Goal: Transaction & Acquisition: Purchase product/service

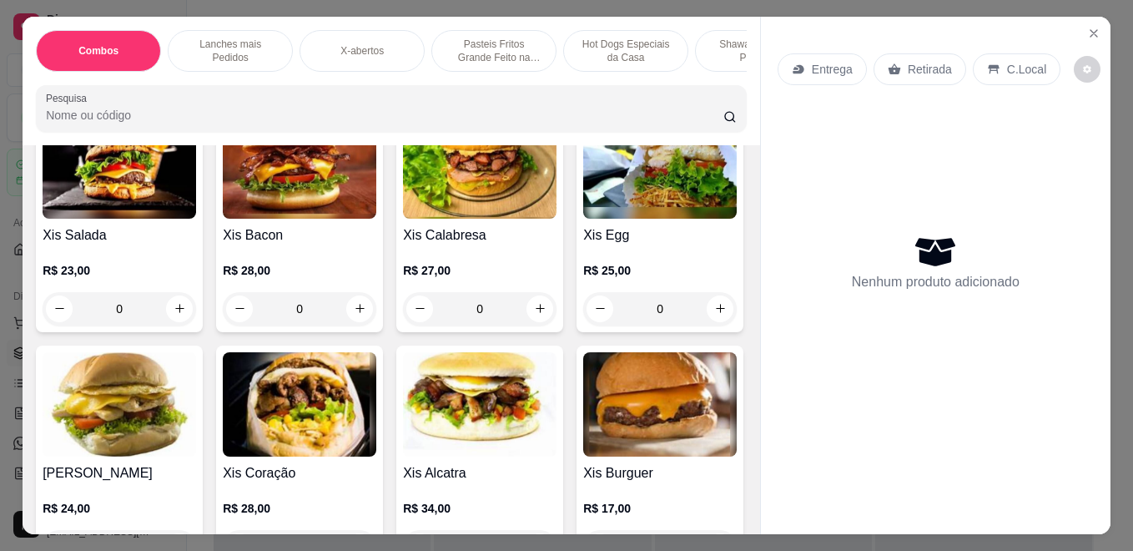
scroll to position [417, 0]
click at [162, 321] on div "0" at bounding box center [120, 308] width 154 height 33
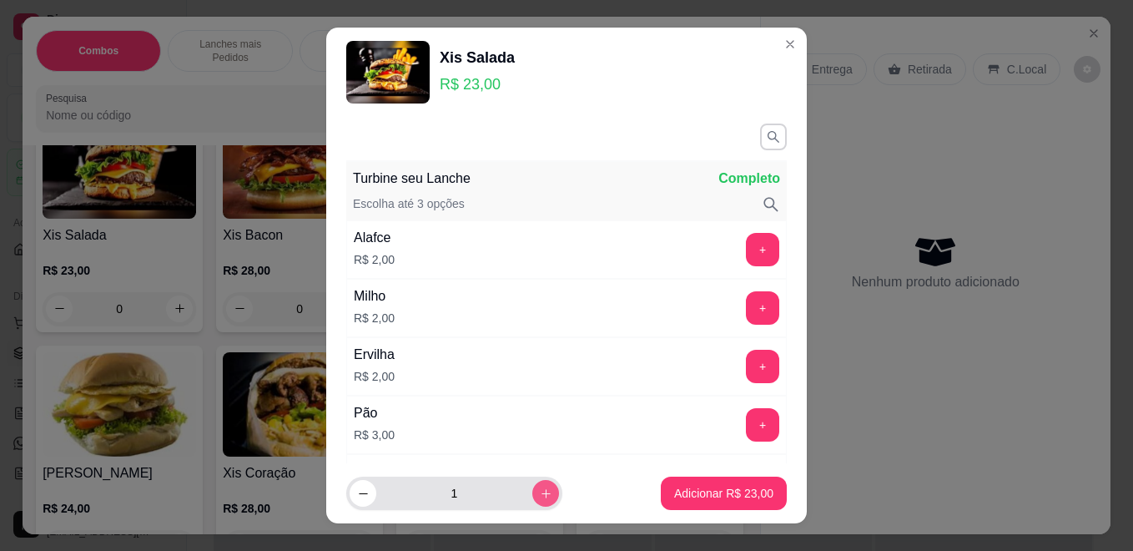
click at [542, 496] on icon "increase-product-quantity" at bounding box center [546, 493] width 9 height 9
type input "2"
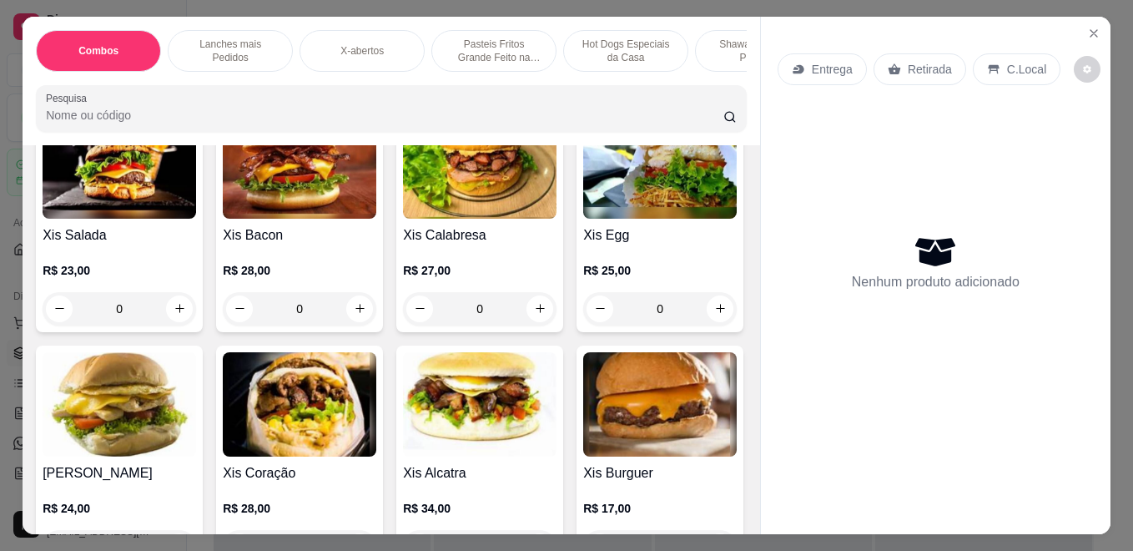
click at [899, 72] on div "Retirada" at bounding box center [920, 69] width 93 height 32
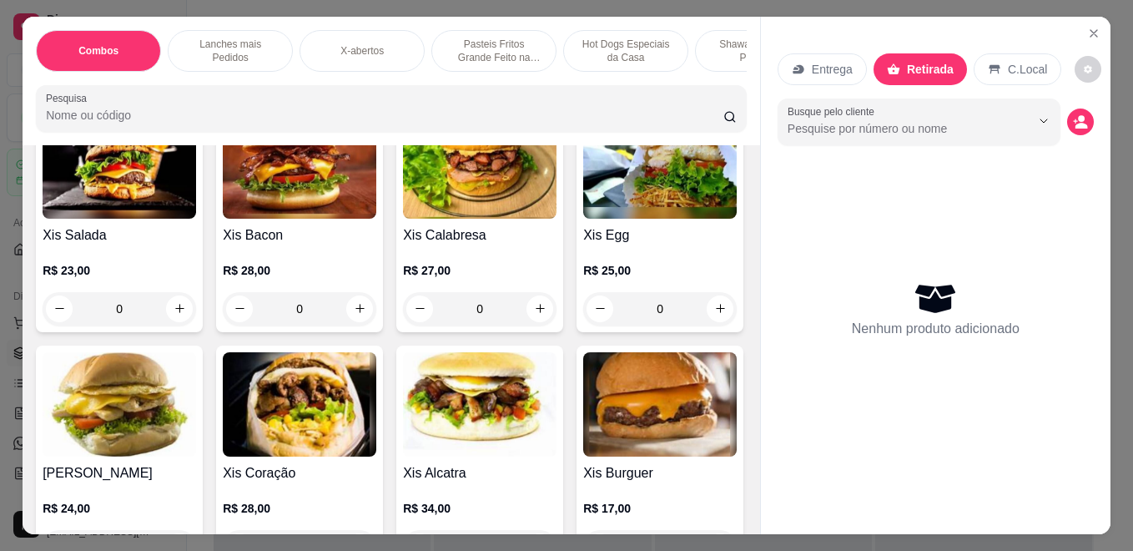
click at [178, 317] on div "0" at bounding box center [120, 308] width 154 height 33
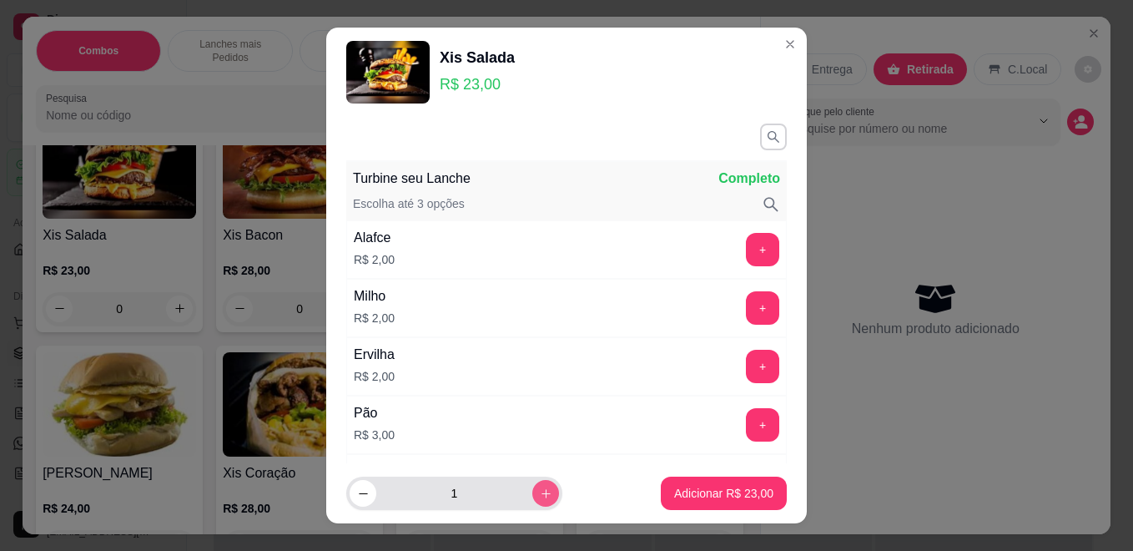
click at [540, 488] on icon "increase-product-quantity" at bounding box center [546, 493] width 13 height 13
type input "2"
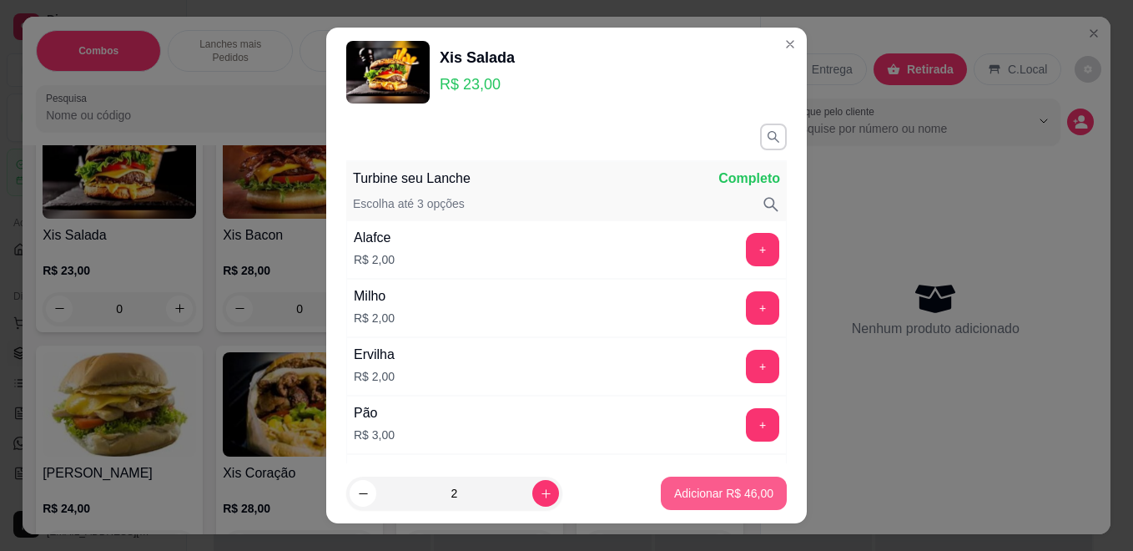
click at [681, 491] on p "Adicionar R$ 46,00" at bounding box center [723, 493] width 99 height 17
type input "2"
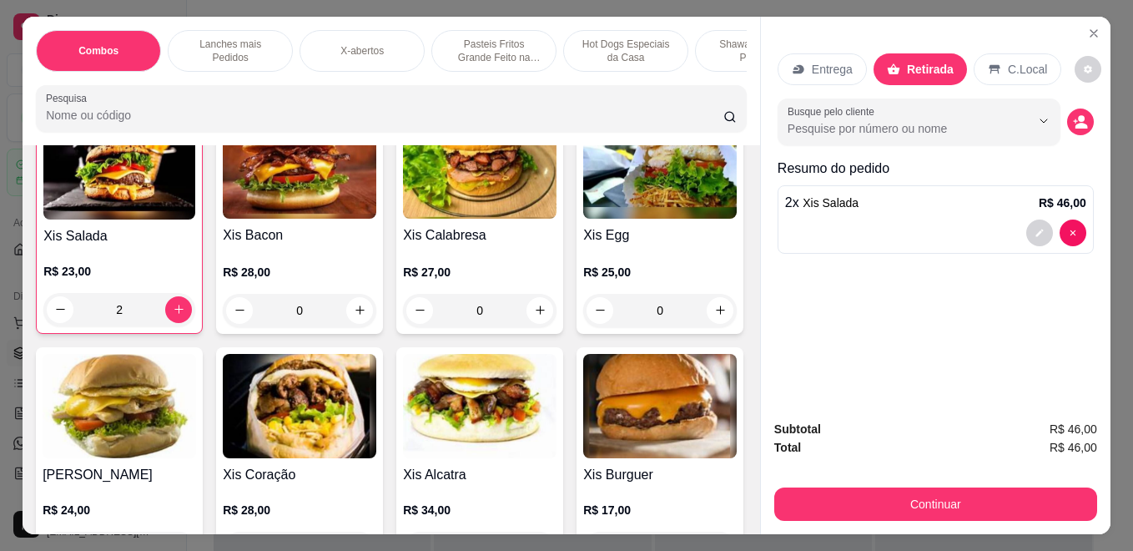
scroll to position [418, 0]
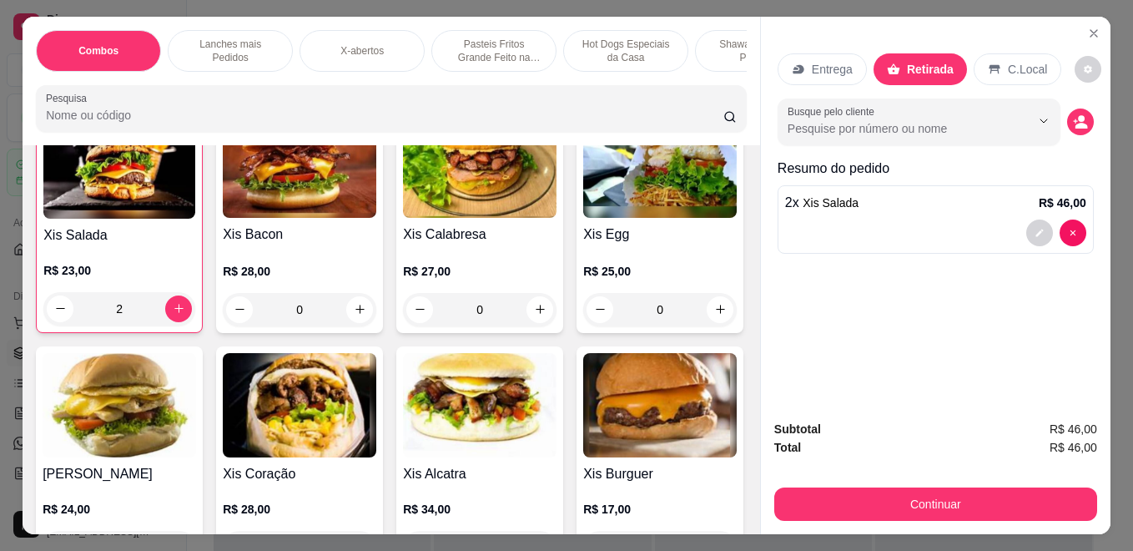
click at [789, 523] on div "Subtotal R$ 46,00 Total R$ 46,00 Continuar" at bounding box center [936, 470] width 350 height 128
click at [800, 516] on div "Subtotal R$ 46,00 Total R$ 46,00 Continuar" at bounding box center [936, 470] width 350 height 128
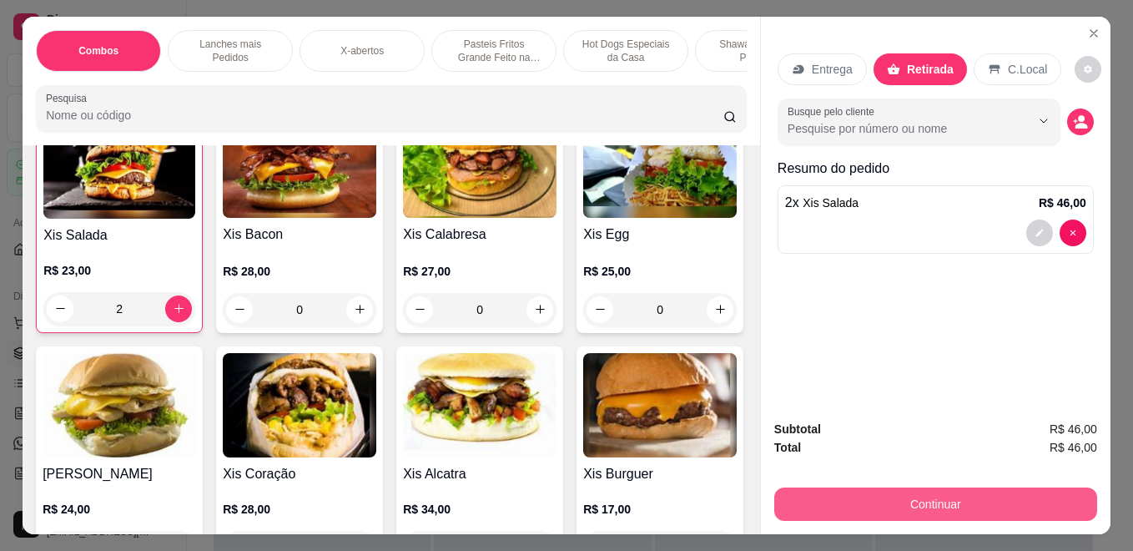
click at [819, 502] on button "Continuar" at bounding box center [935, 503] width 323 height 33
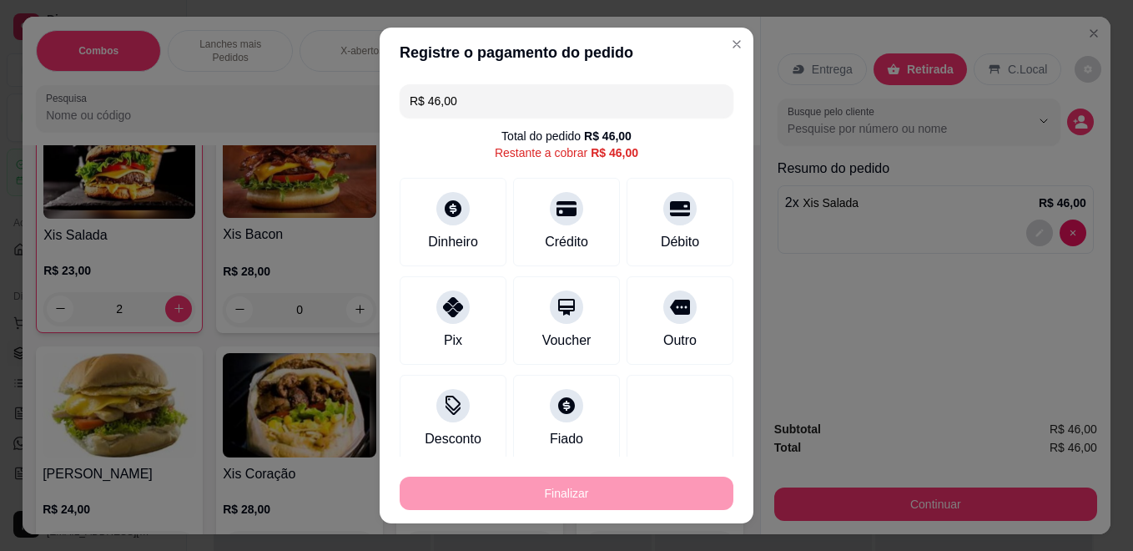
click at [624, 496] on div "Finalizar" at bounding box center [567, 492] width 334 height 33
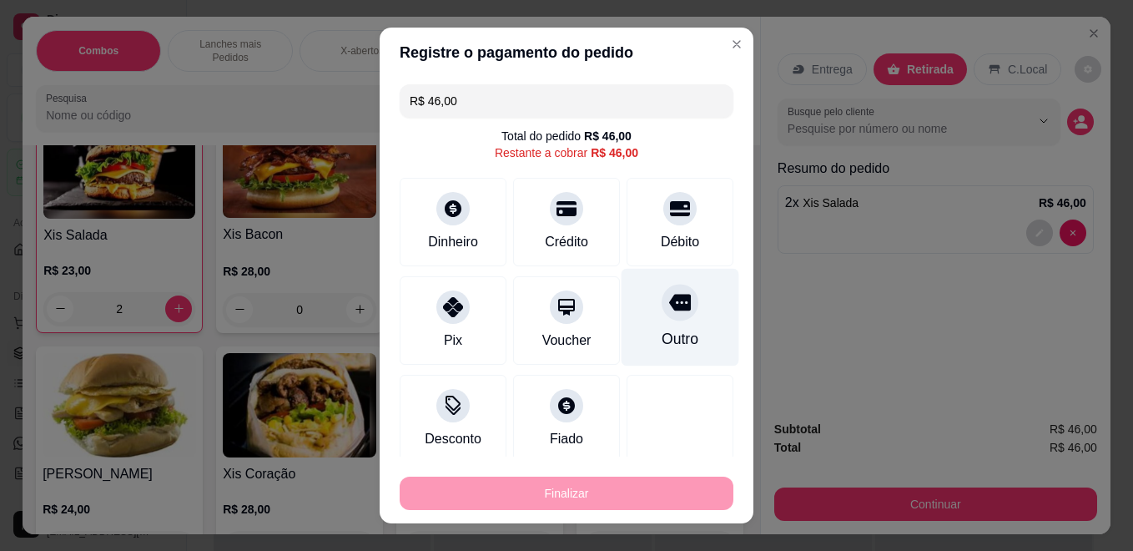
click at [697, 325] on div "Outro" at bounding box center [681, 318] width 118 height 98
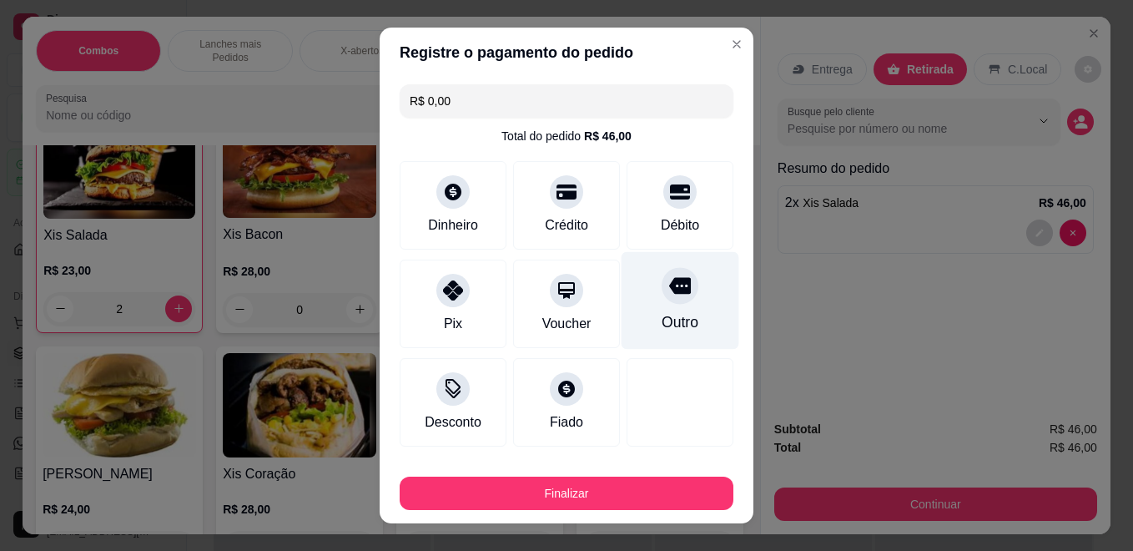
type input "R$ 0,00"
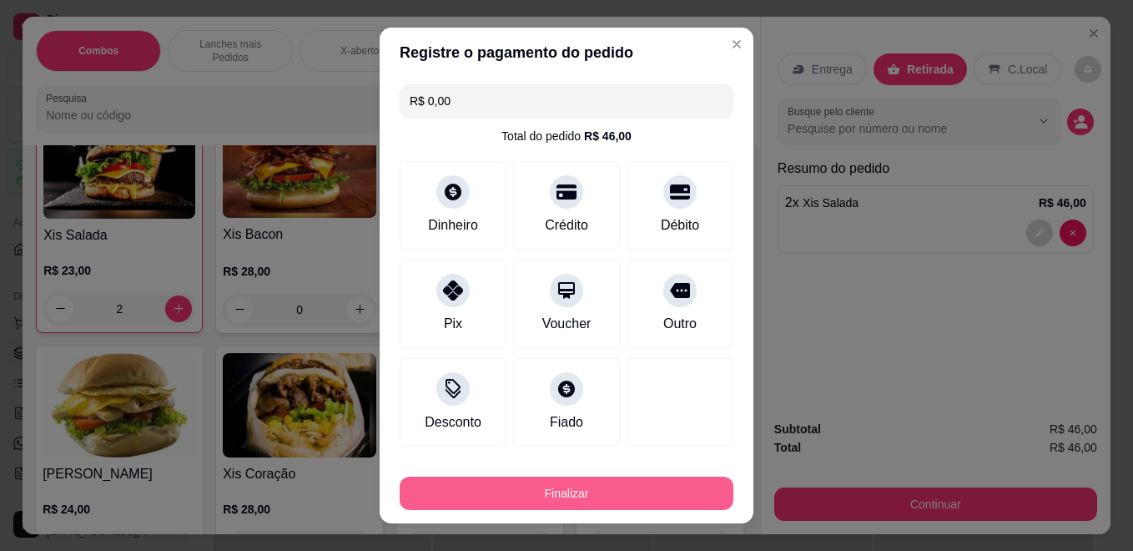
click at [644, 486] on button "Finalizar" at bounding box center [567, 492] width 334 height 33
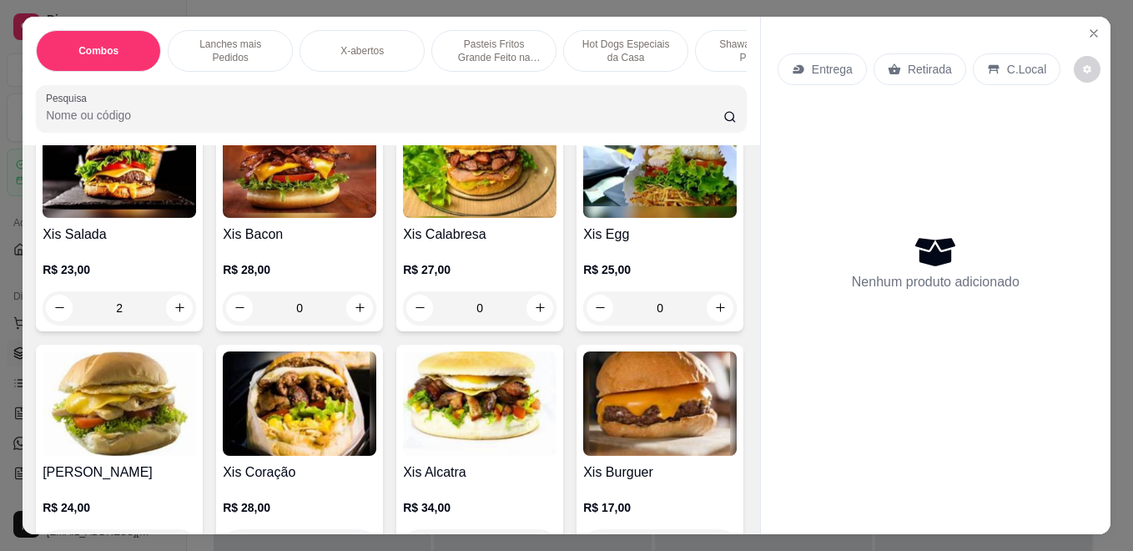
type input "0"
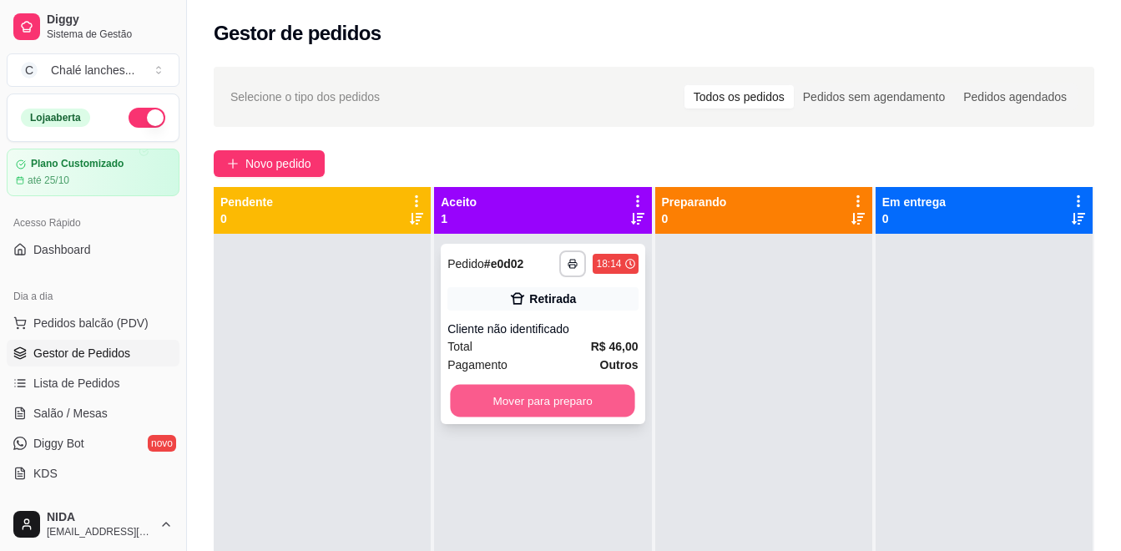
click at [515, 393] on button "Mover para preparo" at bounding box center [543, 401] width 184 height 33
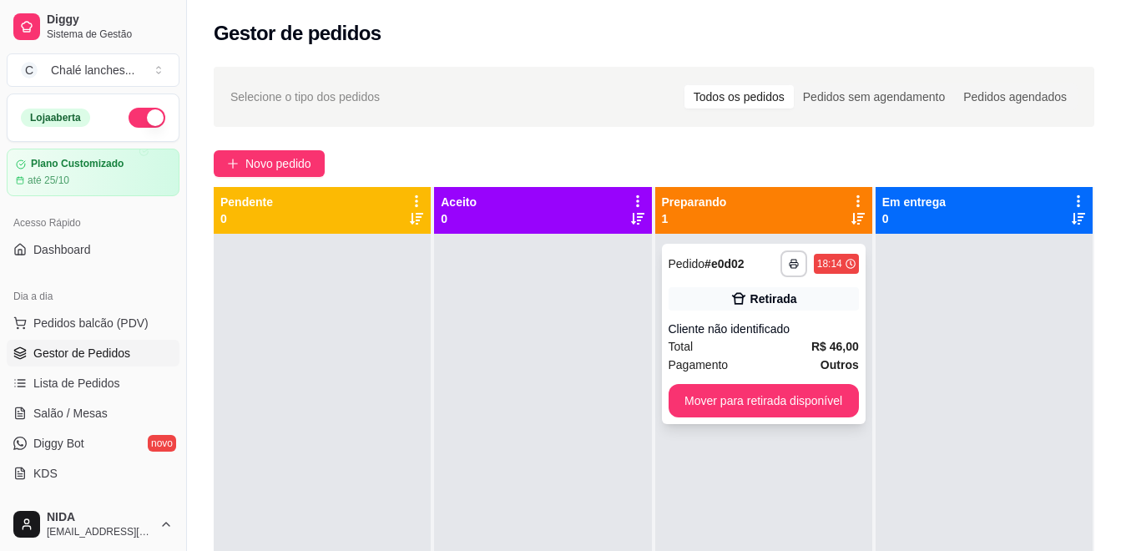
click at [759, 352] on div "Total R$ 46,00" at bounding box center [763, 346] width 190 height 18
click at [789, 71] on div "Selecione o tipo dos pedidos Todos os pedidos Pedidos sem agendamento Pedidos a…" at bounding box center [654, 97] width 880 height 60
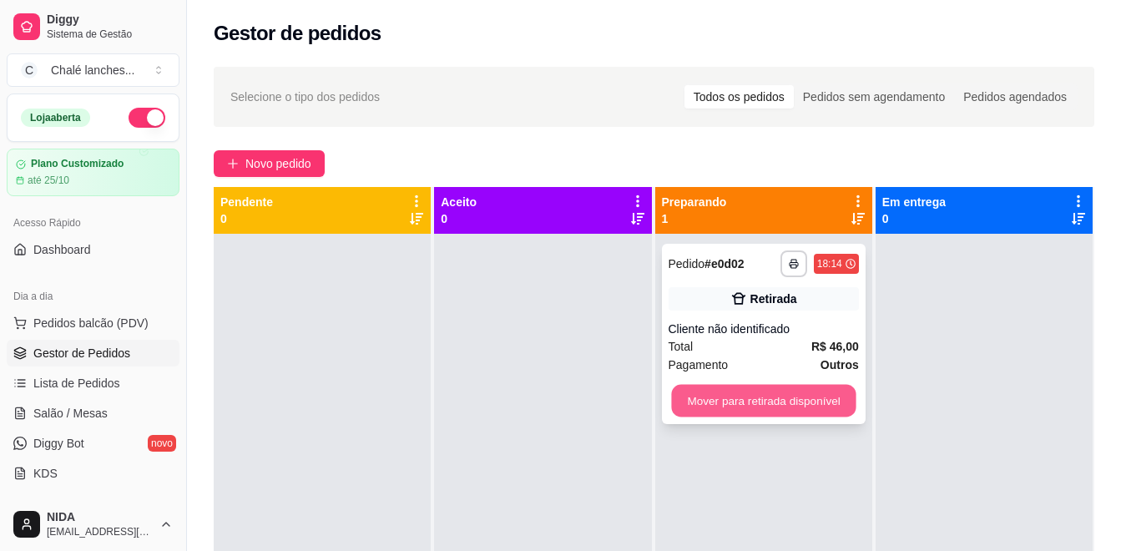
click at [725, 401] on button "Mover para retirada disponível" at bounding box center [763, 401] width 184 height 33
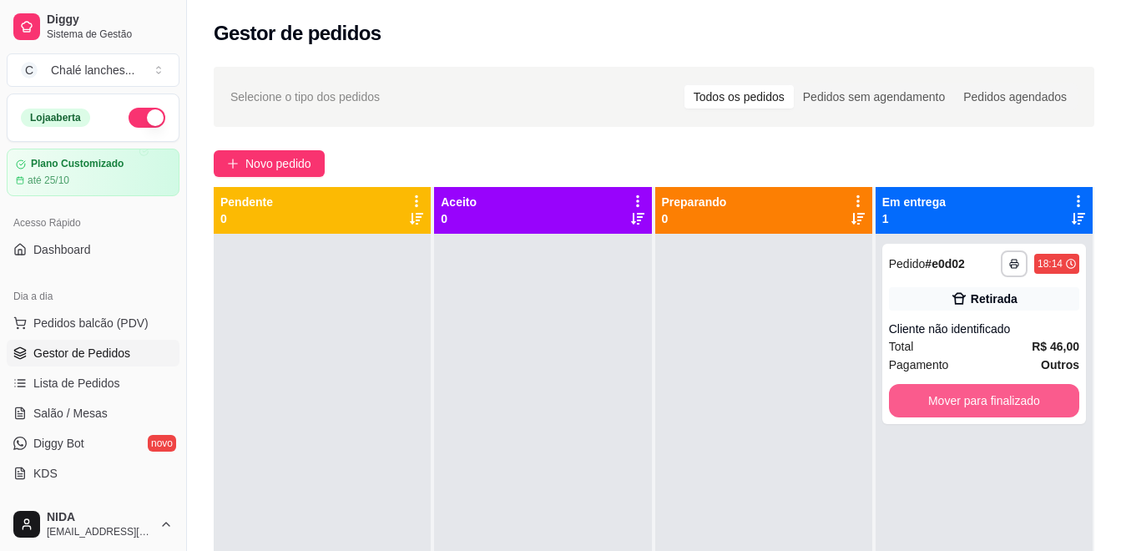
click at [930, 402] on button "Mover para finalizado" at bounding box center [984, 400] width 190 height 33
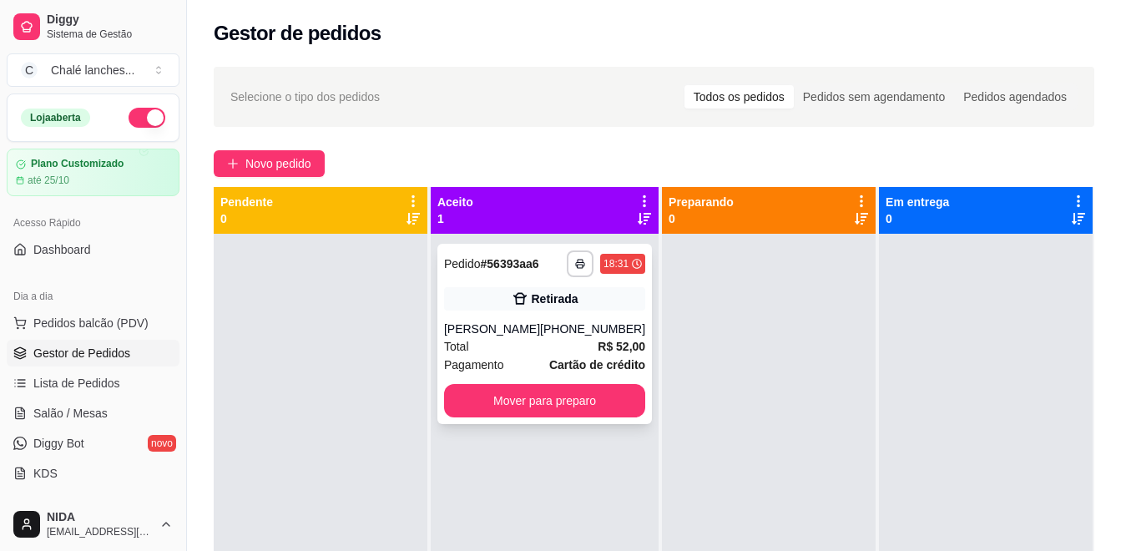
drag, startPoint x: 907, startPoint y: 471, endPoint x: 479, endPoint y: 320, distance: 453.9
click at [479, 320] on div "[PERSON_NAME]" at bounding box center [492, 328] width 96 height 17
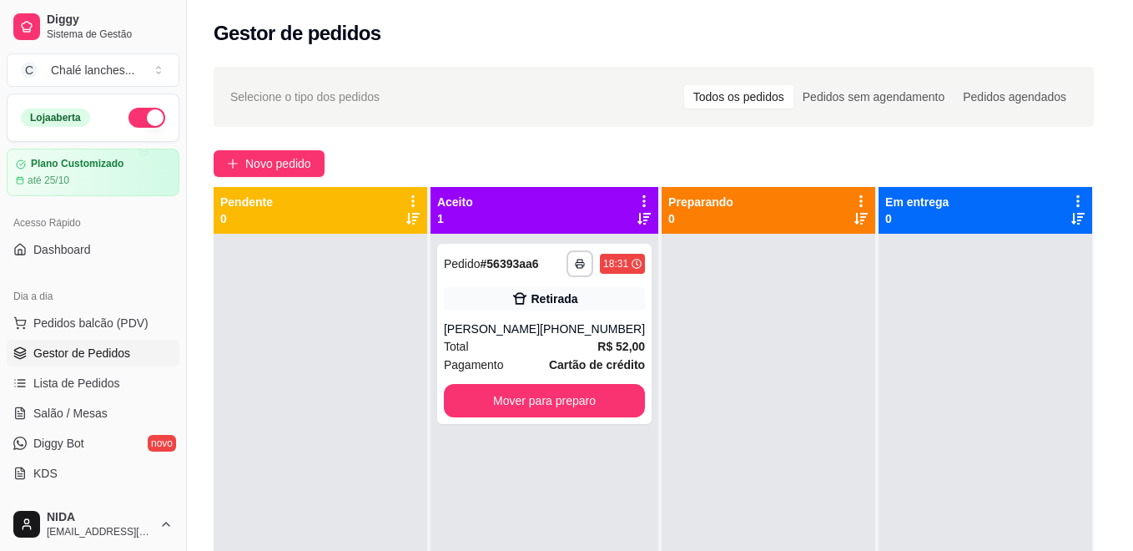
click at [481, 326] on button "Enviar link de avaliação" at bounding box center [566, 333] width 451 height 34
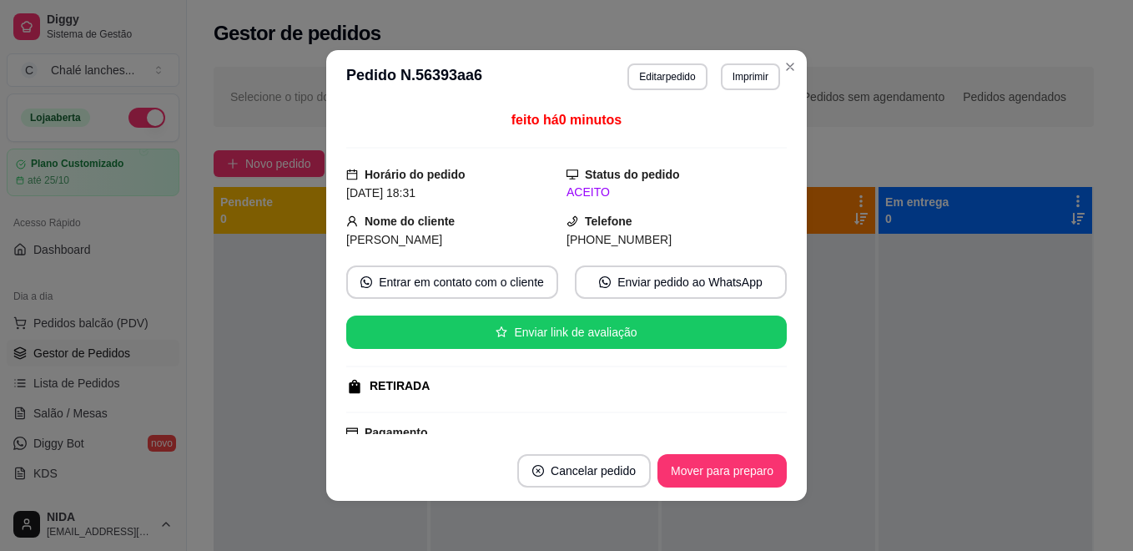
click at [745, 84] on button "Imprimir" at bounding box center [750, 76] width 59 height 27
click at [752, 127] on button "IMPRESSORA" at bounding box center [714, 135] width 121 height 27
click at [752, 127] on div "feito há 0 minutos" at bounding box center [566, 129] width 441 height 38
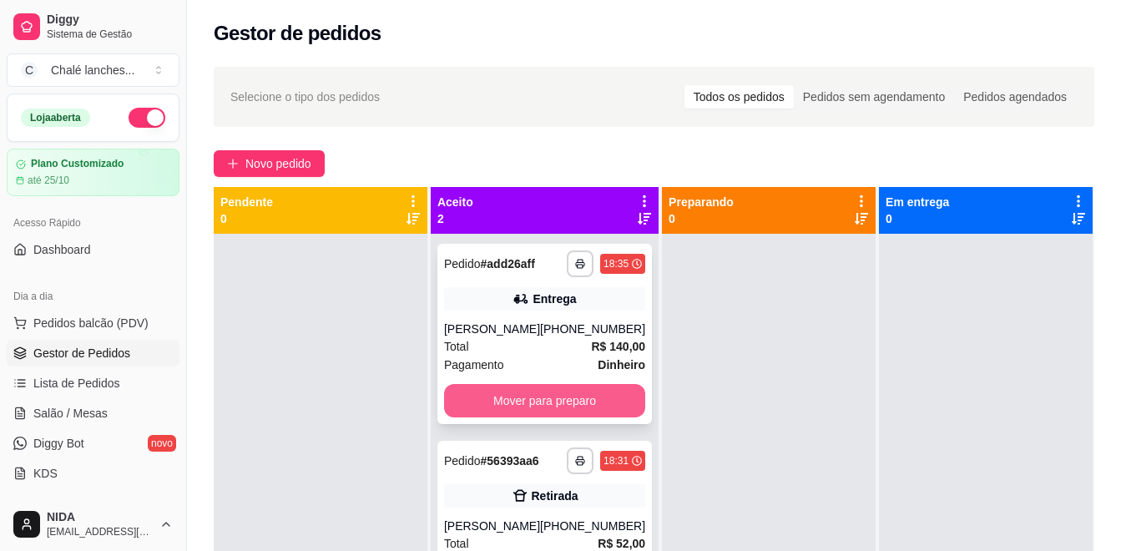
click at [522, 386] on button "Mover para preparo" at bounding box center [544, 400] width 201 height 33
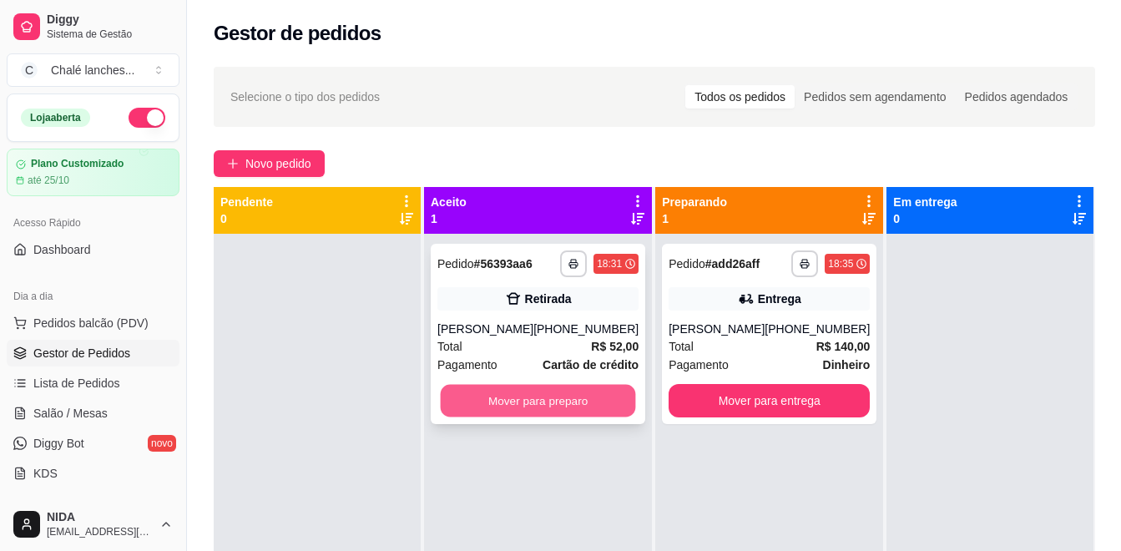
click at [549, 403] on button "Mover para preparo" at bounding box center [538, 401] width 195 height 33
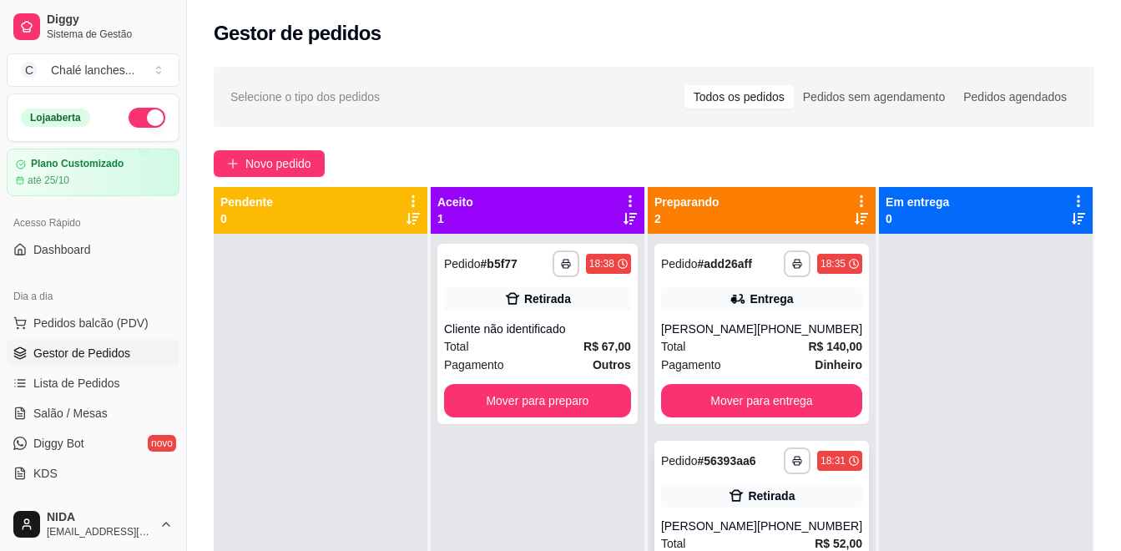
drag, startPoint x: 809, startPoint y: 472, endPoint x: 797, endPoint y: 446, distance: 28.4
drag, startPoint x: 797, startPoint y: 446, endPoint x: 313, endPoint y: 179, distance: 552.8
click at [313, 179] on div "**********" at bounding box center [654, 407] width 934 height 701
click at [321, 164] on button "Novo pedido" at bounding box center [269, 163] width 111 height 27
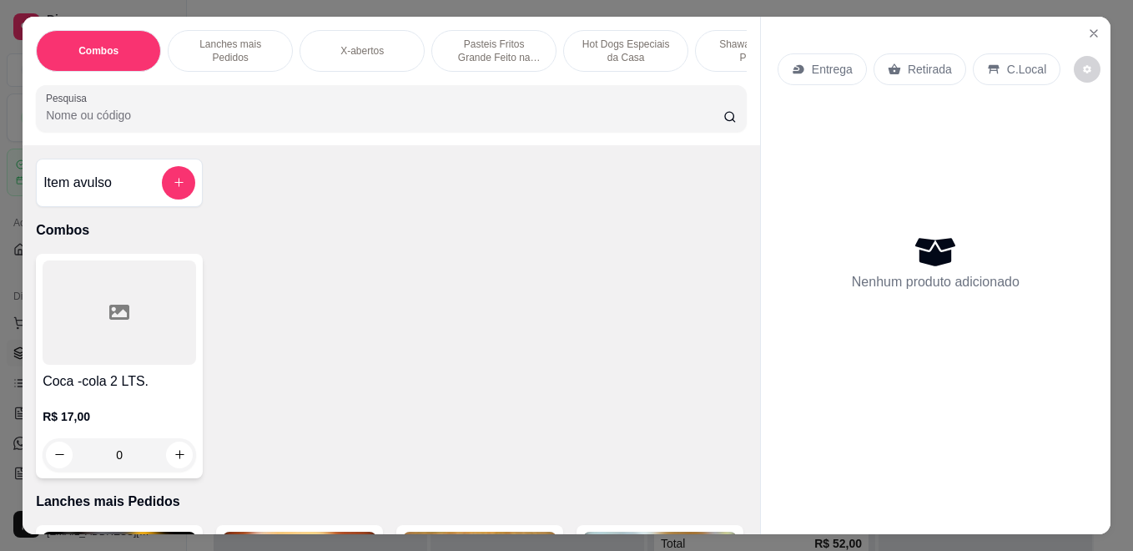
click at [497, 40] on p "Pasteis Fritos Grande Feito na Hora" at bounding box center [494, 51] width 97 height 27
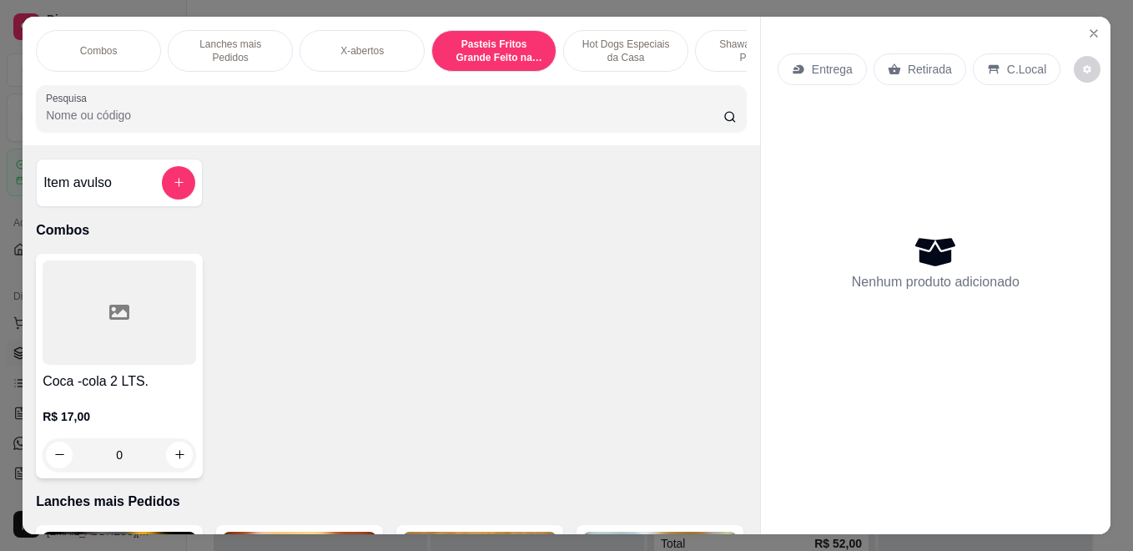
scroll to position [43, 0]
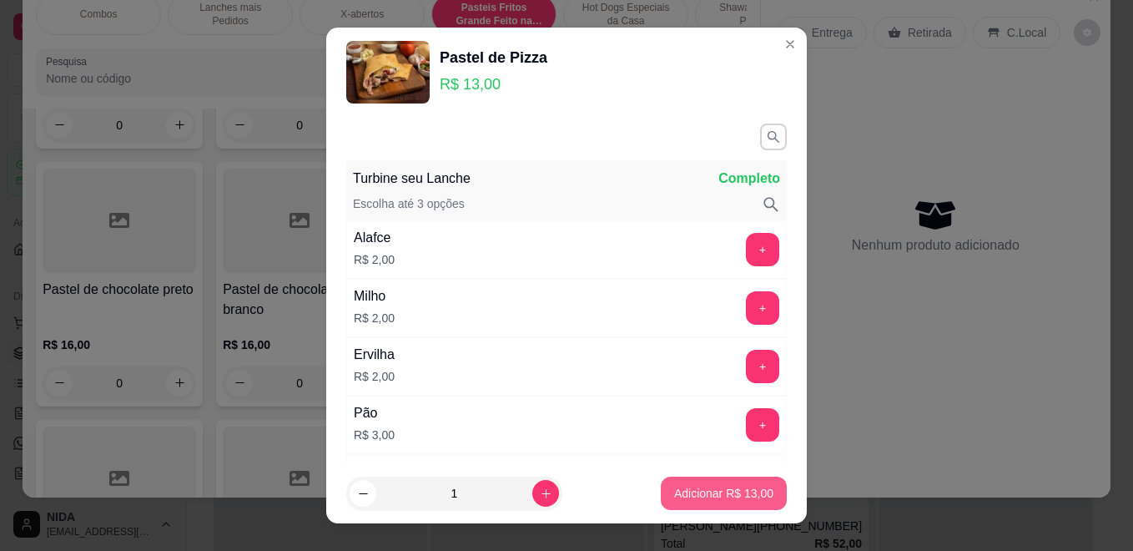
click at [730, 491] on p "Adicionar R$ 13,00" at bounding box center [723, 493] width 99 height 17
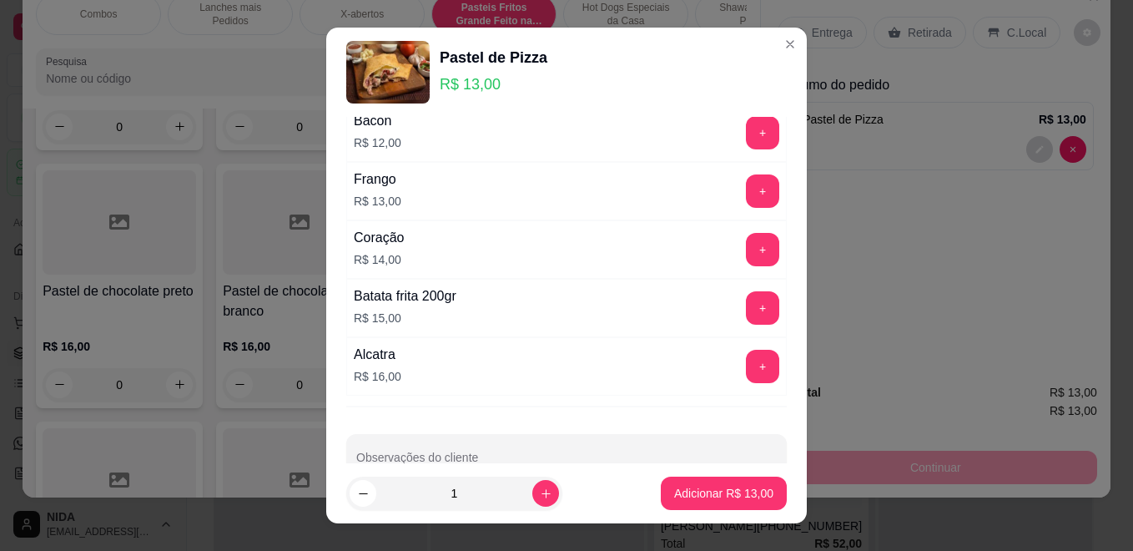
scroll to position [1209, 0]
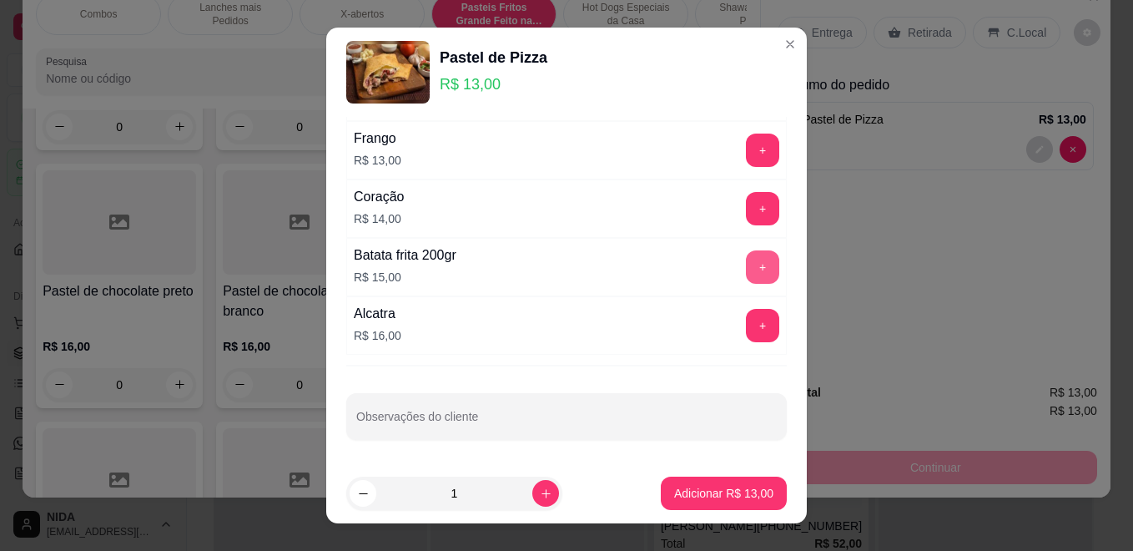
click at [746, 270] on button "+" at bounding box center [762, 266] width 33 height 33
click at [746, 504] on button "Adicionar R$ 28,00" at bounding box center [724, 492] width 126 height 33
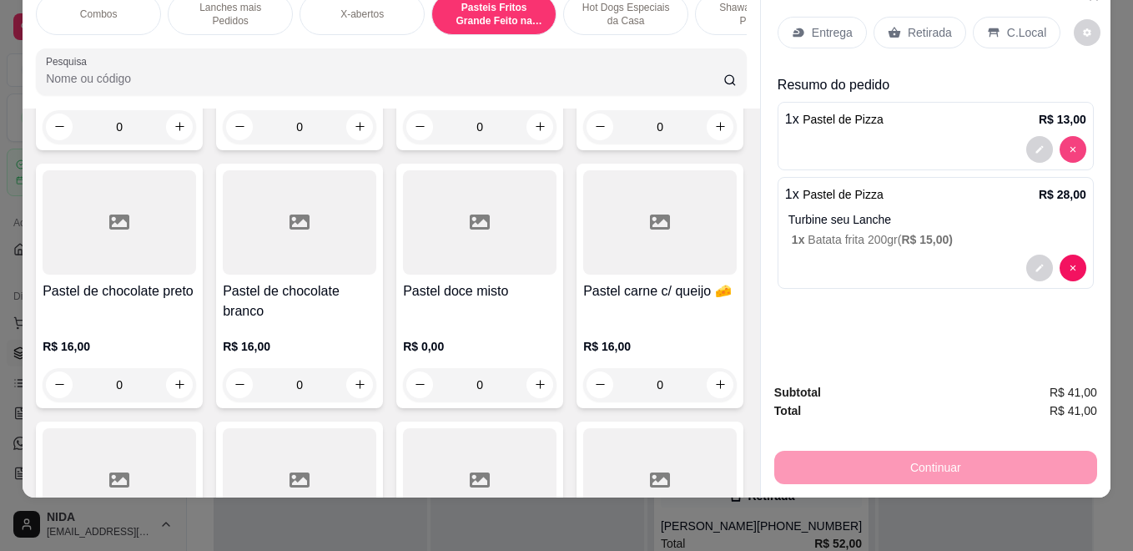
type input "0"
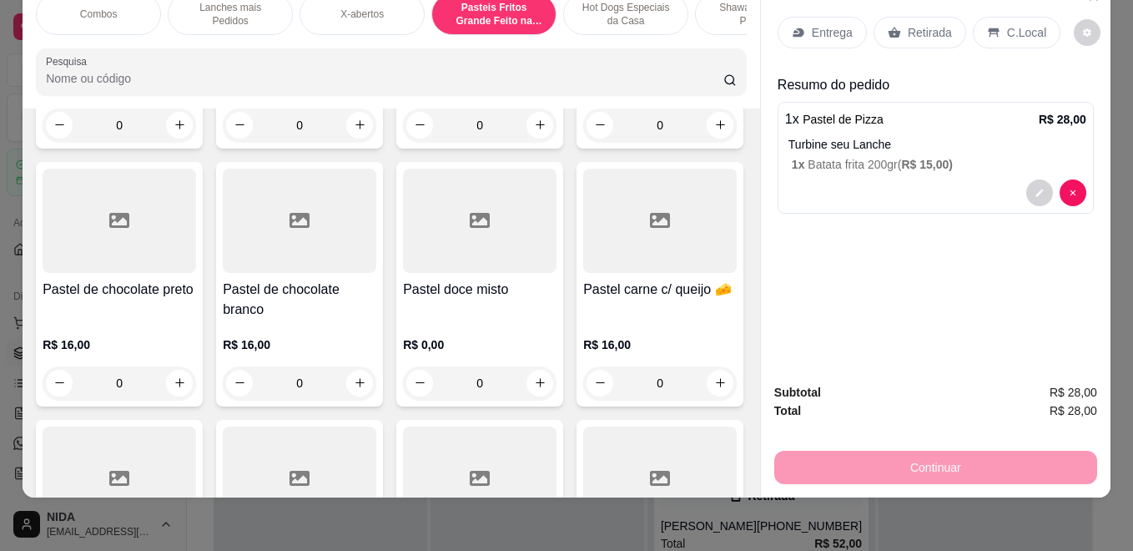
scroll to position [1994, 0]
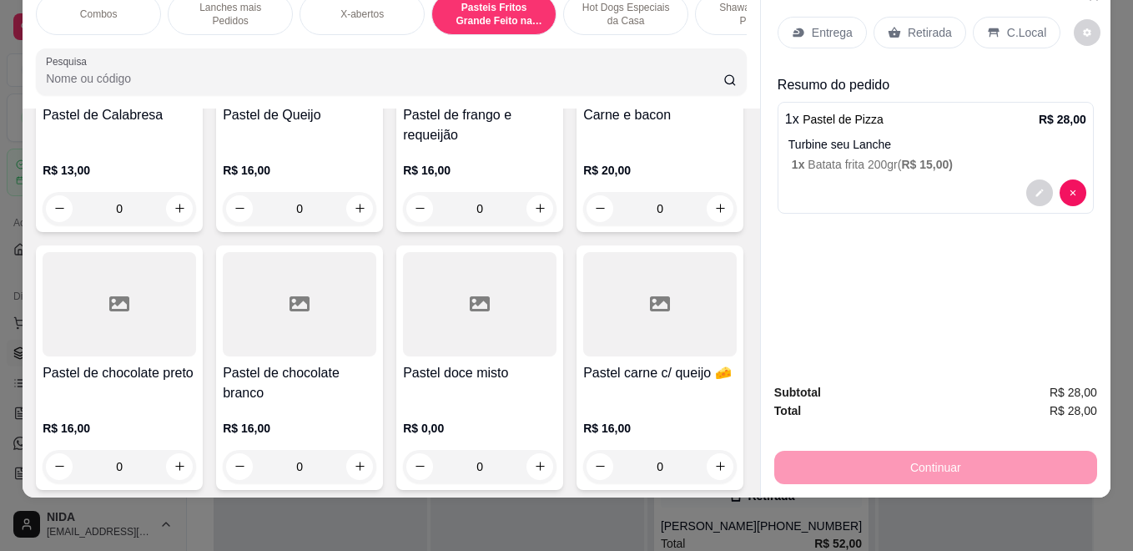
click at [722, 8] on p "Shawarmas mais Pedidos" at bounding box center [757, 14] width 97 height 27
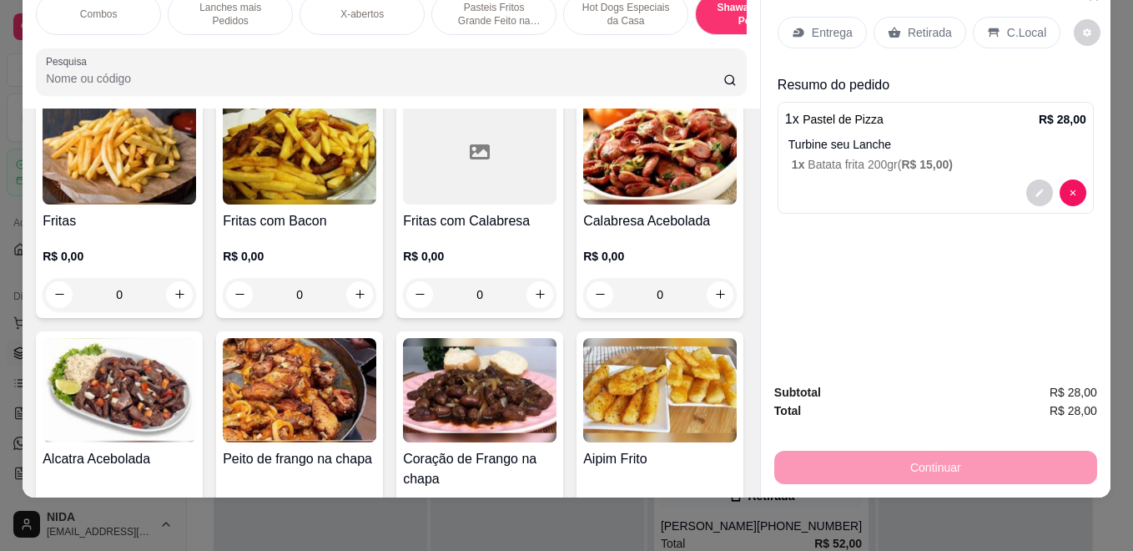
scroll to position [3928, 0]
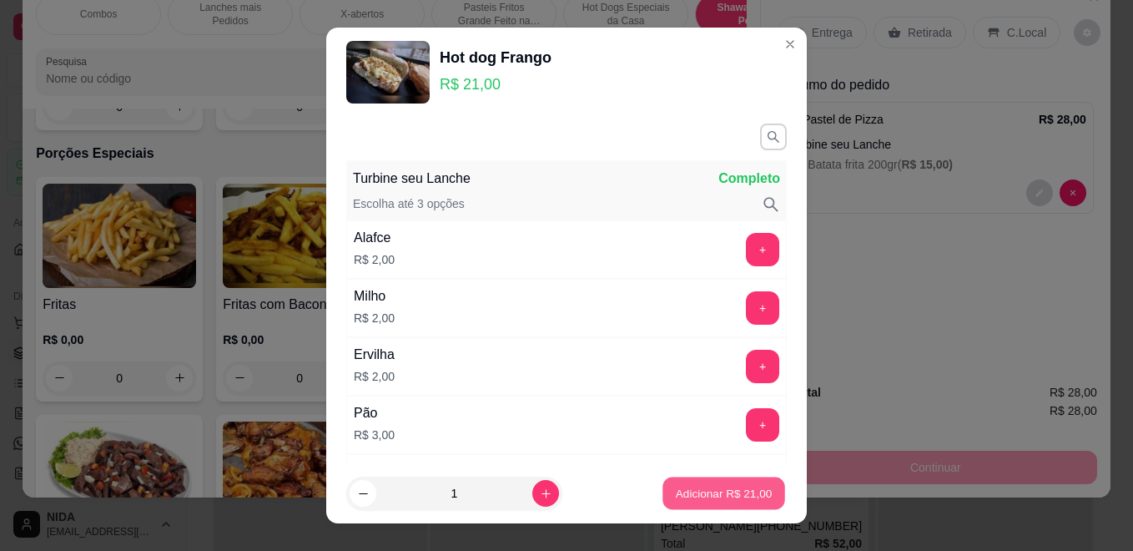
click at [718, 492] on p "Adicionar R$ 21,00" at bounding box center [724, 493] width 97 height 16
type input "1"
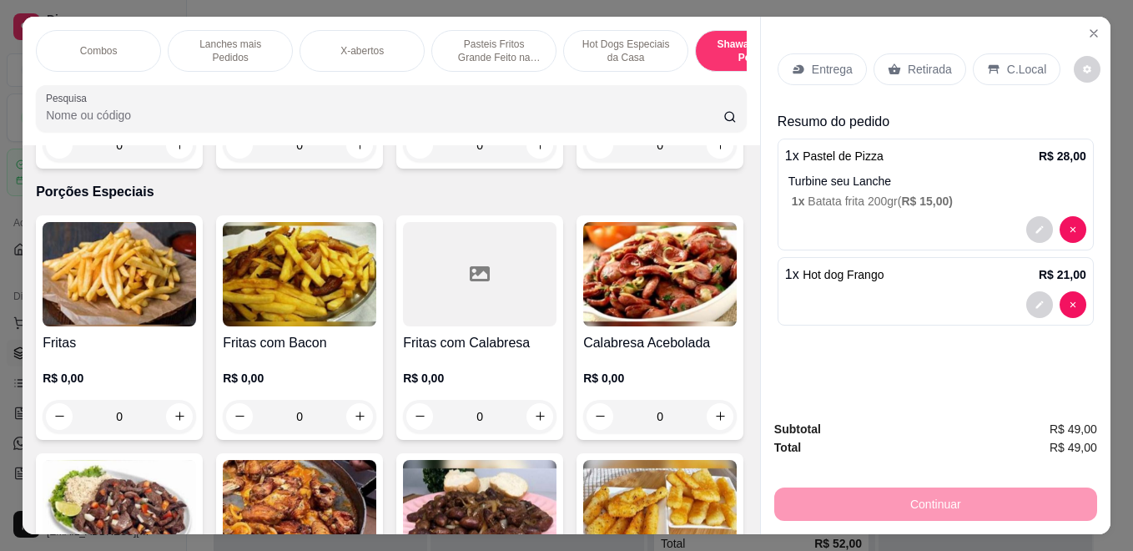
scroll to position [0, 337]
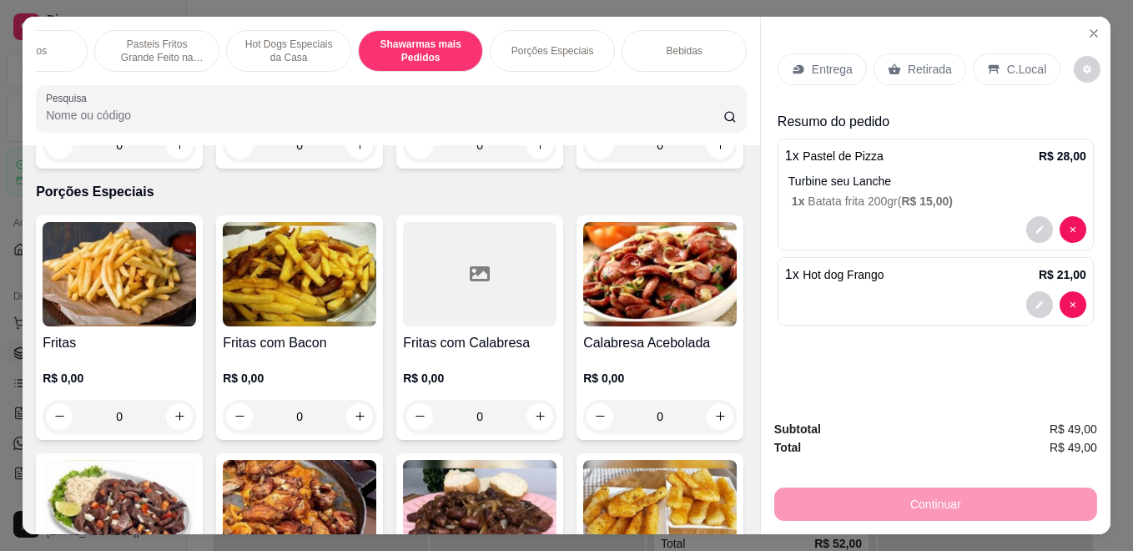
click at [698, 51] on div "Bebidas" at bounding box center [684, 51] width 125 height 42
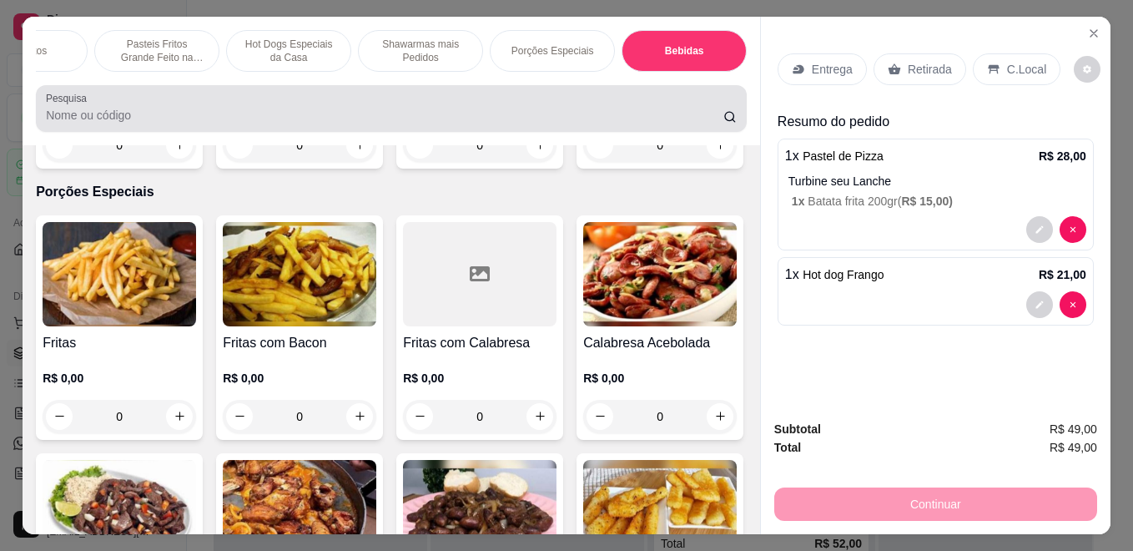
scroll to position [43, 0]
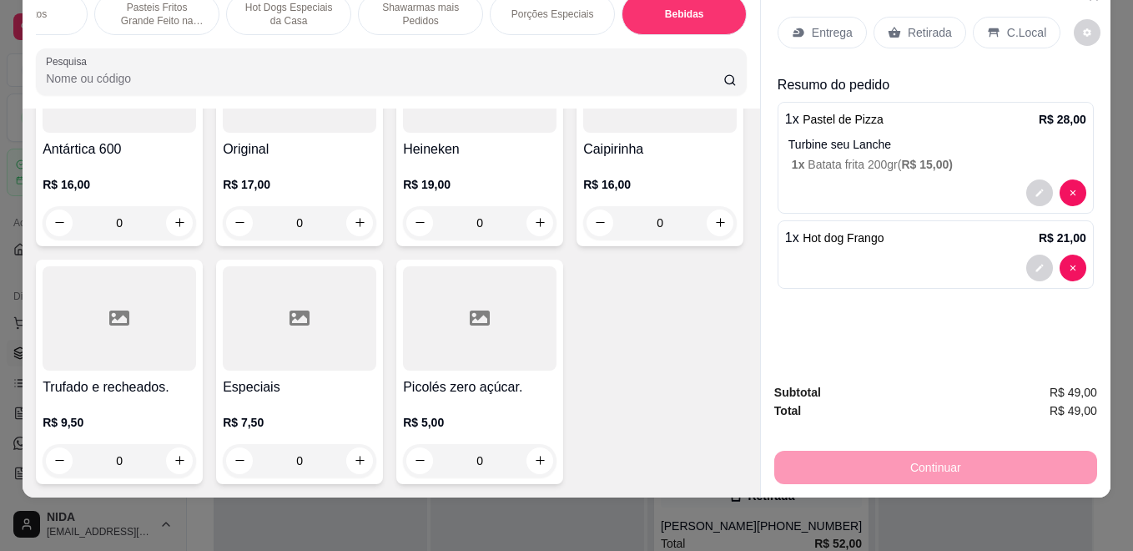
type input "1"
click at [850, 23] on div "Entrega" at bounding box center [822, 33] width 89 height 32
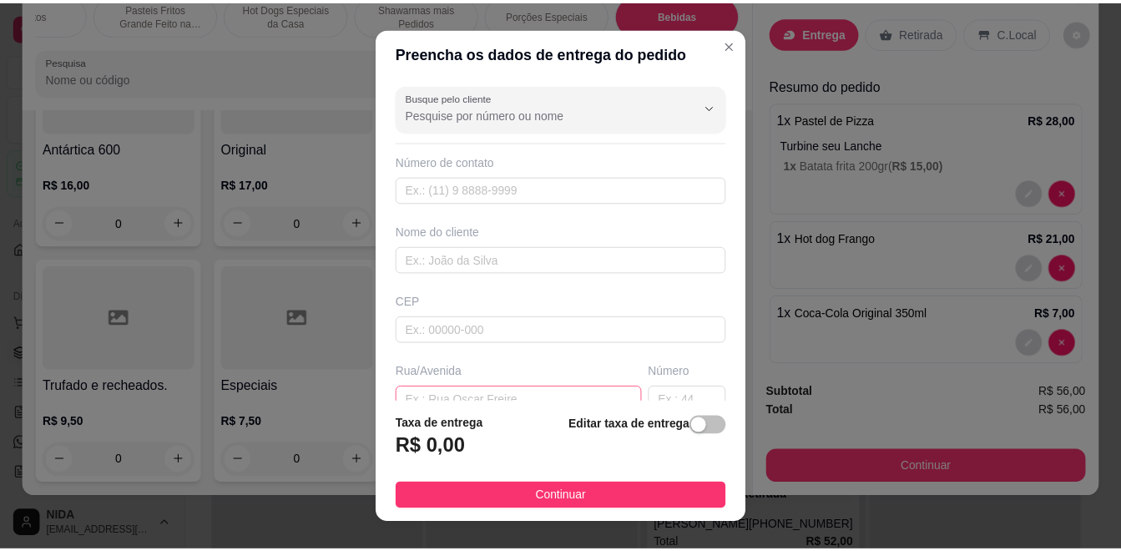
scroll to position [83, 0]
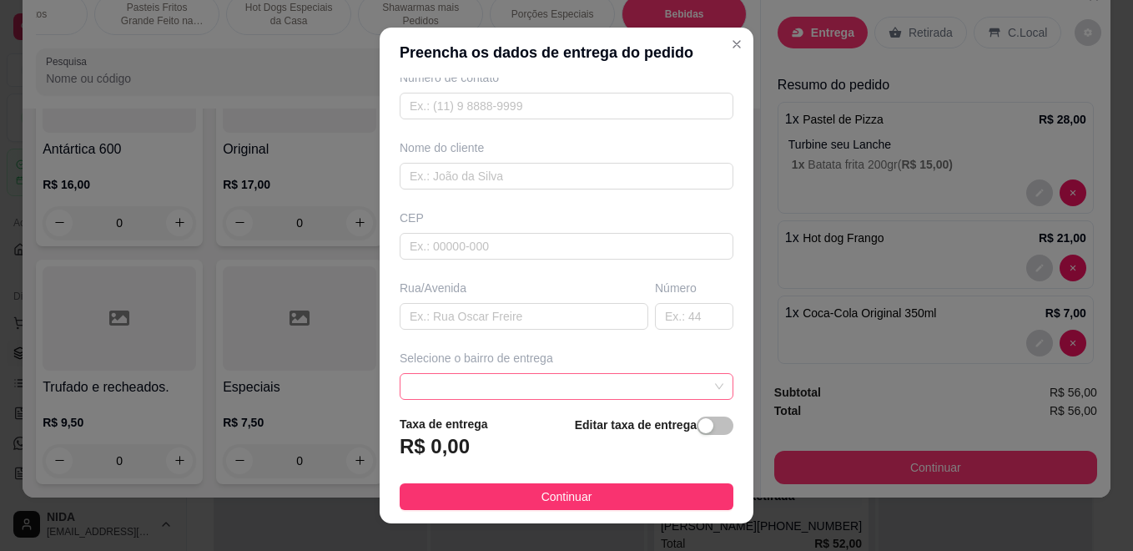
click at [475, 389] on span at bounding box center [567, 386] width 314 height 25
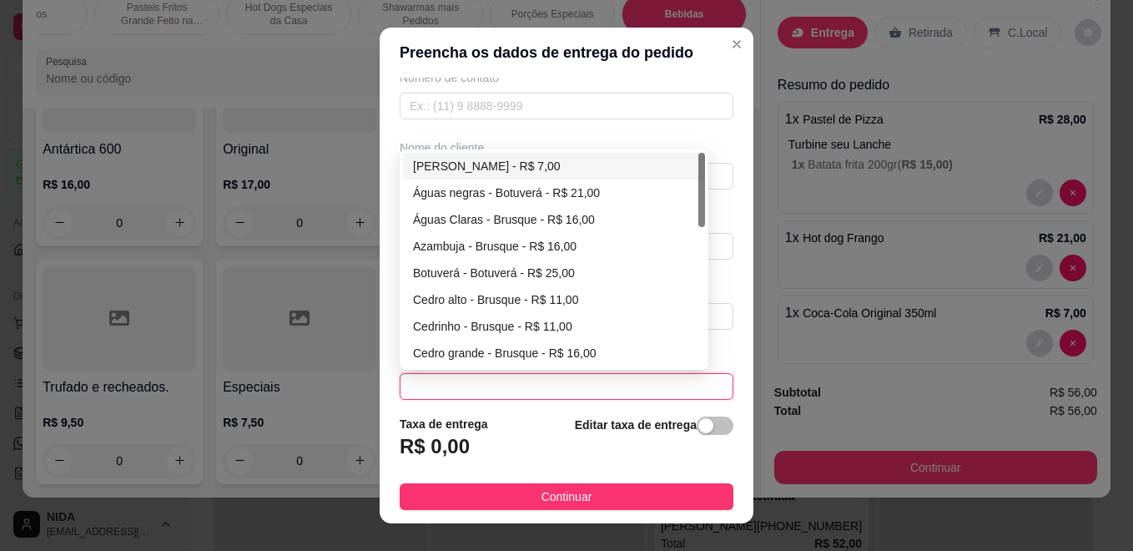
click at [508, 164] on div "[PERSON_NAME] - R$ 7,00" at bounding box center [554, 166] width 282 height 18
type input "Brusque"
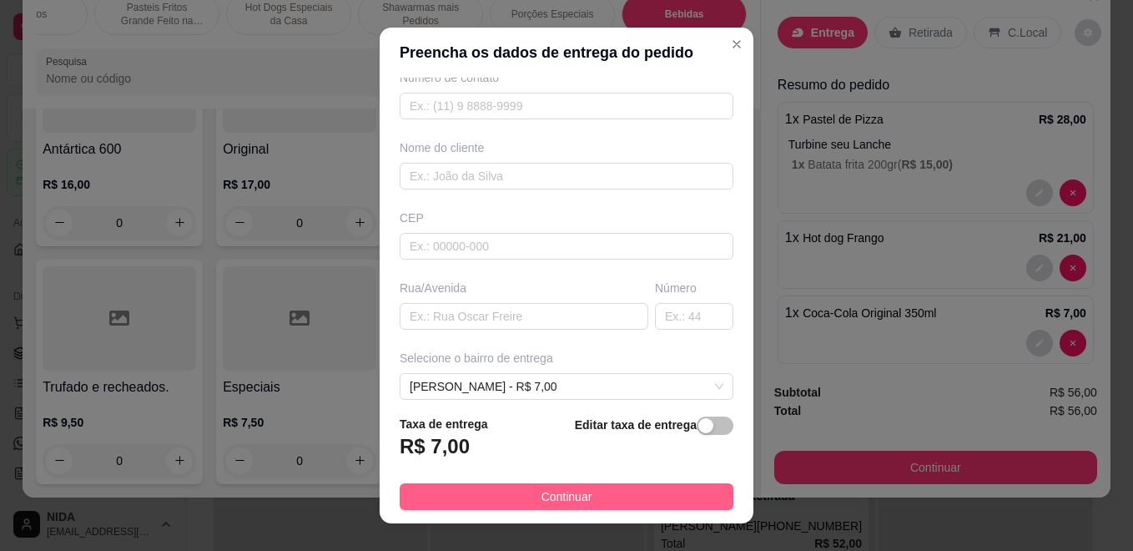
click at [643, 504] on button "Continuar" at bounding box center [567, 496] width 334 height 27
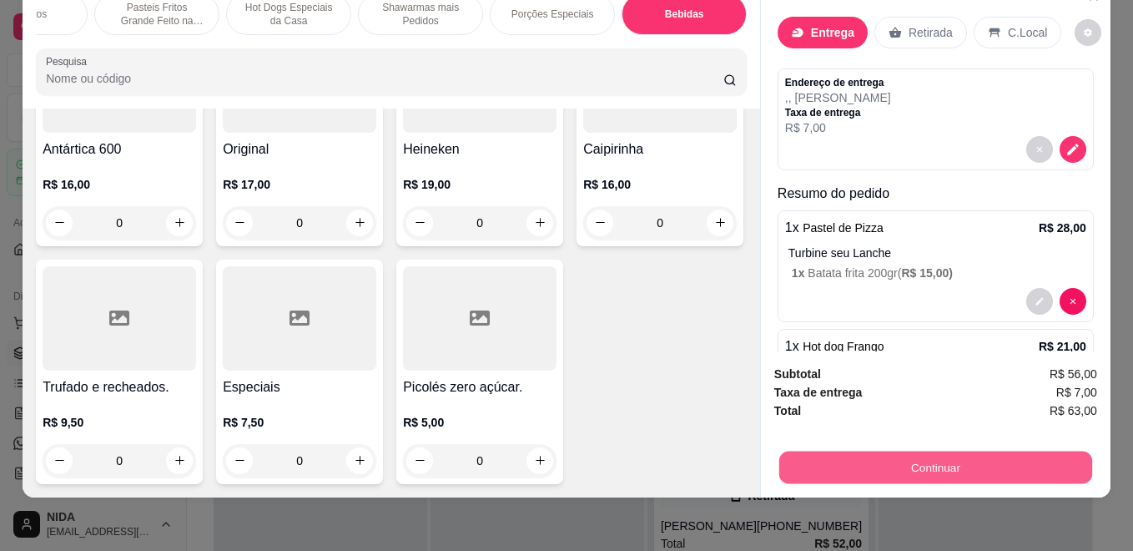
click at [1007, 451] on button "Continuar" at bounding box center [935, 467] width 313 height 33
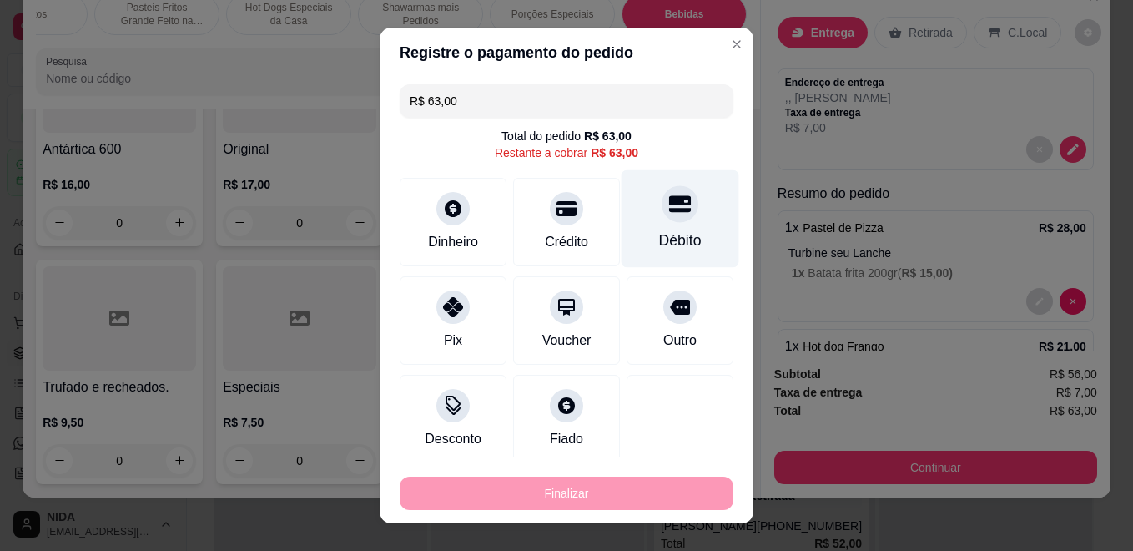
click at [622, 196] on div "Débito" at bounding box center [681, 219] width 118 height 98
type input "R$ 0,00"
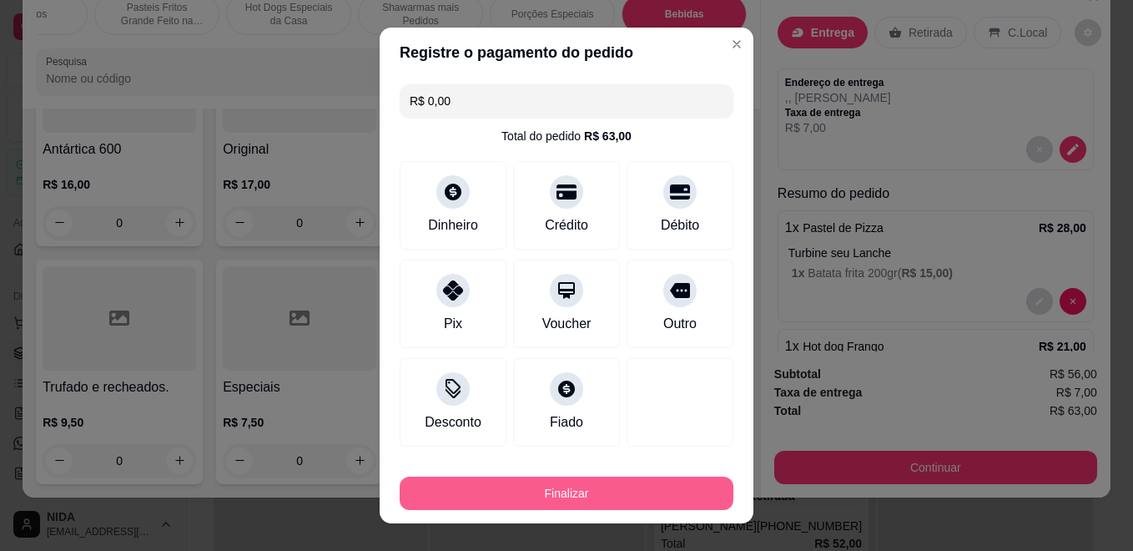
click at [621, 492] on button "Finalizar" at bounding box center [567, 492] width 334 height 33
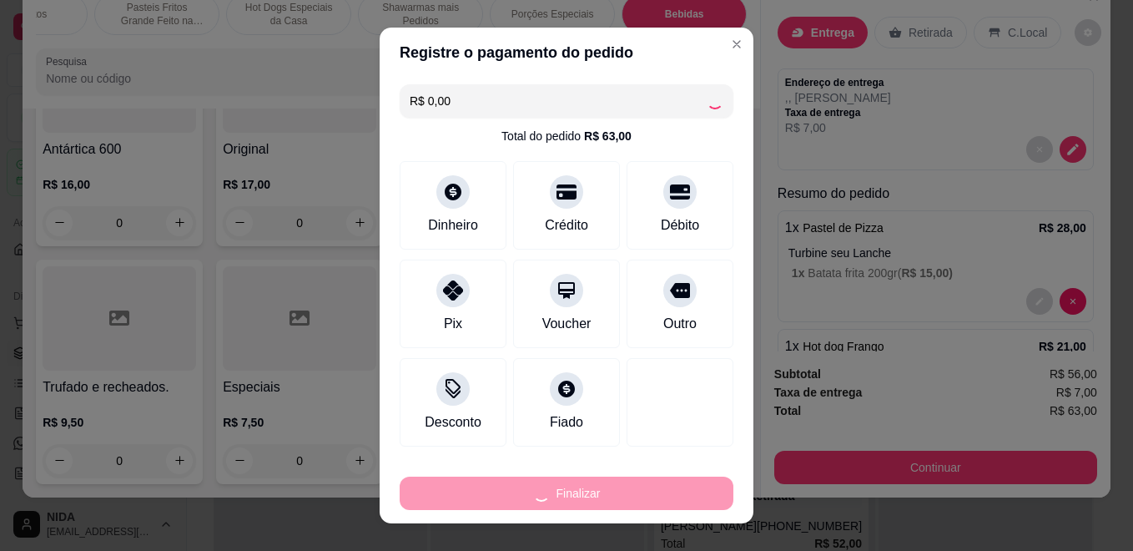
type input "0"
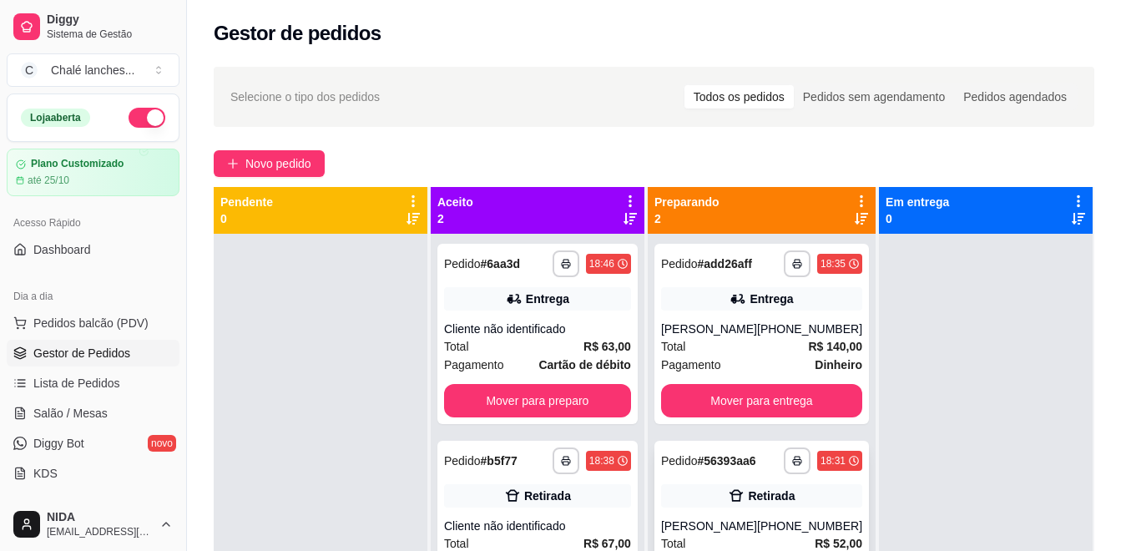
scroll to position [167, 0]
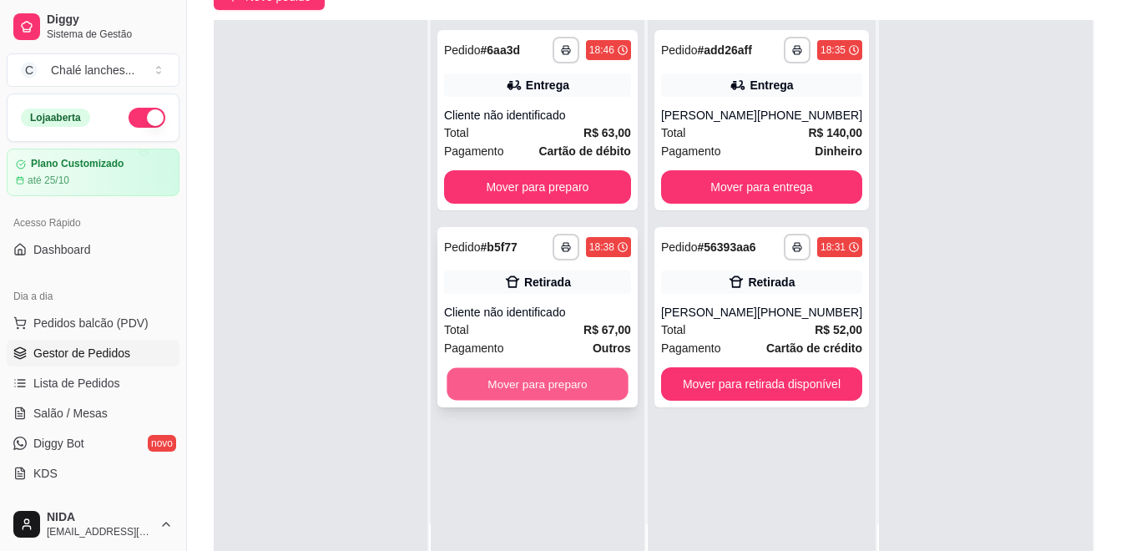
click at [609, 384] on button "Mover para preparo" at bounding box center [536, 384] width 181 height 33
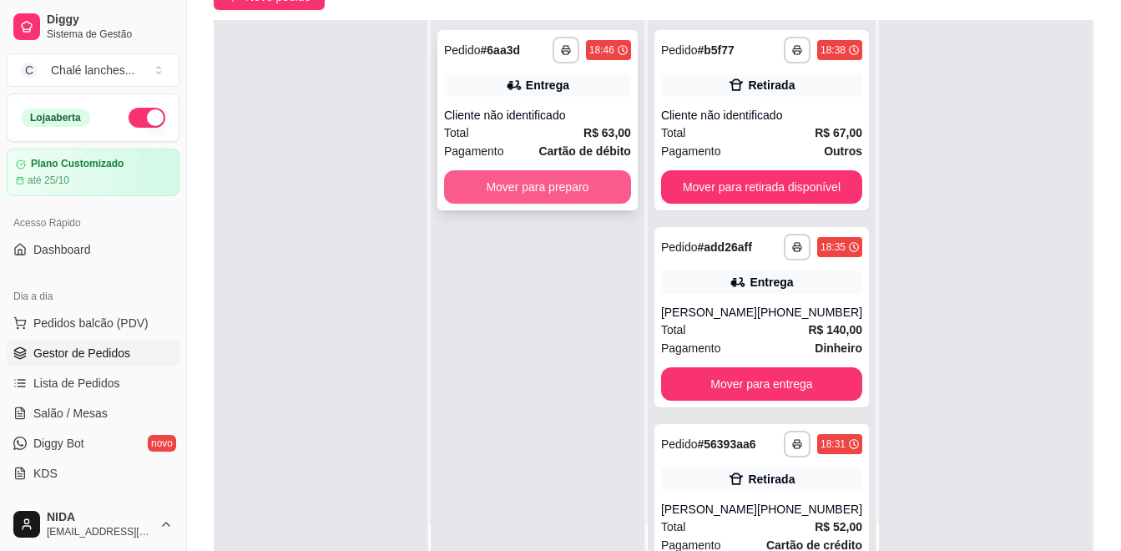
click at [607, 198] on button "Mover para preparo" at bounding box center [537, 186] width 187 height 33
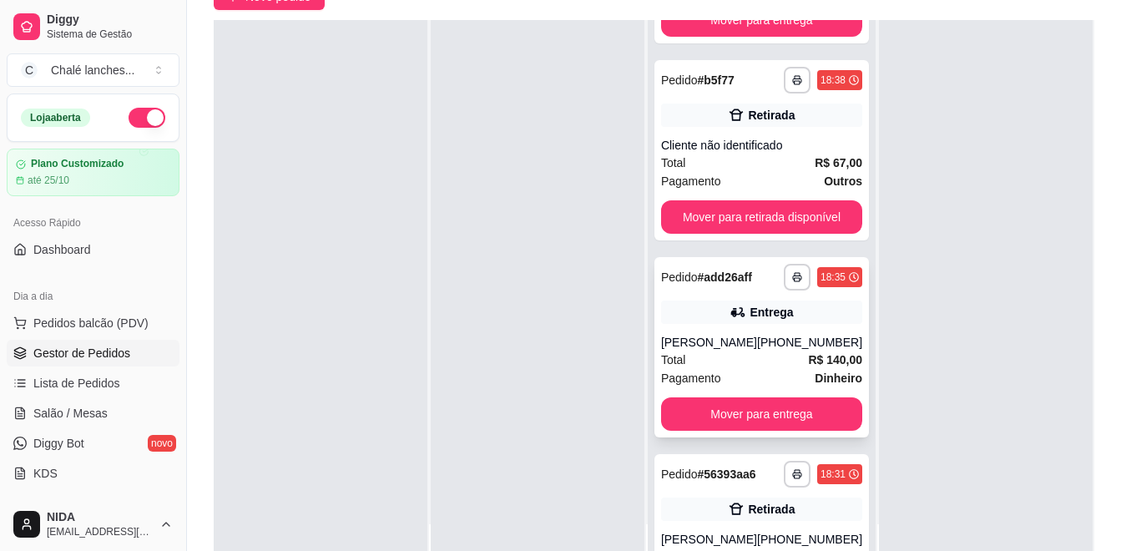
click at [724, 340] on div "[PERSON_NAME]" at bounding box center [709, 342] width 96 height 17
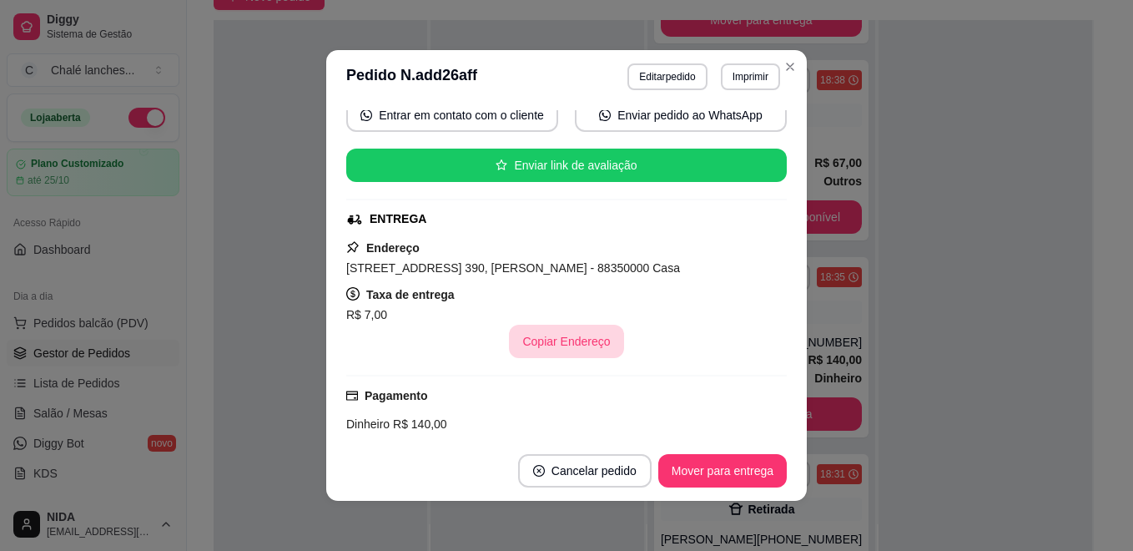
click at [566, 332] on button "Copiar Endereço" at bounding box center [566, 341] width 114 height 33
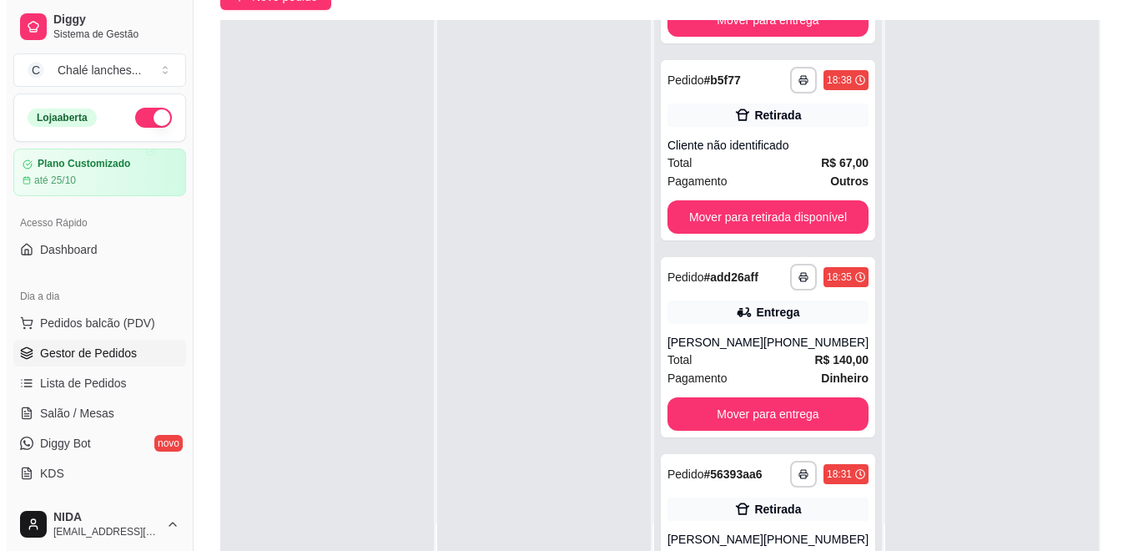
scroll to position [0, 0]
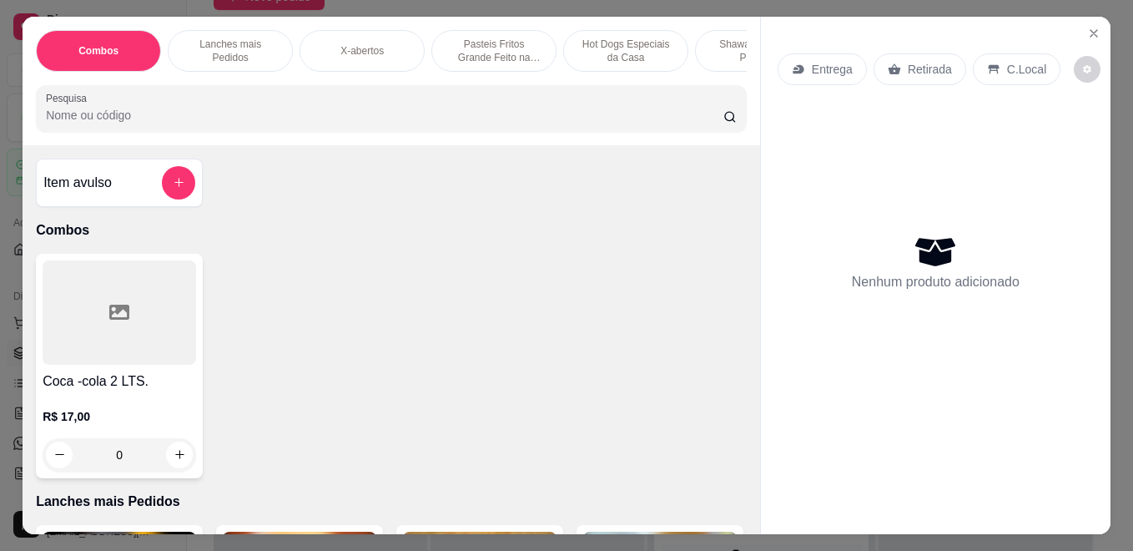
scroll to position [250, 0]
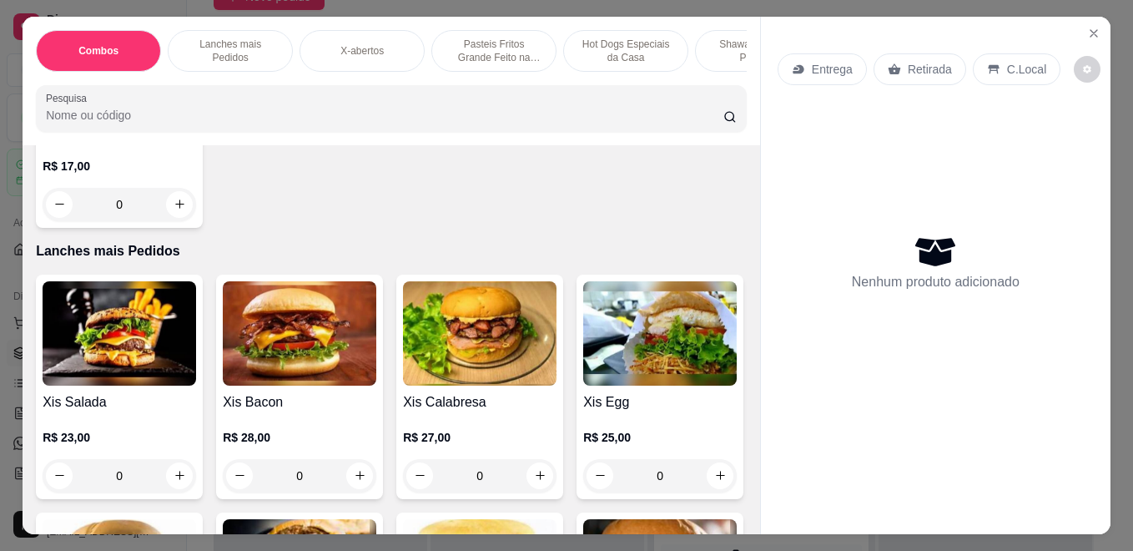
click at [178, 484] on div "0" at bounding box center [120, 475] width 154 height 33
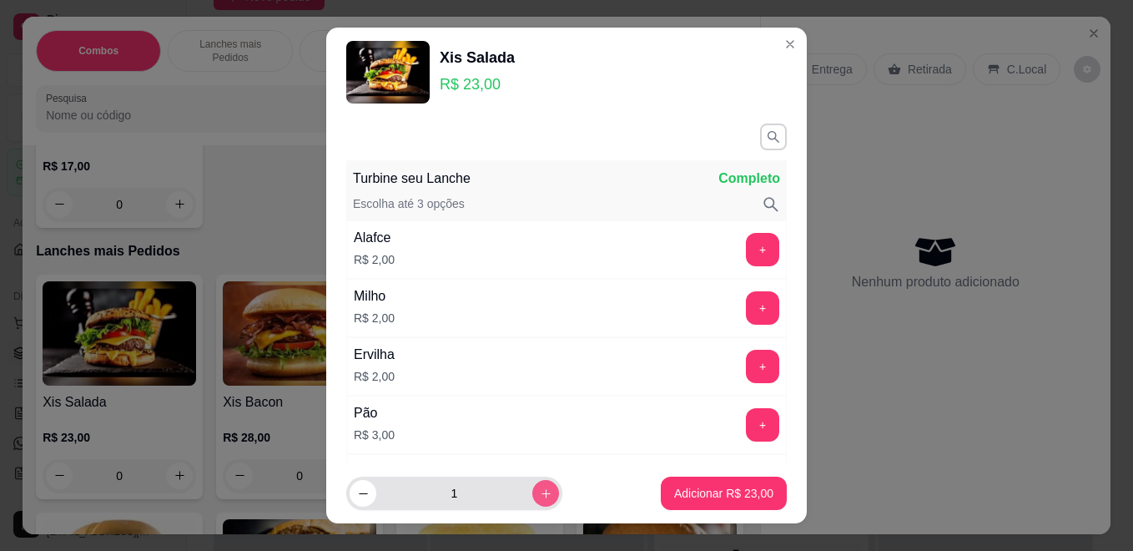
click at [532, 501] on button "increase-product-quantity" at bounding box center [545, 493] width 27 height 27
type input "3"
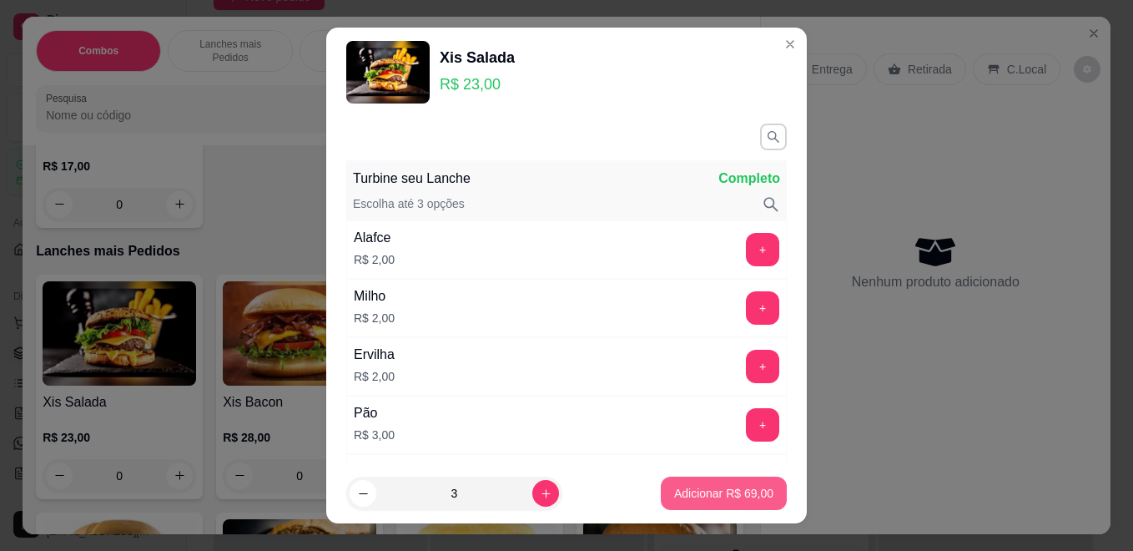
click at [698, 493] on p "Adicionar R$ 69,00" at bounding box center [723, 493] width 99 height 17
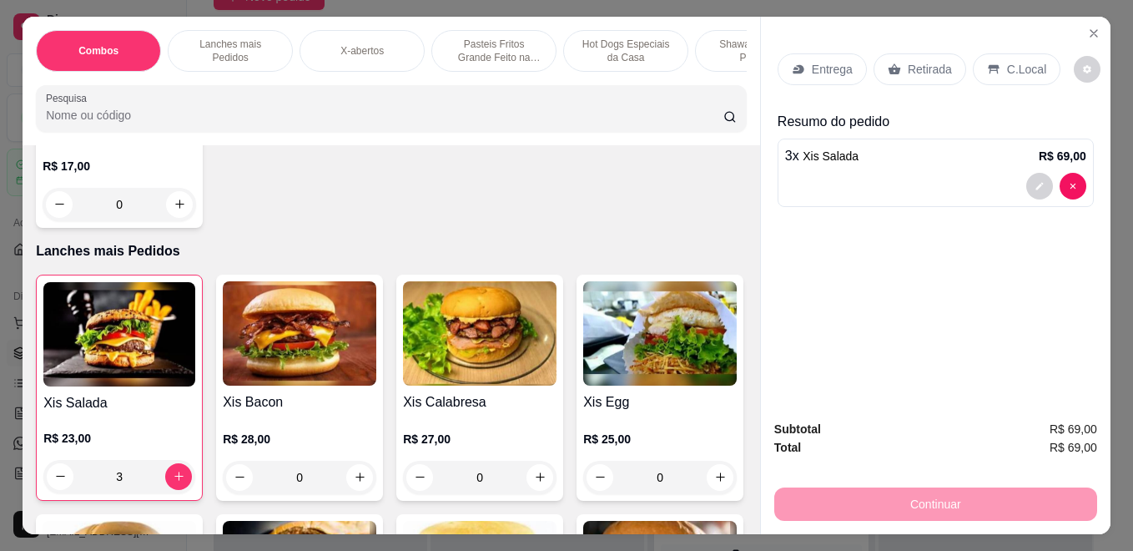
type input "3"
click at [717, 78] on div "Combos Lanches mais Pedidos X-abertos Pasteis Fritos Grande Feito na Hora Hot D…" at bounding box center [392, 81] width 738 height 129
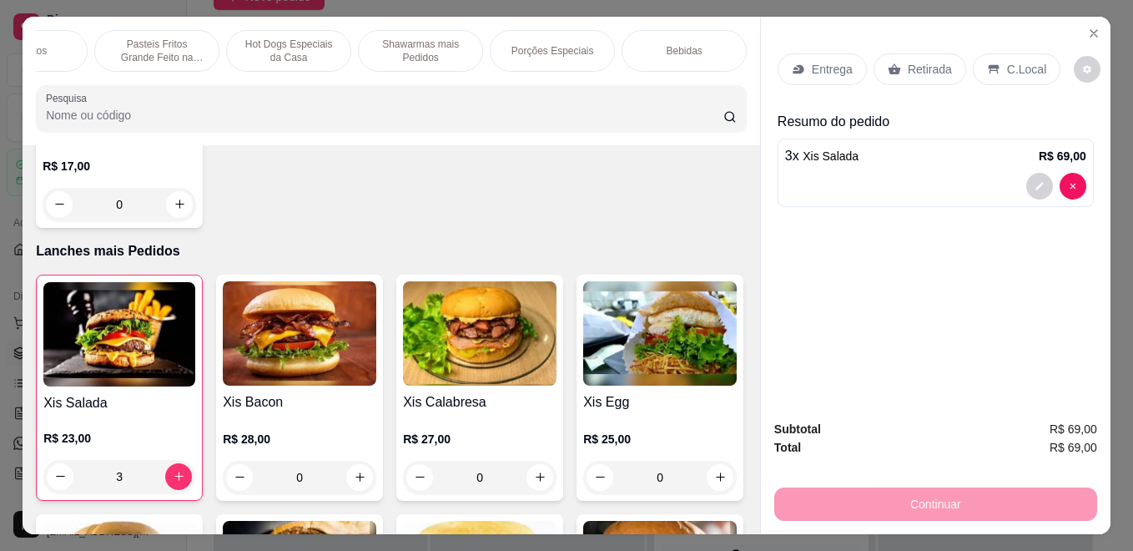
click at [681, 36] on div "Bebidas" at bounding box center [684, 51] width 125 height 42
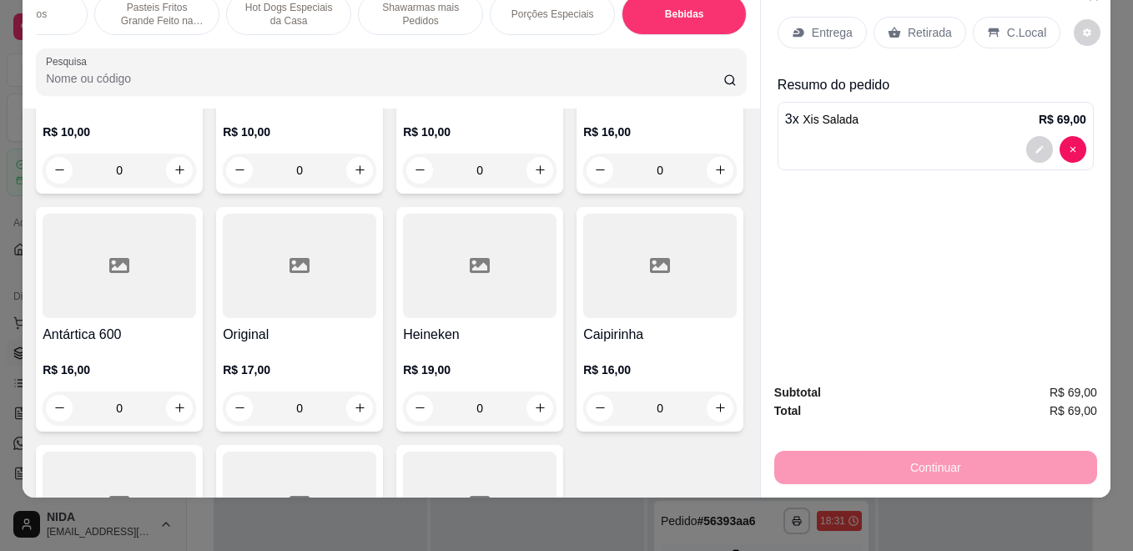
scroll to position [5986, 0]
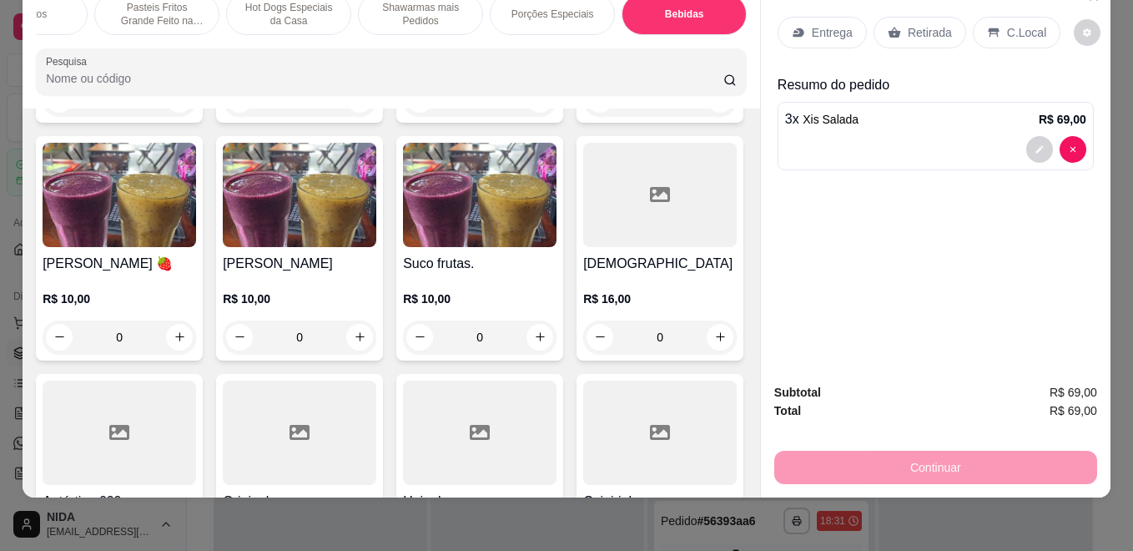
type input "0"
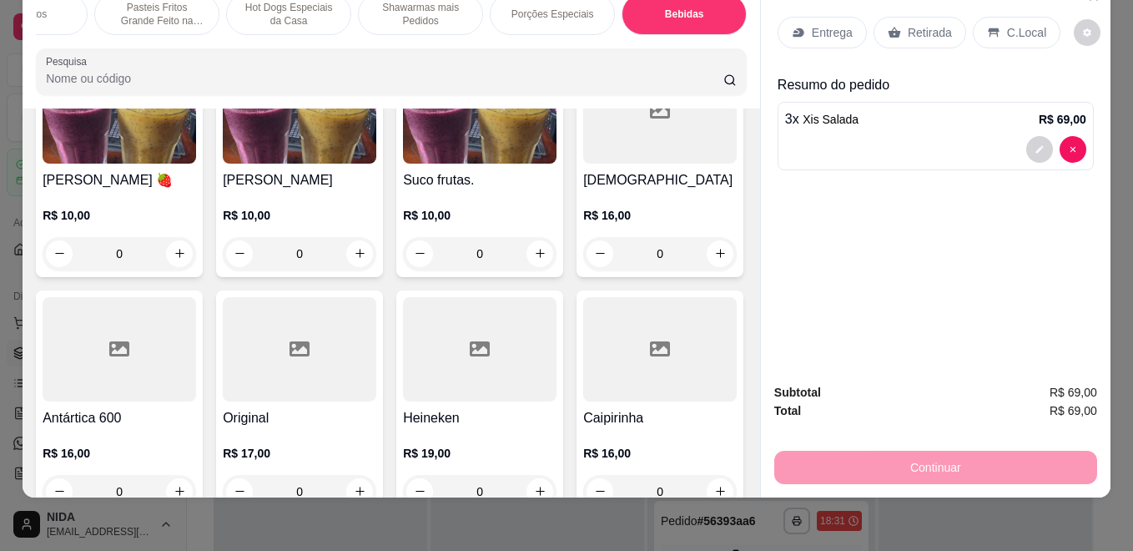
type input "1"
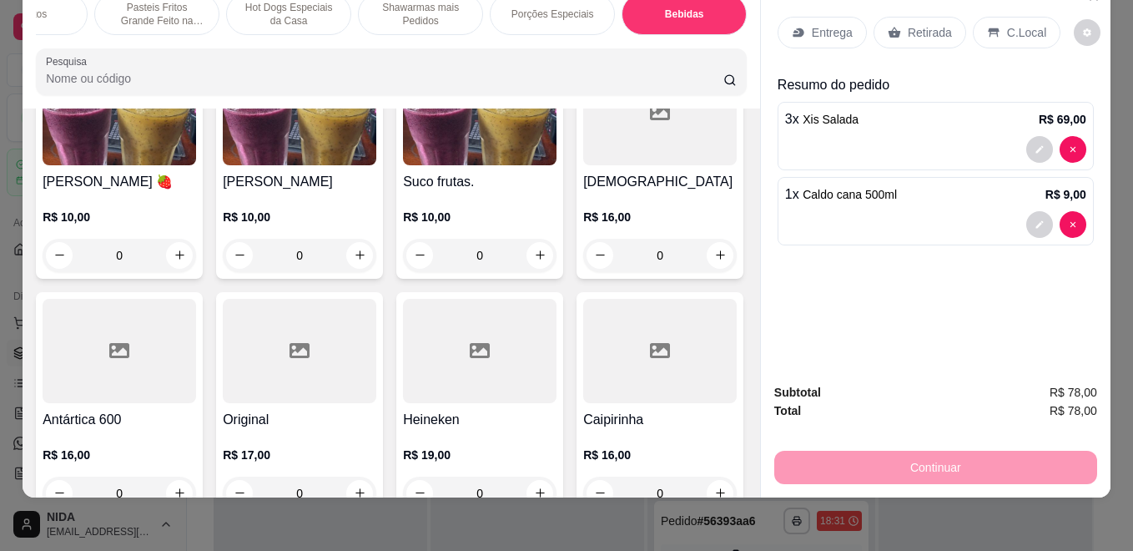
click at [811, 36] on div "Entrega Retirada C.Local" at bounding box center [936, 32] width 316 height 58
click at [817, 24] on p "Entrega" at bounding box center [832, 32] width 41 height 17
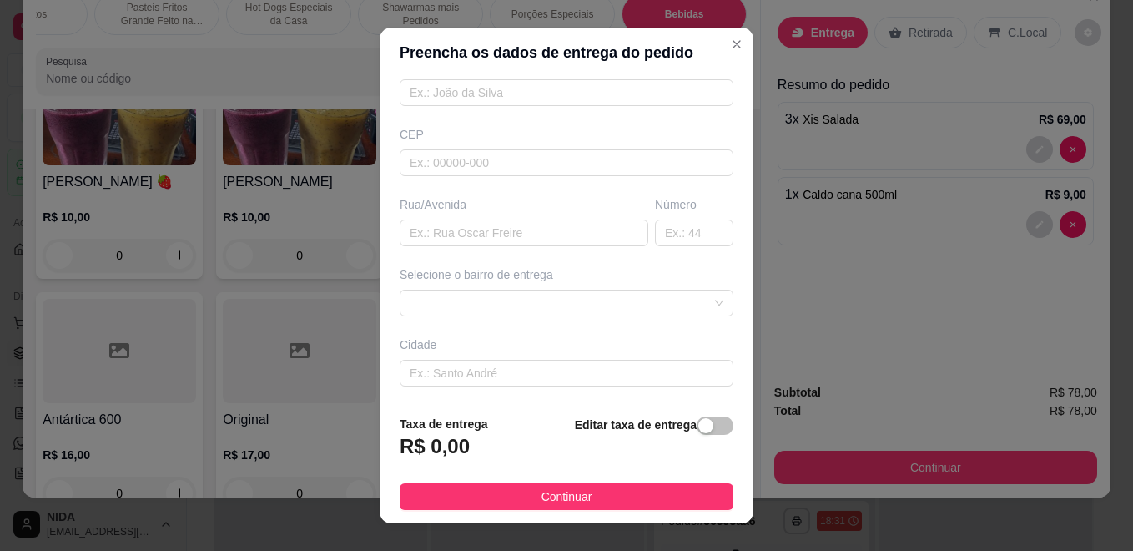
scroll to position [239, 0]
click at [555, 385] on div "Busque pelo cliente Número de contato Nome do cliente CEP Rua/[GEOGRAPHIC_DATA]…" at bounding box center [567, 240] width 374 height 324
click at [584, 225] on div at bounding box center [567, 231] width 334 height 27
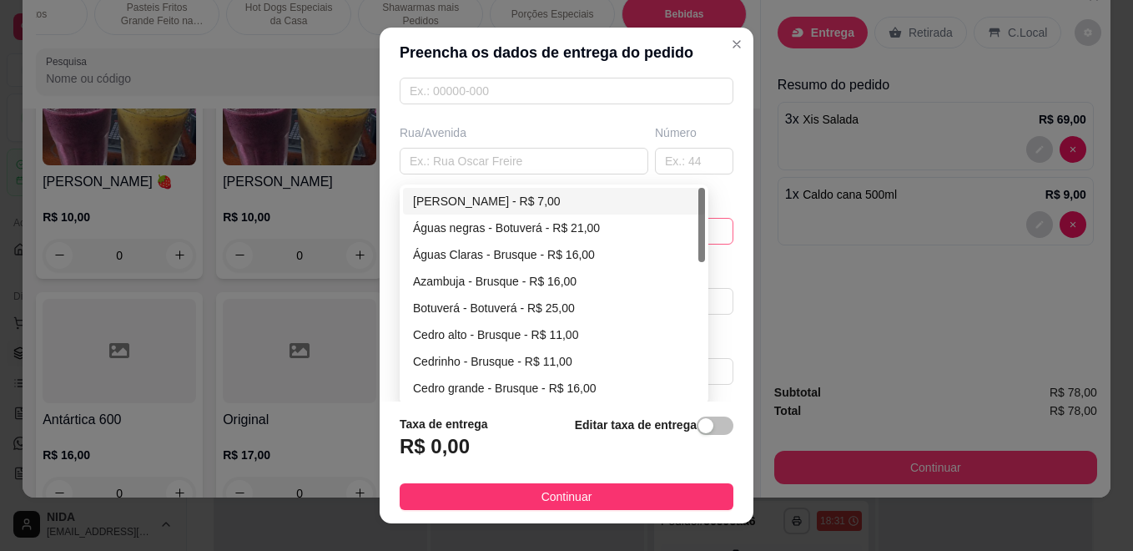
click at [500, 200] on div "[PERSON_NAME] - R$ 7,00" at bounding box center [554, 201] width 282 height 18
type input "Brusque"
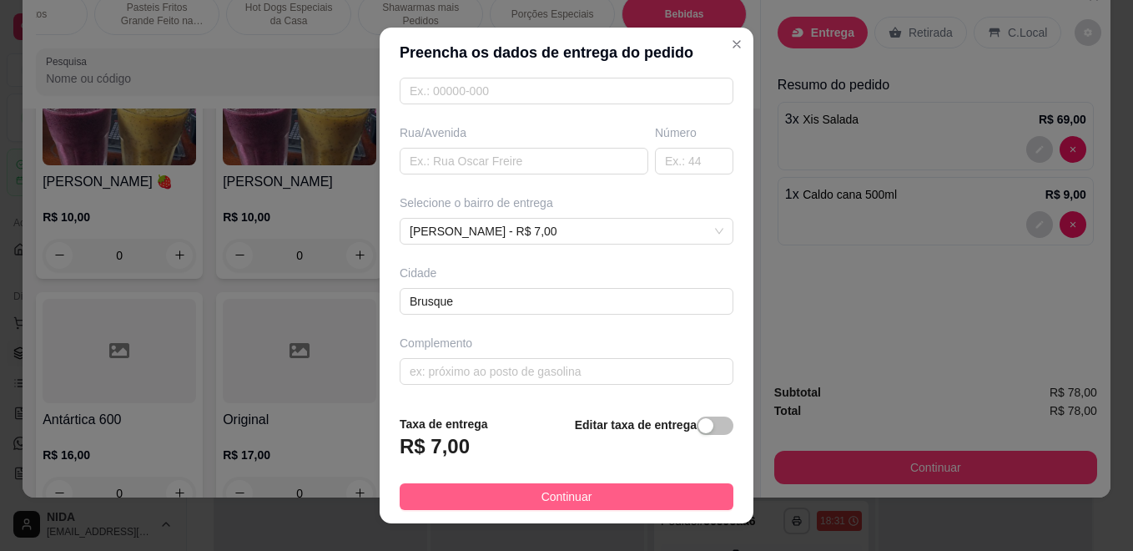
click at [577, 491] on span "Continuar" at bounding box center [567, 496] width 51 height 18
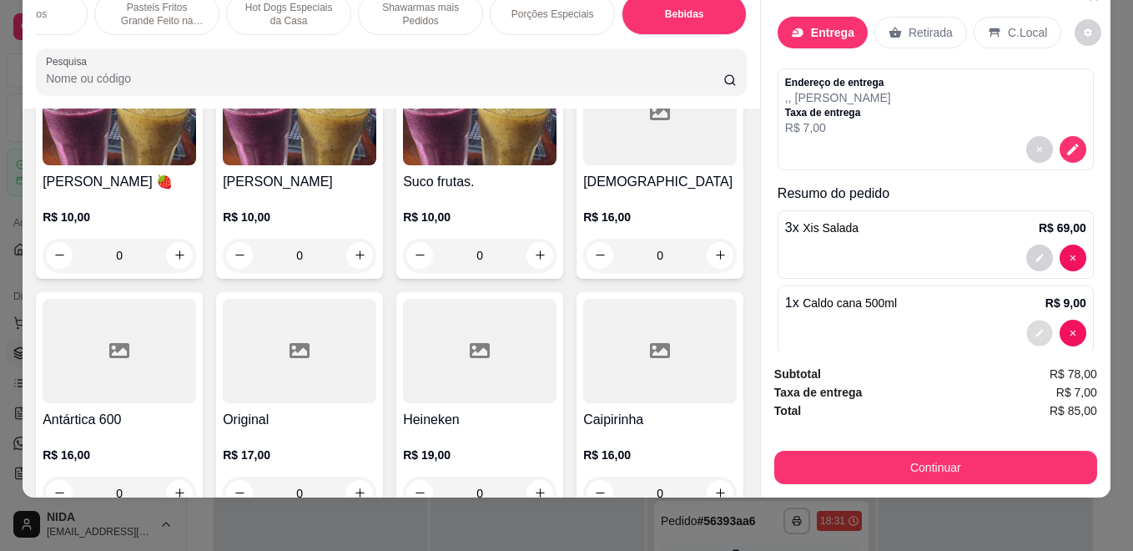
click at [1026, 320] on button "decrease-product-quantity" at bounding box center [1039, 333] width 26 height 26
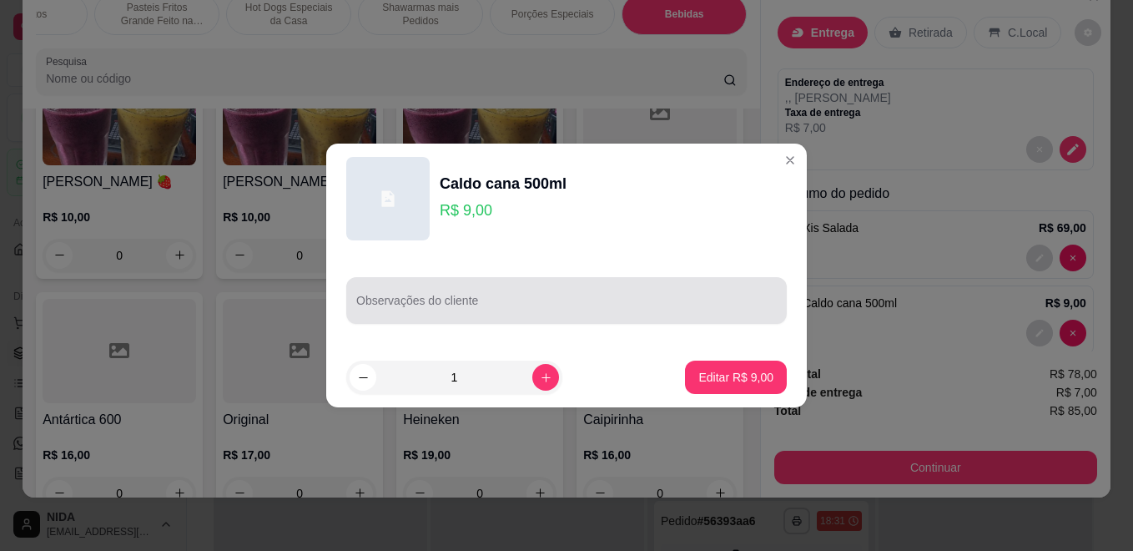
click at [537, 291] on div at bounding box center [566, 300] width 421 height 33
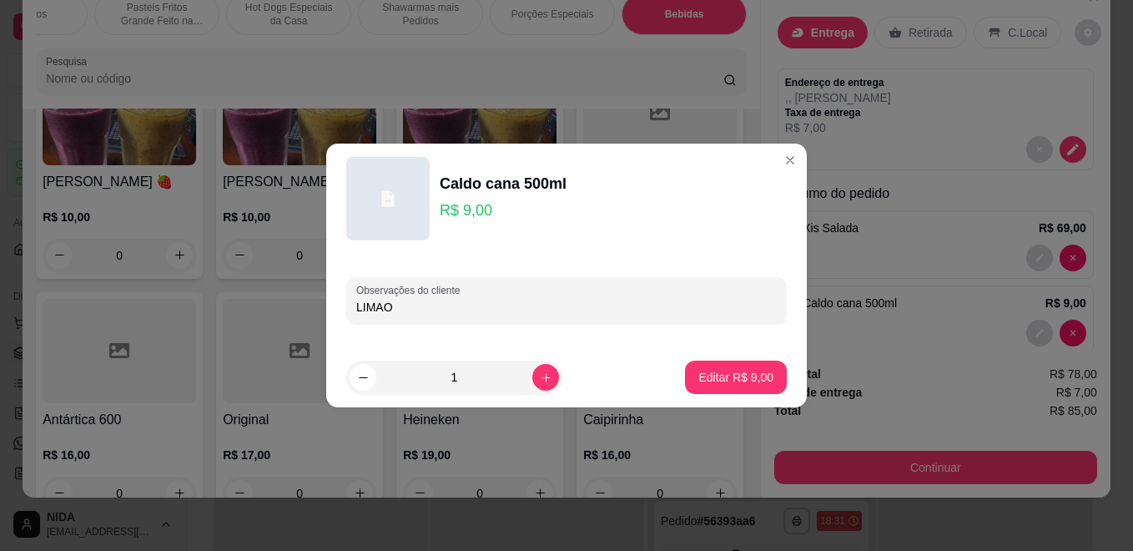
type input "LIMAO"
click at [722, 362] on button "Editar R$ 9,00" at bounding box center [736, 377] width 98 height 33
type input "0"
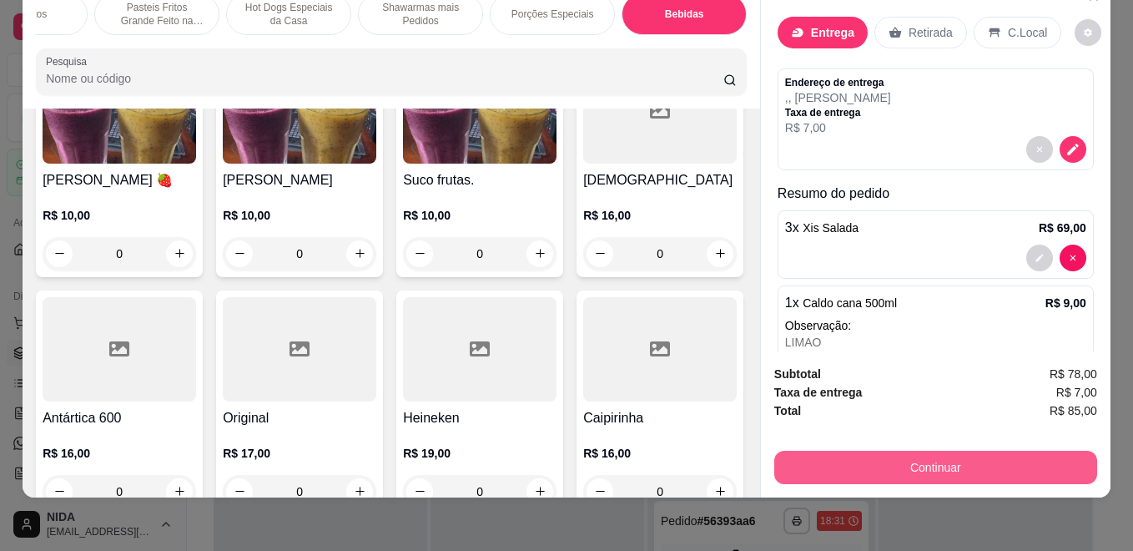
click at [965, 451] on button "Continuar" at bounding box center [935, 467] width 323 height 33
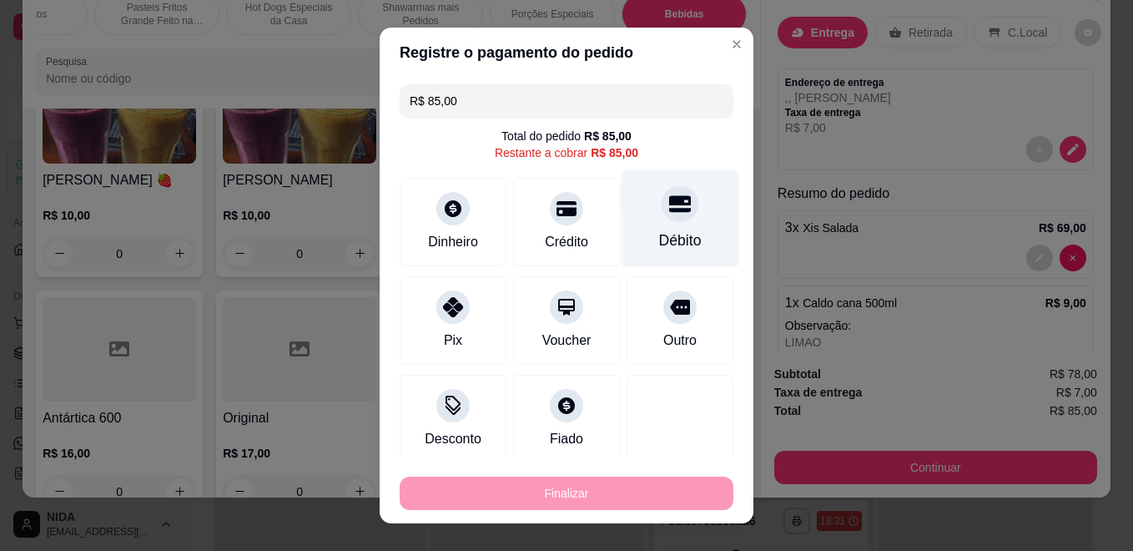
click at [660, 247] on div "Débito" at bounding box center [680, 240] width 43 height 22
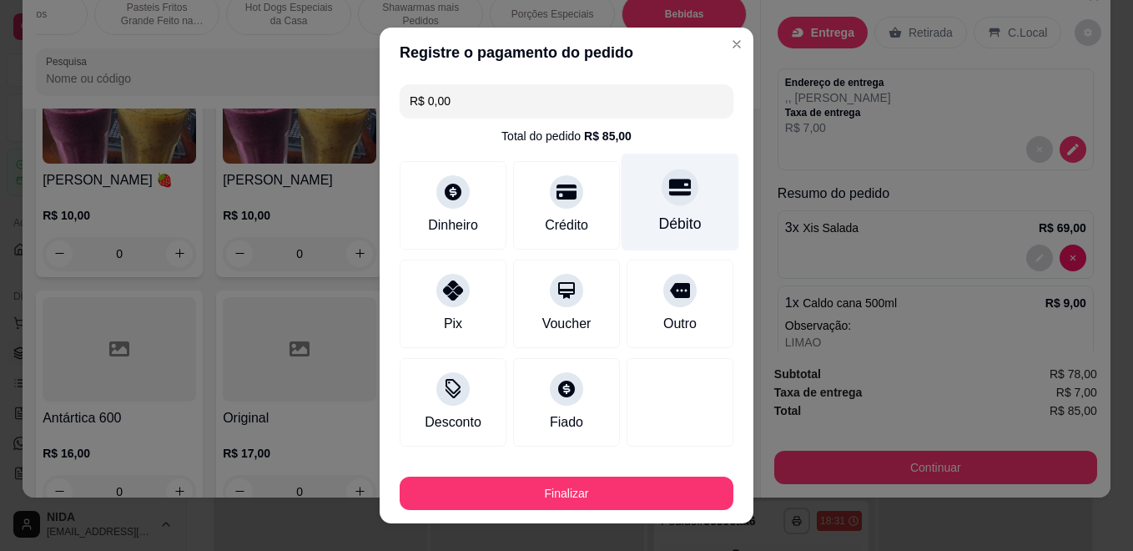
type input "R$ 0,00"
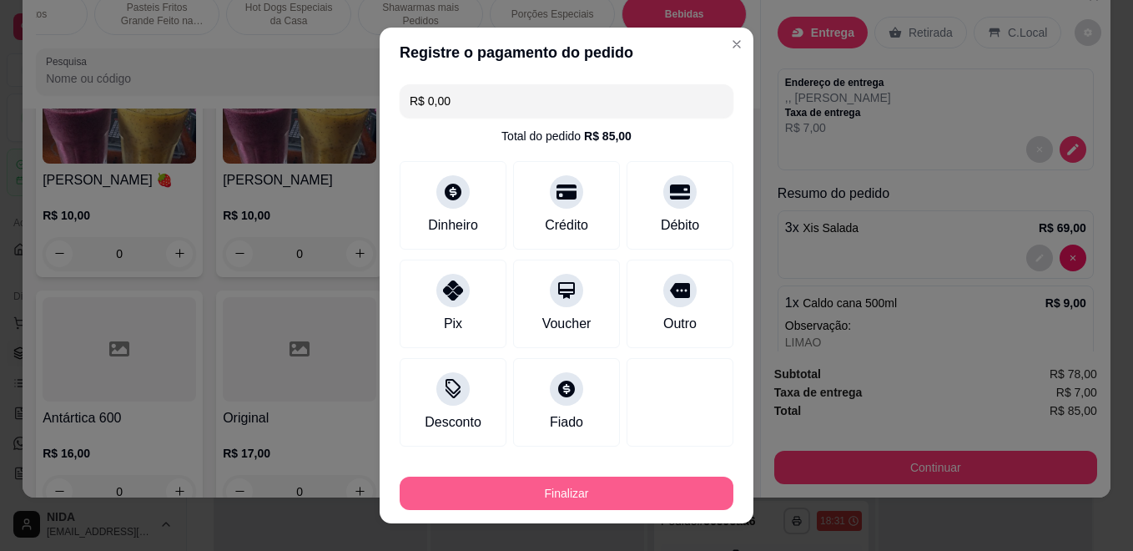
click at [611, 478] on button "Finalizar" at bounding box center [567, 492] width 334 height 33
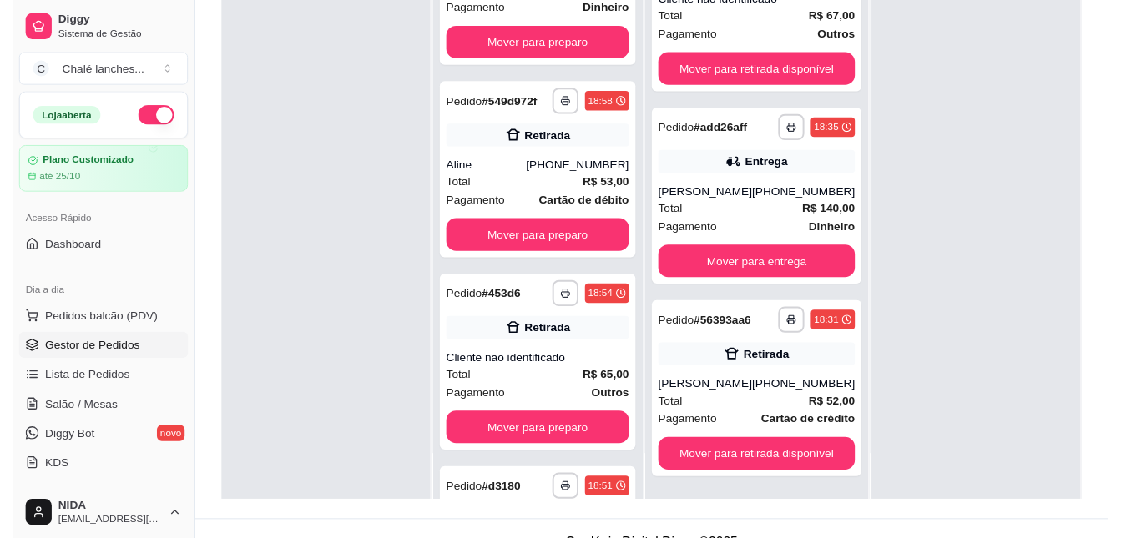
scroll to position [255, 0]
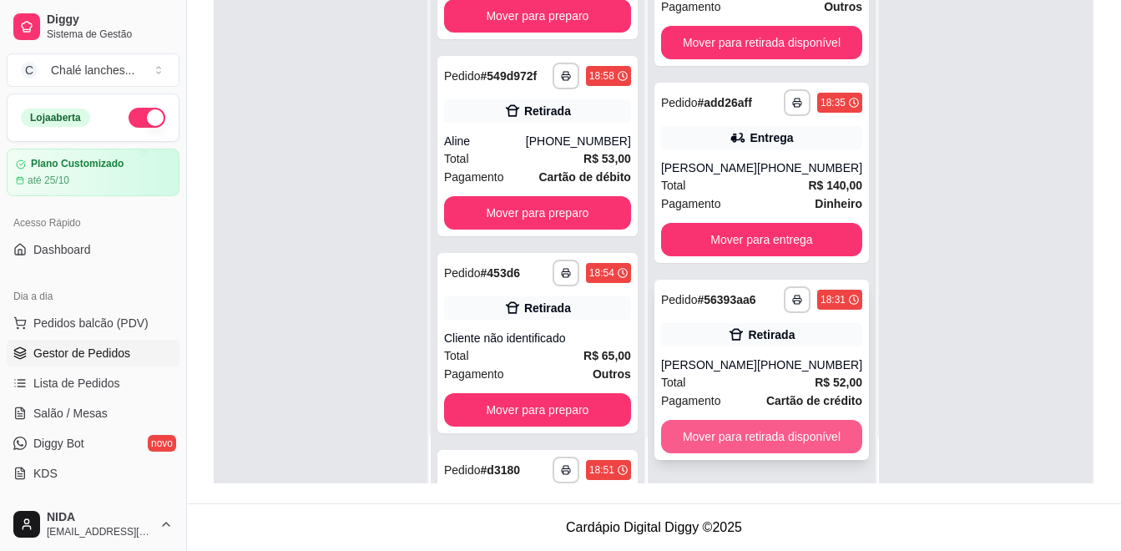
click at [782, 429] on button "Mover para retirada disponível" at bounding box center [761, 436] width 201 height 33
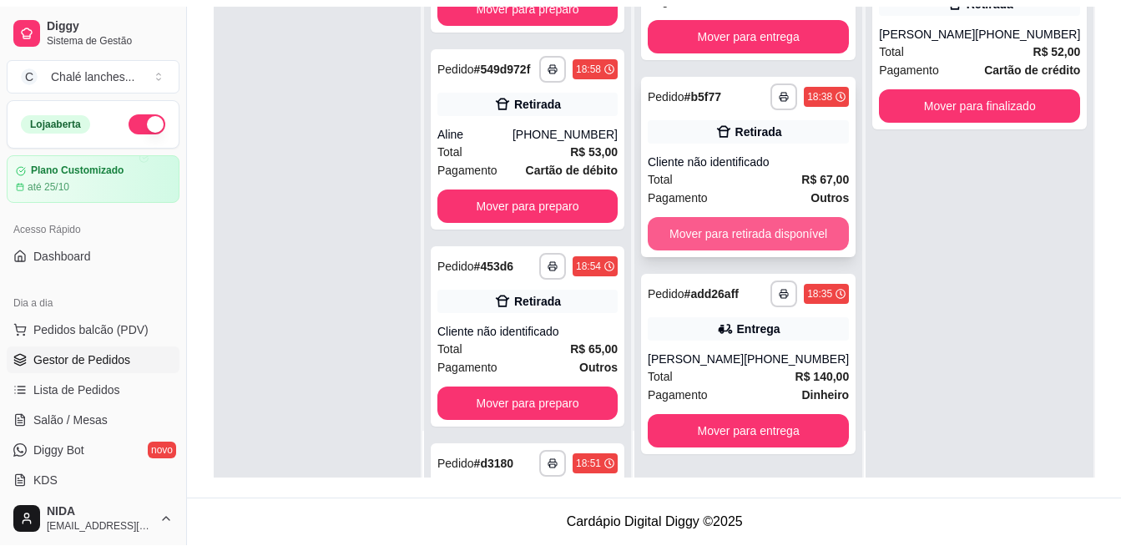
scroll to position [83, 0]
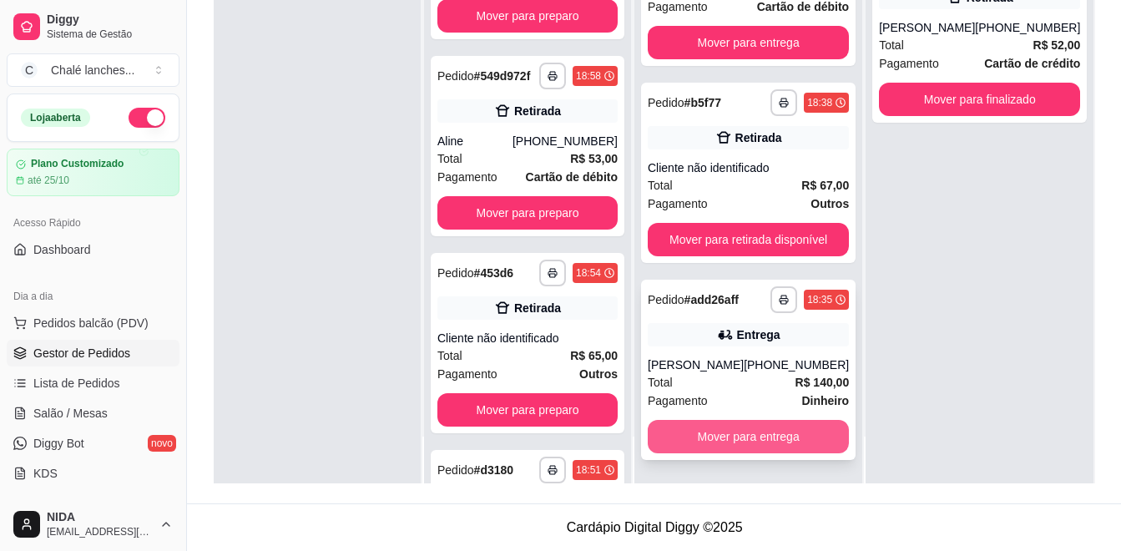
click at [809, 436] on button "Mover para entrega" at bounding box center [748, 436] width 201 height 33
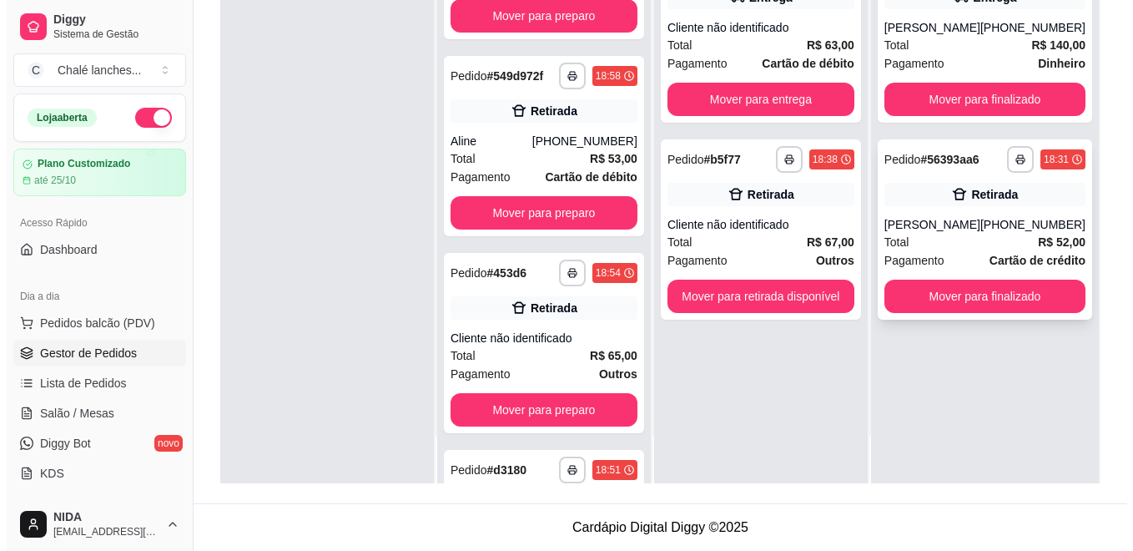
scroll to position [0, 0]
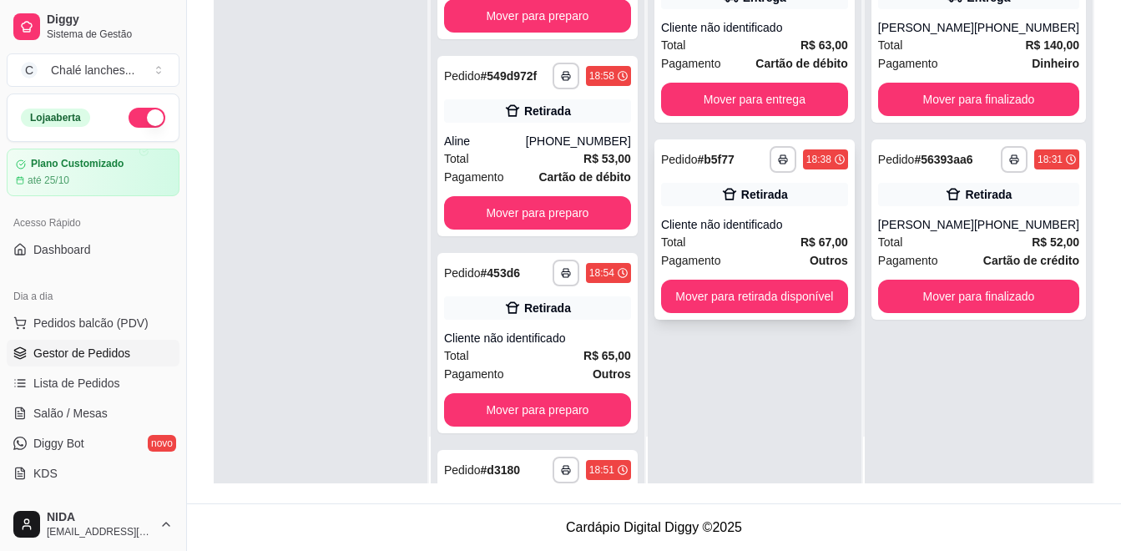
click at [804, 225] on div "Cliente não identificado" at bounding box center [754, 224] width 187 height 17
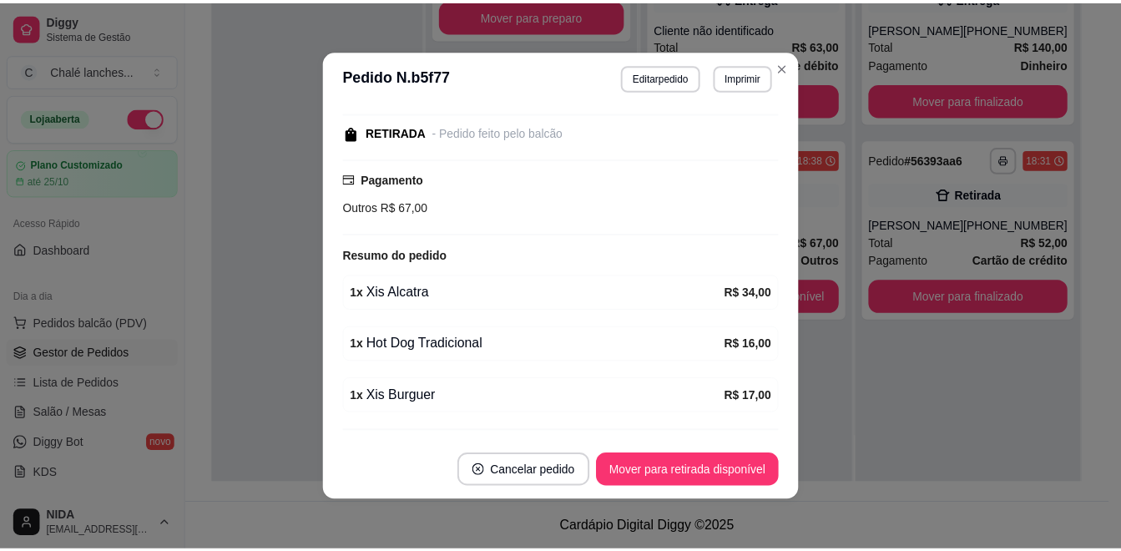
scroll to position [211, 0]
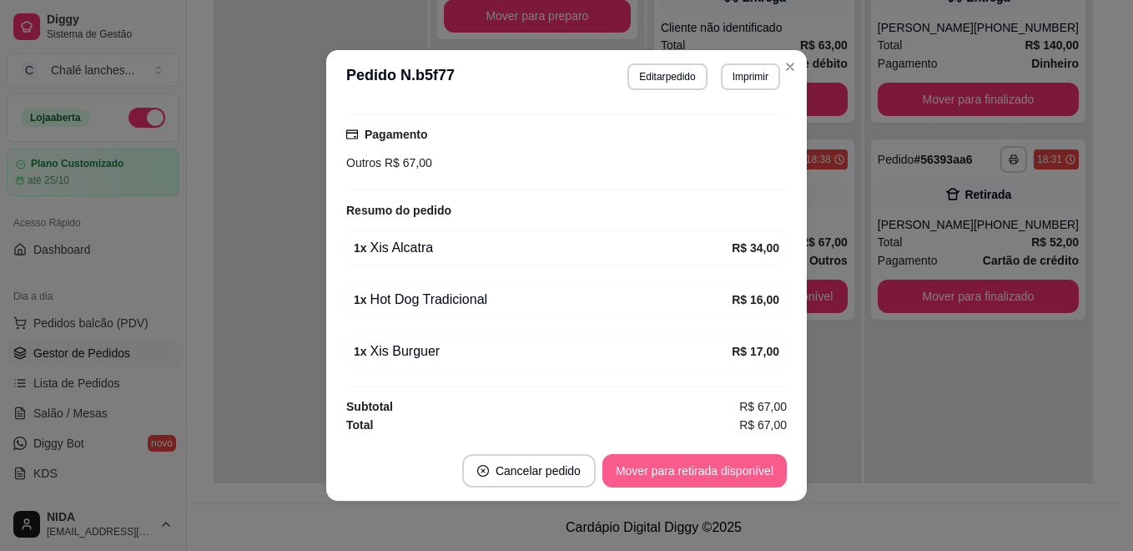
click at [699, 462] on button "Mover para retirada disponível" at bounding box center [694, 470] width 184 height 33
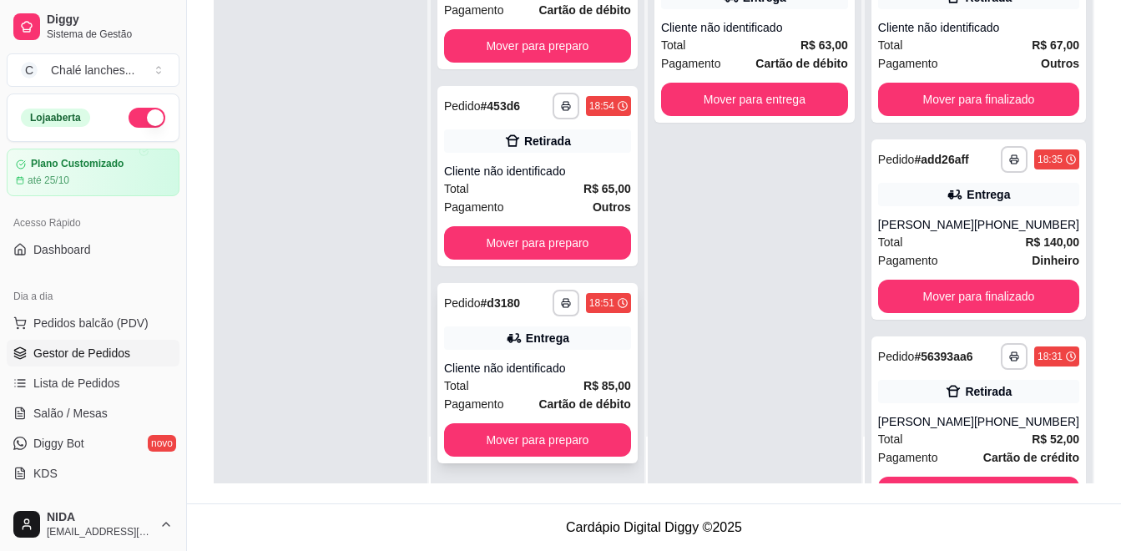
scroll to position [254, 0]
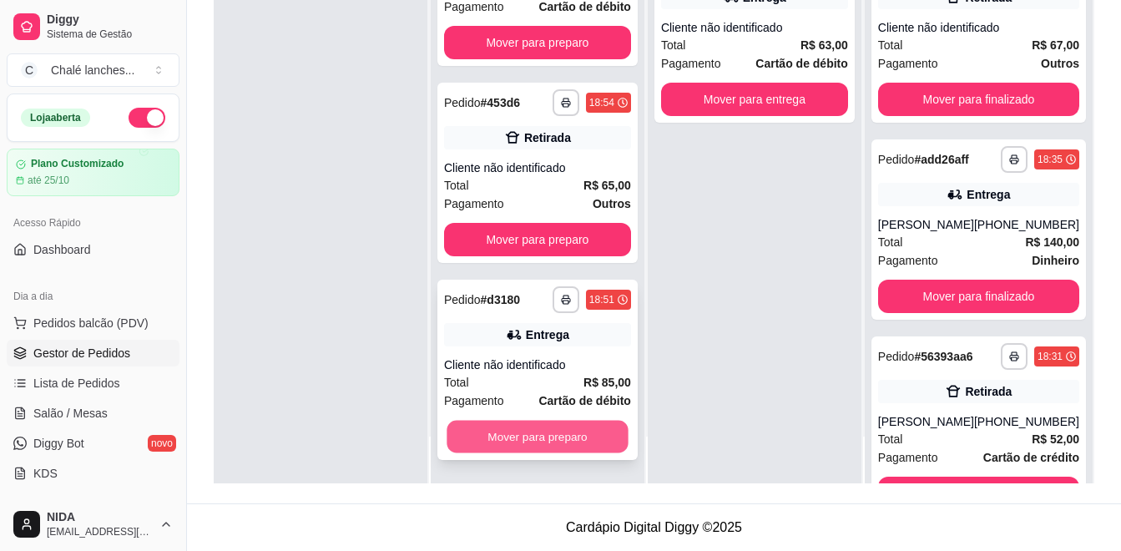
click at [603, 428] on button "Mover para preparo" at bounding box center [536, 437] width 181 height 33
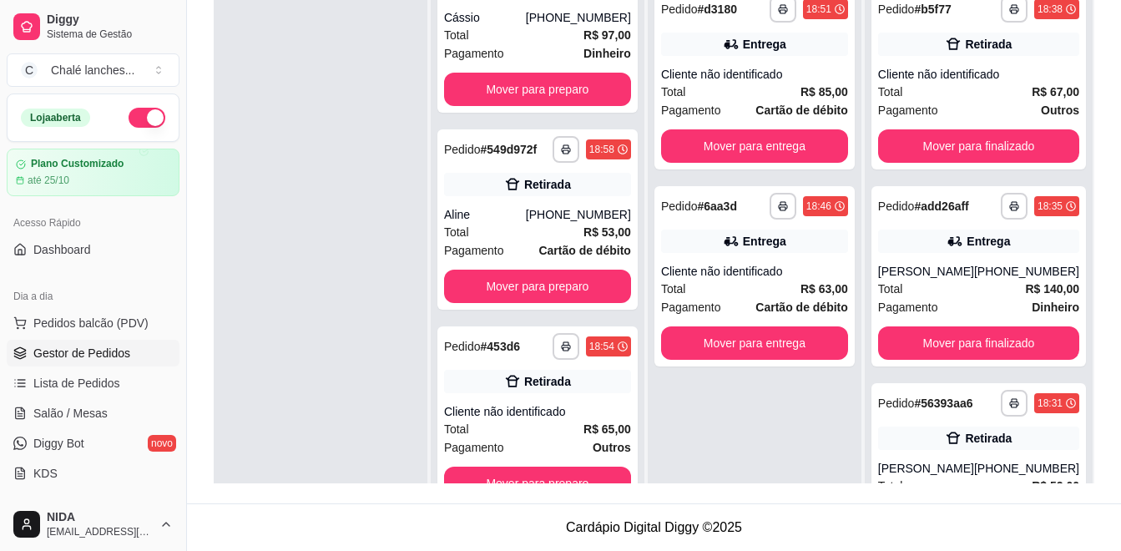
drag, startPoint x: 852, startPoint y: 271, endPoint x: 340, endPoint y: 347, distance: 517.1
click at [326, 355] on div at bounding box center [321, 254] width 214 height 551
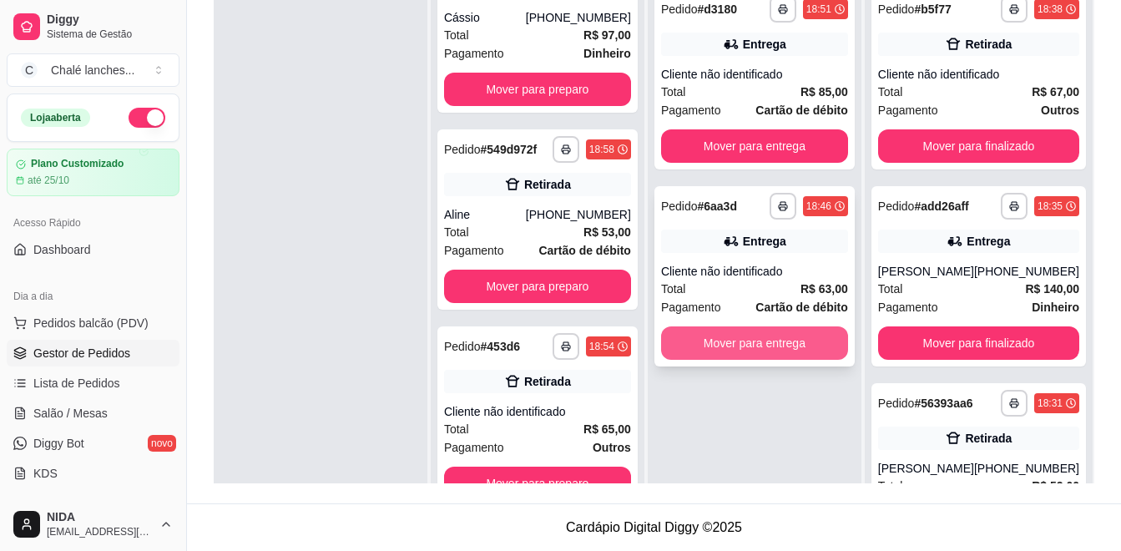
click at [819, 350] on button "Mover para entrega" at bounding box center [754, 342] width 187 height 33
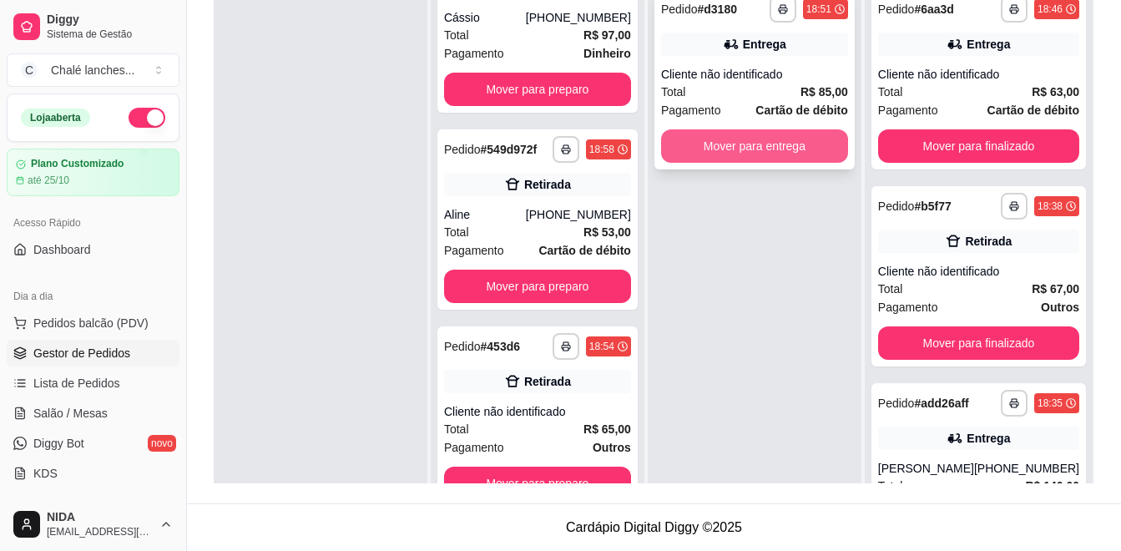
click at [834, 135] on button "Mover para entrega" at bounding box center [754, 145] width 187 height 33
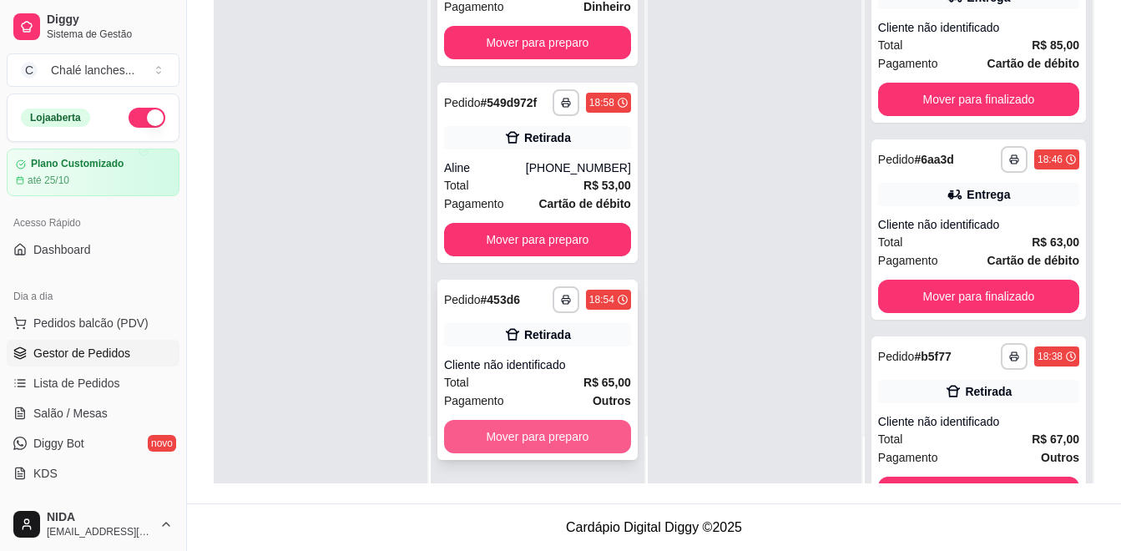
click at [547, 445] on button "Mover para preparo" at bounding box center [537, 436] width 187 height 33
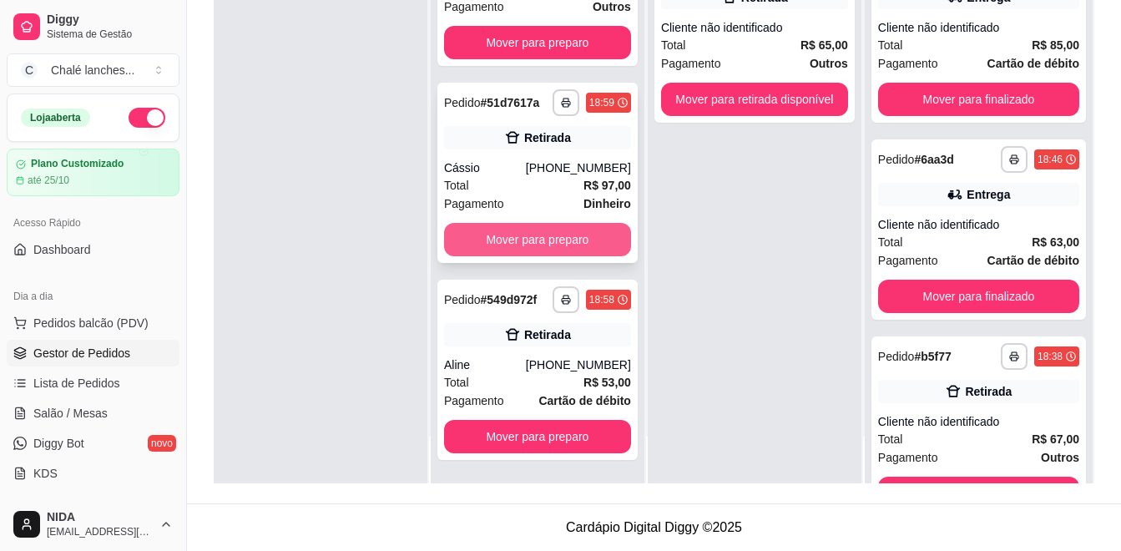
scroll to position [57, 0]
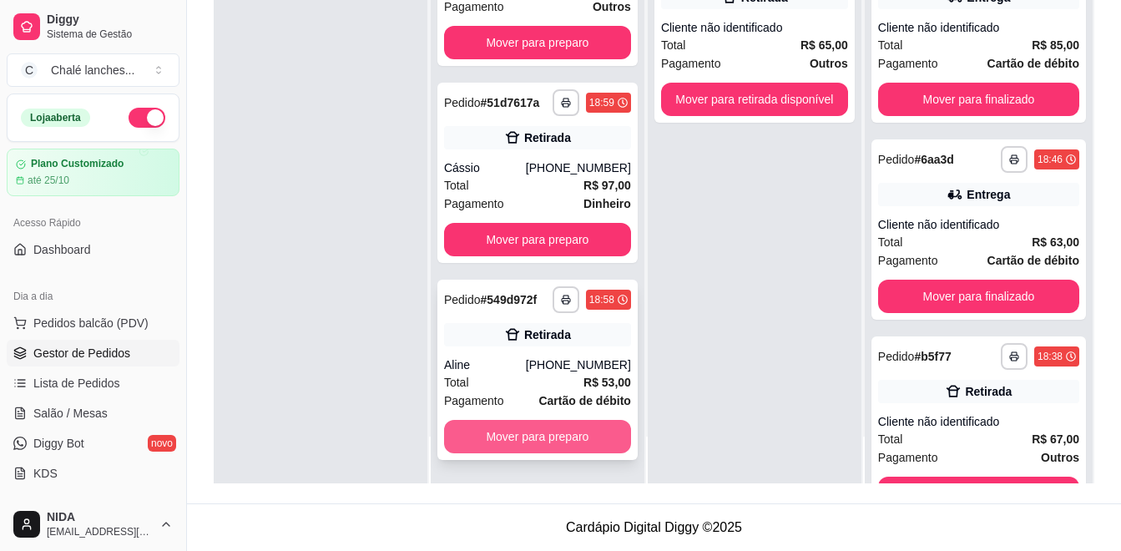
click at [579, 437] on button "Mover para preparo" at bounding box center [537, 436] width 187 height 33
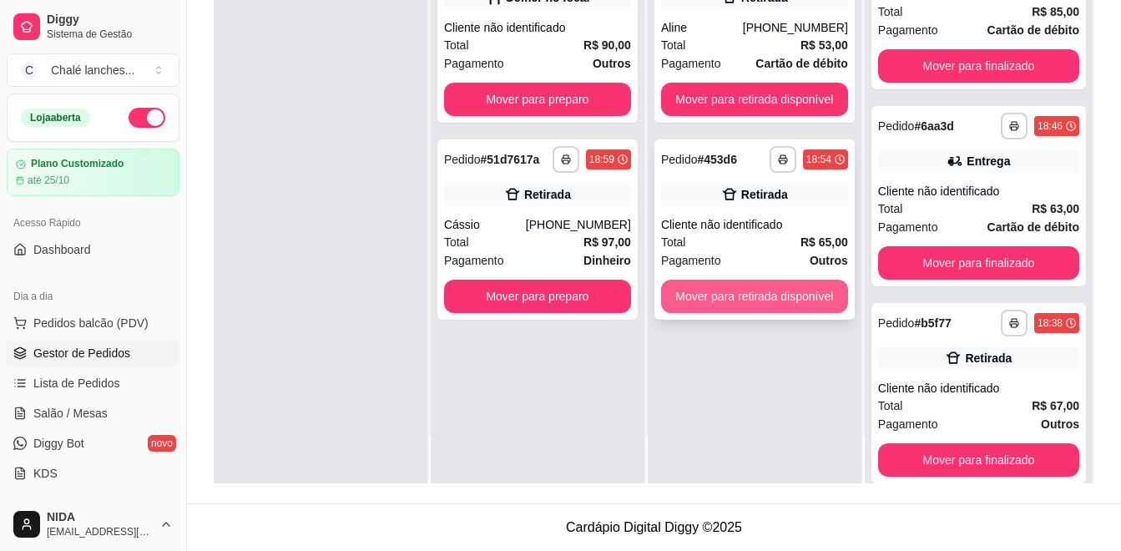
scroll to position [0, 0]
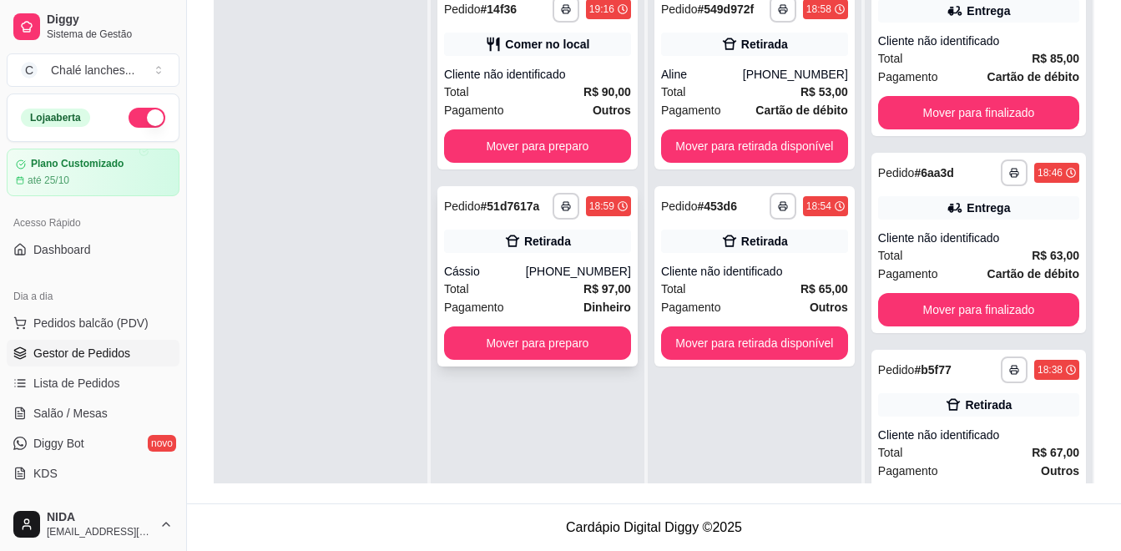
click at [501, 299] on span "Pagamento" at bounding box center [474, 307] width 60 height 18
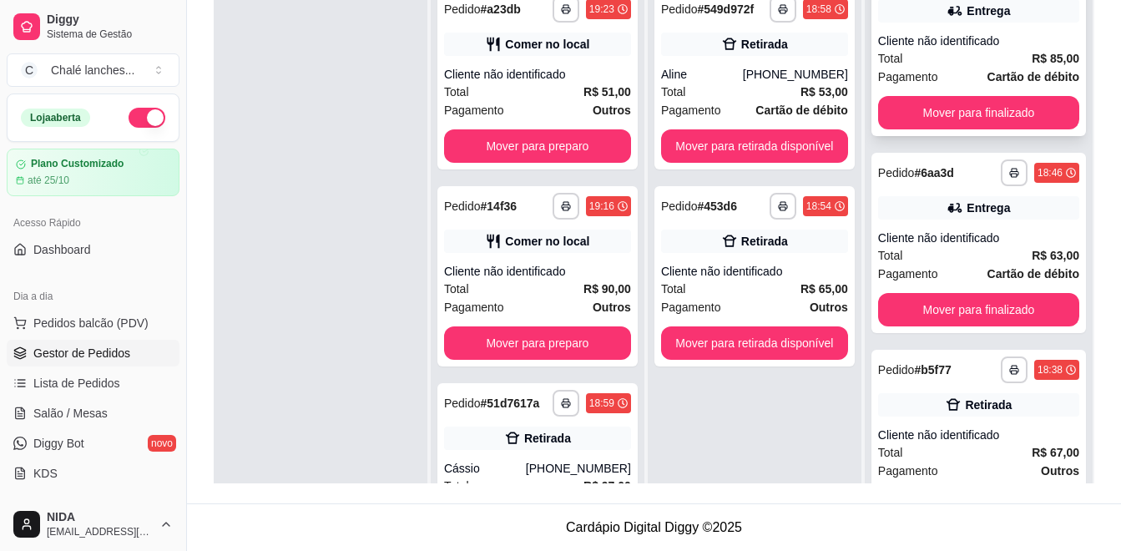
click at [909, 77] on span "Pagamento" at bounding box center [908, 77] width 60 height 18
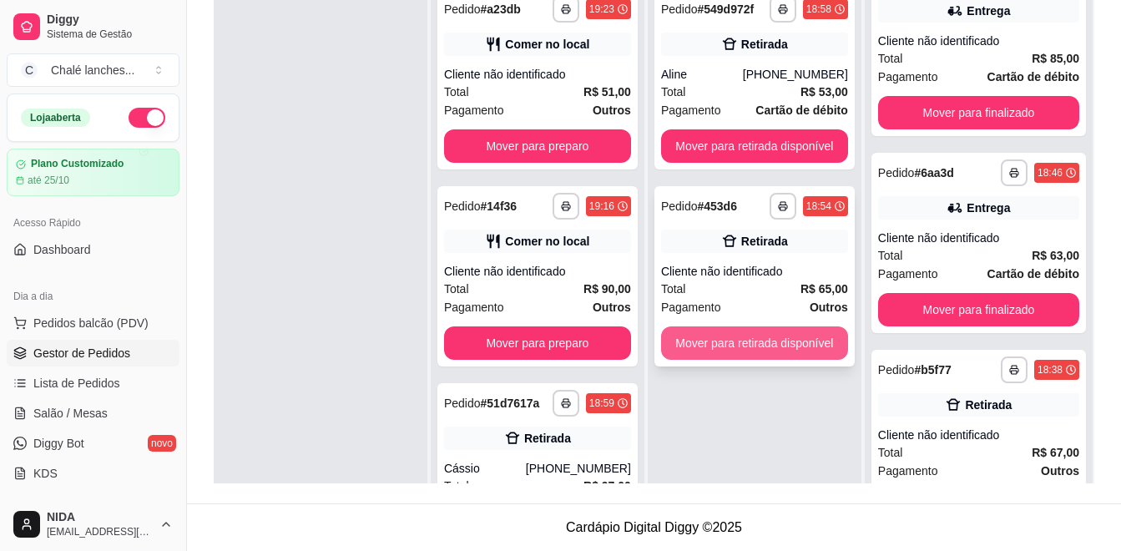
click at [748, 336] on button "Mover para retirada disponível" at bounding box center [754, 342] width 187 height 33
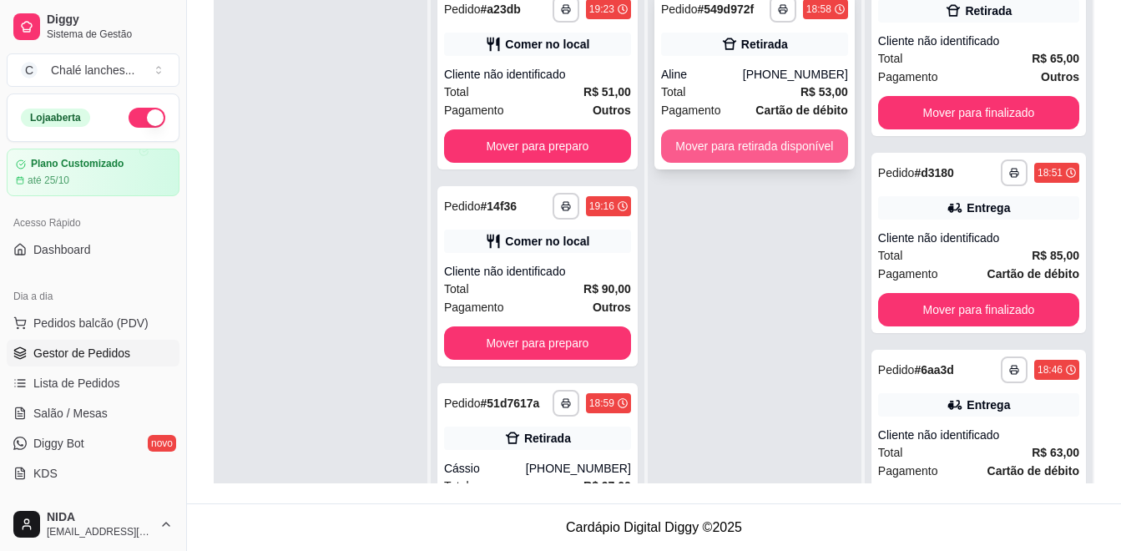
scroll to position [230, 0]
click at [749, 144] on button "Mover para retirada disponível" at bounding box center [754, 145] width 187 height 33
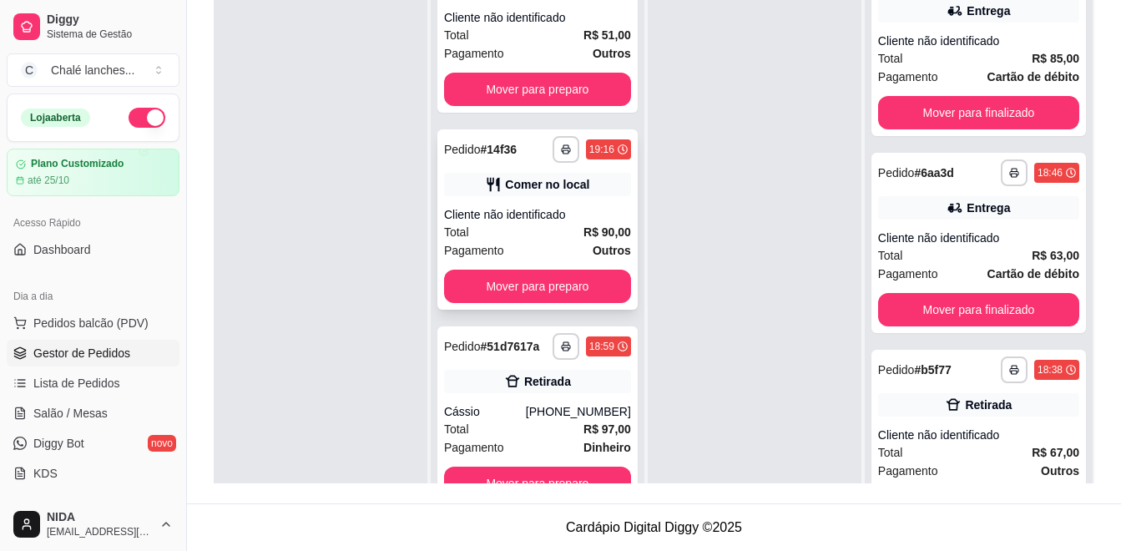
scroll to position [47, 0]
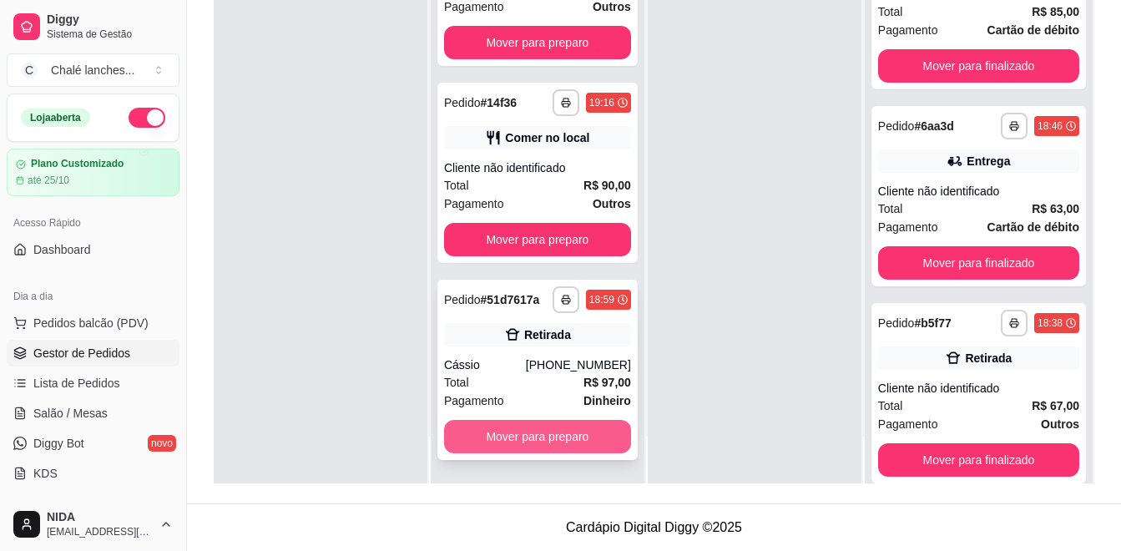
click at [580, 446] on button "Mover para preparo" at bounding box center [537, 436] width 187 height 33
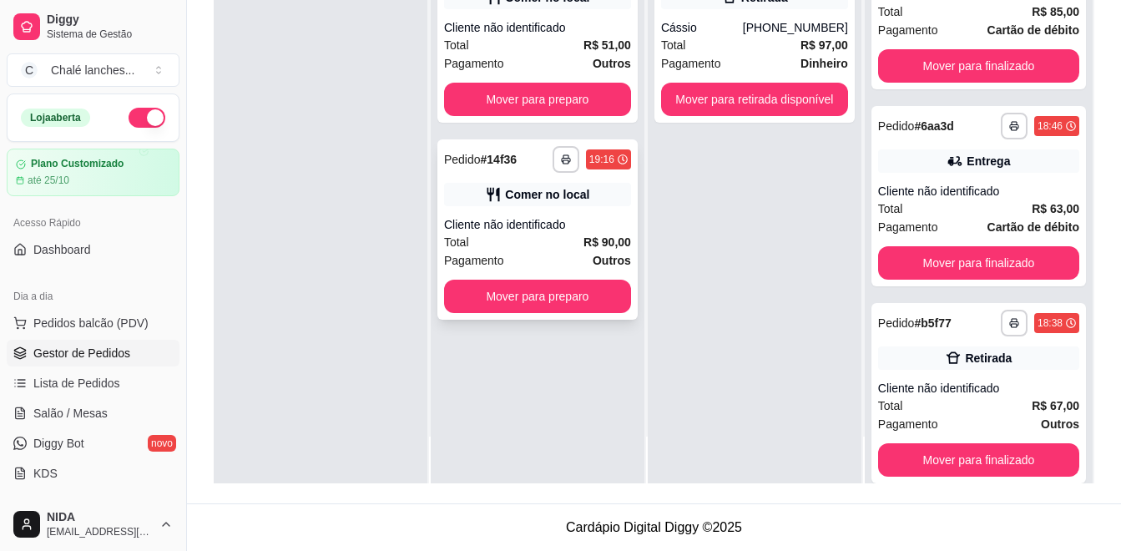
scroll to position [0, 0]
click at [559, 318] on div "**********" at bounding box center [537, 229] width 200 height 180
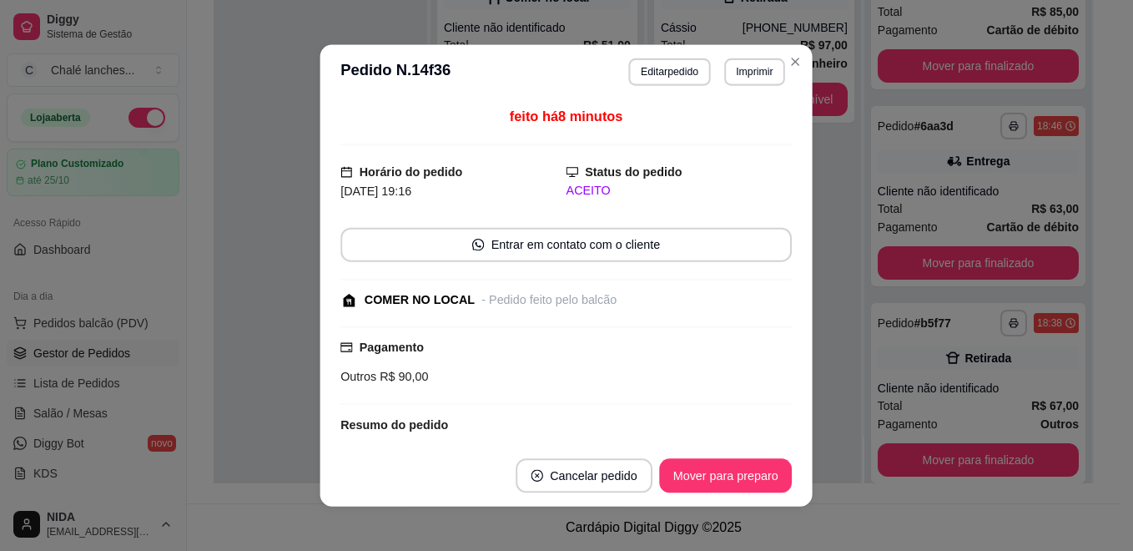
click at [562, 296] on div "- Pedido feito pelo balcão" at bounding box center [549, 299] width 135 height 18
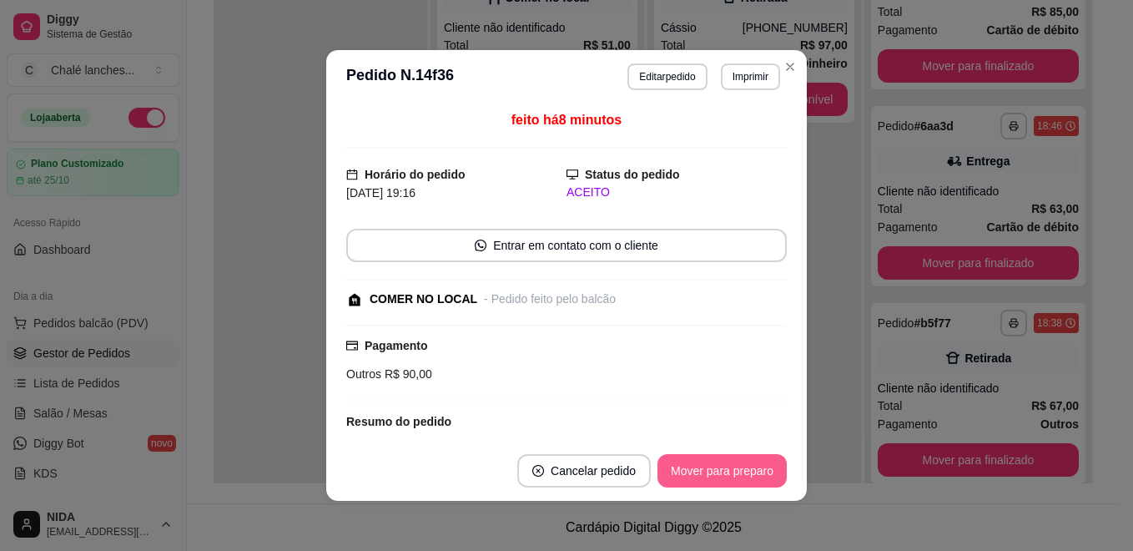
click at [703, 494] on footer "Cancelar pedido Mover para preparo" at bounding box center [566, 471] width 481 height 60
click at [697, 488] on footer "Cancelar pedido Mover para preparo" at bounding box center [566, 471] width 481 height 60
click at [713, 466] on button "Mover para preparo" at bounding box center [722, 470] width 129 height 33
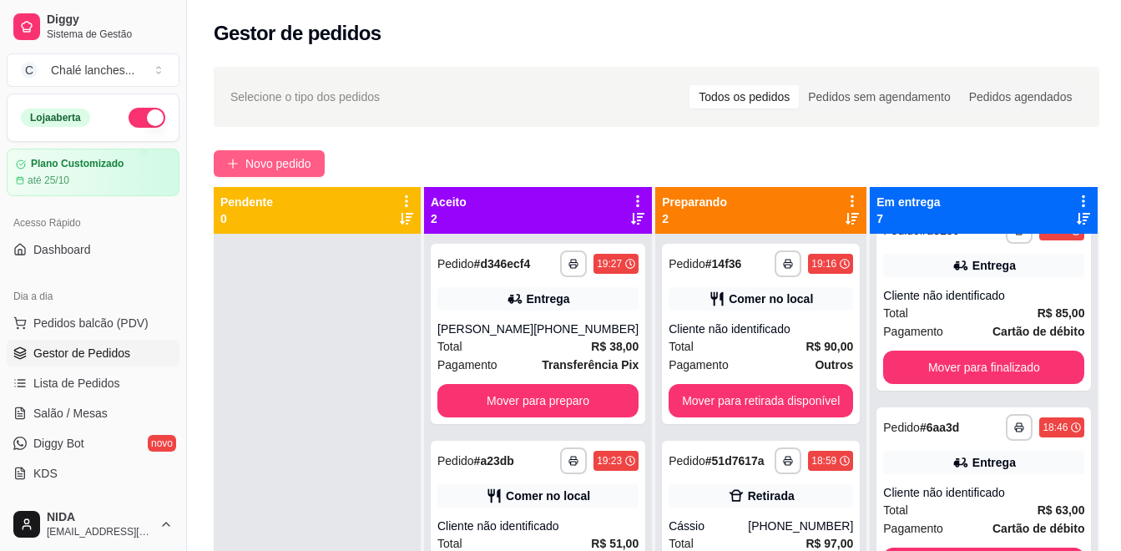
click at [292, 154] on button "Novo pedido" at bounding box center [269, 163] width 111 height 27
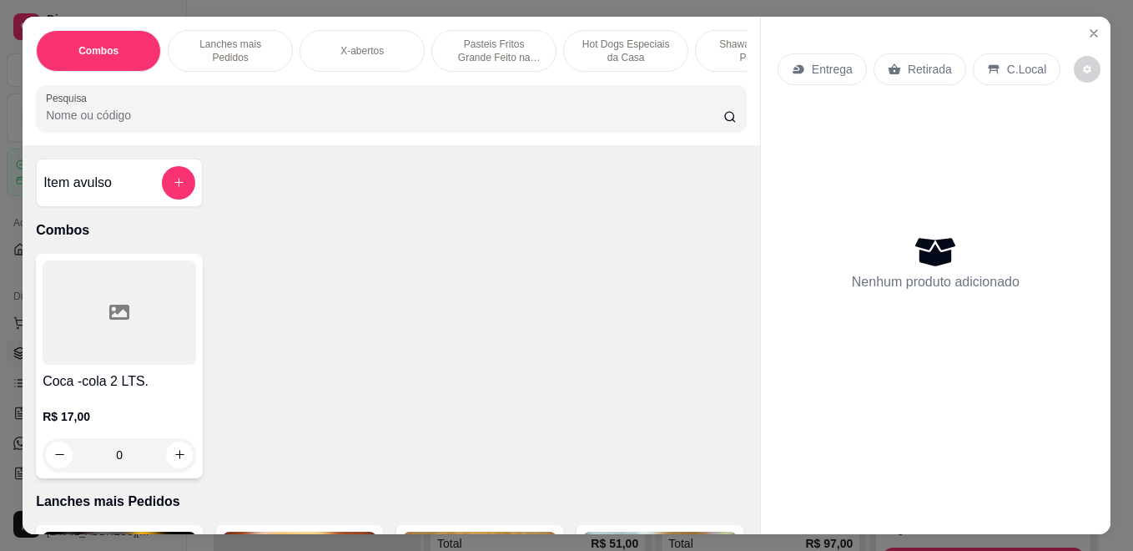
scroll to position [417, 0]
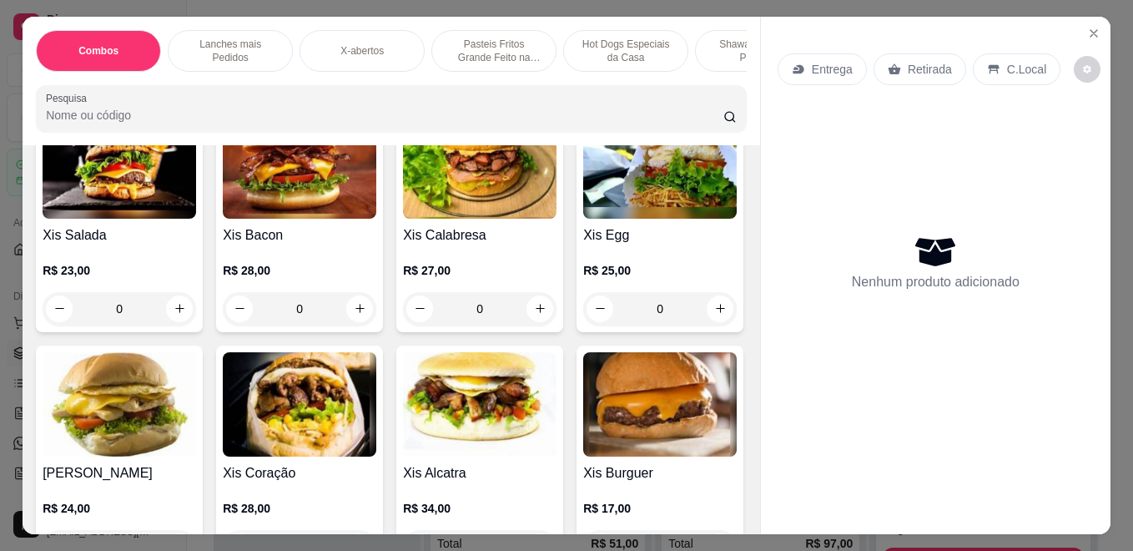
click at [491, 40] on p "Pasteis Fritos Grande Feito na Hora" at bounding box center [494, 51] width 97 height 27
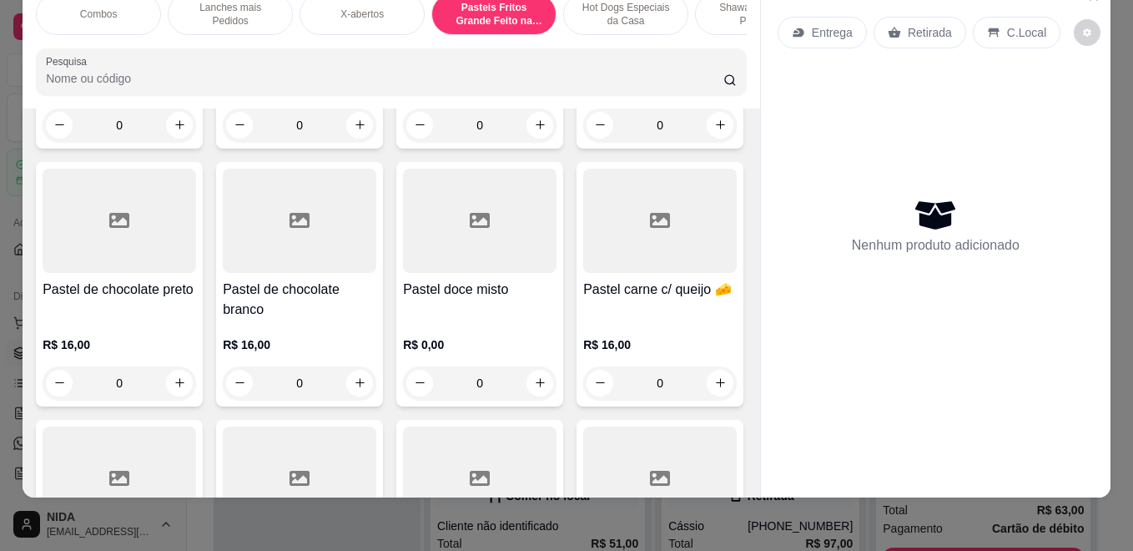
scroll to position [2245, 0]
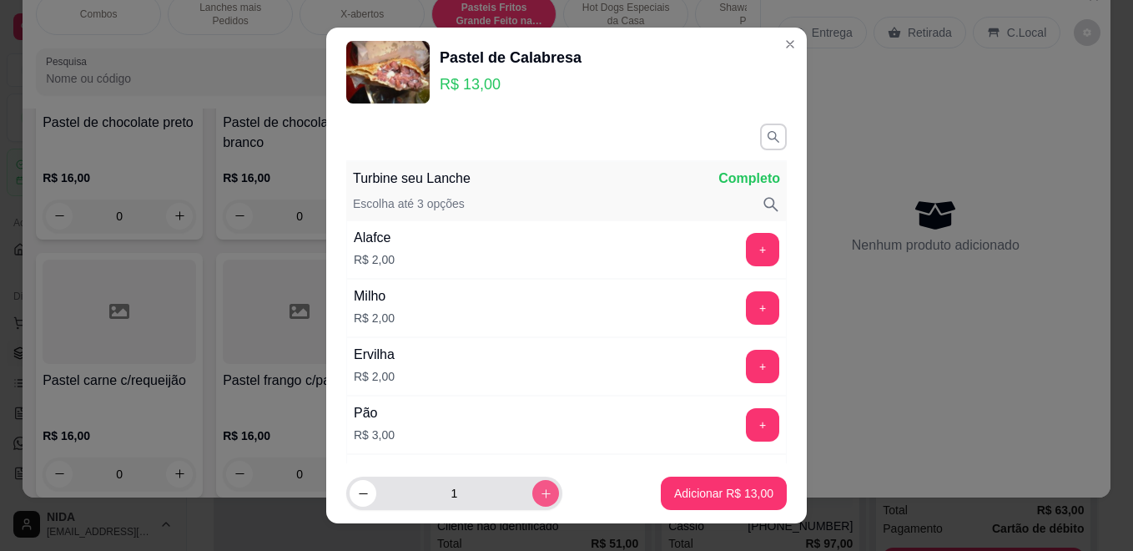
click at [532, 488] on button "increase-product-quantity" at bounding box center [545, 493] width 27 height 27
click at [359, 487] on icon "decrease-product-quantity" at bounding box center [363, 493] width 13 height 13
type input "2"
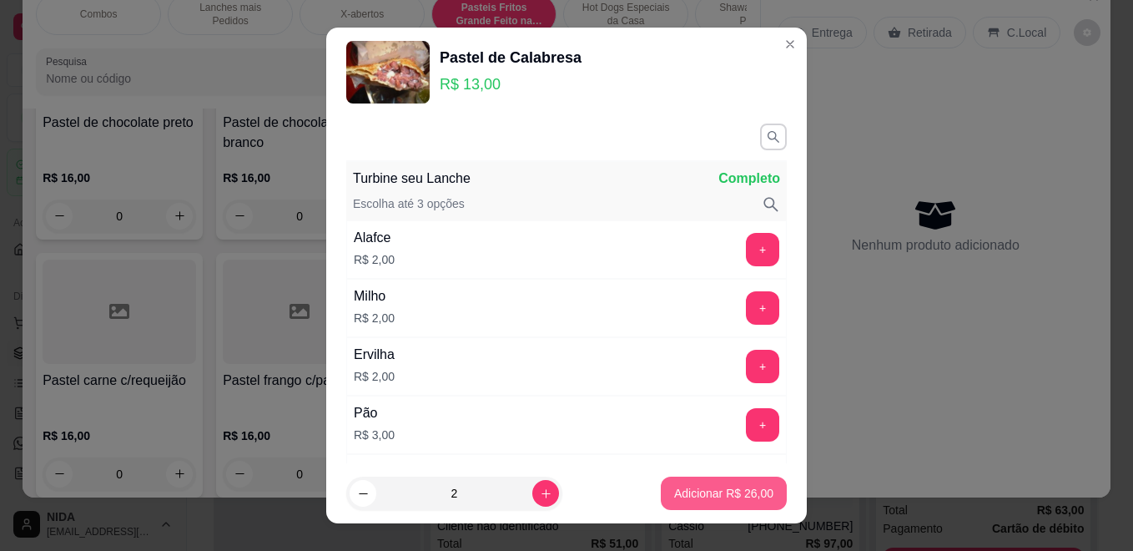
click at [686, 482] on button "Adicionar R$ 26,00" at bounding box center [724, 492] width 126 height 33
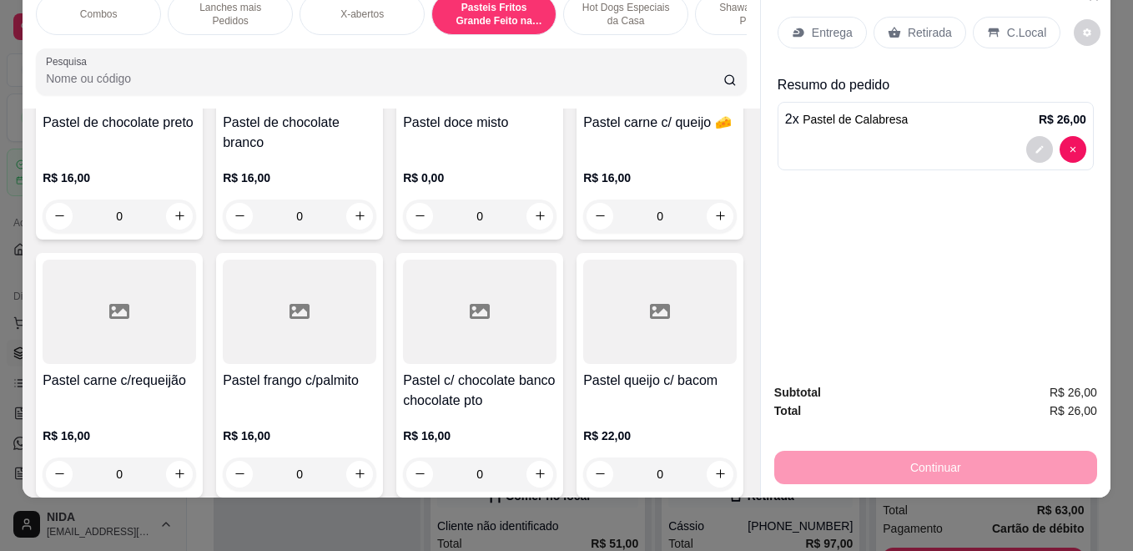
type input "2"
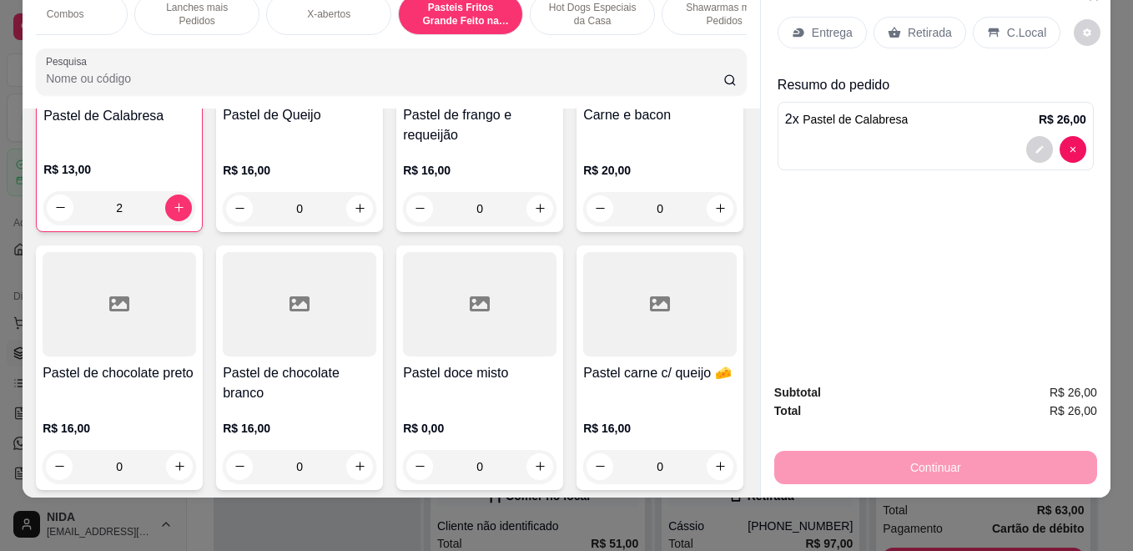
scroll to position [0, 67]
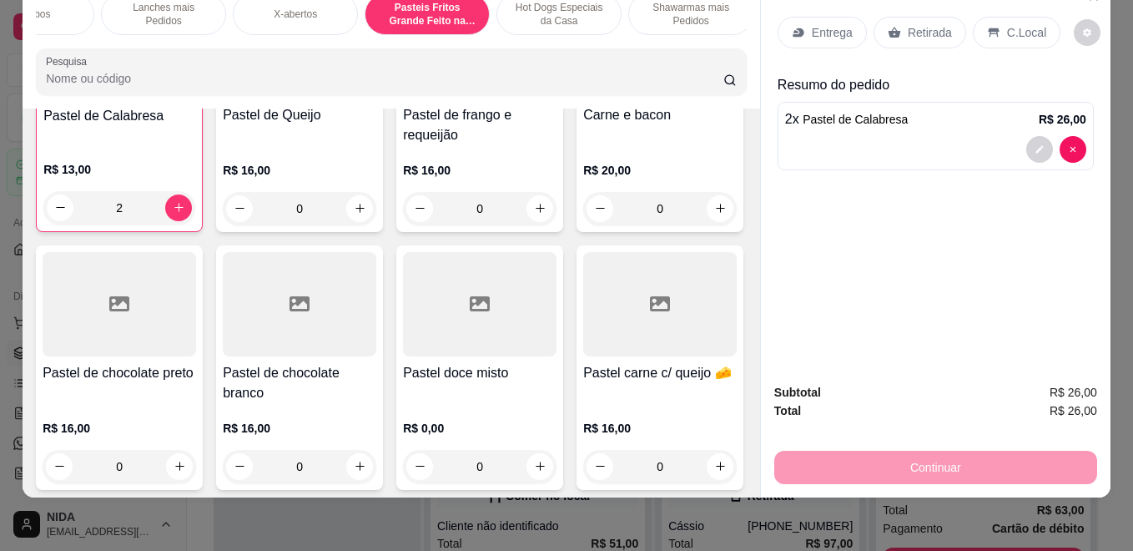
click at [723, 40] on div "Combos Lanches mais Pedidos X-abertos Pasteis Fritos Grande Feito na Hora Hot D…" at bounding box center [392, 44] width 738 height 129
click at [730, 18] on div "Shawarmas mais Pedidos" at bounding box center [690, 14] width 125 height 42
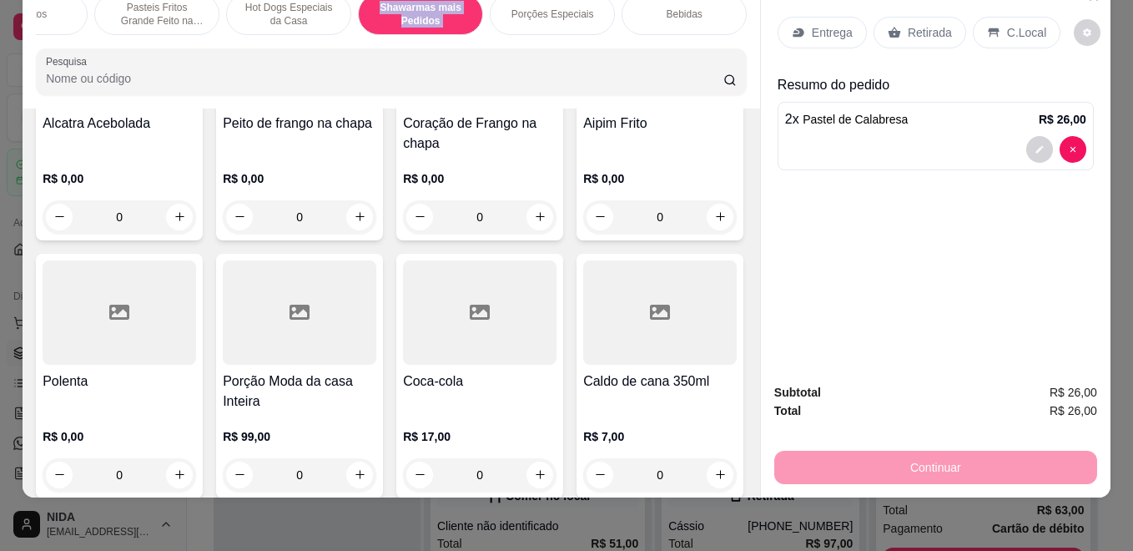
scroll to position [0, 0]
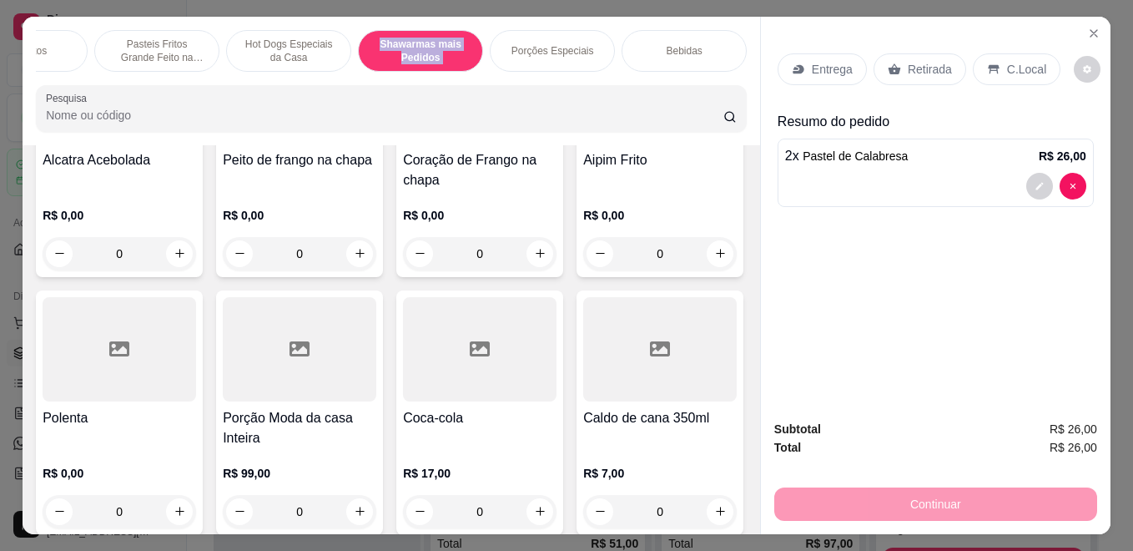
click at [698, 40] on div "Bebidas" at bounding box center [684, 51] width 125 height 42
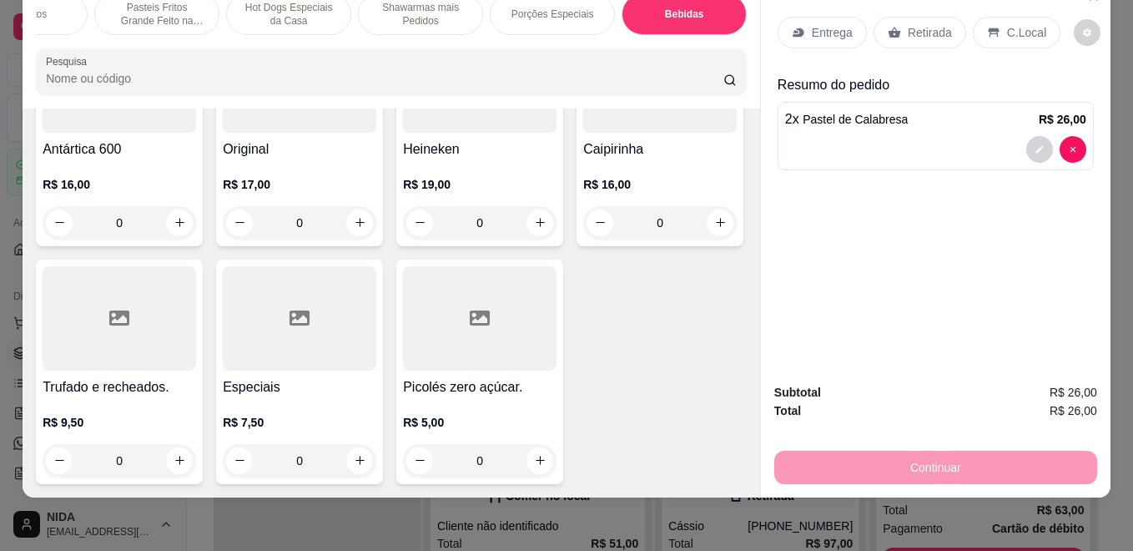
scroll to position [6237, 0]
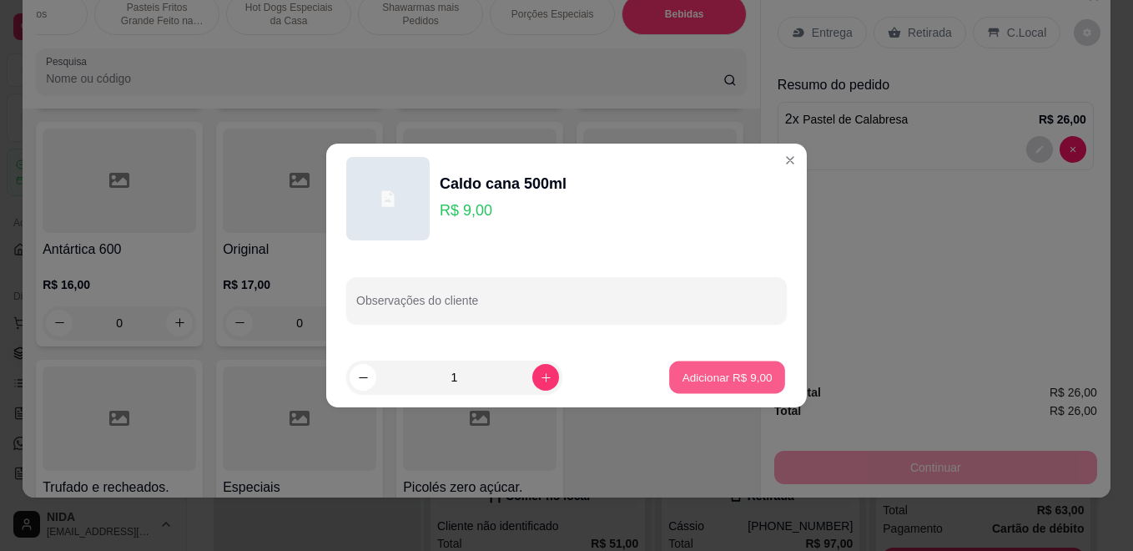
click at [716, 367] on button "Adicionar R$ 9,00" at bounding box center [727, 377] width 116 height 33
type input "1"
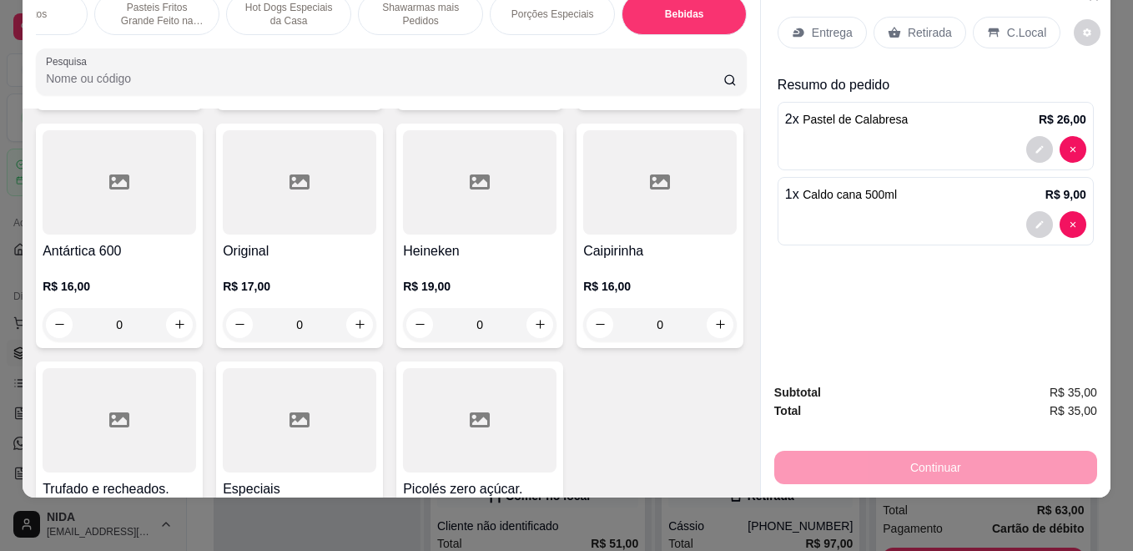
scroll to position [6238, 0]
click at [1007, 24] on p "C.Local" at bounding box center [1026, 32] width 39 height 17
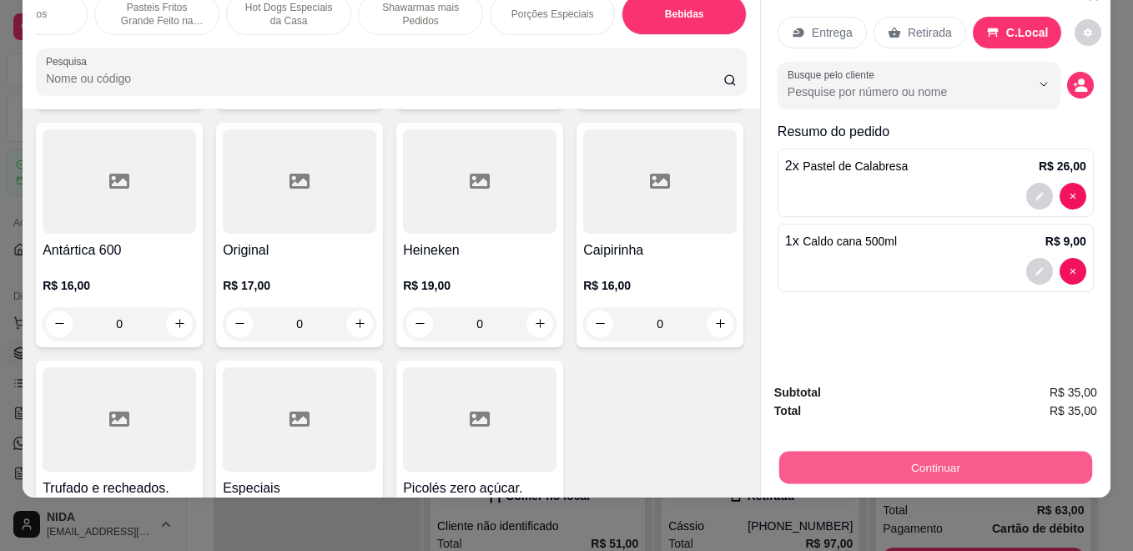
click at [972, 451] on button "Continuar" at bounding box center [935, 467] width 313 height 33
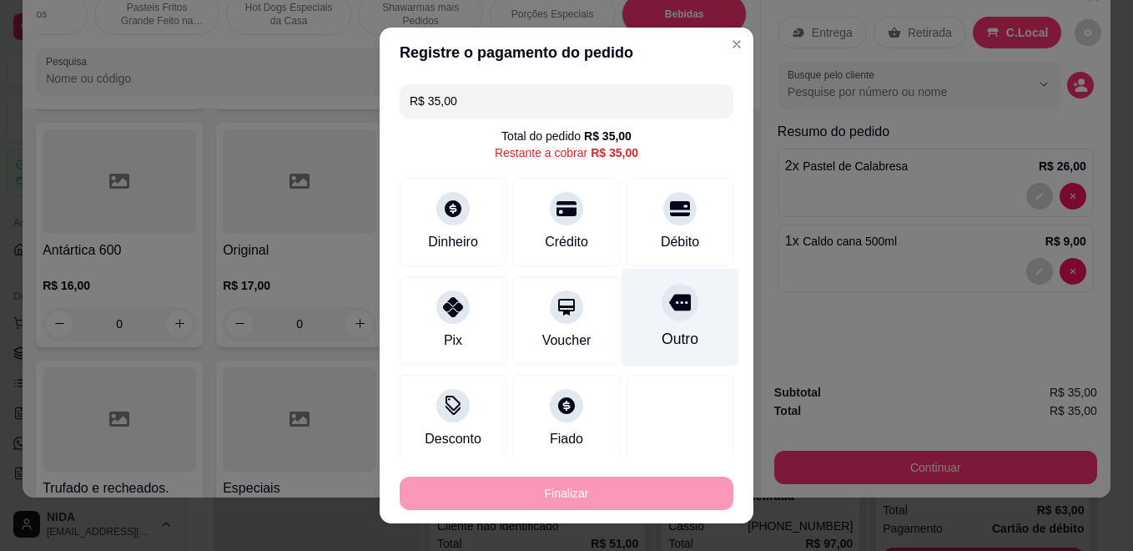
drag, startPoint x: 655, startPoint y: 315, endPoint x: 638, endPoint y: 345, distance: 34.4
click at [662, 316] on div at bounding box center [680, 302] width 37 height 37
type input "R$ 0,00"
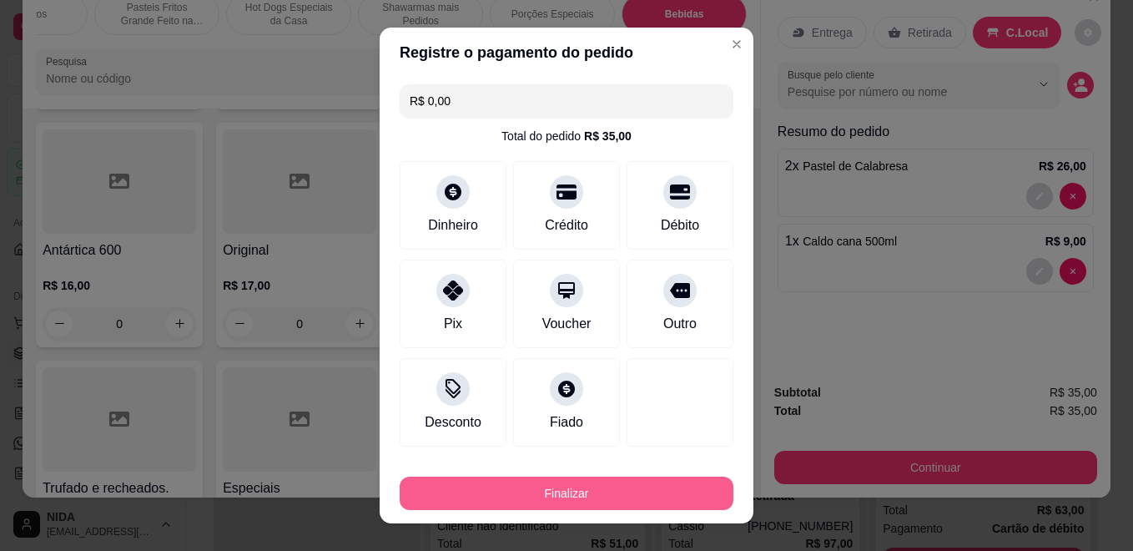
click at [540, 480] on button "Finalizar" at bounding box center [567, 492] width 334 height 33
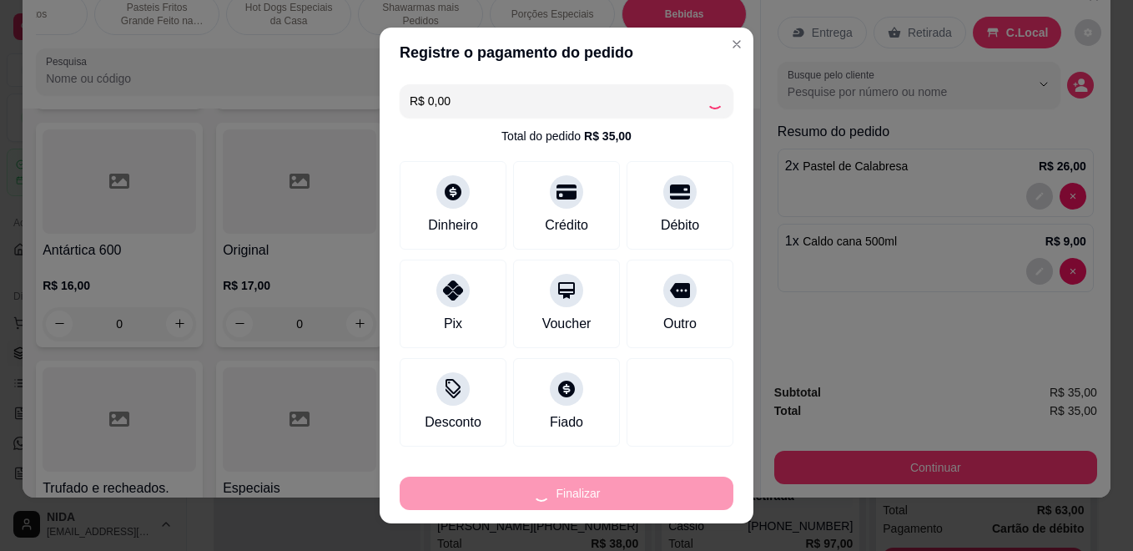
type input "0"
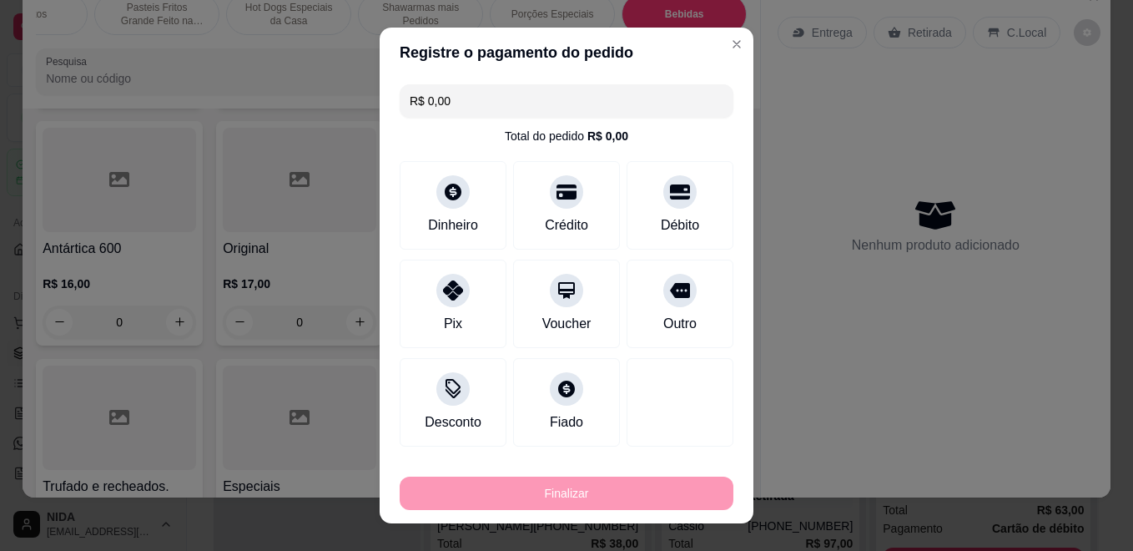
type input "-R$ 35,00"
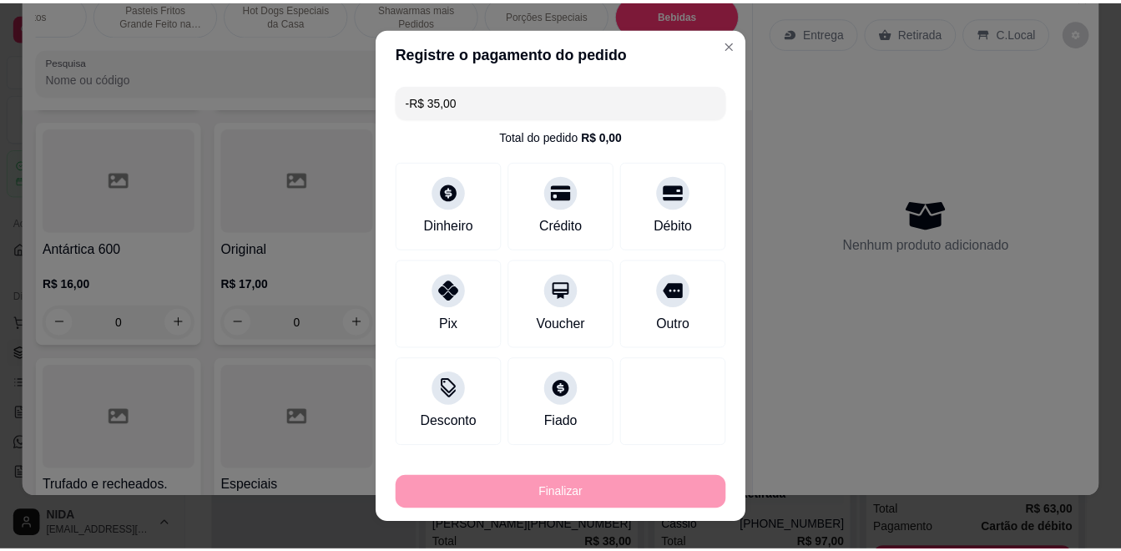
scroll to position [6235, 0]
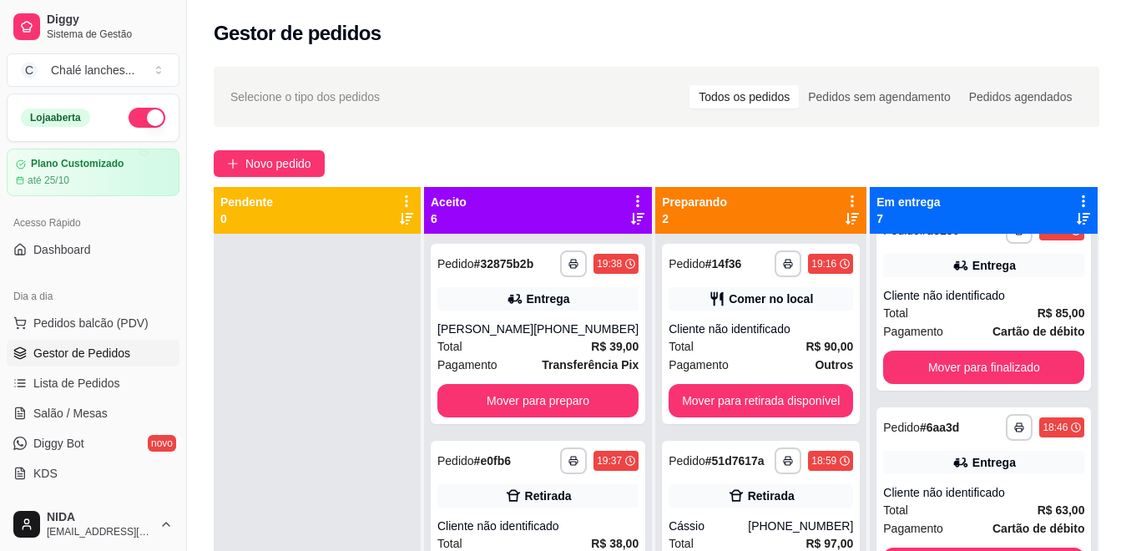
scroll to position [250, 0]
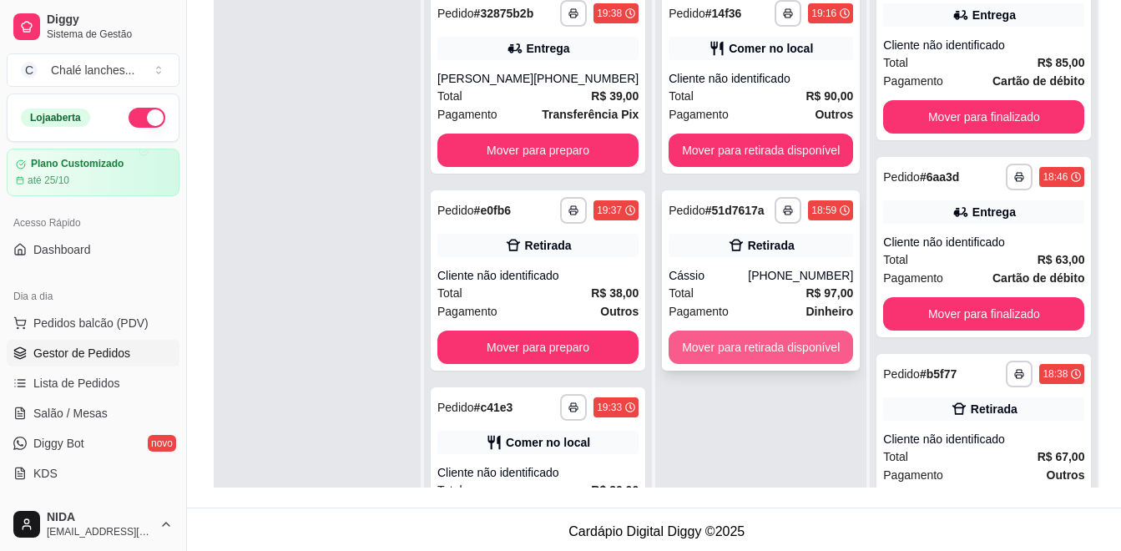
click at [764, 350] on button "Mover para retirada disponível" at bounding box center [760, 346] width 184 height 33
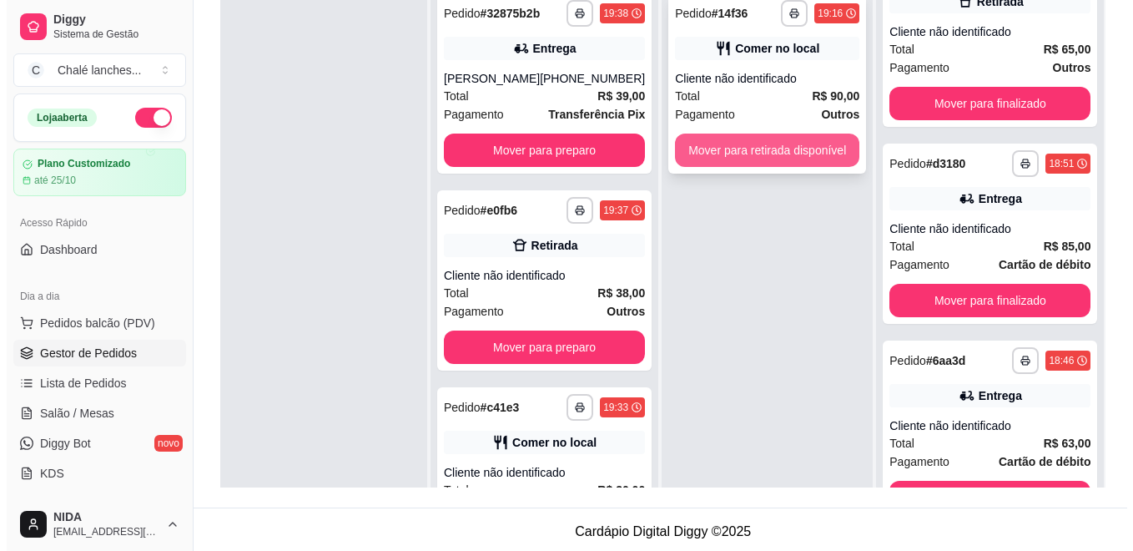
scroll to position [624, 0]
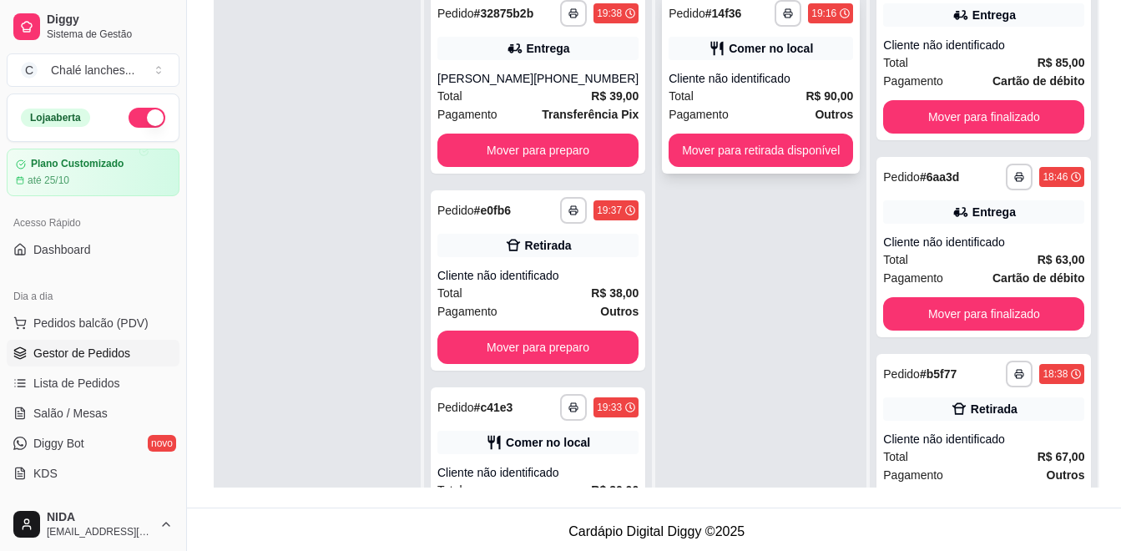
click at [725, 108] on div "Pagamento Outros" at bounding box center [760, 114] width 184 height 18
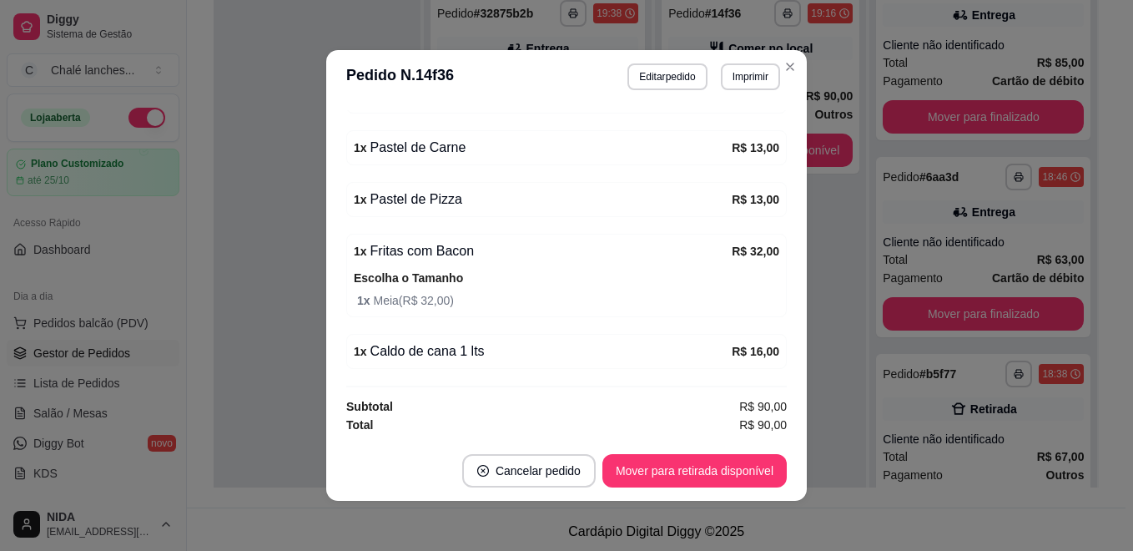
scroll to position [3, 0]
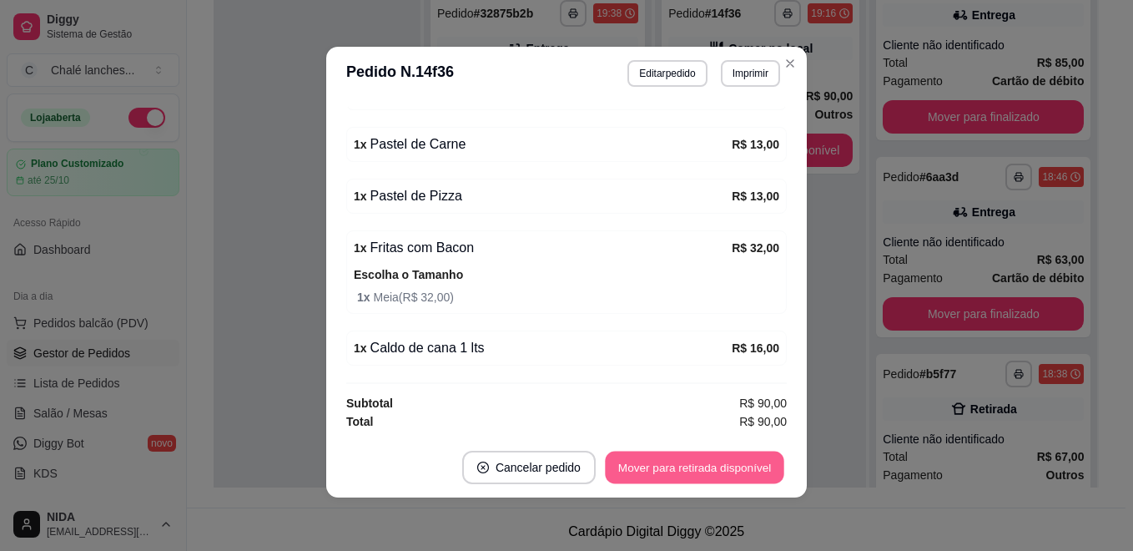
click at [719, 460] on button "Mover para retirada disponível" at bounding box center [694, 467] width 179 height 33
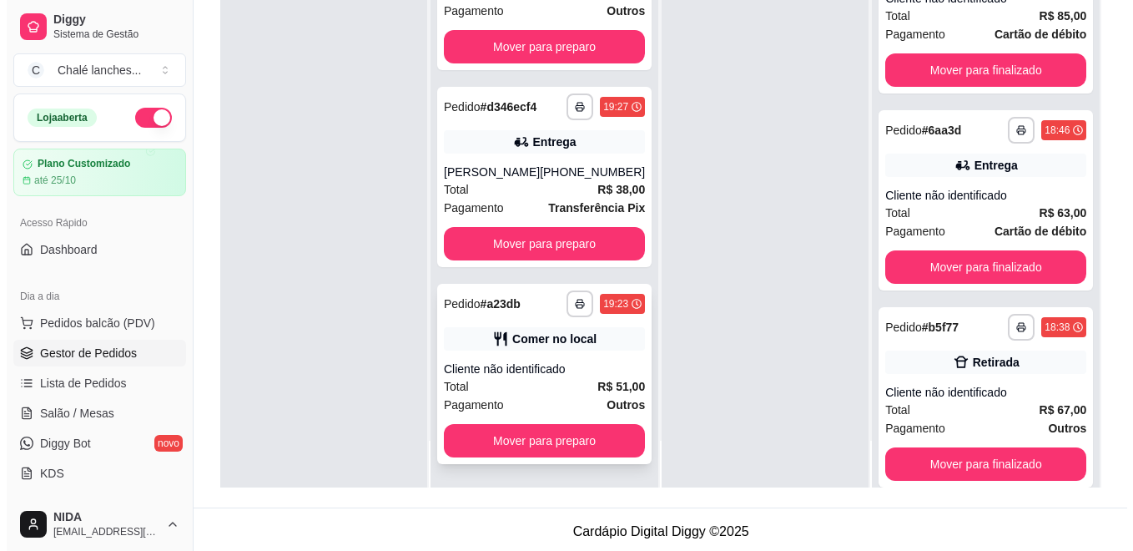
scroll to position [255, 0]
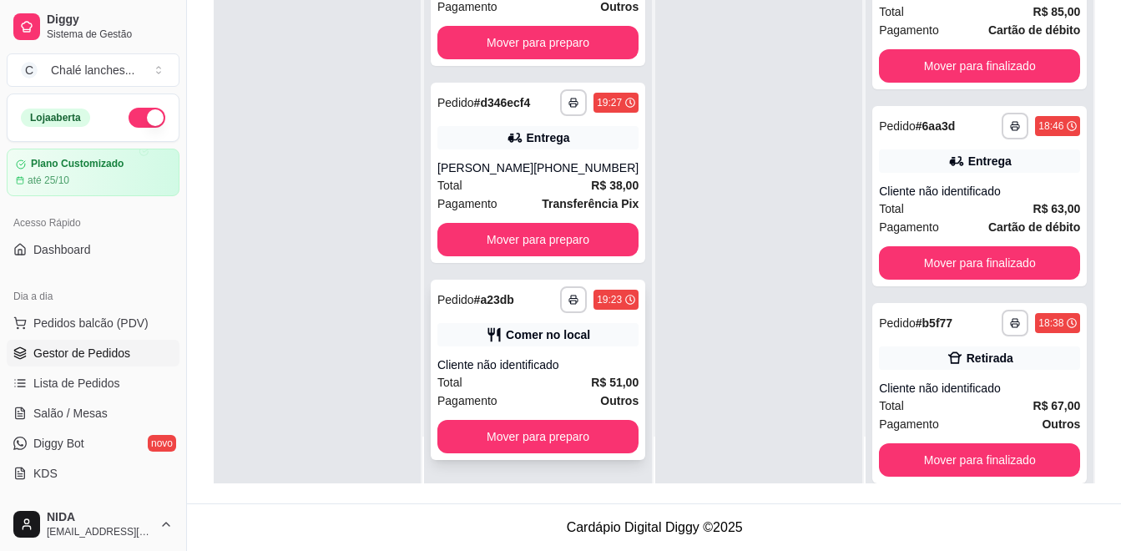
click at [549, 411] on div "**********" at bounding box center [538, 370] width 214 height 180
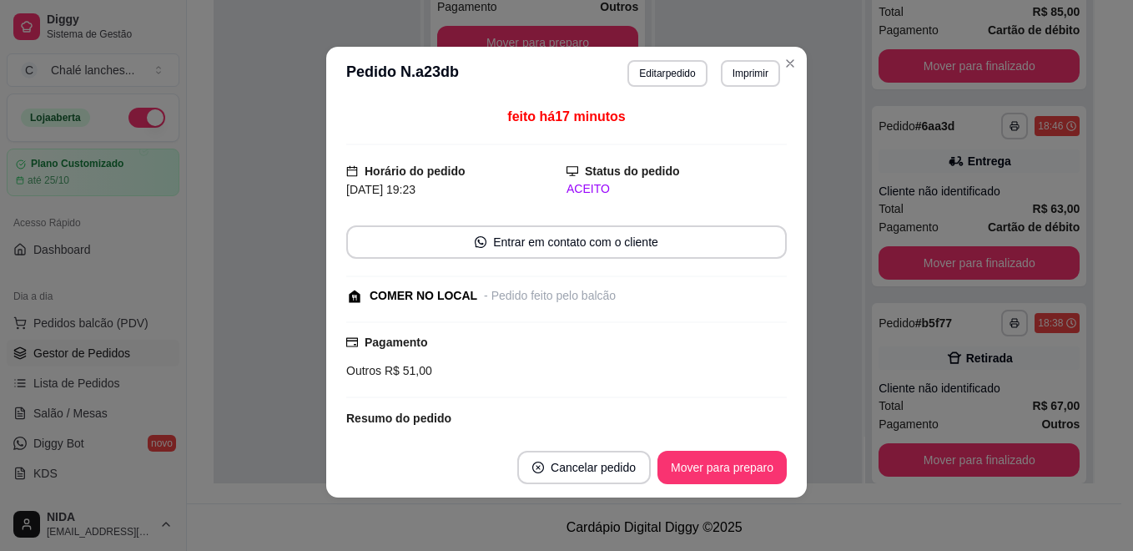
scroll to position [159, 0]
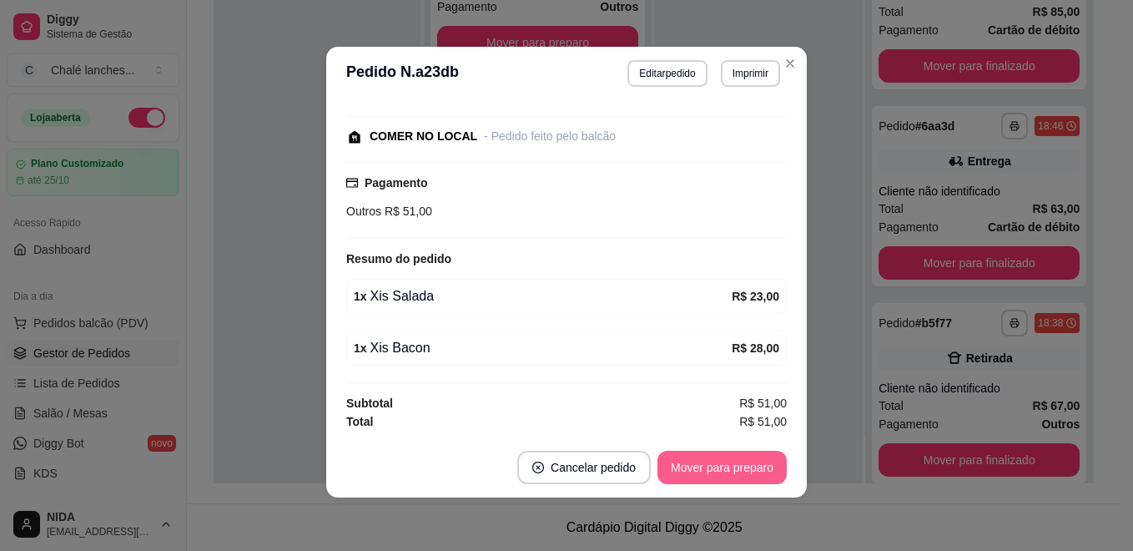
click at [712, 456] on button "Mover para preparo" at bounding box center [722, 467] width 129 height 33
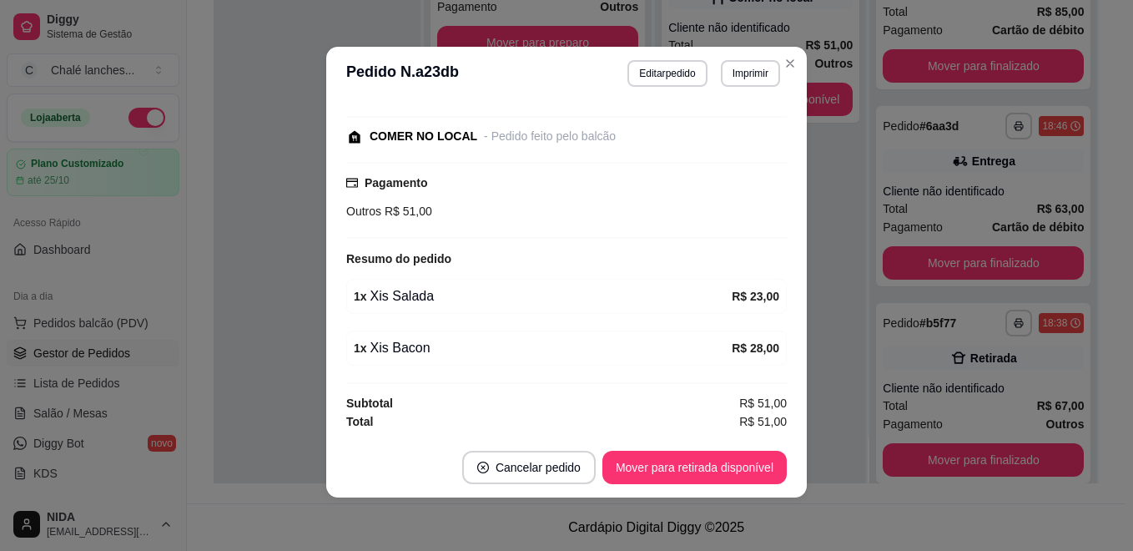
scroll to position [464, 0]
click at [732, 463] on button "Mover para retirada disponível" at bounding box center [694, 467] width 184 height 33
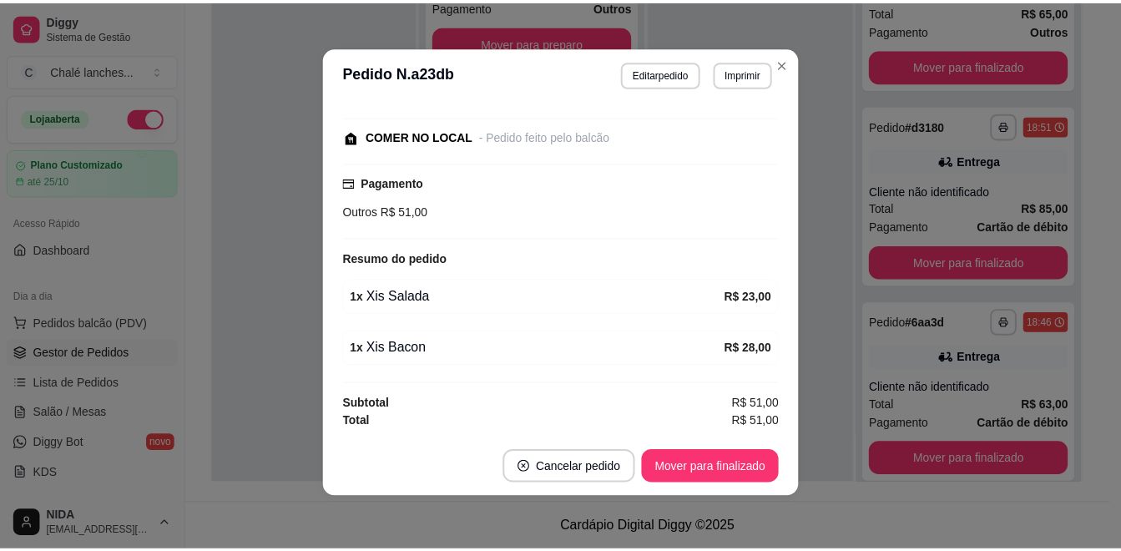
scroll to position [1018, 0]
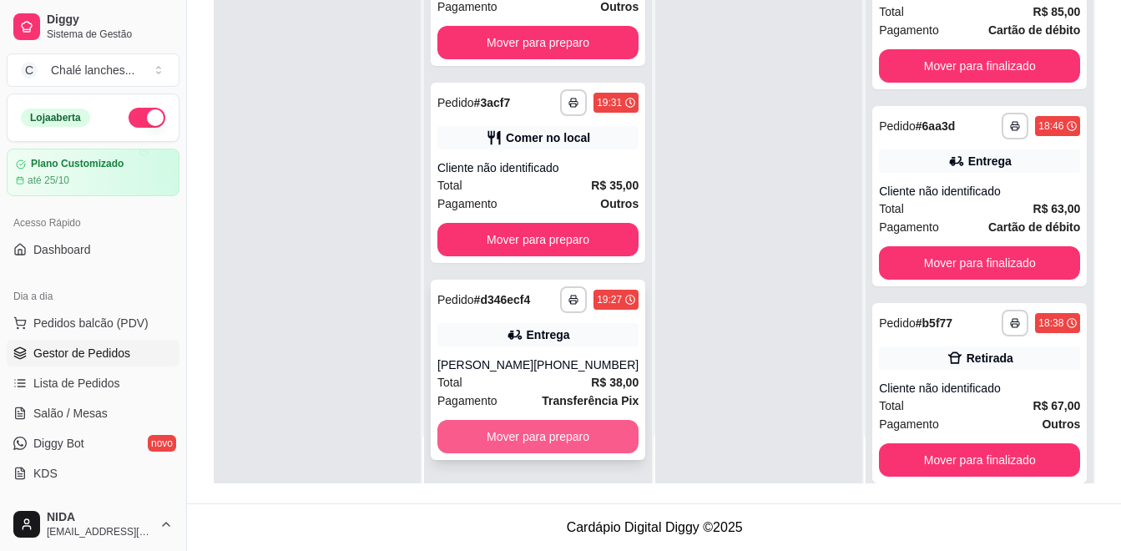
click at [502, 434] on button "Mover para preparo" at bounding box center [537, 436] width 201 height 33
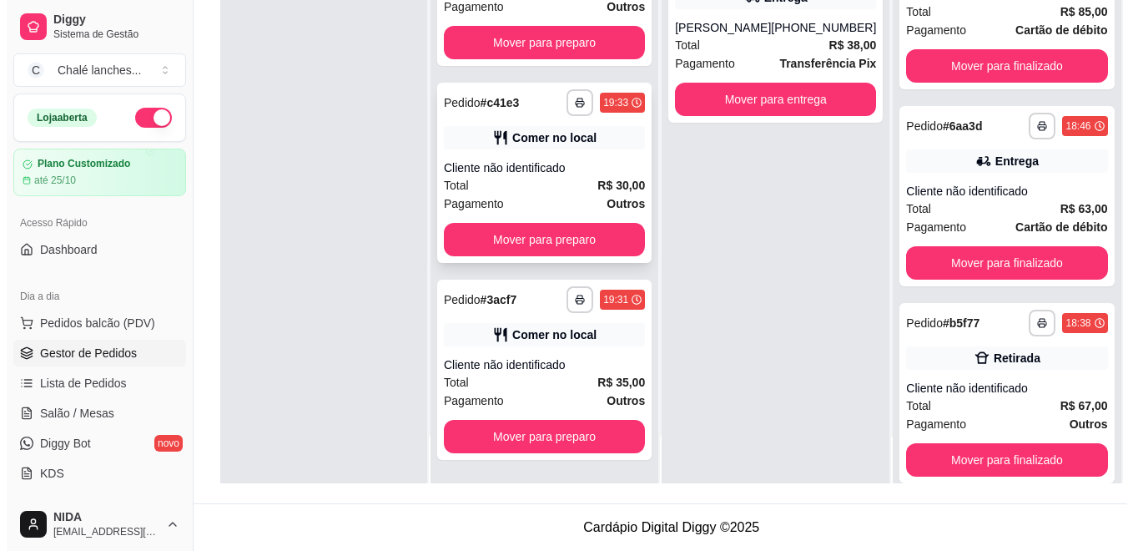
scroll to position [267, 0]
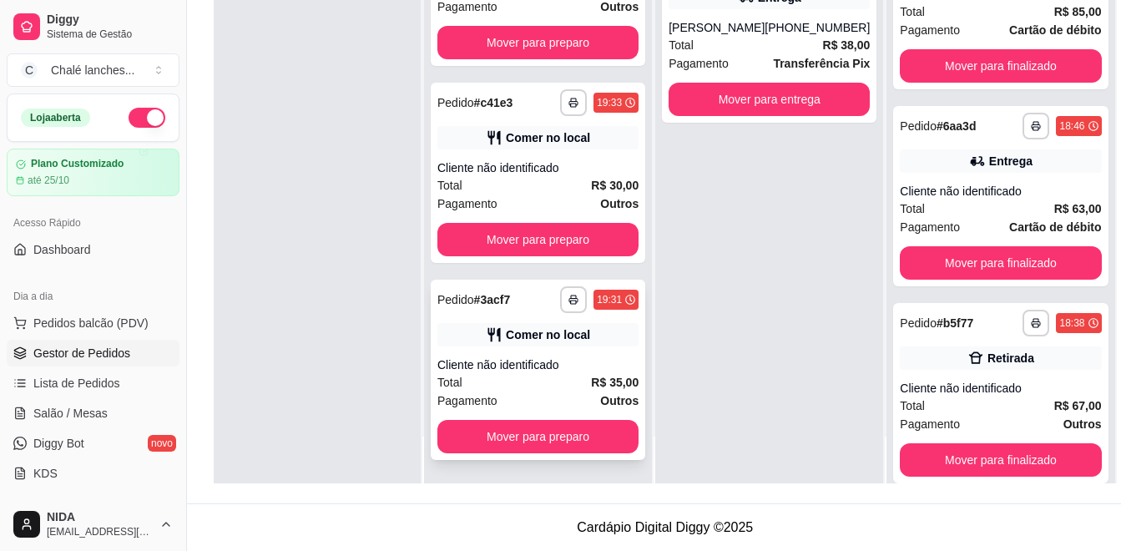
click at [480, 379] on div "Total R$ 35,00" at bounding box center [537, 382] width 201 height 18
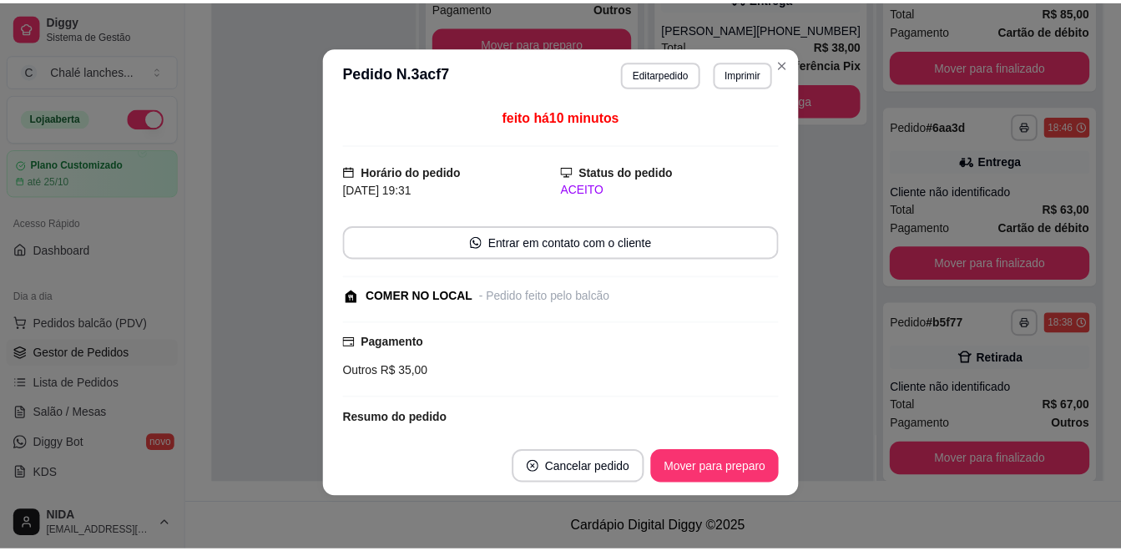
scroll to position [159, 0]
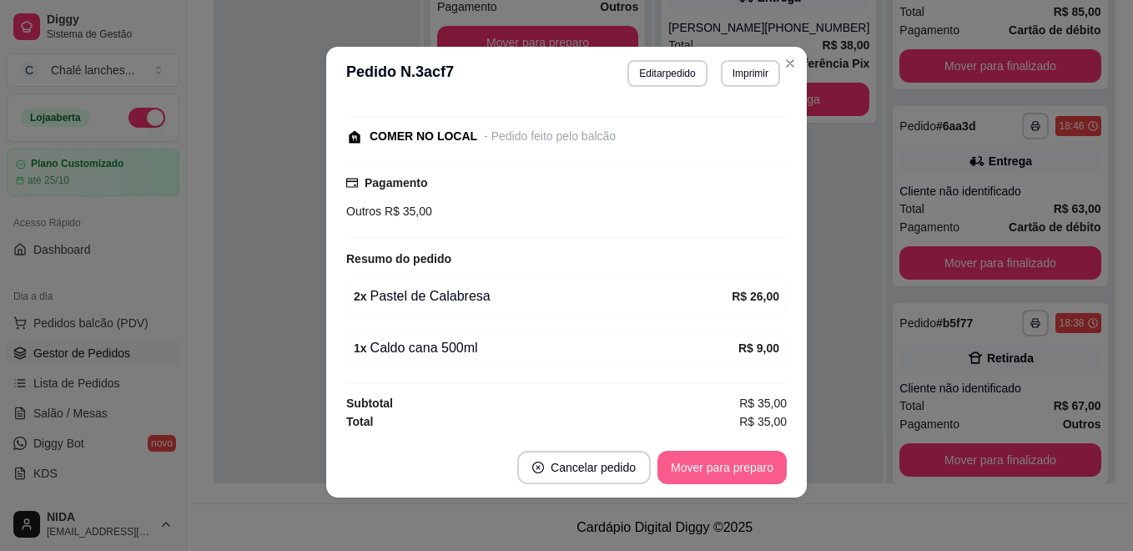
click at [695, 464] on button "Mover para preparo" at bounding box center [722, 467] width 129 height 33
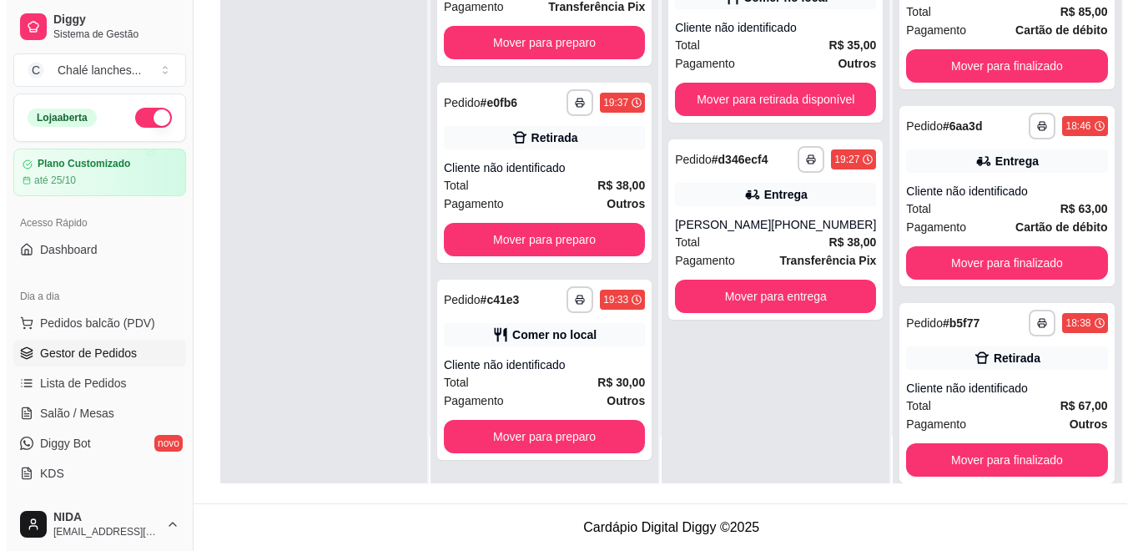
scroll to position [70, 0]
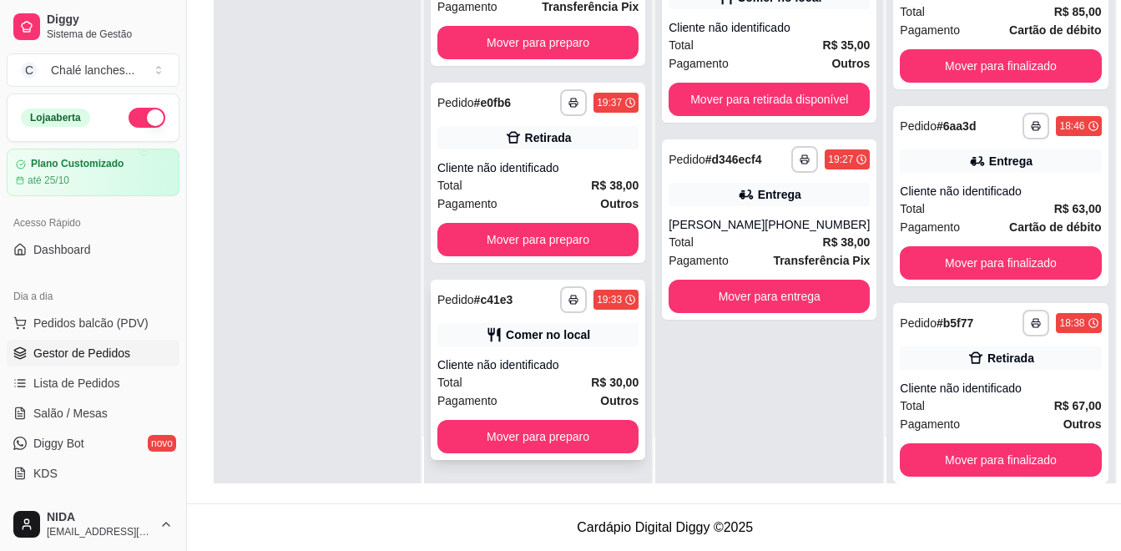
click at [564, 375] on div "Total R$ 30,00" at bounding box center [537, 382] width 201 height 18
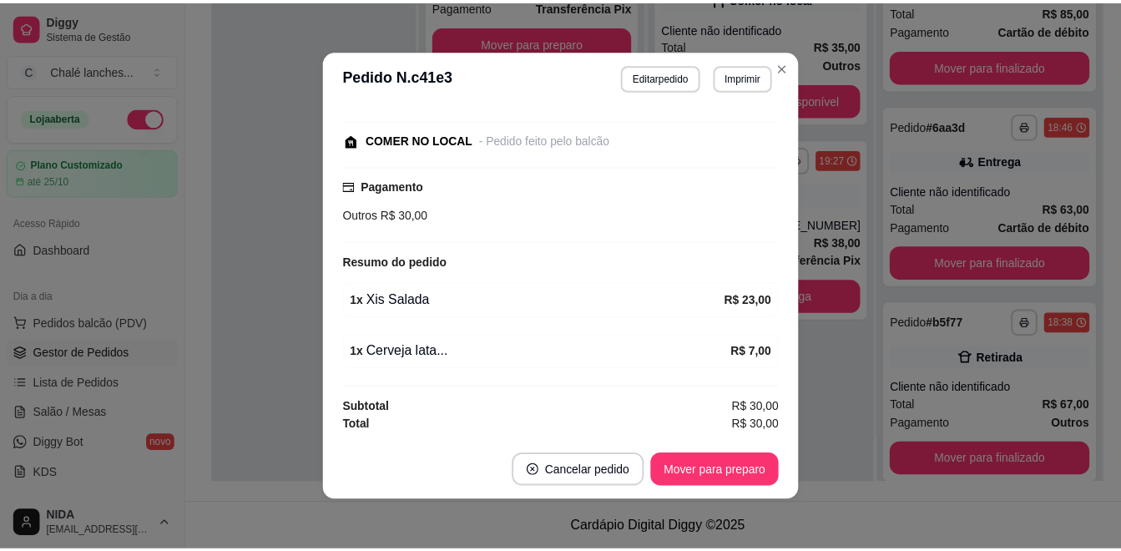
scroll to position [3, 0]
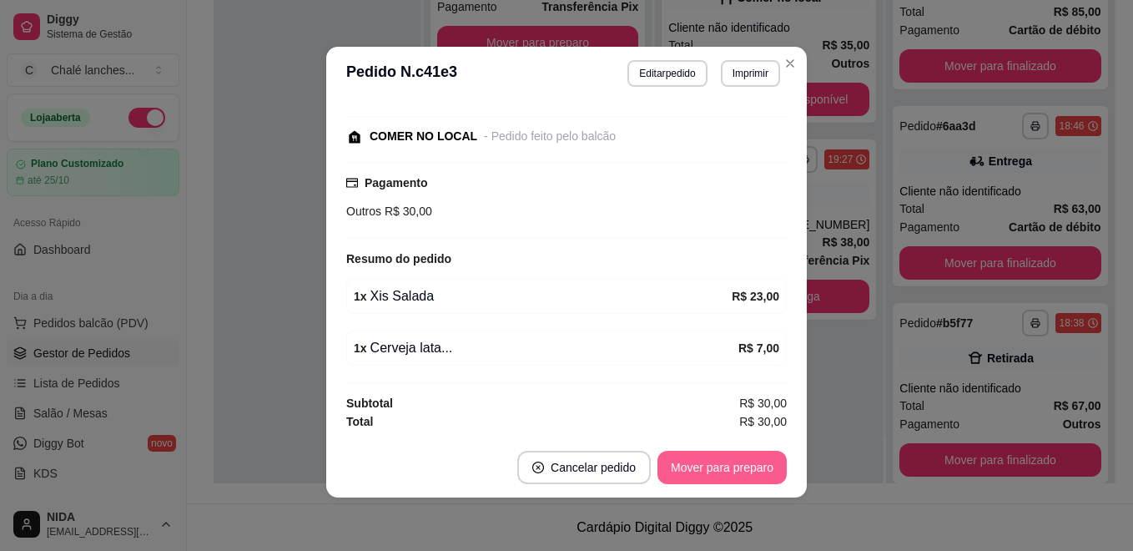
click at [691, 453] on button "Mover para preparo" at bounding box center [722, 467] width 129 height 33
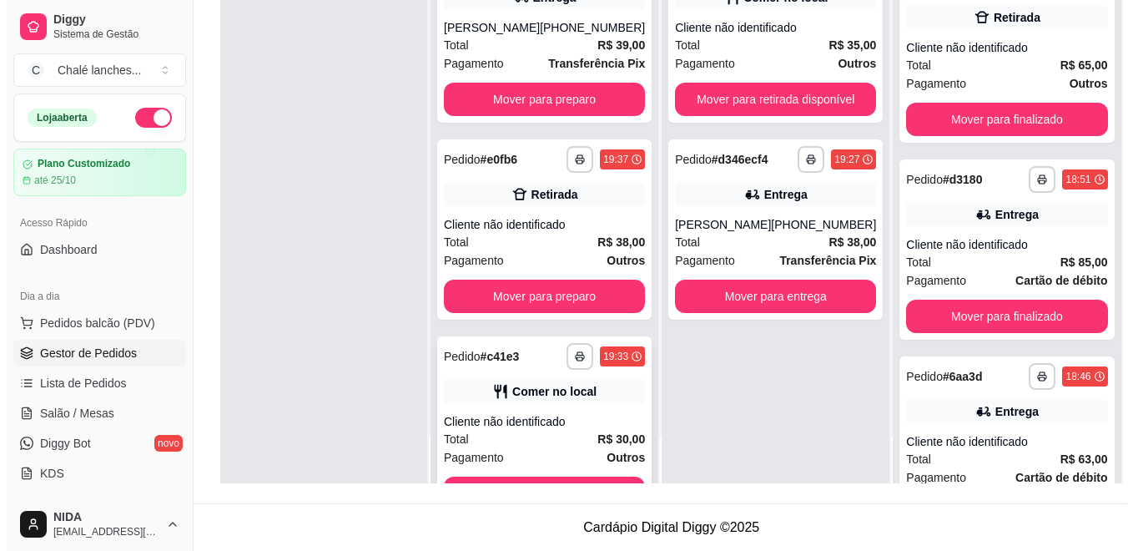
scroll to position [70, 0]
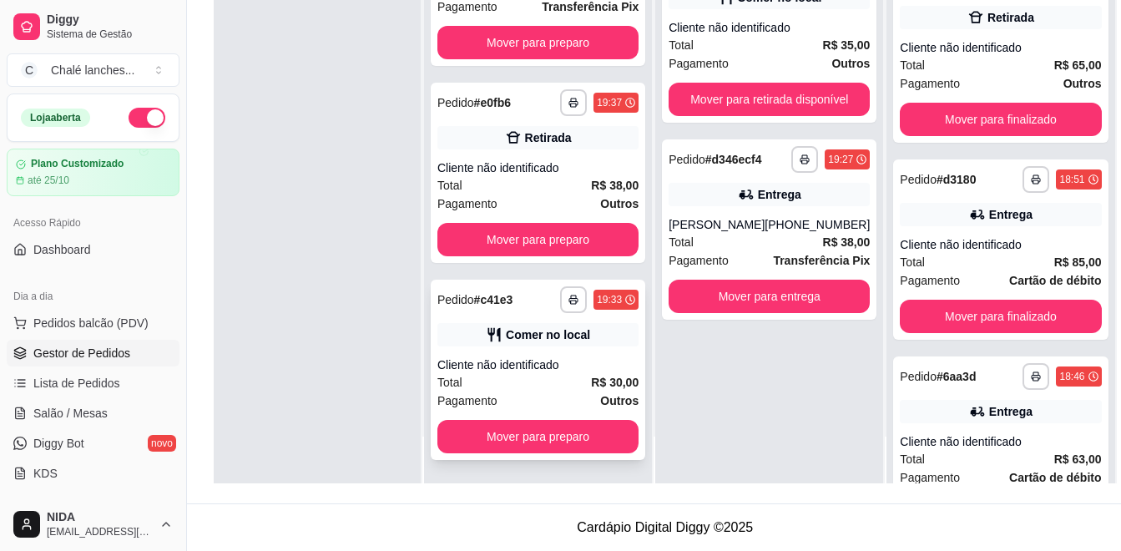
click at [544, 392] on div "Pagamento Outros" at bounding box center [537, 400] width 201 height 18
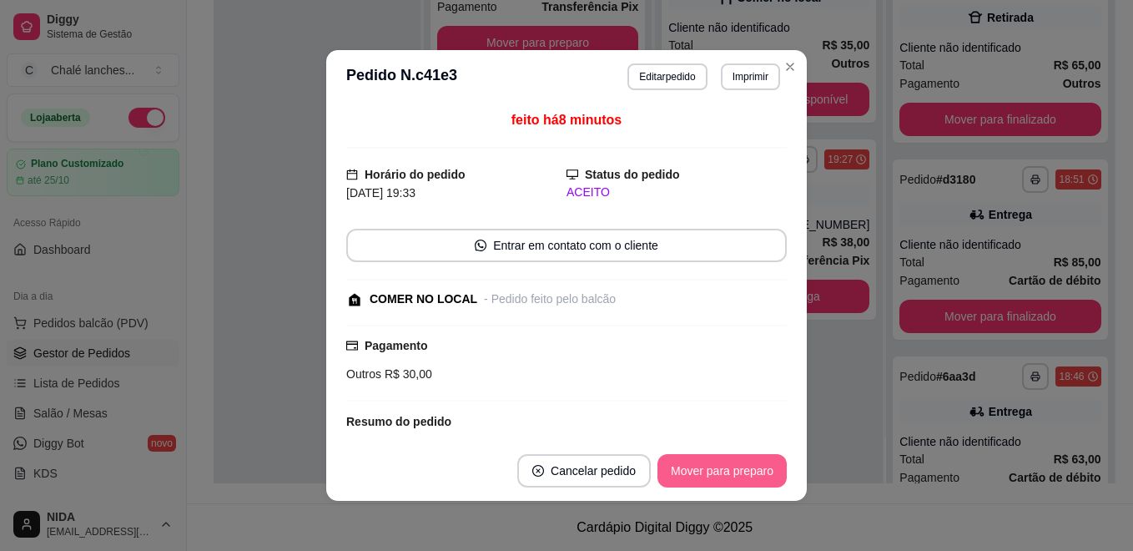
click at [678, 476] on button "Mover para preparo" at bounding box center [722, 470] width 129 height 33
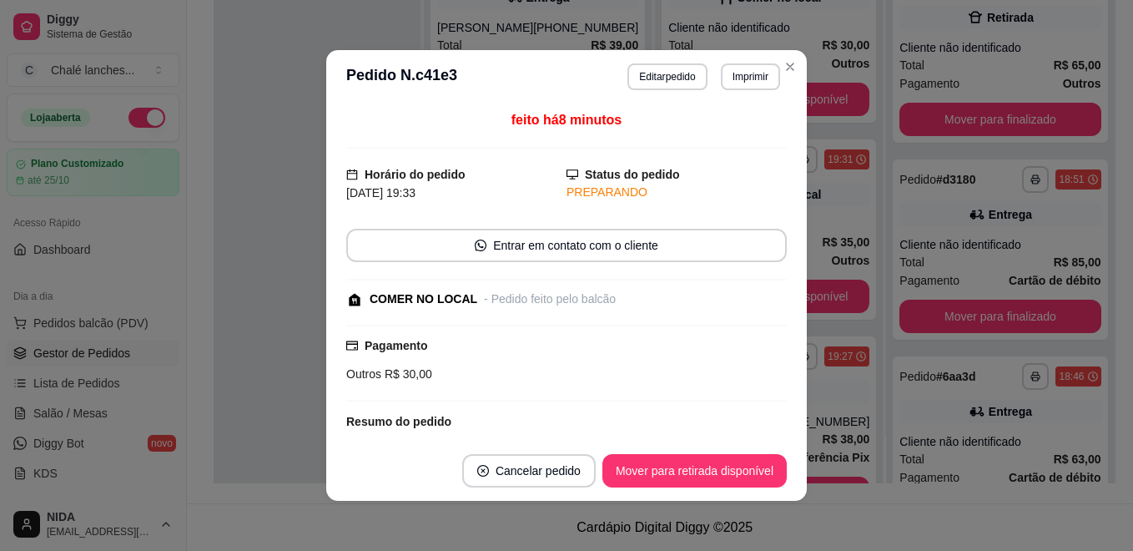
scroll to position [781, 0]
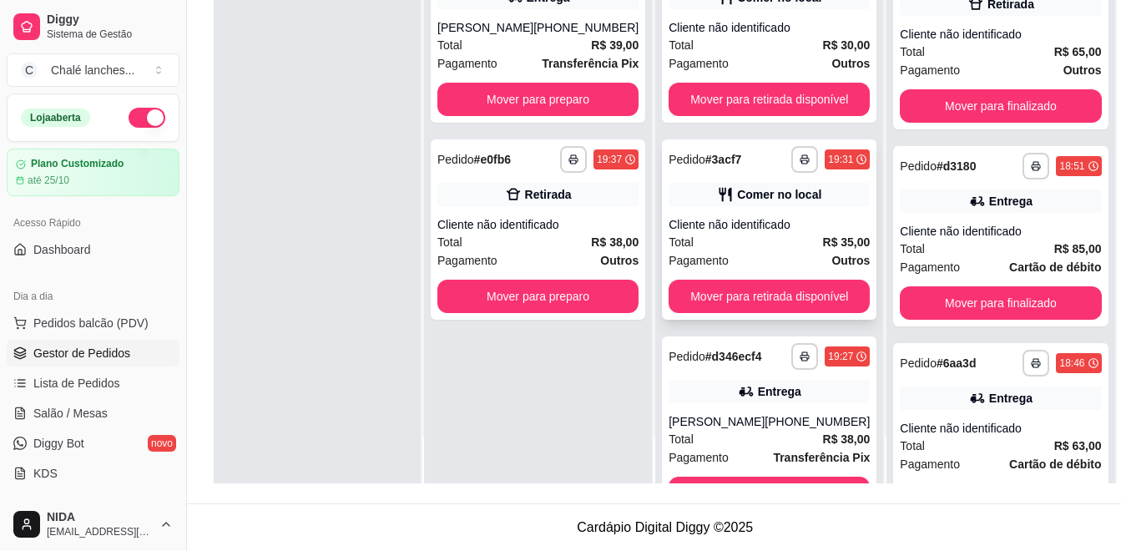
click at [744, 240] on div "Total R$ 35,00" at bounding box center [768, 242] width 201 height 18
click at [676, 428] on div "[PERSON_NAME]" at bounding box center [716, 421] width 96 height 17
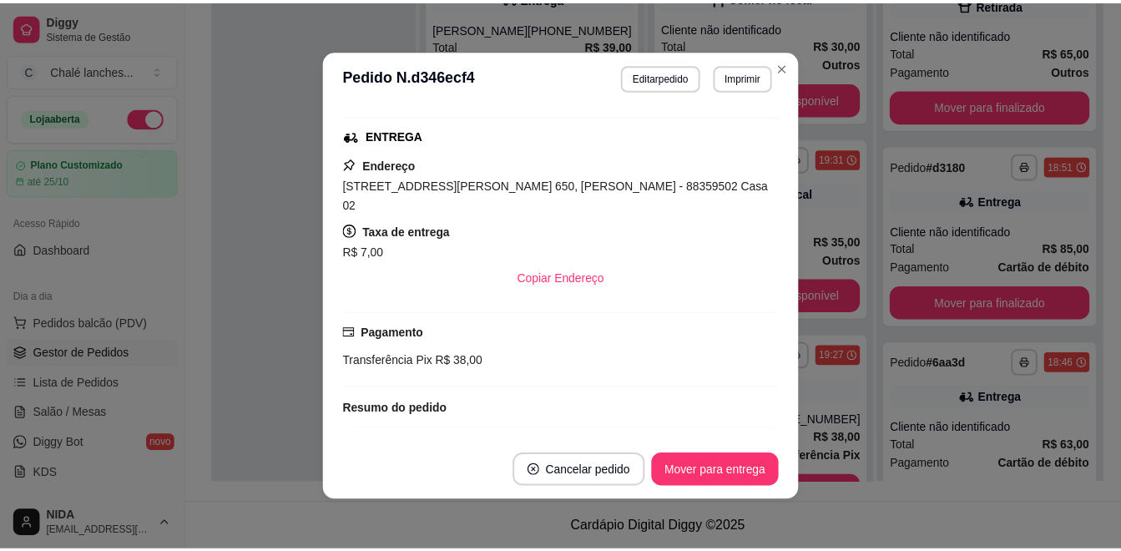
scroll to position [334, 0]
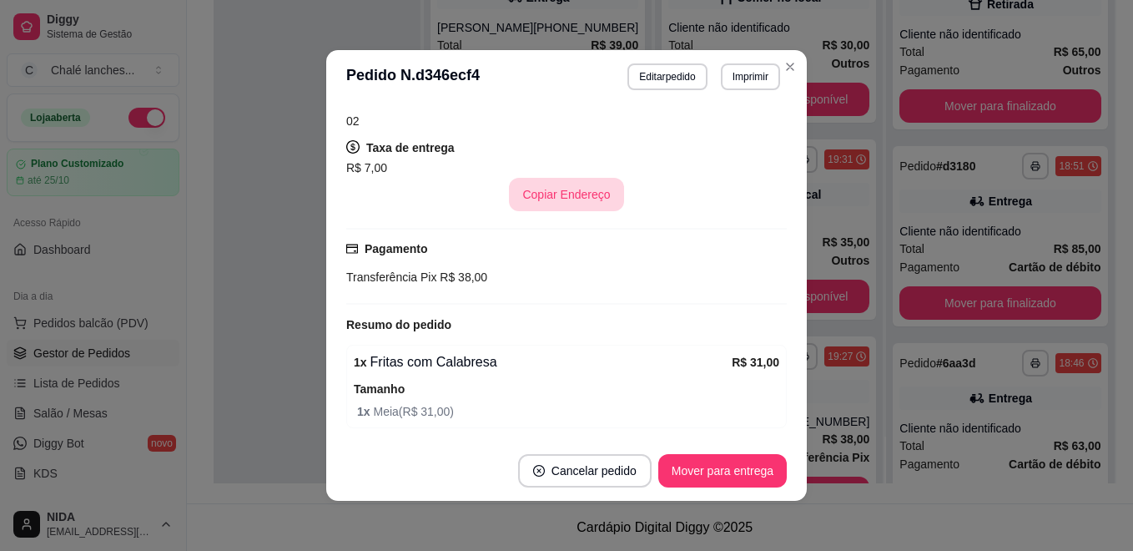
click at [586, 178] on button "Copiar Endereço" at bounding box center [566, 194] width 114 height 33
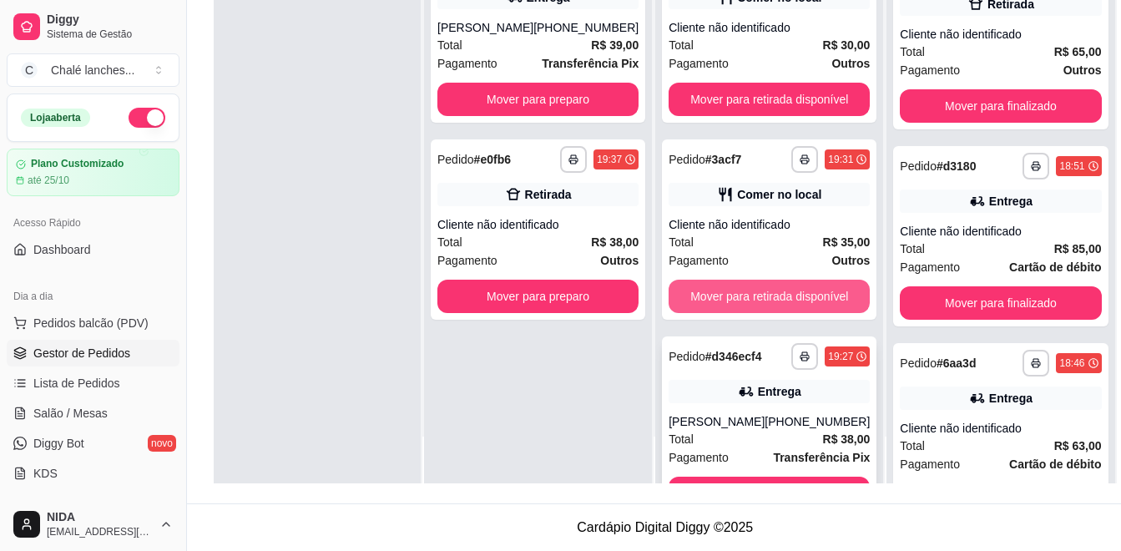
scroll to position [57, 0]
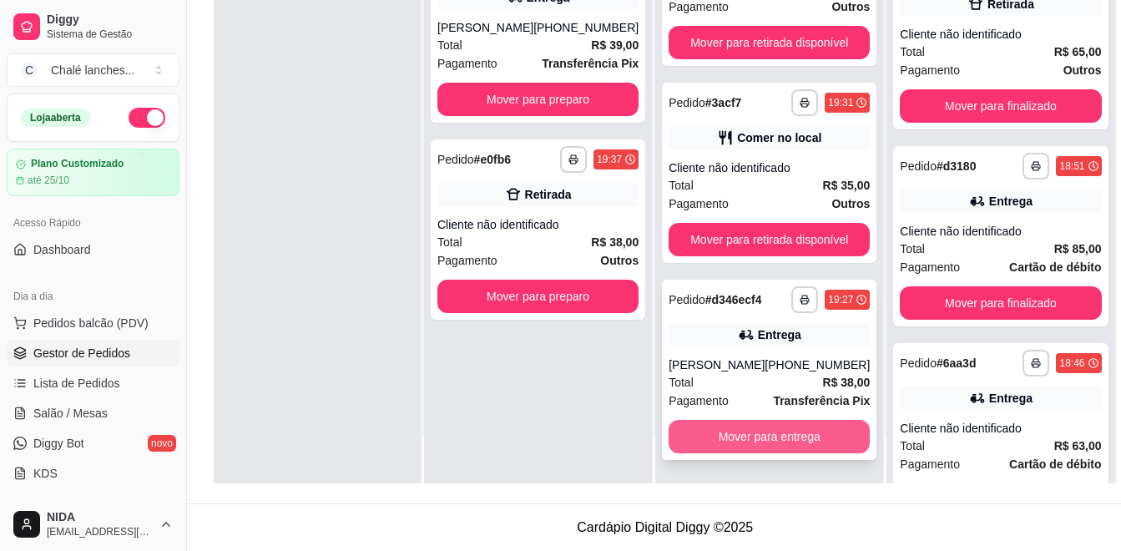
click at [784, 448] on button "Mover para entrega" at bounding box center [768, 436] width 201 height 33
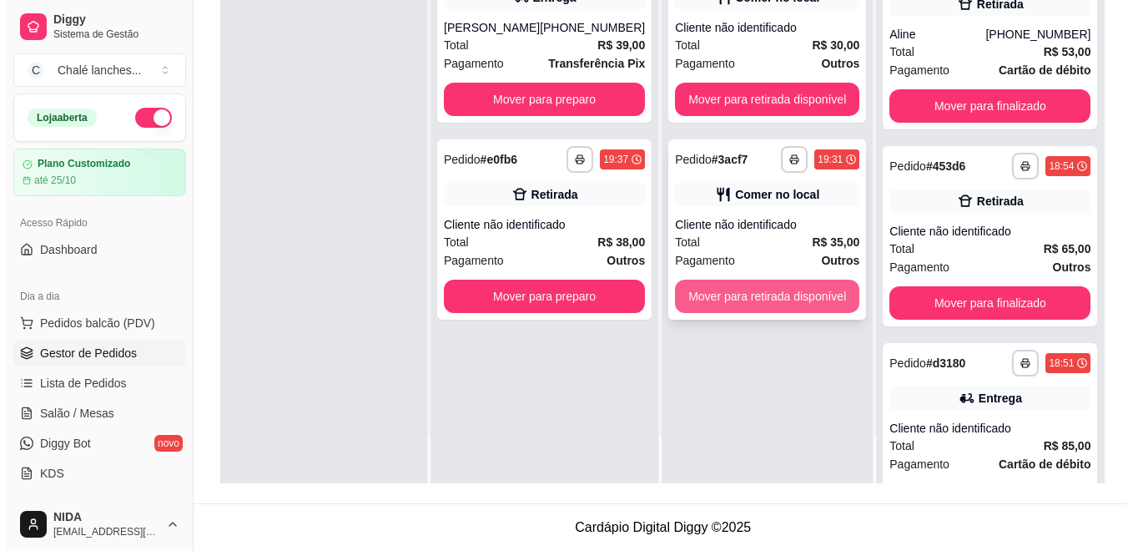
scroll to position [965, 0]
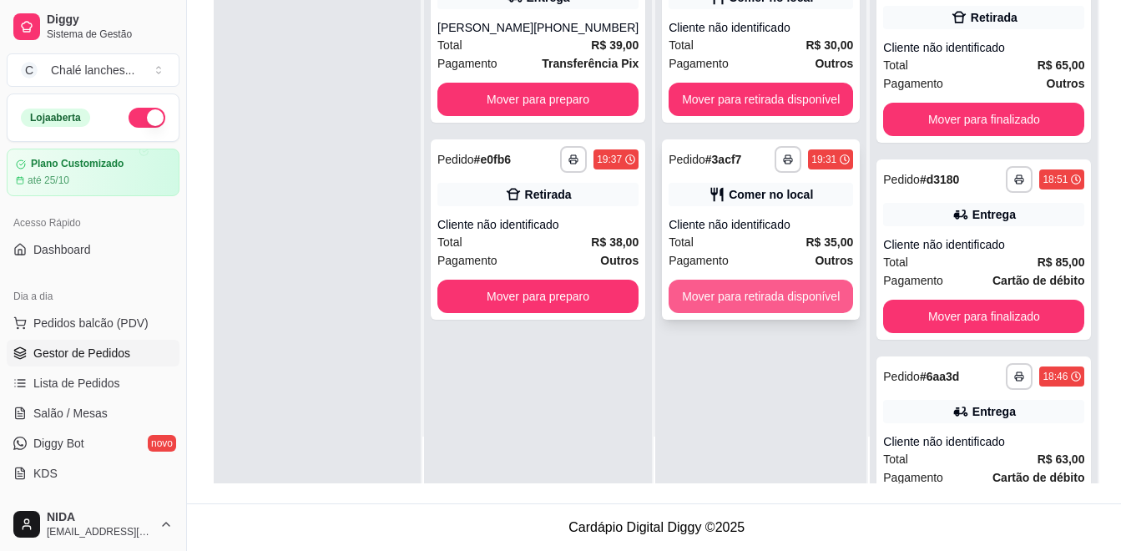
click at [759, 270] on div "**********" at bounding box center [761, 229] width 198 height 180
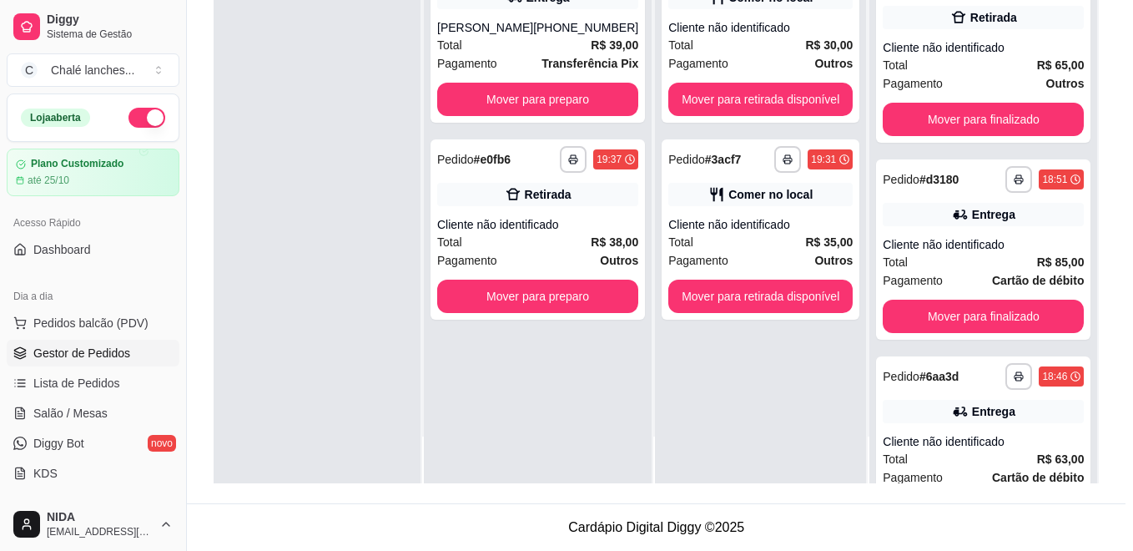
scroll to position [3, 0]
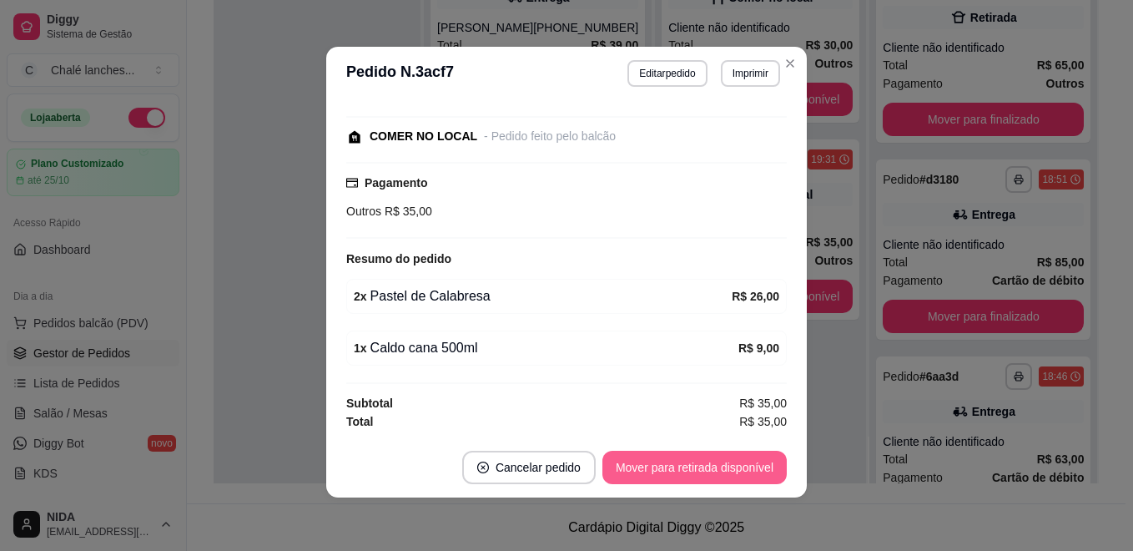
click at [688, 476] on button "Mover para retirada disponível" at bounding box center [694, 467] width 184 height 33
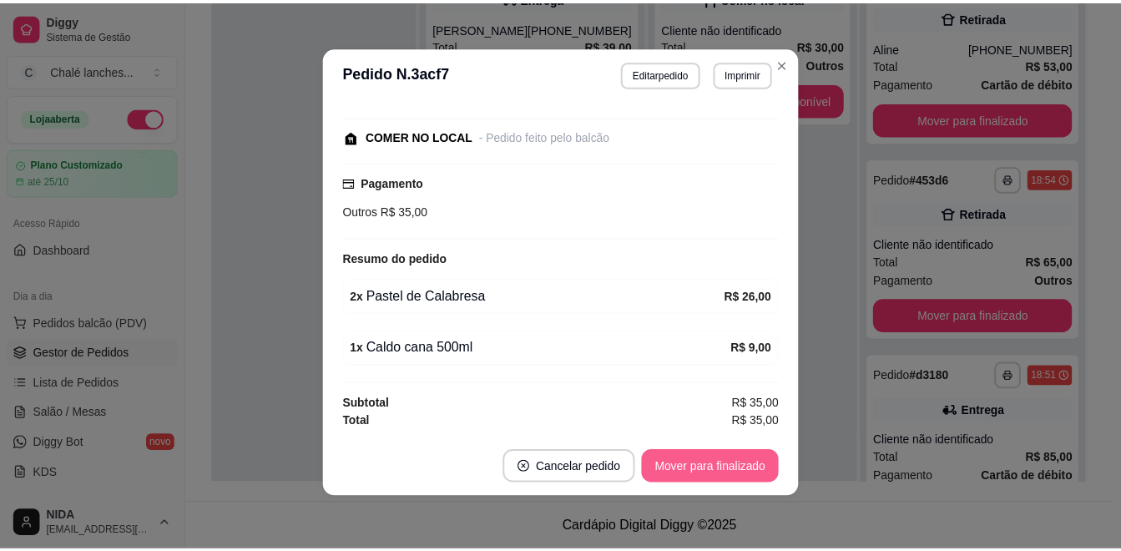
scroll to position [1162, 0]
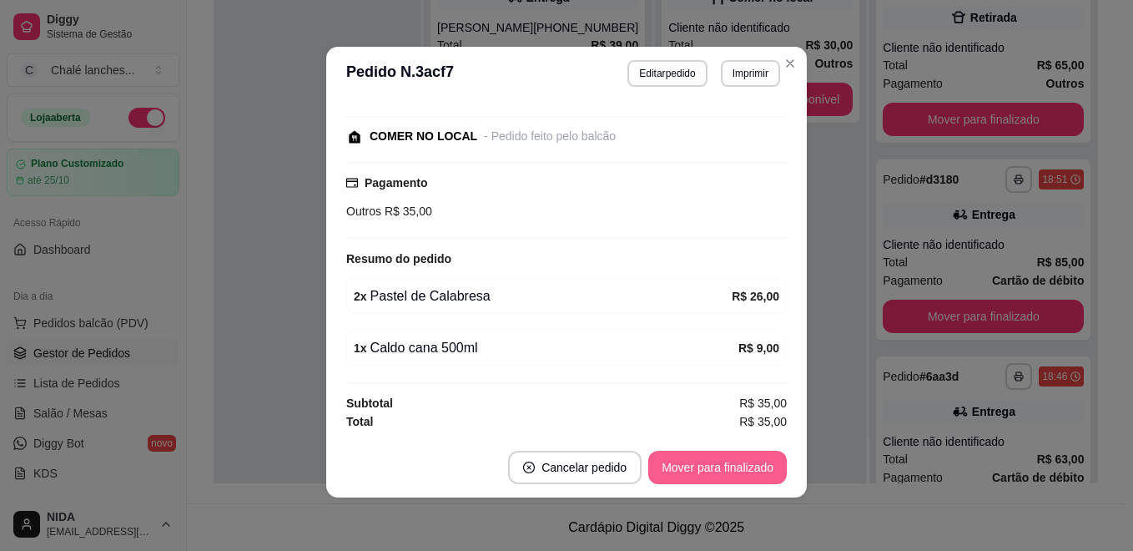
click at [733, 465] on button "Mover para finalizado" at bounding box center [717, 467] width 139 height 33
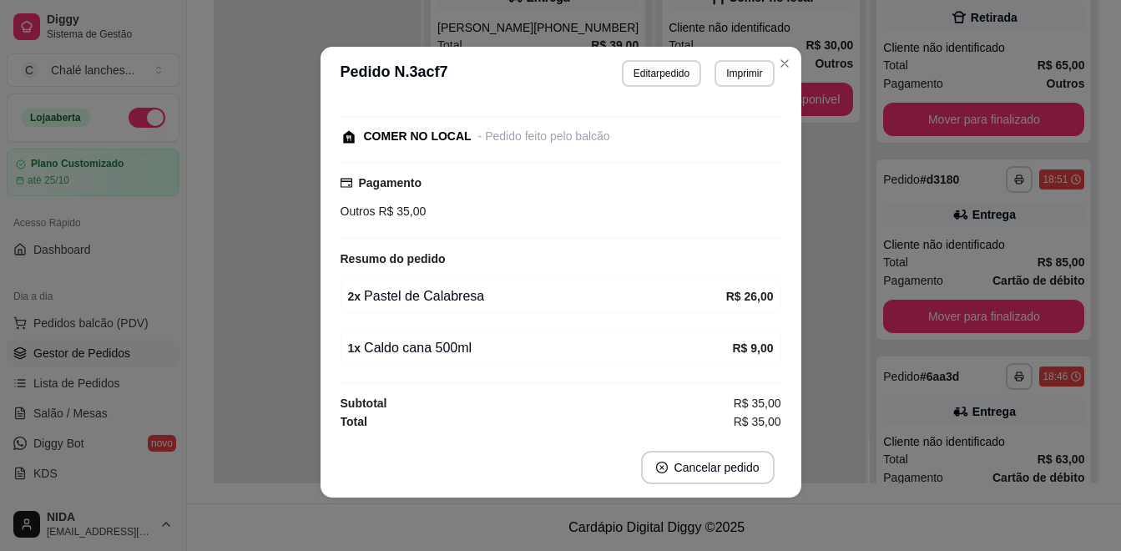
scroll to position [0, 0]
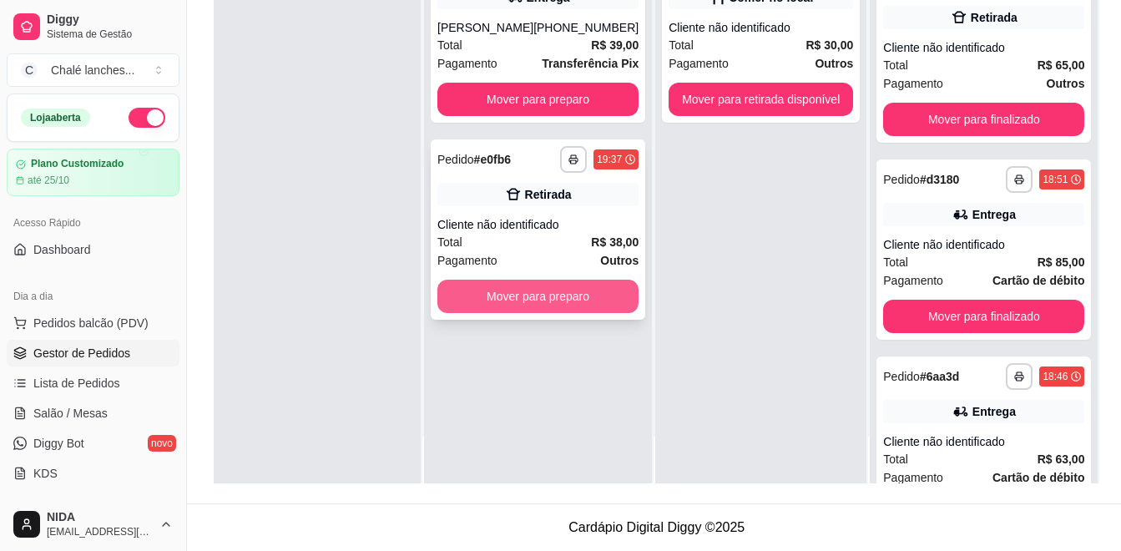
click at [465, 305] on button "Mover para preparo" at bounding box center [537, 296] width 201 height 33
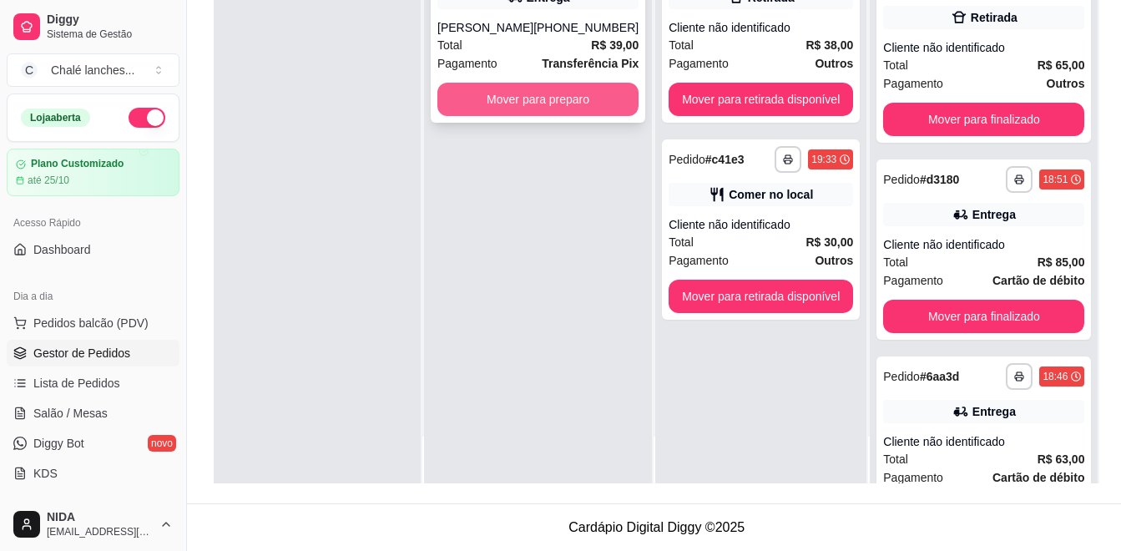
click at [503, 101] on button "Mover para preparo" at bounding box center [537, 99] width 201 height 33
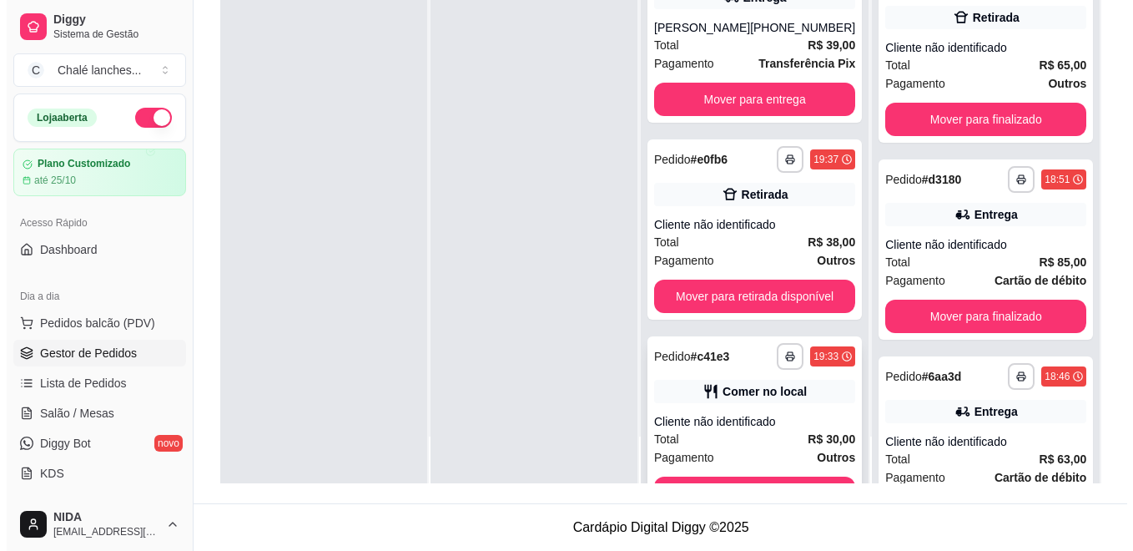
scroll to position [991, 0]
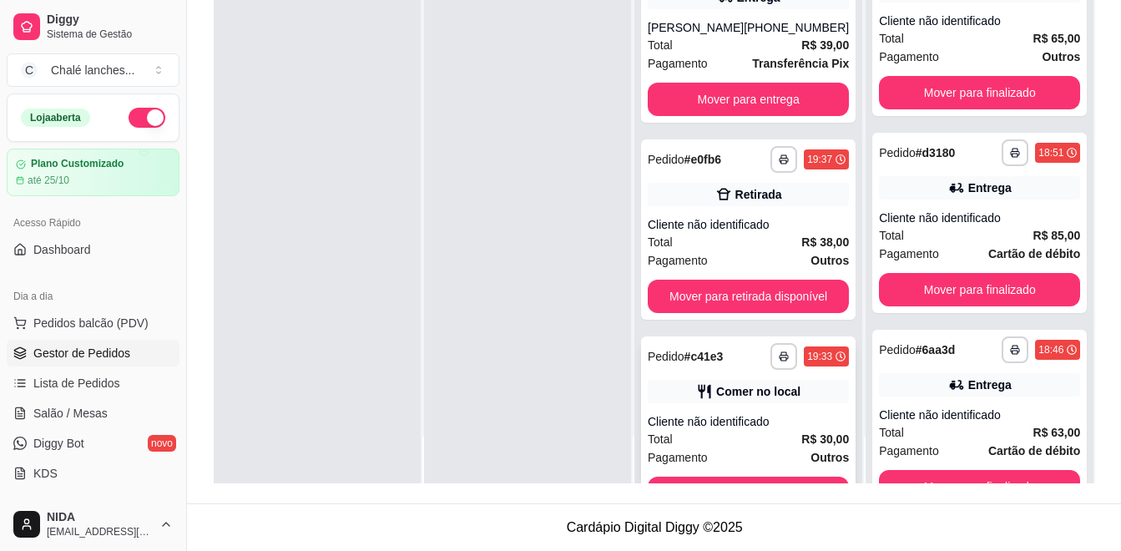
click at [690, 435] on div "Total R$ 30,00" at bounding box center [748, 439] width 201 height 18
click at [647, 44] on div "**********" at bounding box center [748, 207] width 228 height 551
click at [672, 44] on span "Total" at bounding box center [660, 45] width 25 height 18
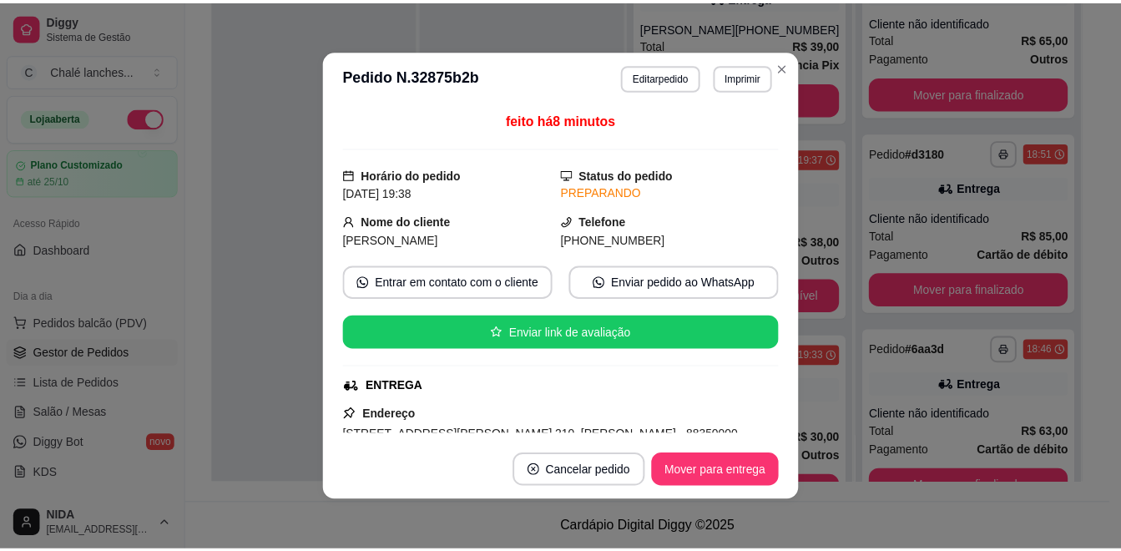
scroll to position [167, 0]
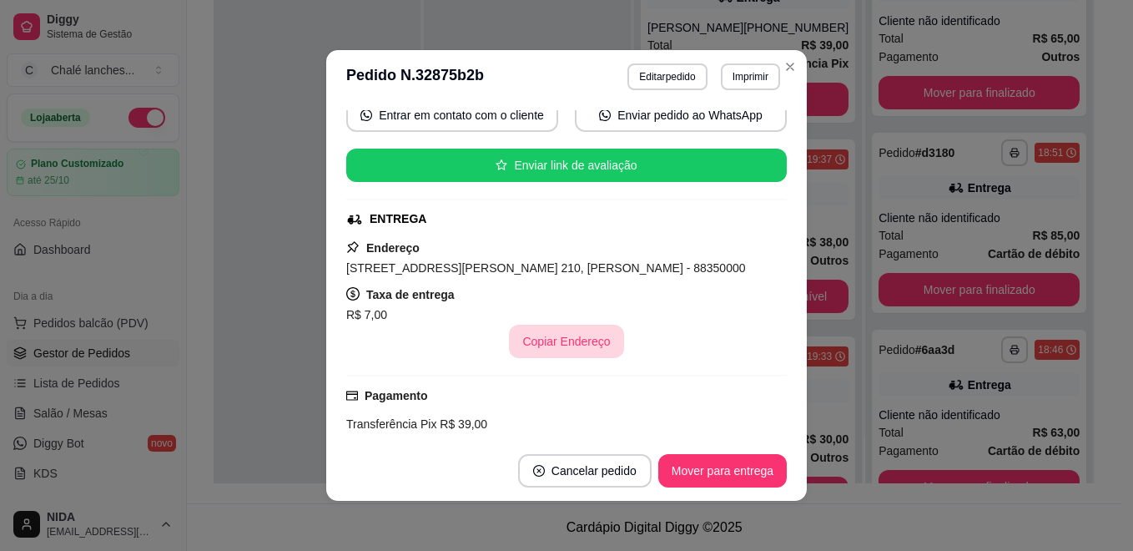
click at [557, 340] on button "Copiar Endereço" at bounding box center [566, 341] width 114 height 33
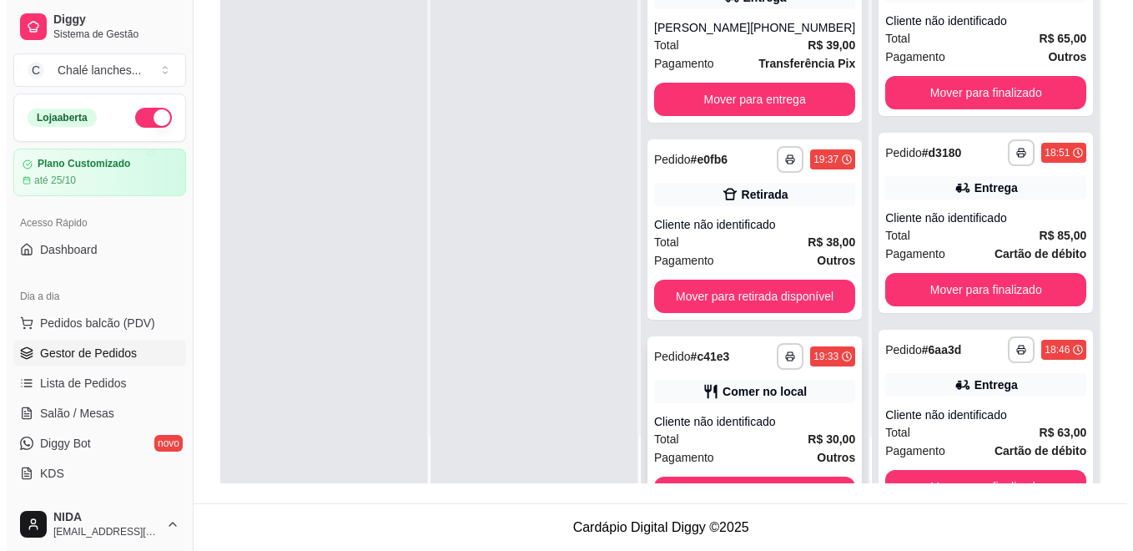
scroll to position [57, 0]
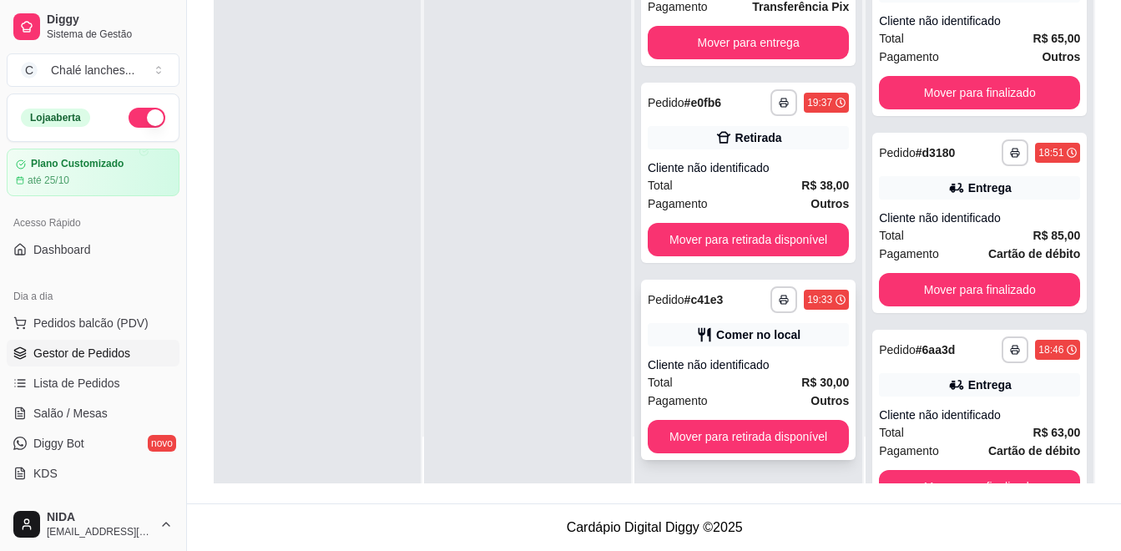
click at [731, 389] on div "Total R$ 30,00" at bounding box center [748, 382] width 201 height 18
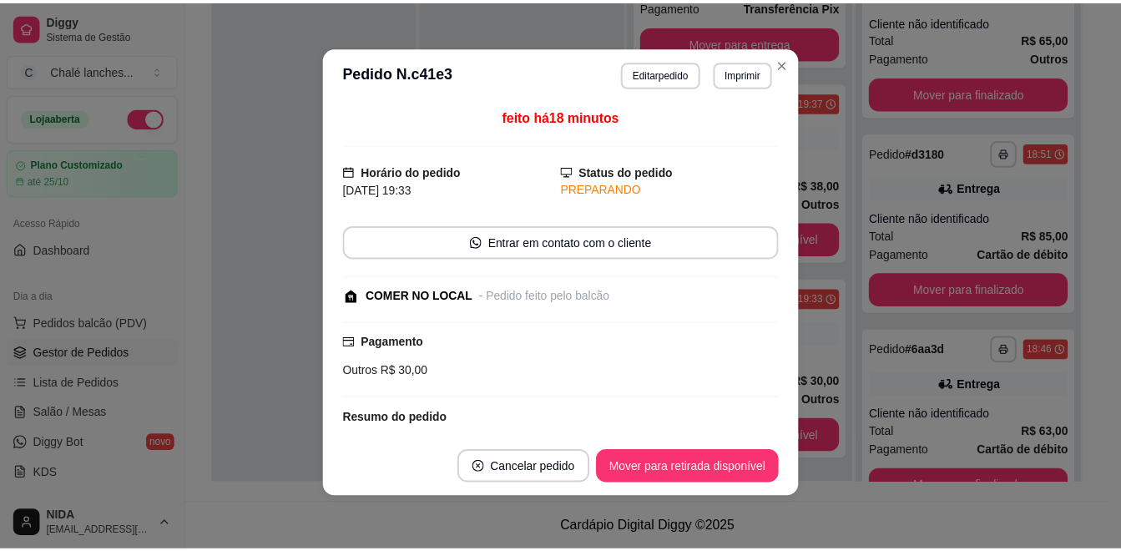
scroll to position [159, 0]
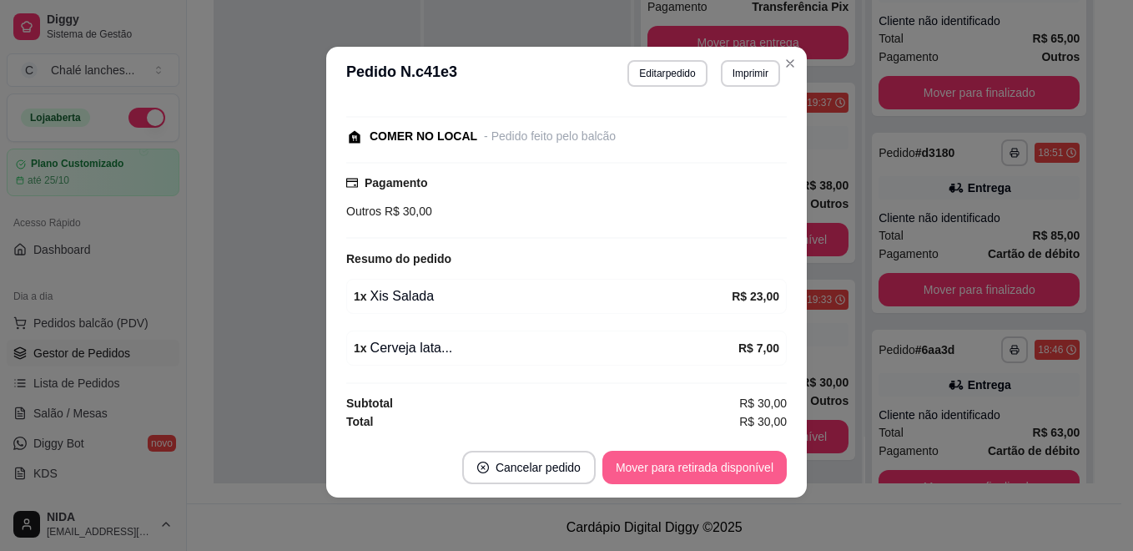
click at [659, 471] on button "Mover para retirada disponível" at bounding box center [694, 467] width 184 height 33
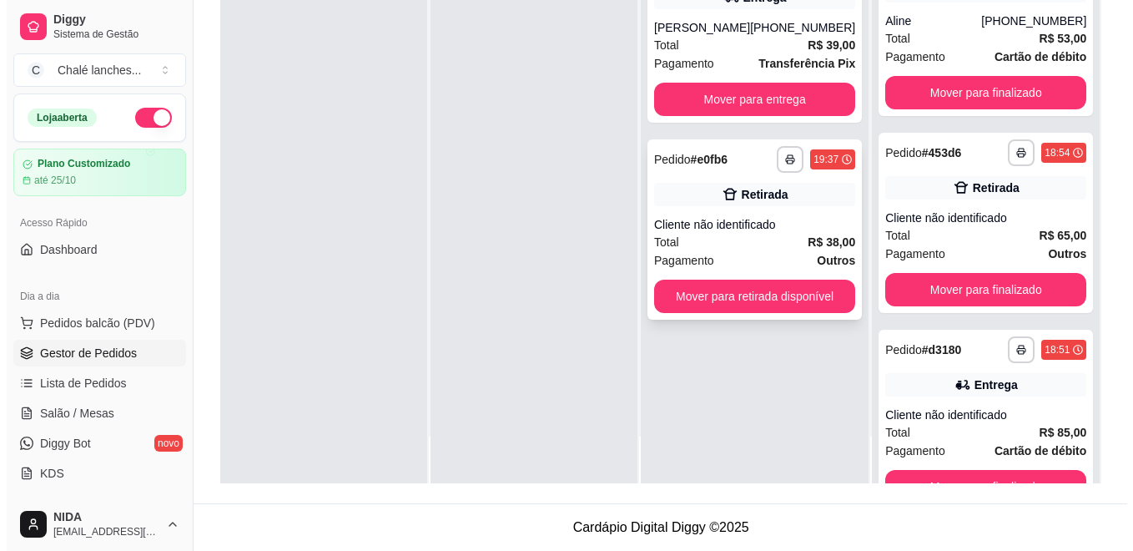
scroll to position [1162, 0]
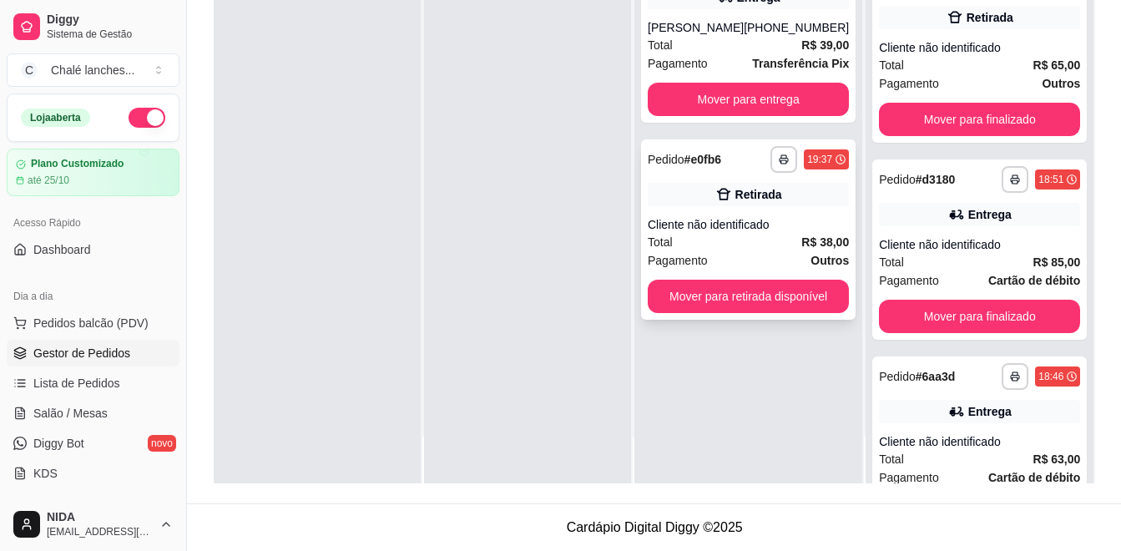
click at [738, 230] on div "Cliente não identificado" at bounding box center [748, 224] width 201 height 17
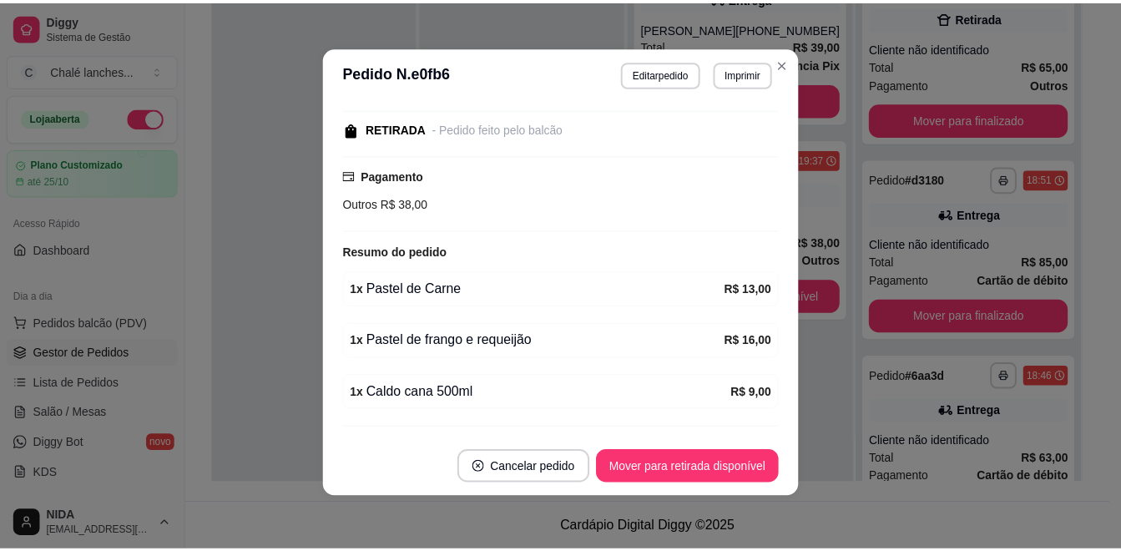
scroll to position [211, 0]
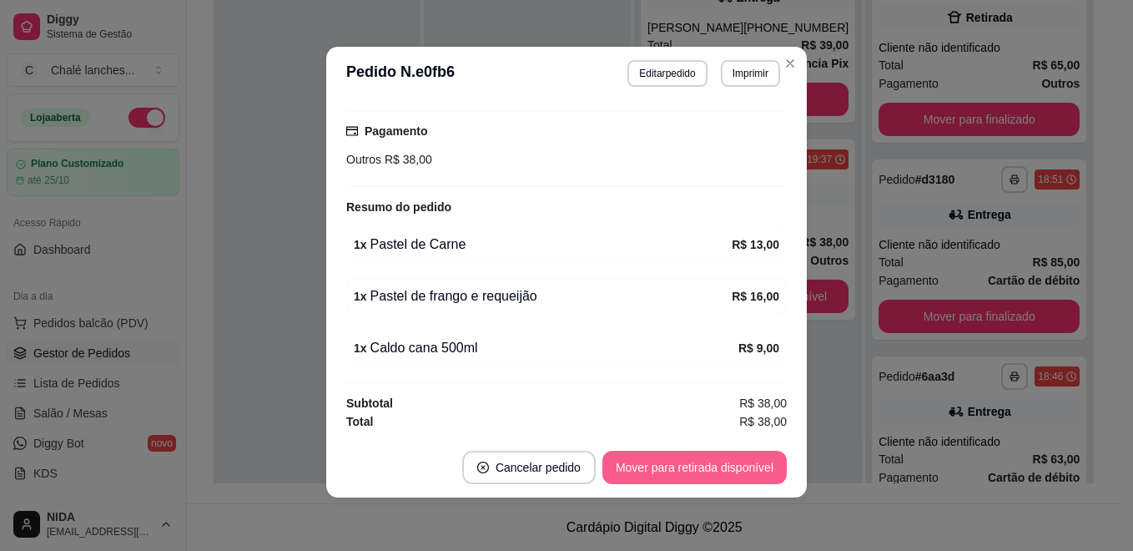
click at [722, 464] on button "Mover para retirada disponível" at bounding box center [694, 467] width 184 height 33
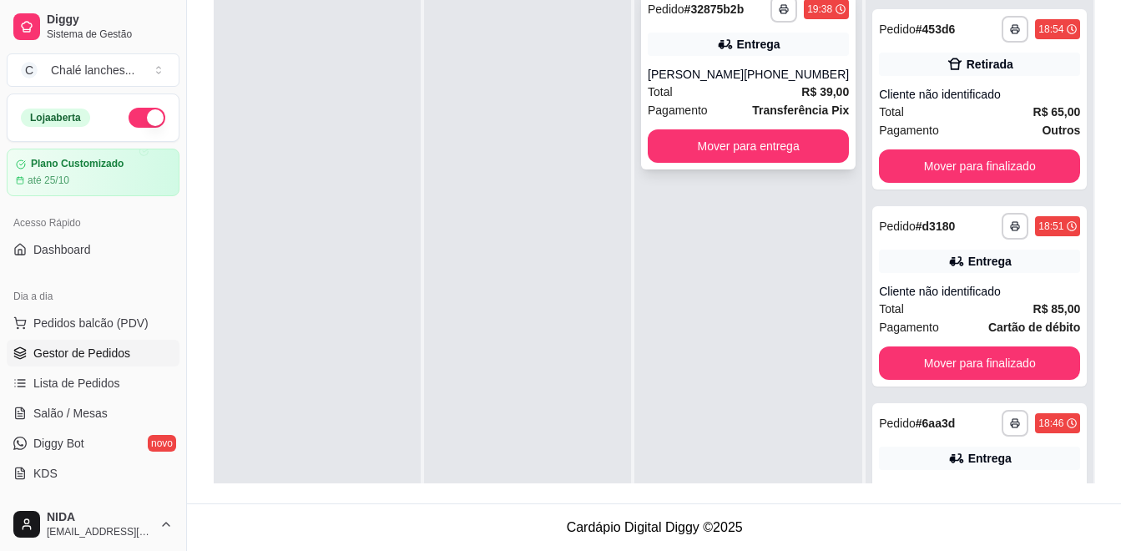
scroll to position [171, 0]
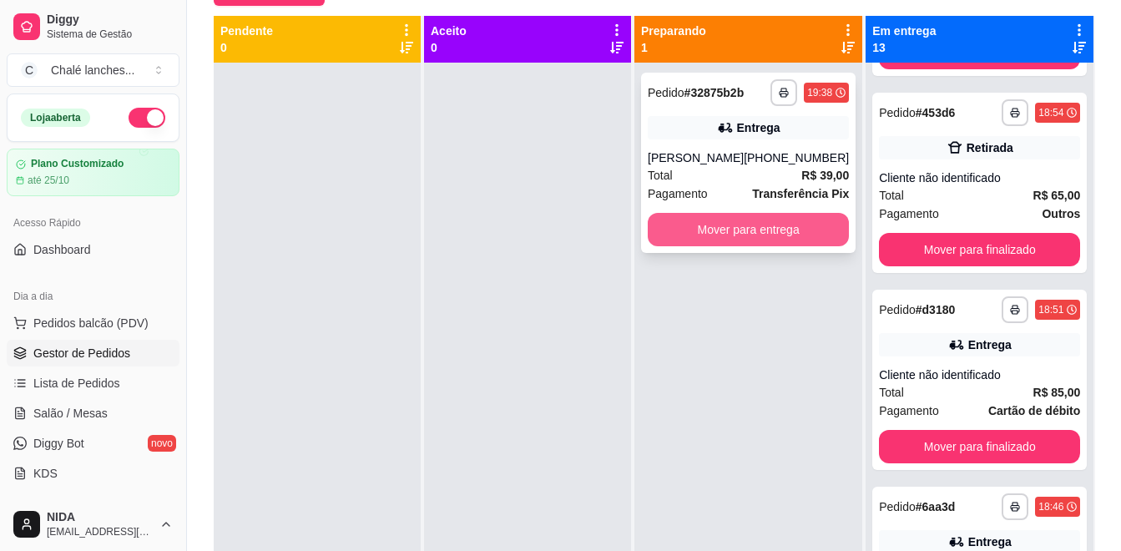
click at [804, 233] on button "Mover para entrega" at bounding box center [748, 229] width 201 height 33
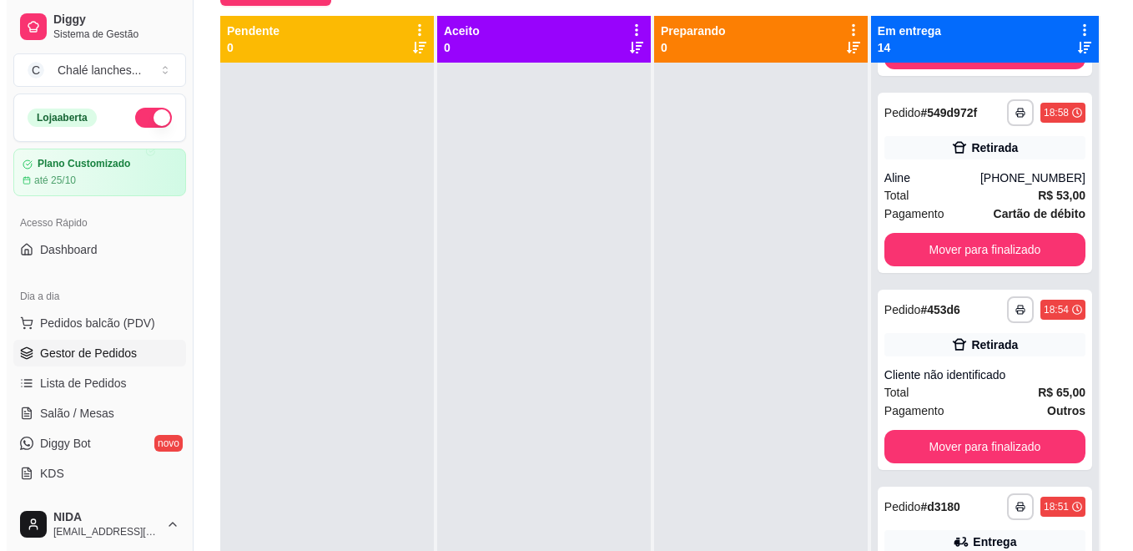
scroll to position [1569, 0]
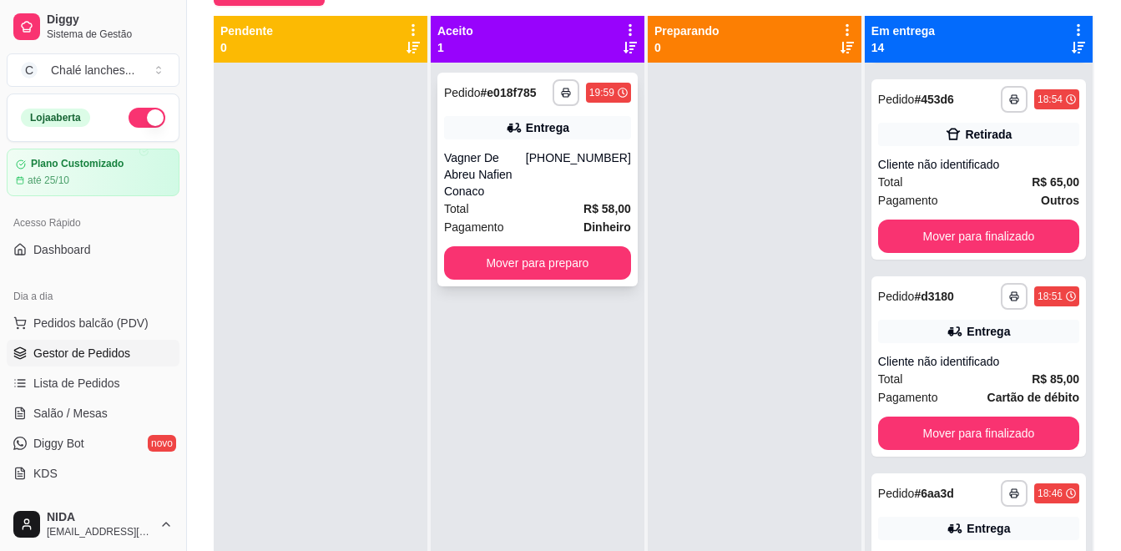
click at [573, 256] on button "Mover para preparo" at bounding box center [537, 262] width 187 height 33
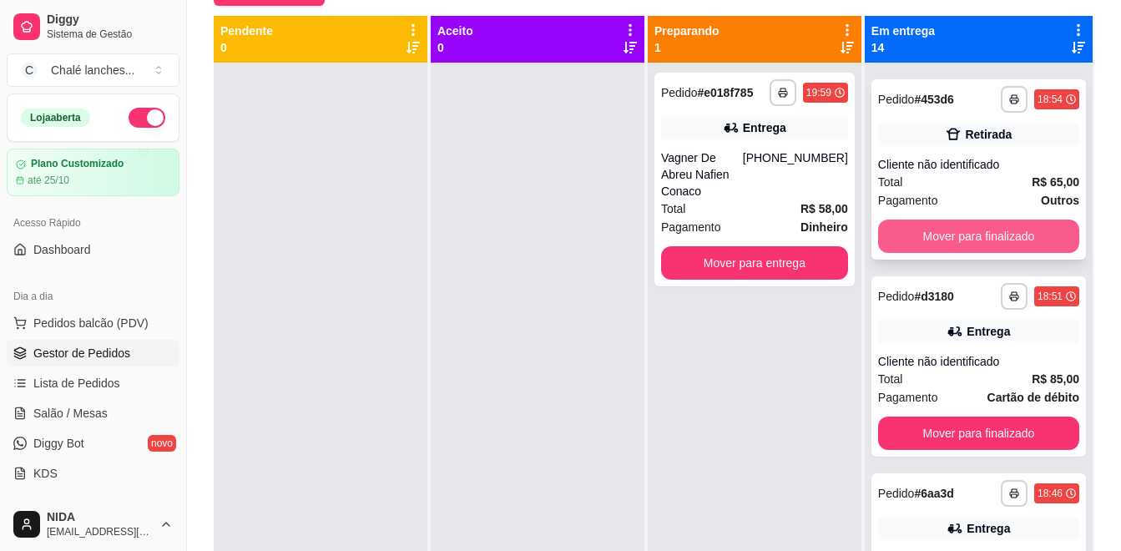
click at [986, 249] on button "Mover para finalizado" at bounding box center [978, 235] width 201 height 33
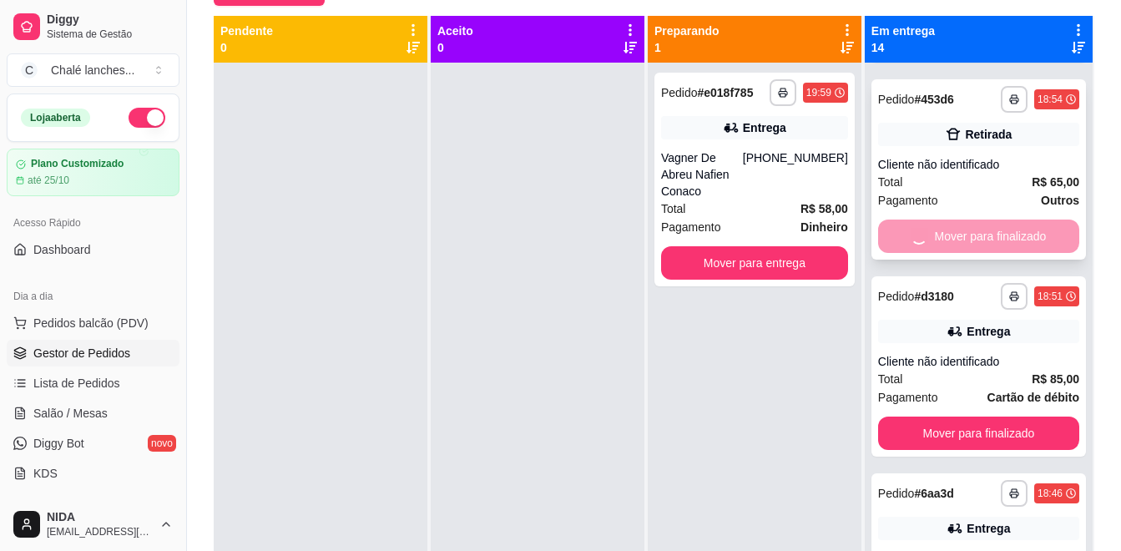
click at [985, 416] on button "Mover para finalizado" at bounding box center [978, 432] width 201 height 33
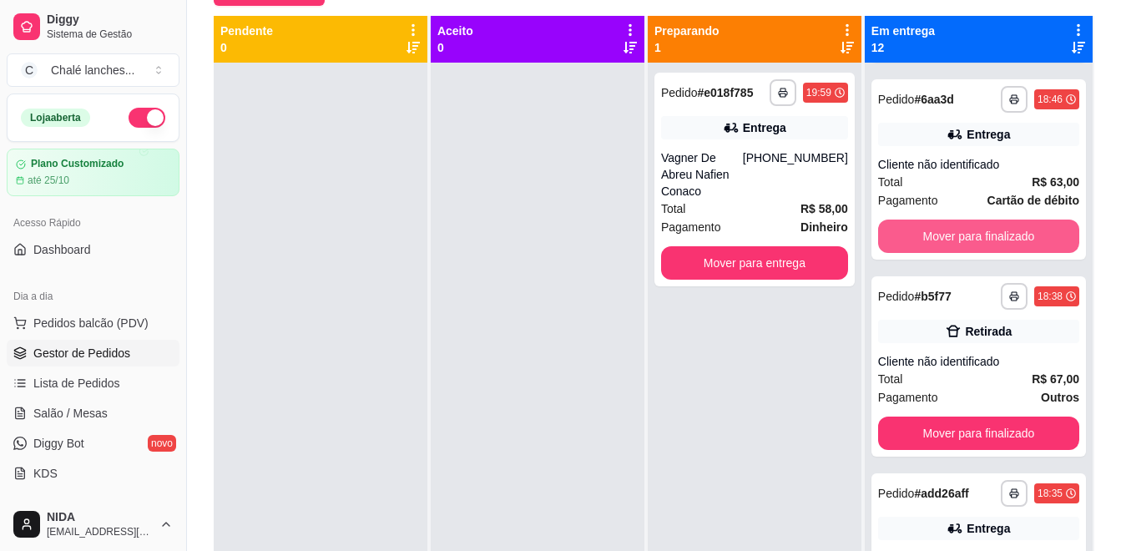
click at [985, 249] on button "Mover para finalizado" at bounding box center [978, 235] width 201 height 33
click at [985, 249] on button "Mover para finalizado" at bounding box center [977, 236] width 195 height 33
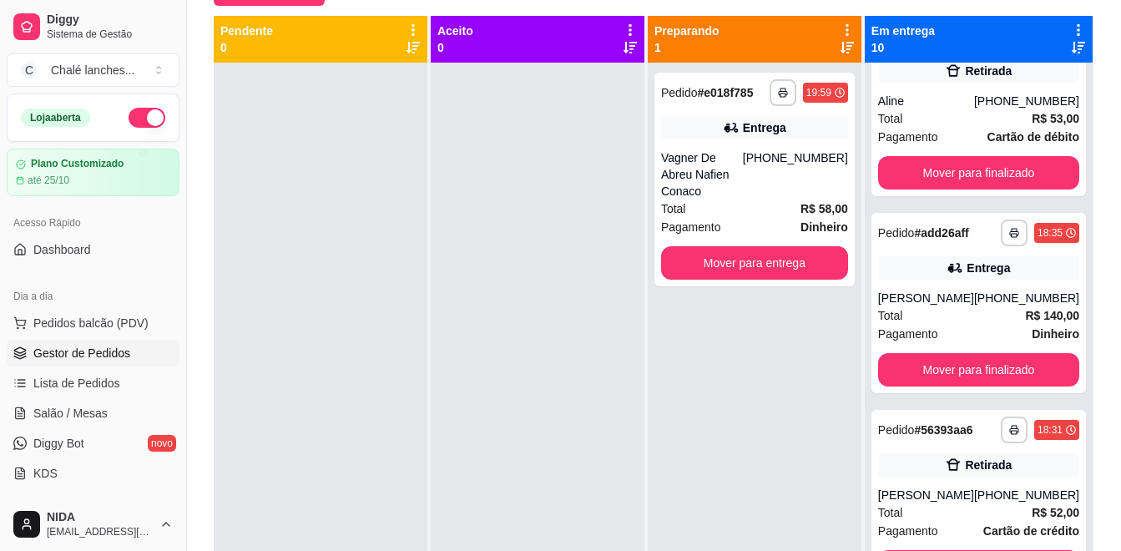
click at [985, 249] on div "**********" at bounding box center [978, 303] width 214 height 180
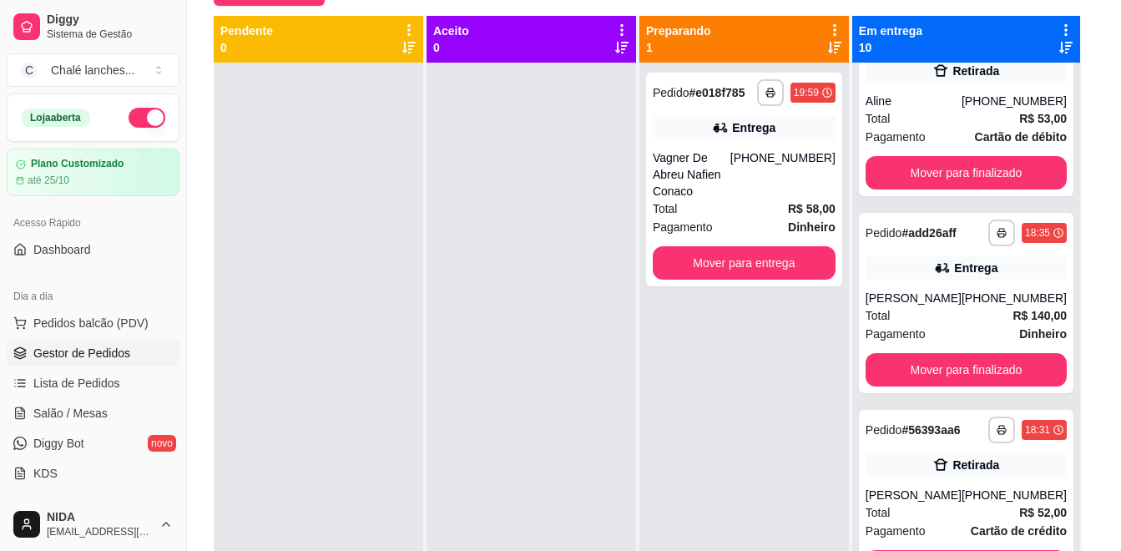
scroll to position [1449, 0]
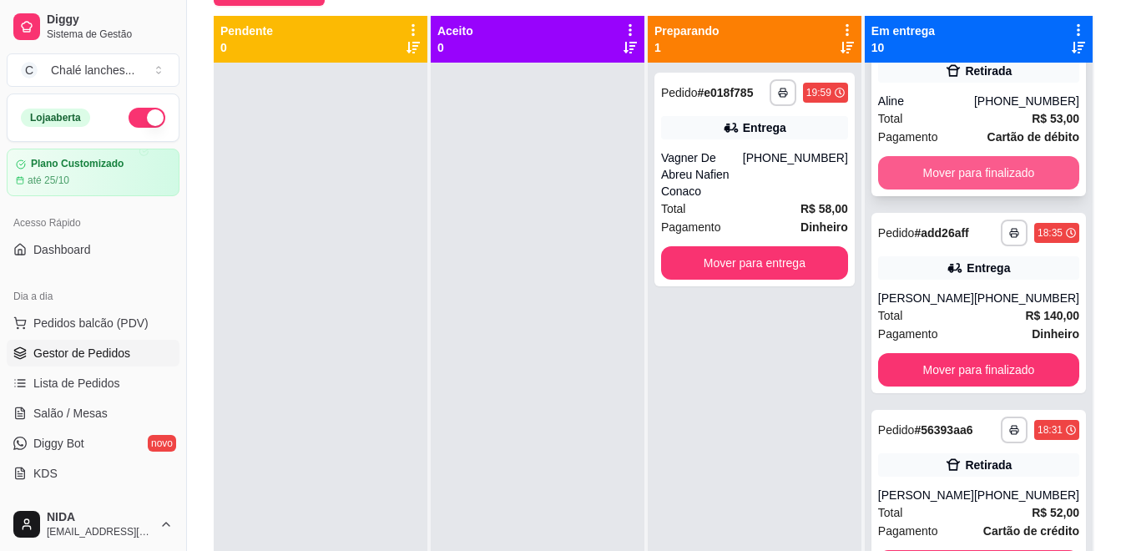
click at [1009, 182] on button "Mover para finalizado" at bounding box center [978, 172] width 201 height 33
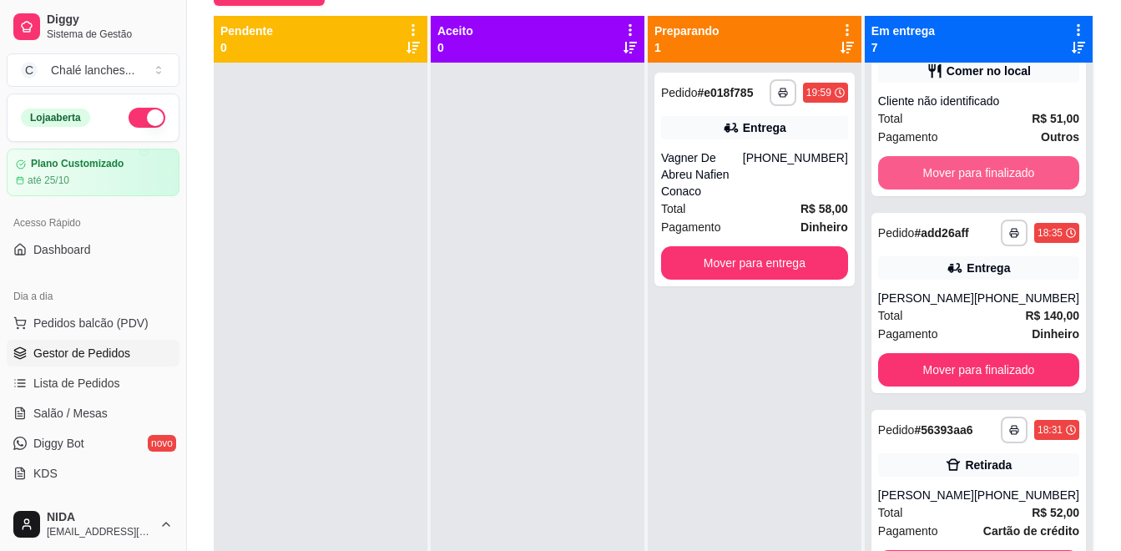
click at [1011, 182] on button "Mover para finalizado" at bounding box center [978, 172] width 201 height 33
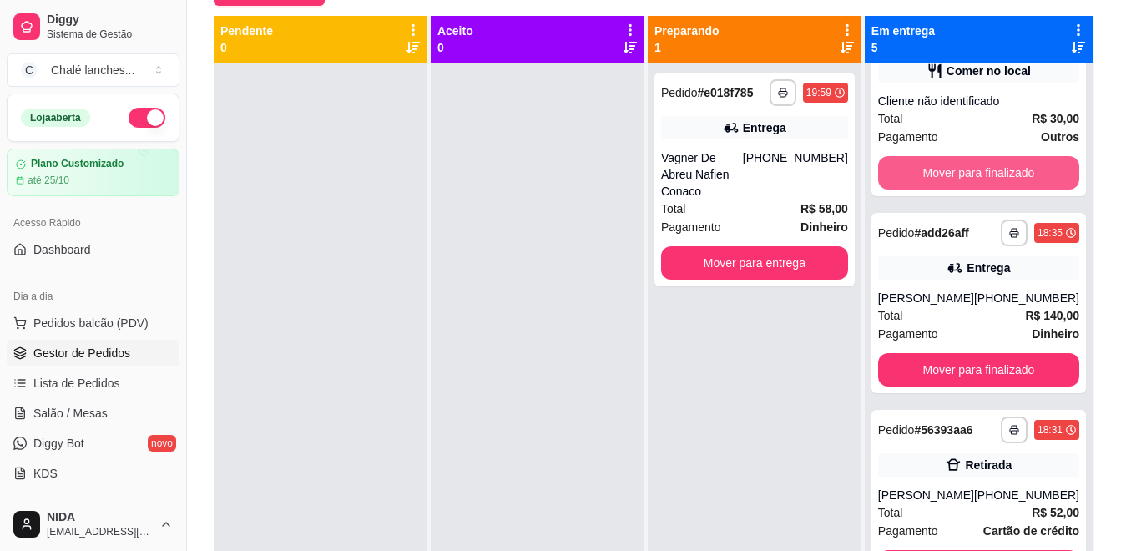
click at [1011, 182] on button "Mover para finalizado" at bounding box center [978, 172] width 201 height 33
click at [1011, 182] on button "Mover para finalizado" at bounding box center [977, 173] width 195 height 33
click at [994, 179] on button "Mover para finalizado" at bounding box center [978, 172] width 201 height 33
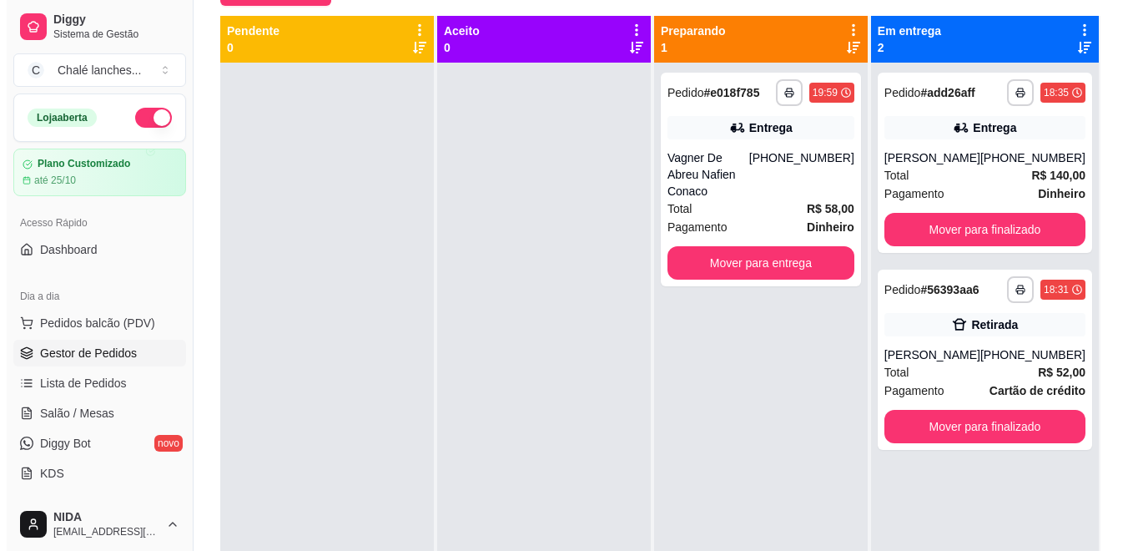
scroll to position [0, 0]
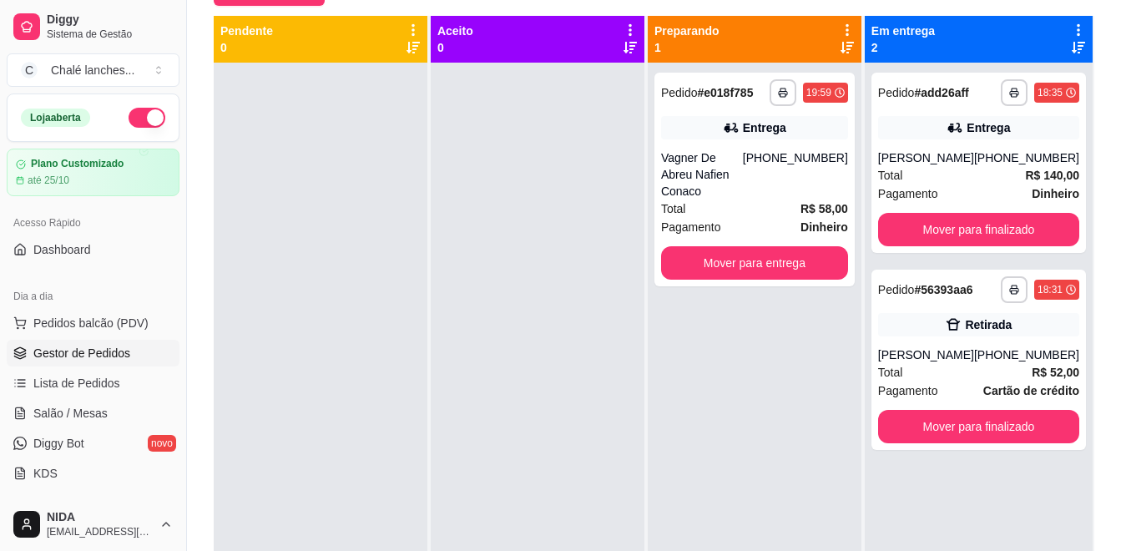
click at [994, 179] on div "Total R$ 140,00" at bounding box center [978, 175] width 201 height 18
click at [1001, 240] on button "Mover para finalizado" at bounding box center [978, 229] width 201 height 33
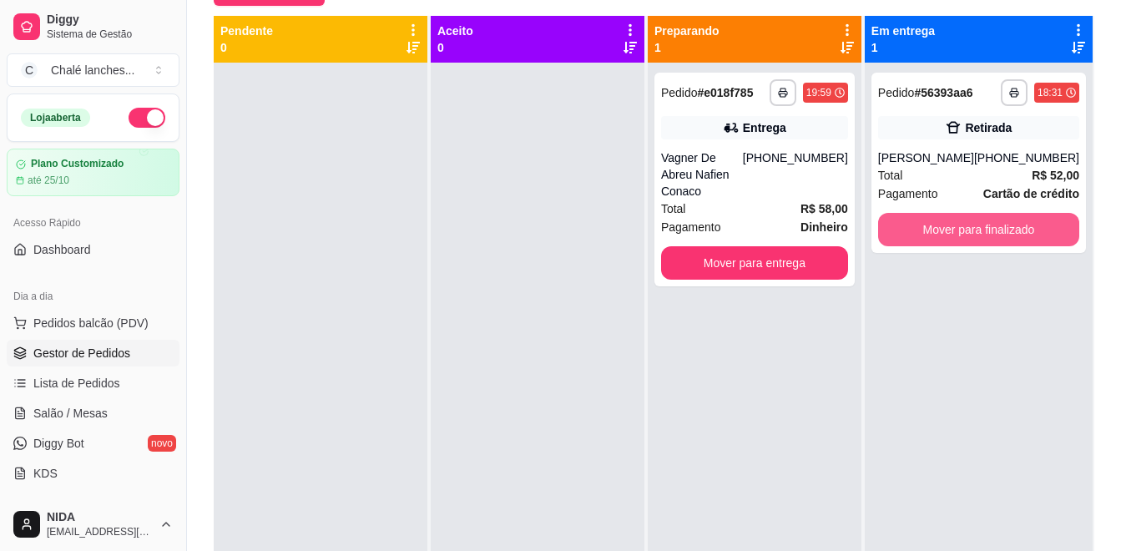
click at [1001, 240] on button "Mover para finalizado" at bounding box center [978, 229] width 201 height 33
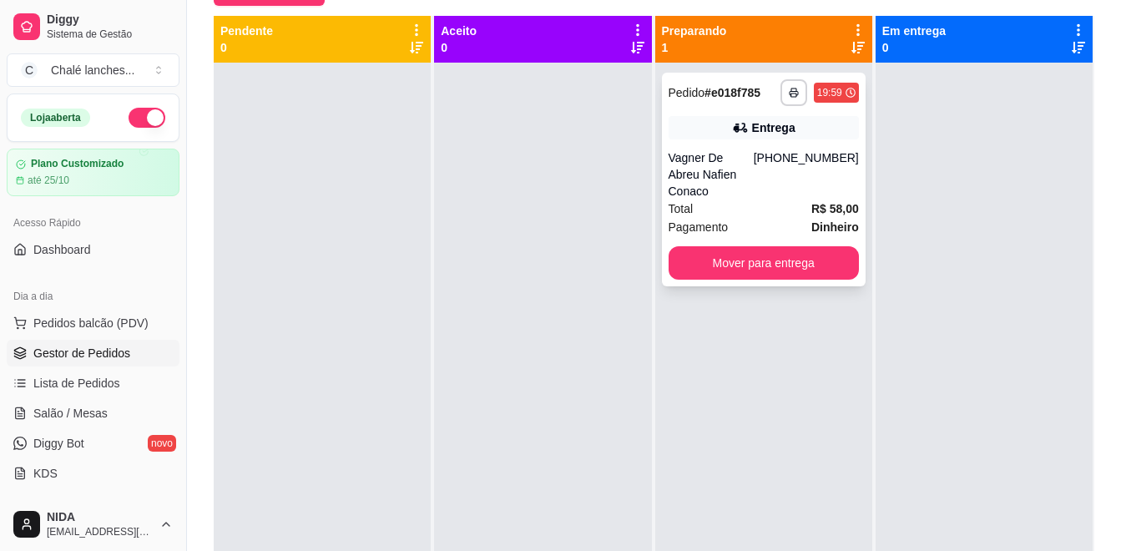
click at [713, 199] on div "Total R$ 58,00" at bounding box center [763, 208] width 190 height 18
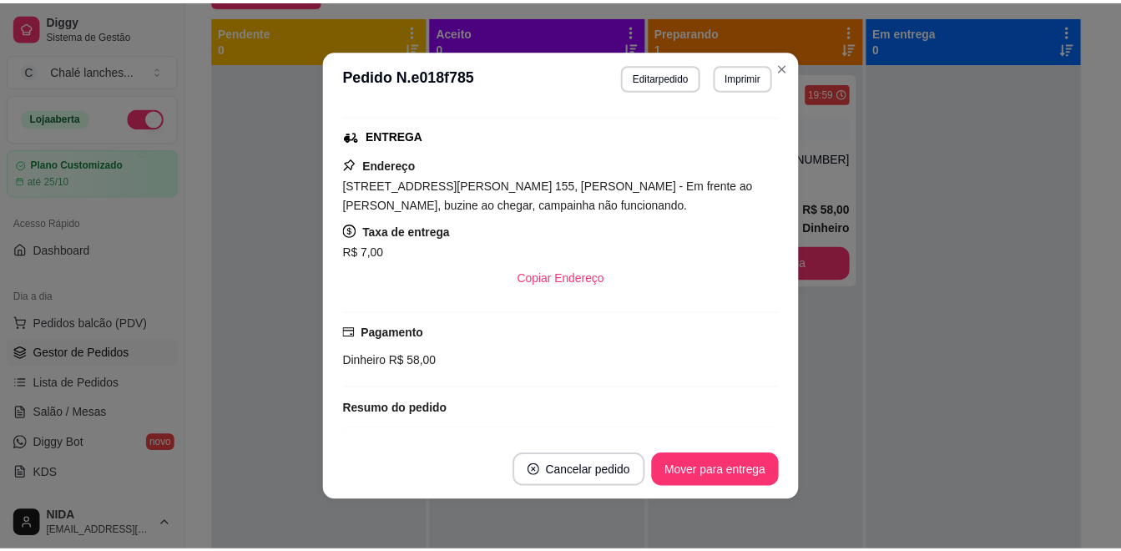
scroll to position [334, 0]
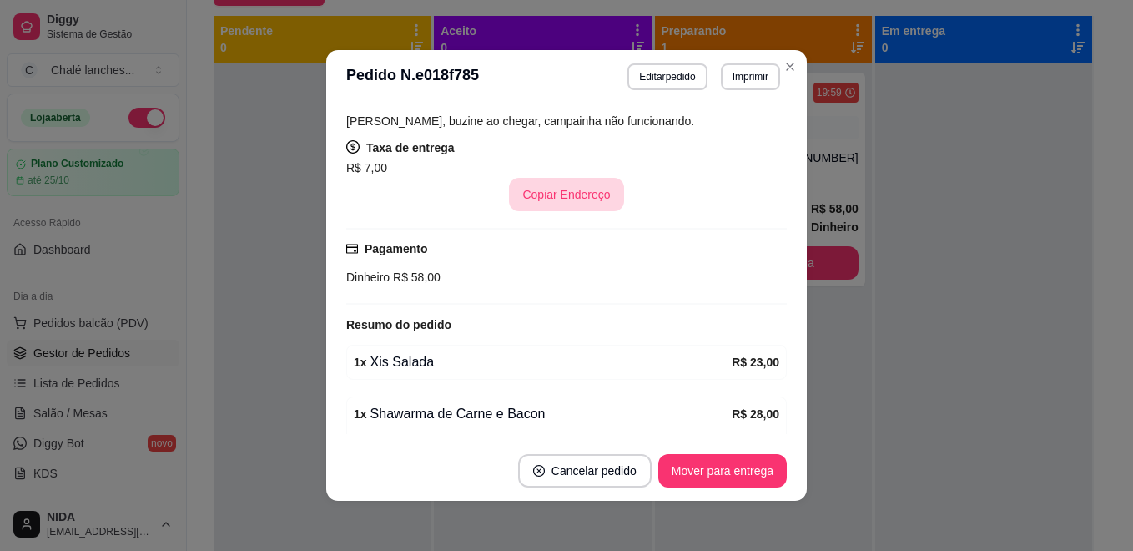
click at [572, 207] on button "Copiar Endereço" at bounding box center [566, 194] width 114 height 33
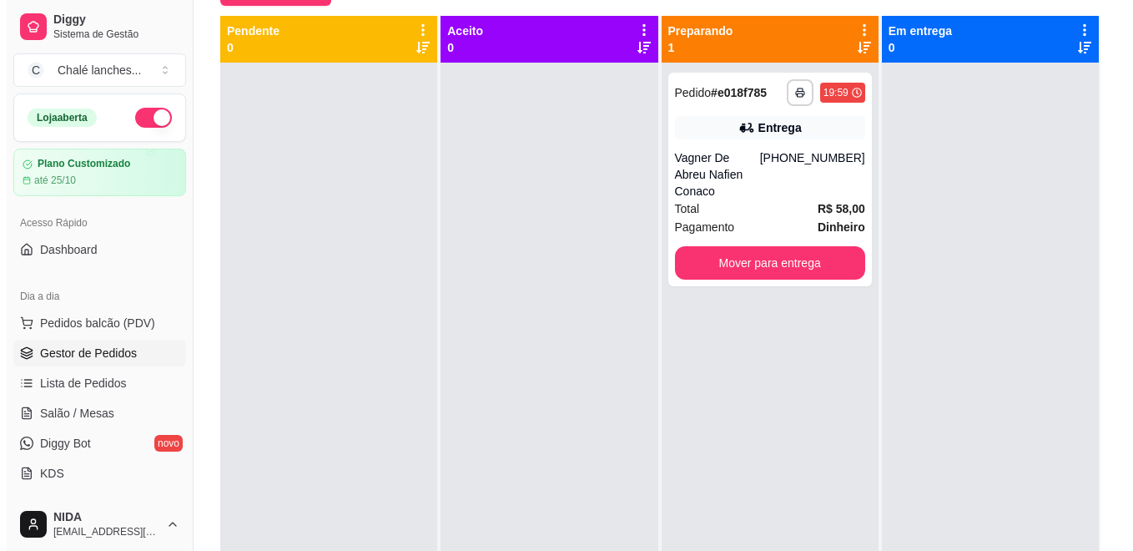
scroll to position [88, 0]
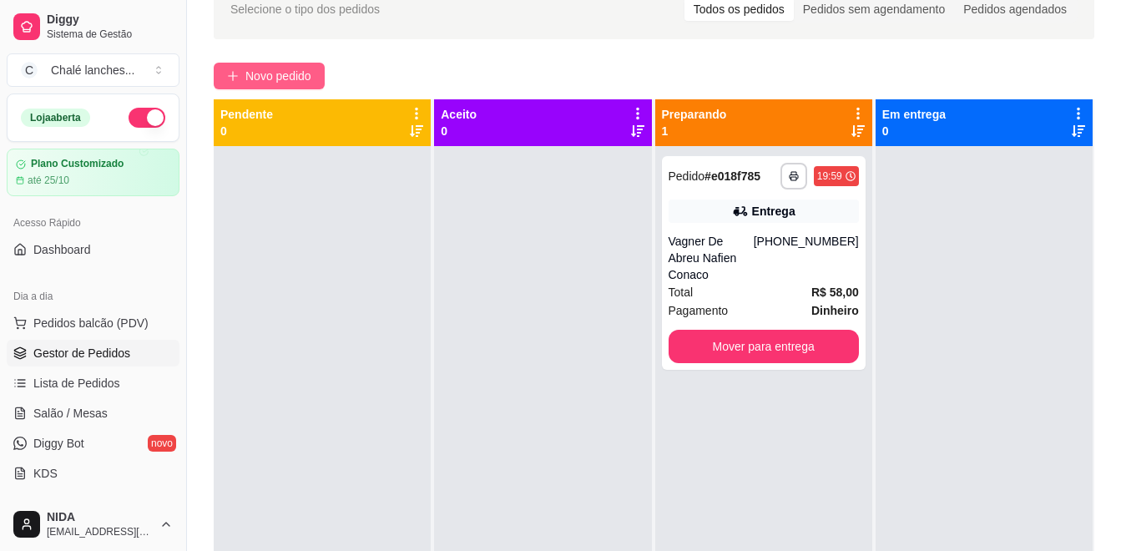
click at [245, 67] on span "Novo pedido" at bounding box center [278, 76] width 66 height 18
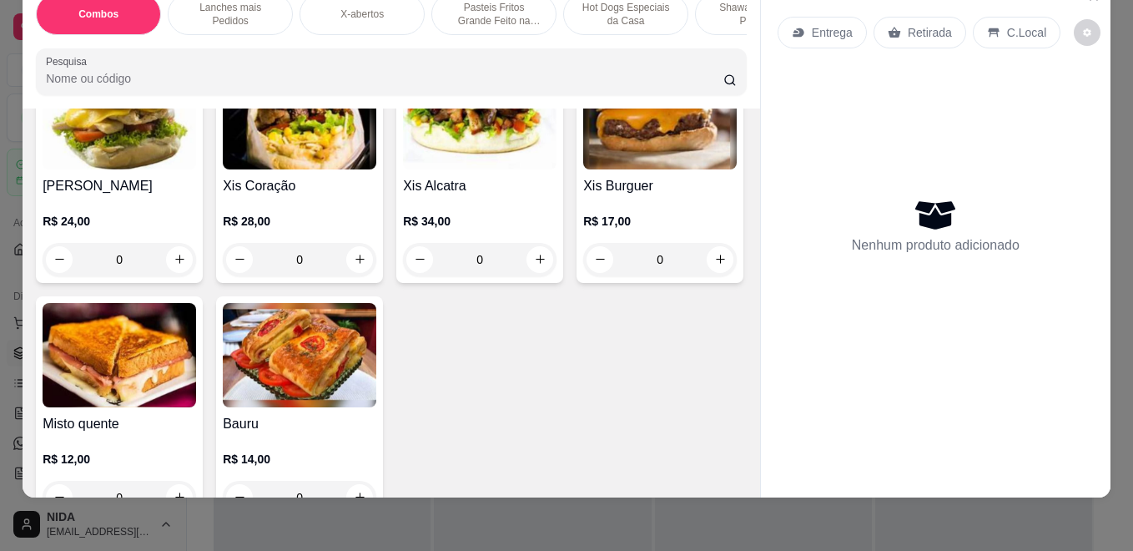
scroll to position [751, 0]
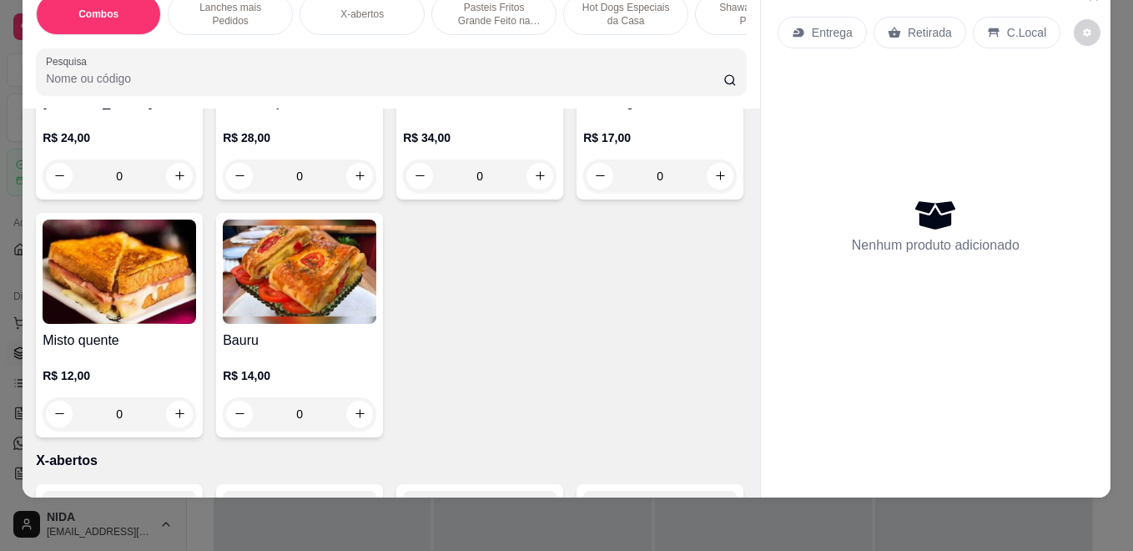
click at [583, 193] on div "0" at bounding box center [660, 175] width 154 height 33
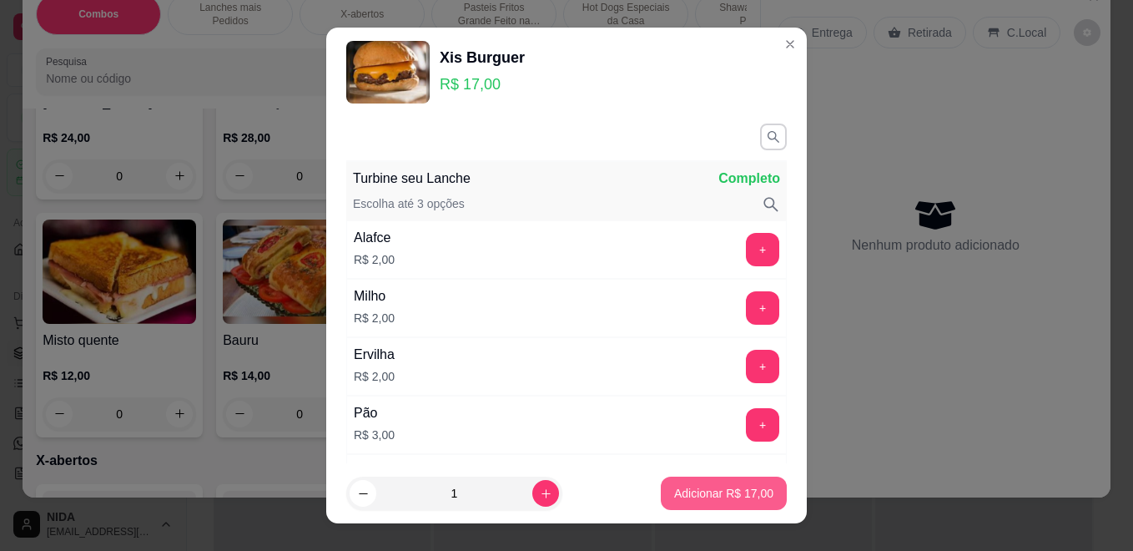
click at [661, 486] on button "Adicionar R$ 17,00" at bounding box center [724, 492] width 126 height 33
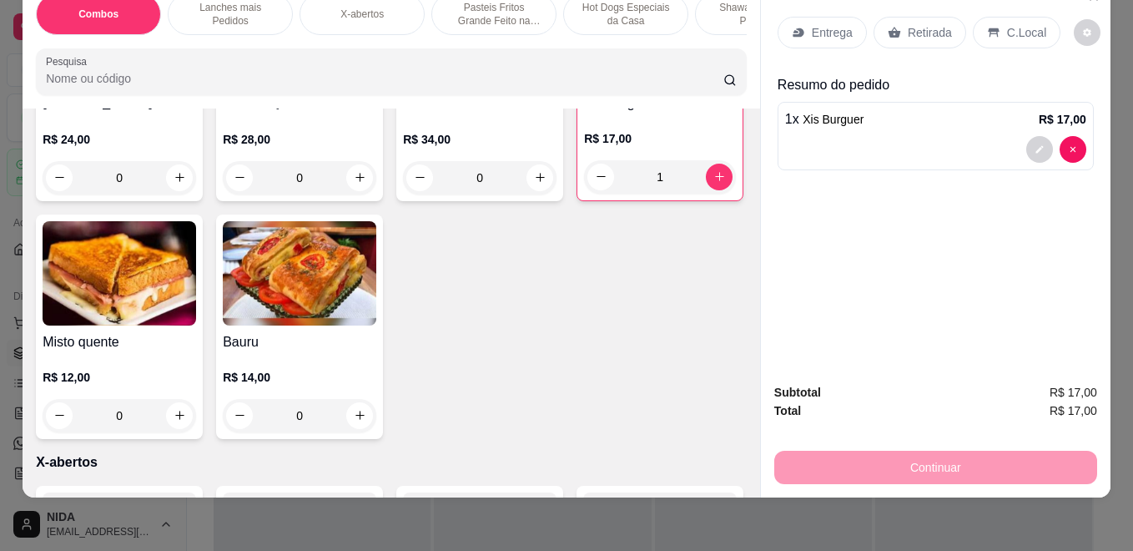
type input "1"
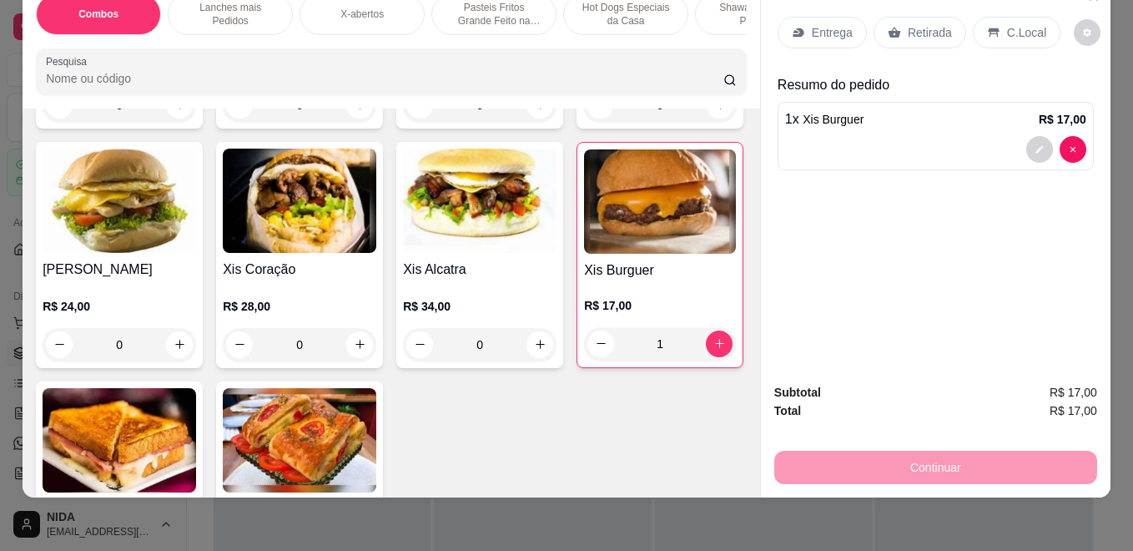
click at [583, 122] on div "0" at bounding box center [660, 104] width 154 height 33
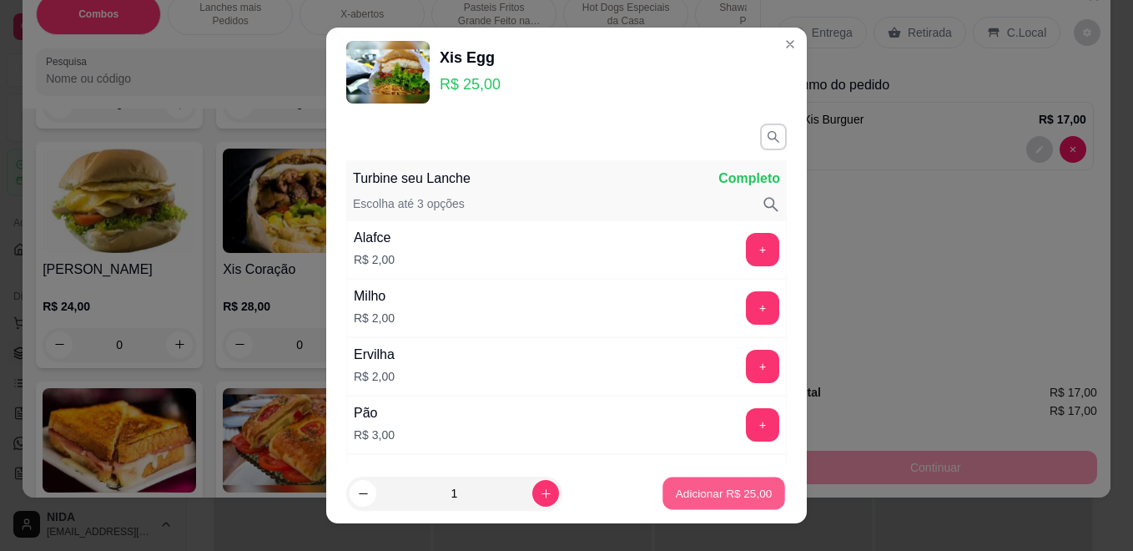
click at [663, 481] on button "Adicionar R$ 25,00" at bounding box center [724, 493] width 123 height 33
type input "1"
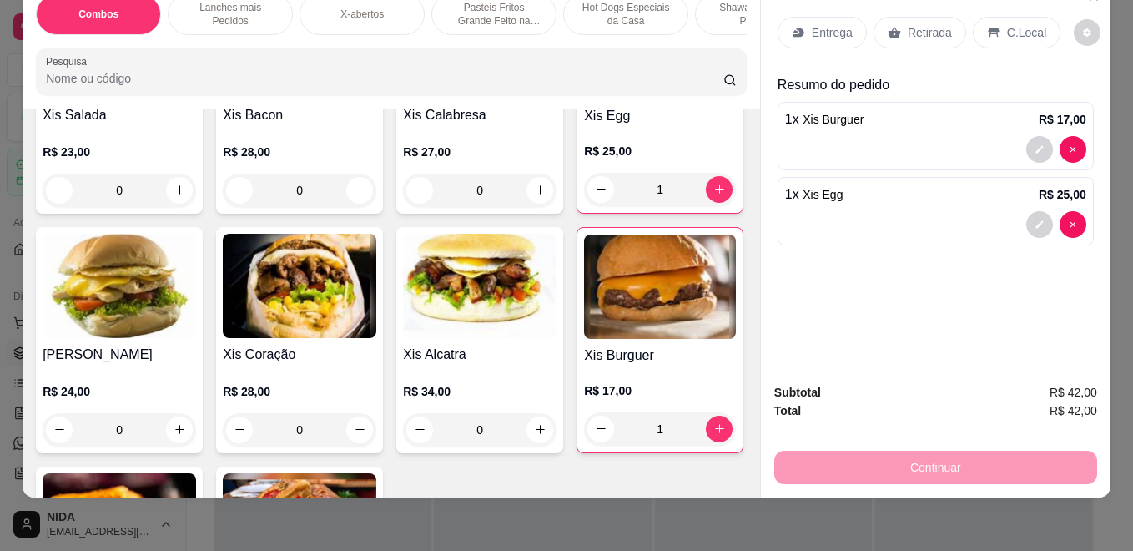
scroll to position [334, 0]
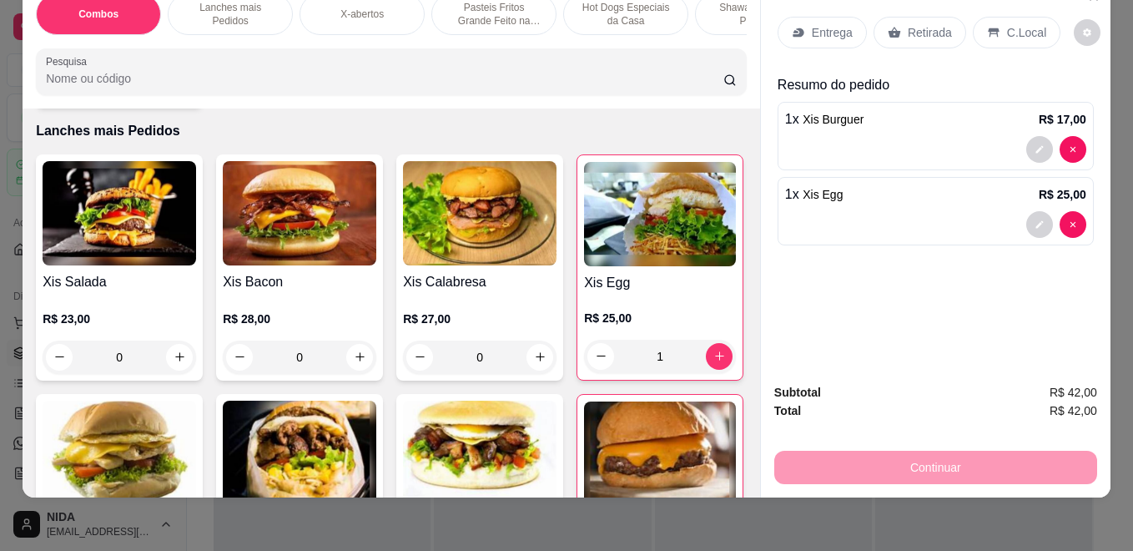
click at [166, 361] on div "0" at bounding box center [120, 356] width 154 height 33
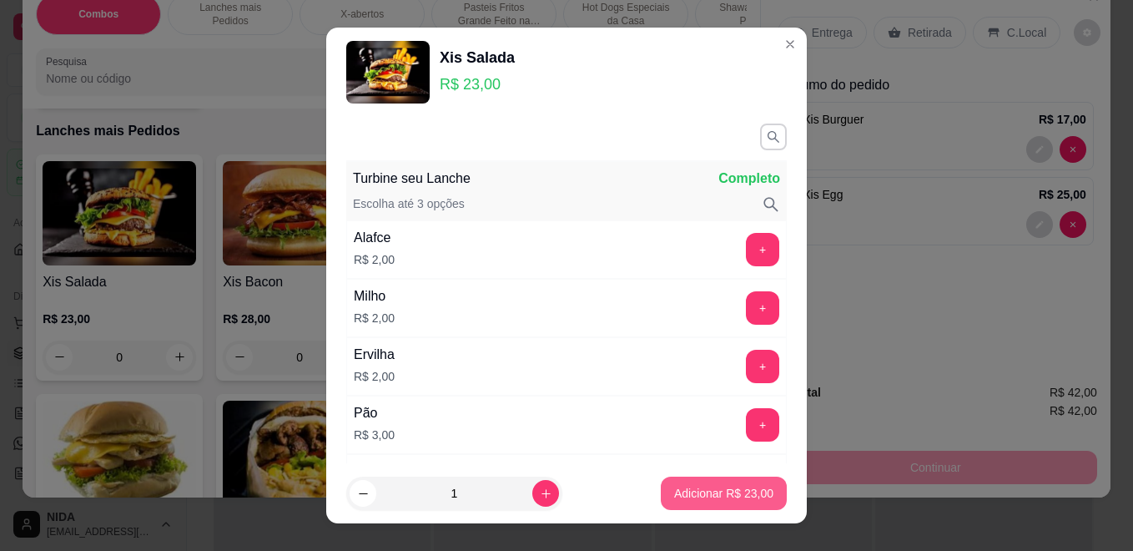
click at [714, 475] on footer "1 Adicionar R$ 23,00" at bounding box center [566, 493] width 481 height 60
click at [710, 496] on p "Adicionar R$ 23,00" at bounding box center [723, 493] width 99 height 17
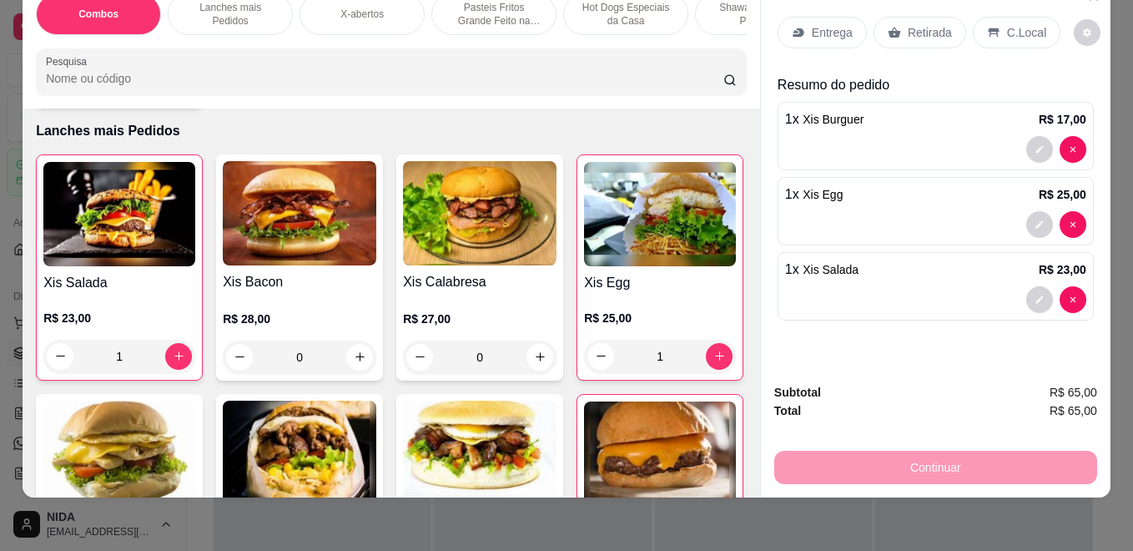
type input "1"
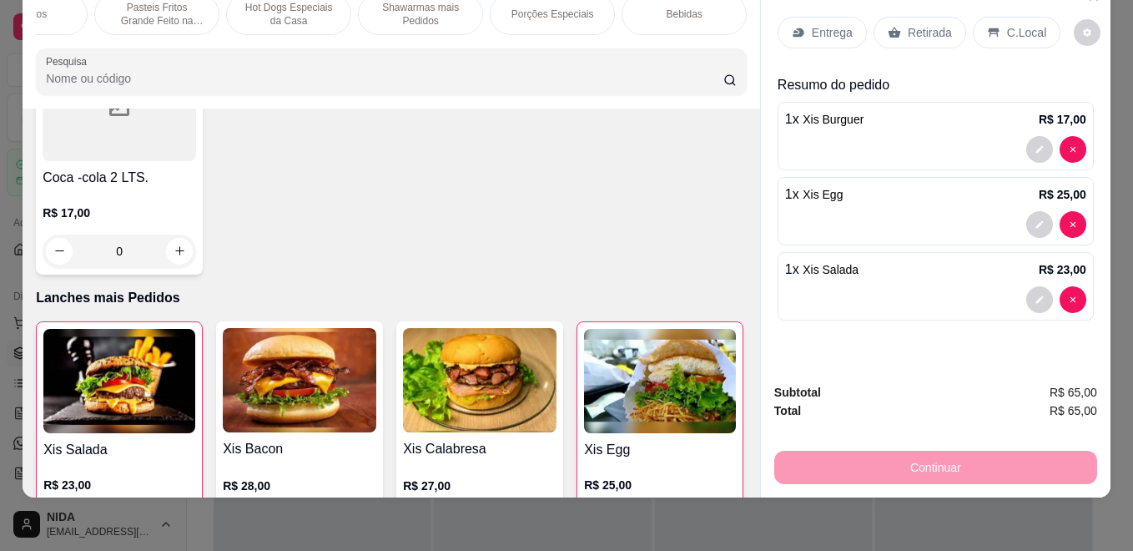
scroll to position [0, 0]
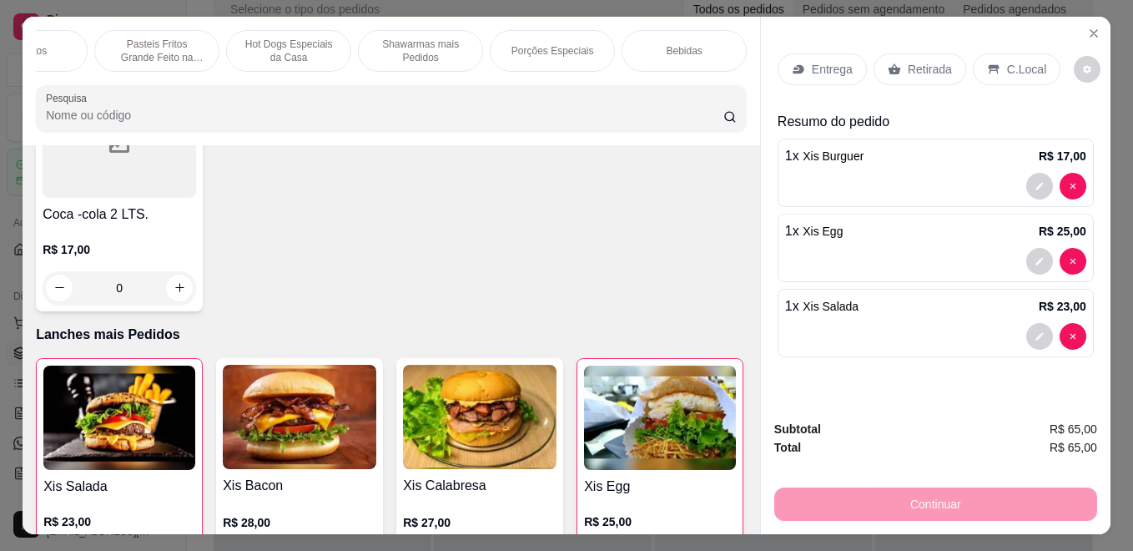
click at [416, 48] on p "Shawarmas mais Pedidos" at bounding box center [420, 51] width 97 height 27
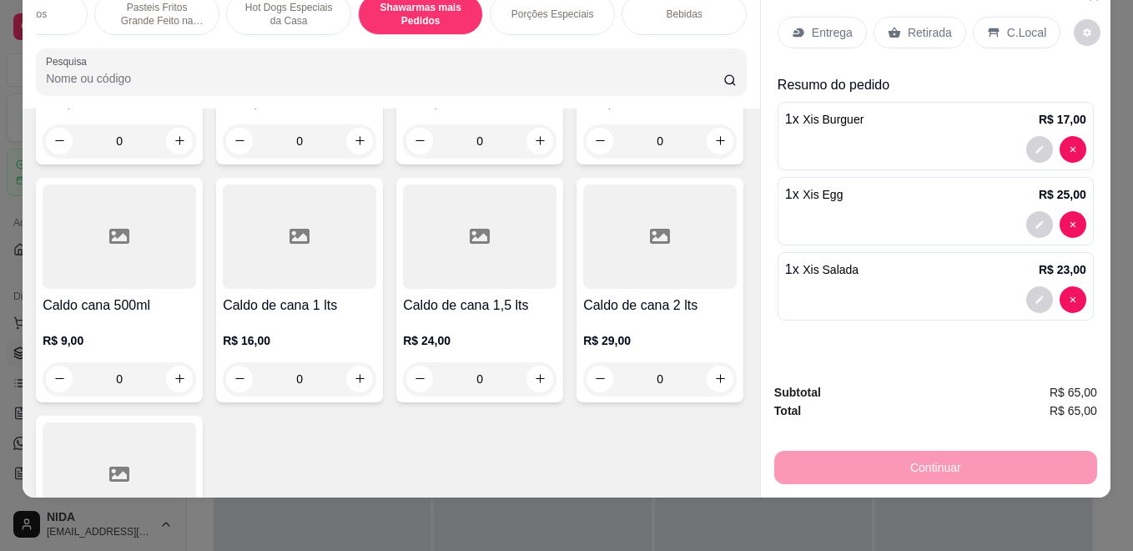
scroll to position [4851, 0]
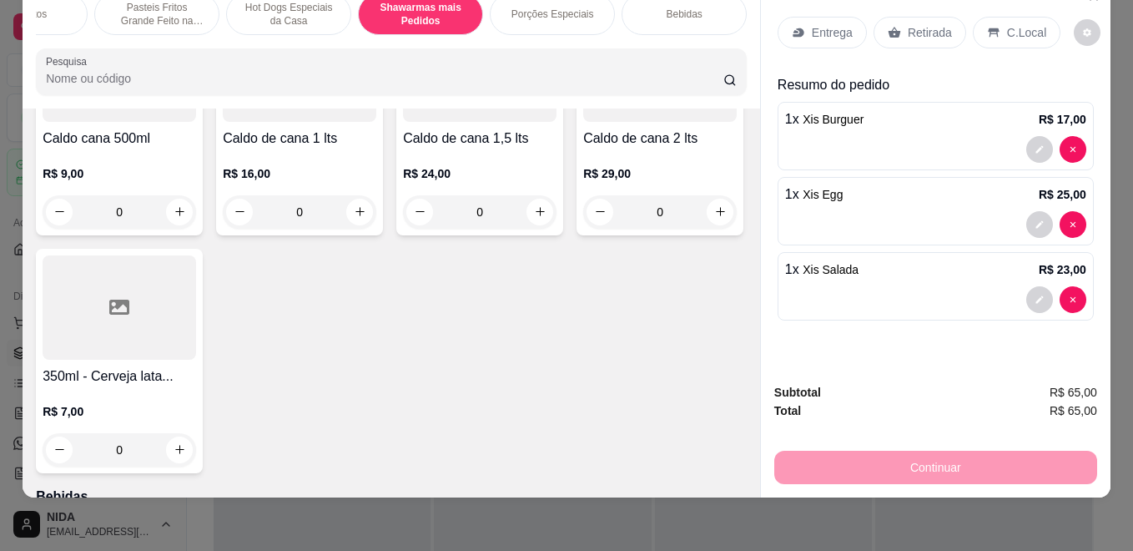
type input "1"
click at [915, 35] on div "Retirada" at bounding box center [920, 33] width 93 height 32
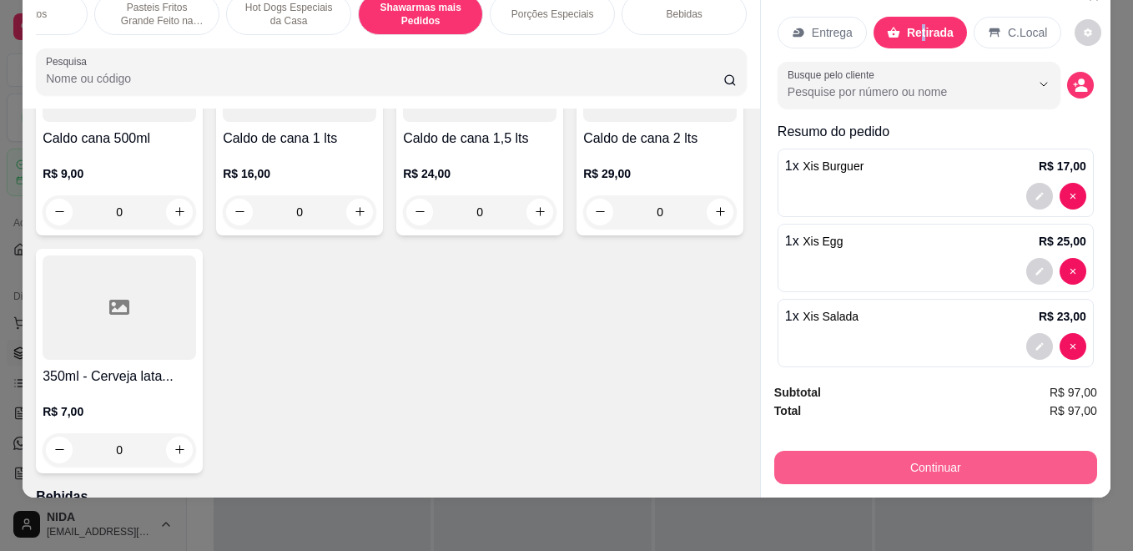
click at [891, 451] on button "Continuar" at bounding box center [935, 467] width 323 height 33
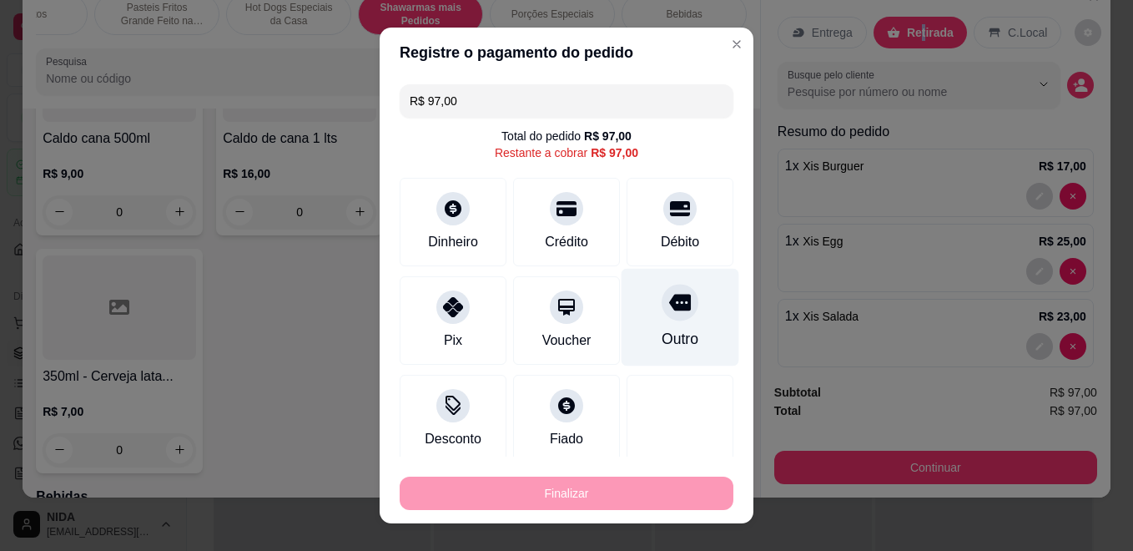
click at [673, 297] on div "Outro" at bounding box center [681, 318] width 118 height 98
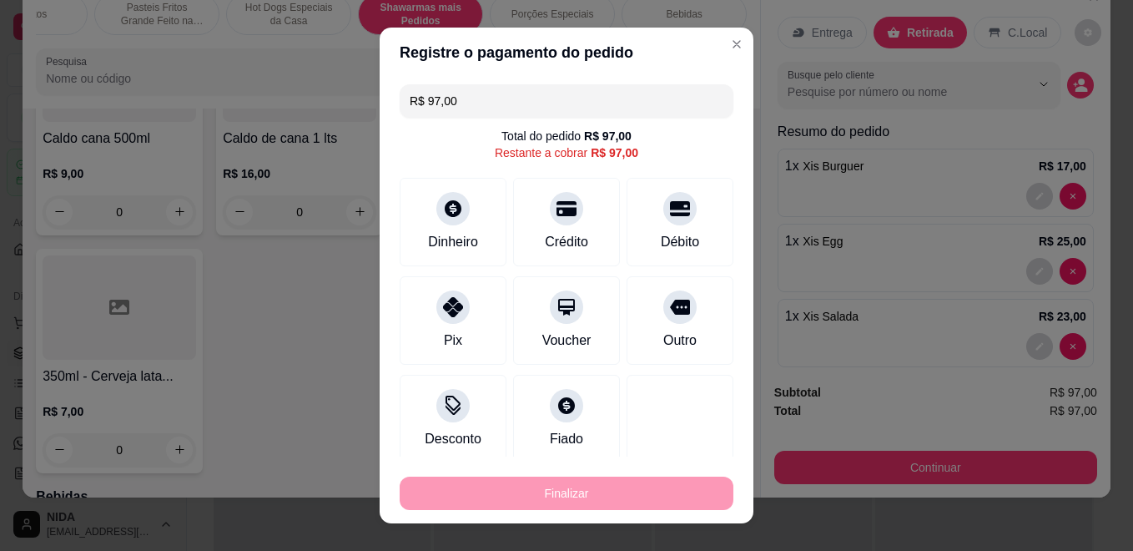
type input "R$ 0,00"
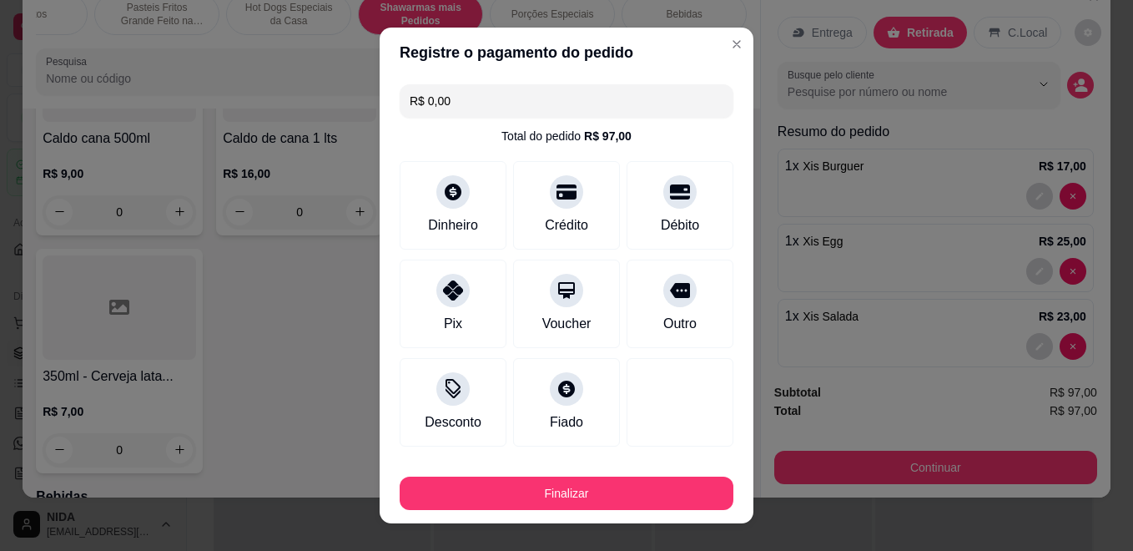
click at [649, 503] on button "Finalizar" at bounding box center [567, 492] width 334 height 33
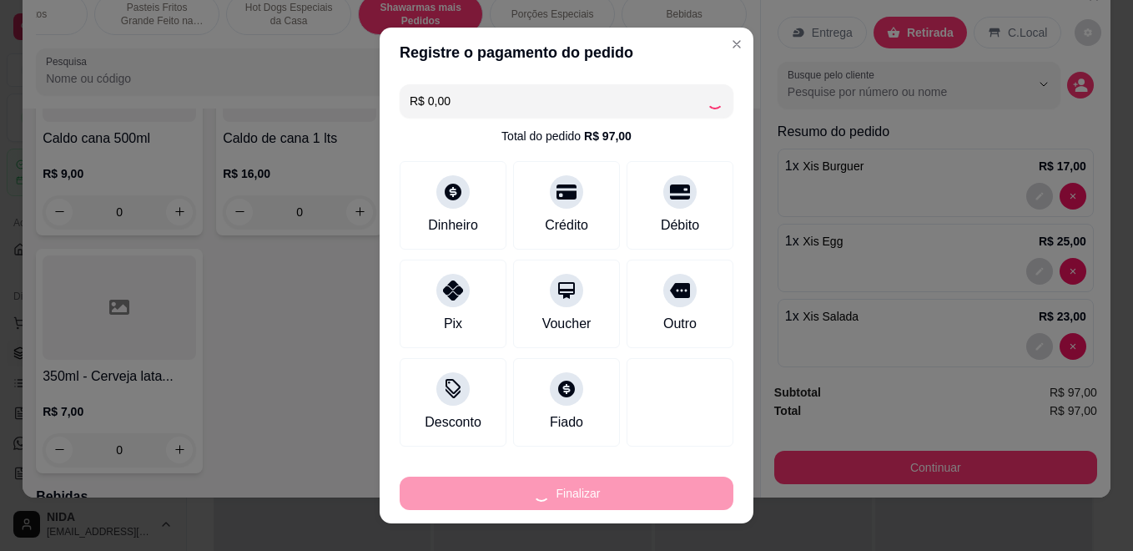
type input "0"
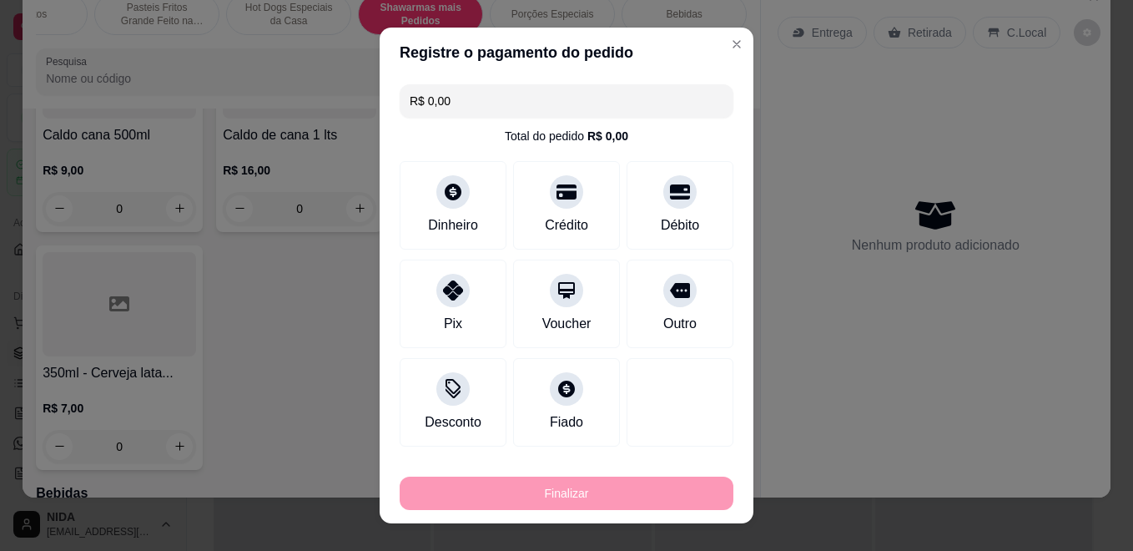
type input "-R$ 97,00"
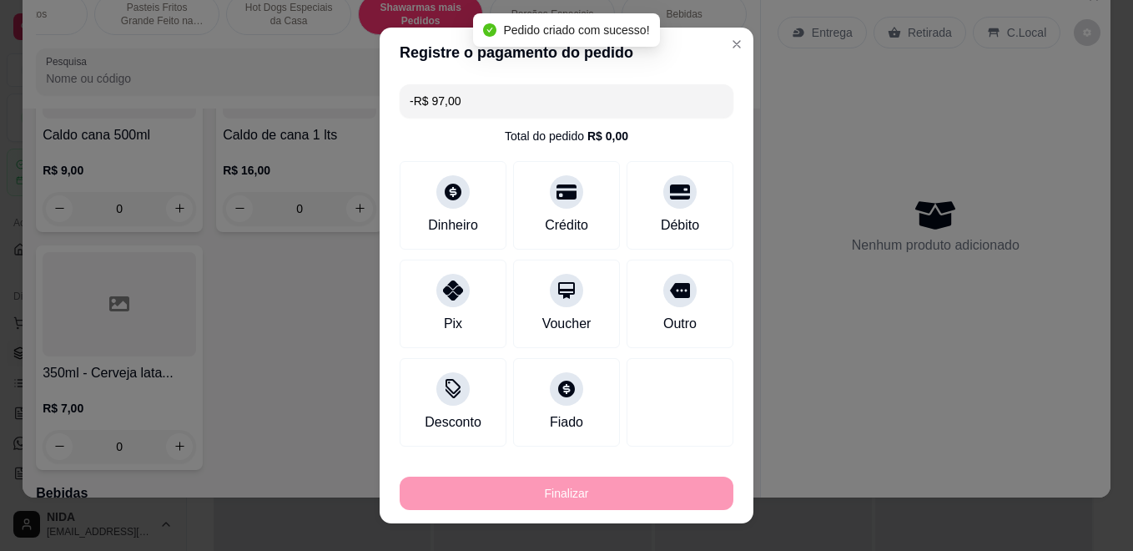
scroll to position [4846, 0]
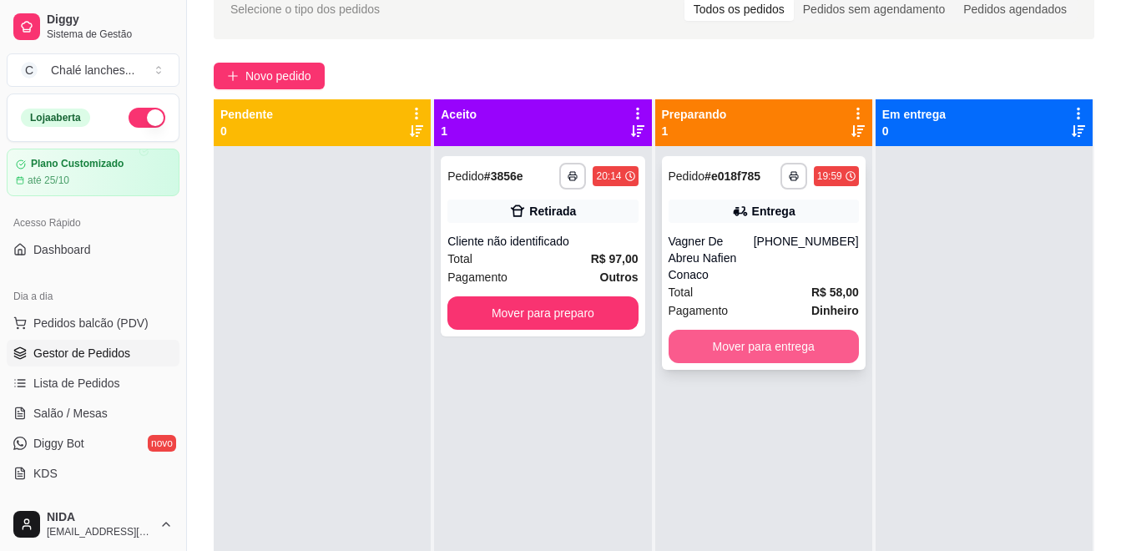
click at [749, 330] on button "Mover para entrega" at bounding box center [763, 346] width 190 height 33
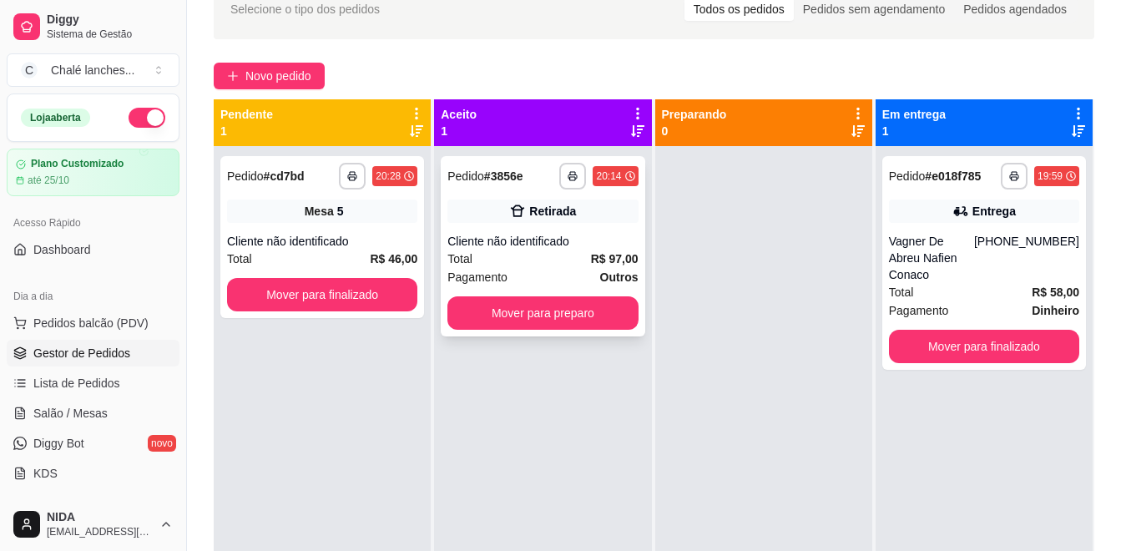
click at [592, 330] on div "**********" at bounding box center [543, 246] width 204 height 180
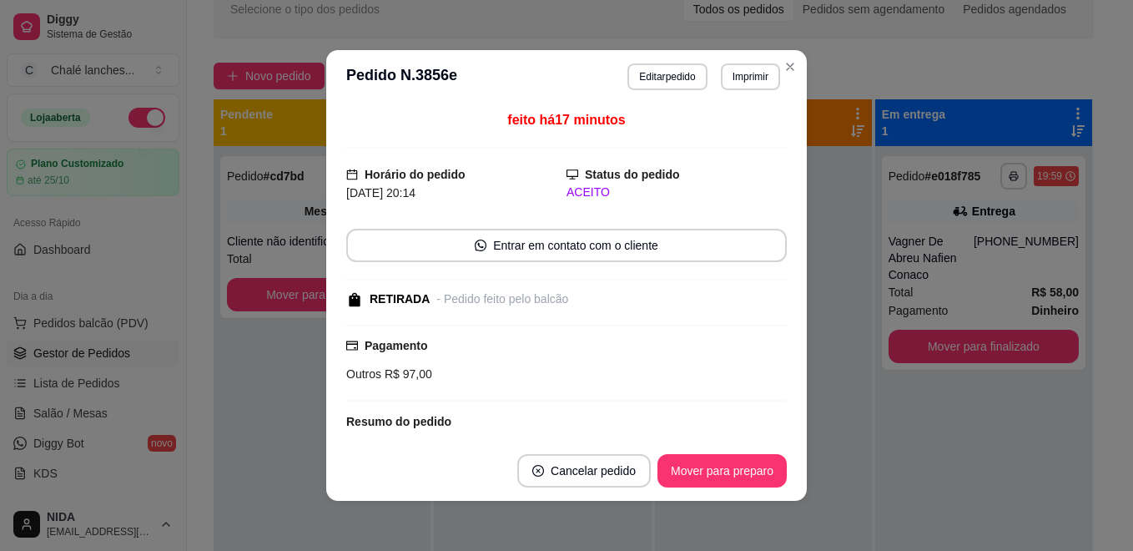
click at [736, 447] on footer "Cancelar pedido Mover para preparo" at bounding box center [566, 471] width 481 height 60
click at [740, 465] on button "Mover para preparo" at bounding box center [722, 470] width 129 height 33
click at [833, 441] on div at bounding box center [763, 421] width 217 height 551
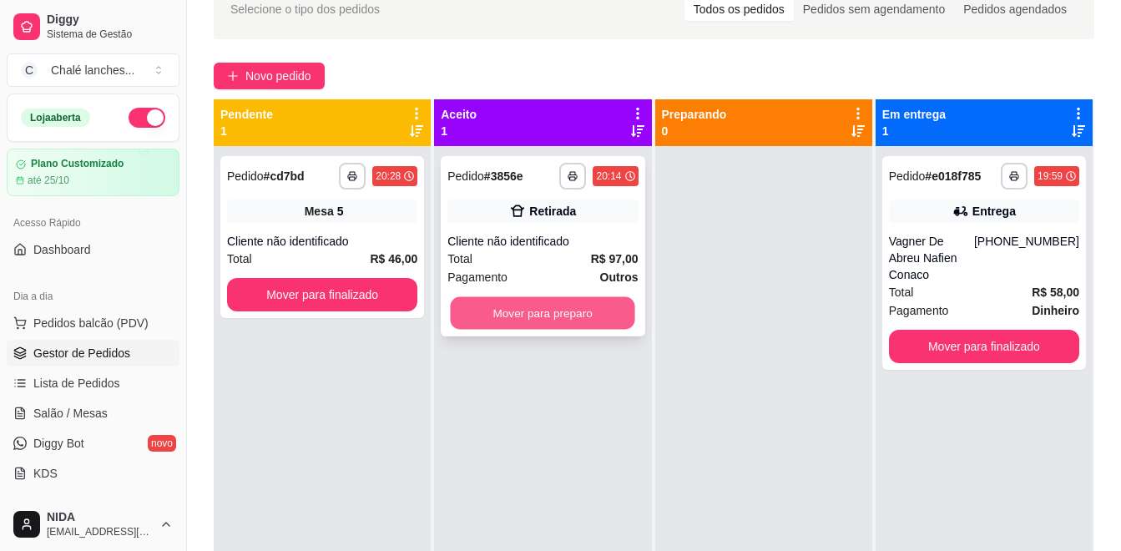
click at [596, 326] on button "Mover para preparo" at bounding box center [543, 313] width 184 height 33
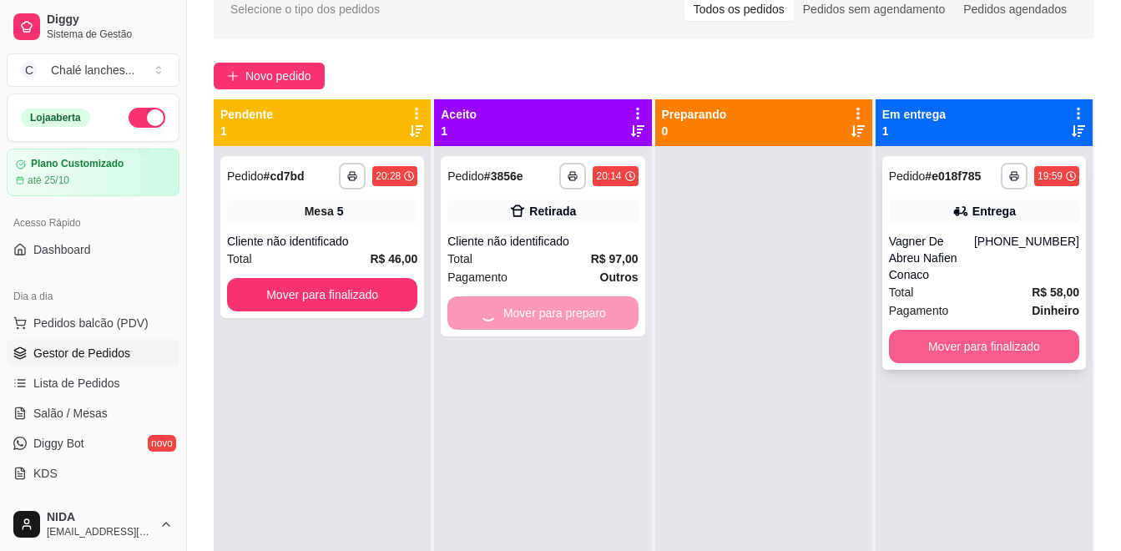
click at [954, 331] on button "Mover para finalizado" at bounding box center [984, 346] width 190 height 33
click at [524, 311] on div "Mover para preparo" at bounding box center [542, 312] width 190 height 33
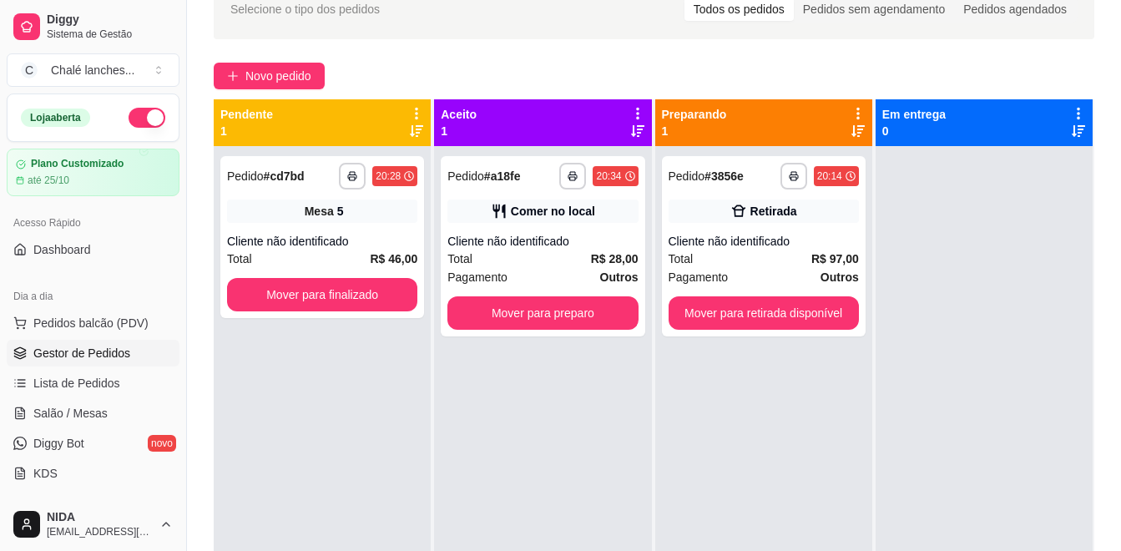
click at [1006, 300] on div at bounding box center [983, 421] width 217 height 551
click at [715, 260] on div "Total R$ 97,00" at bounding box center [763, 259] width 190 height 18
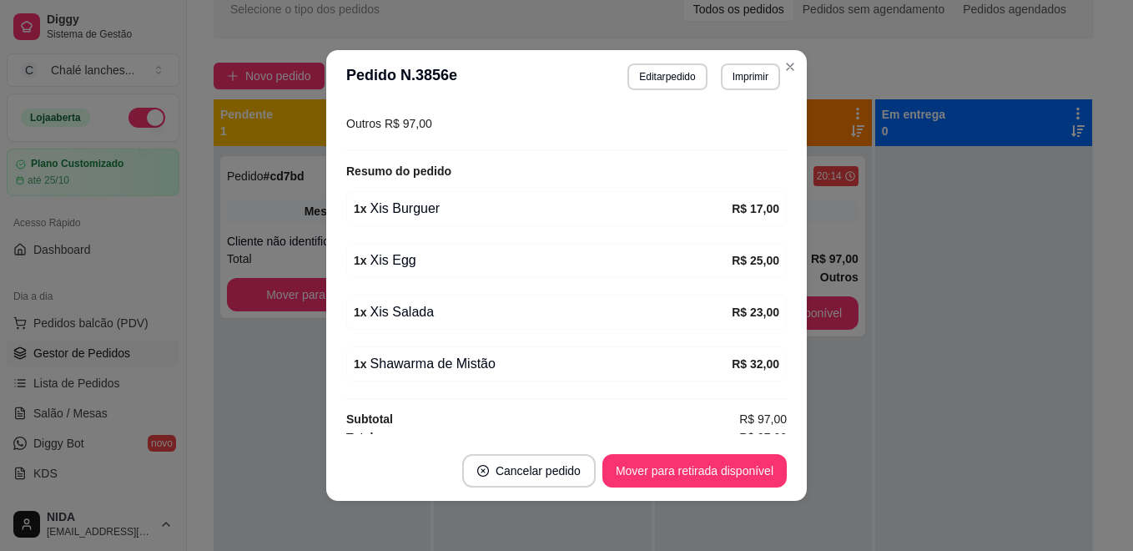
scroll to position [263, 0]
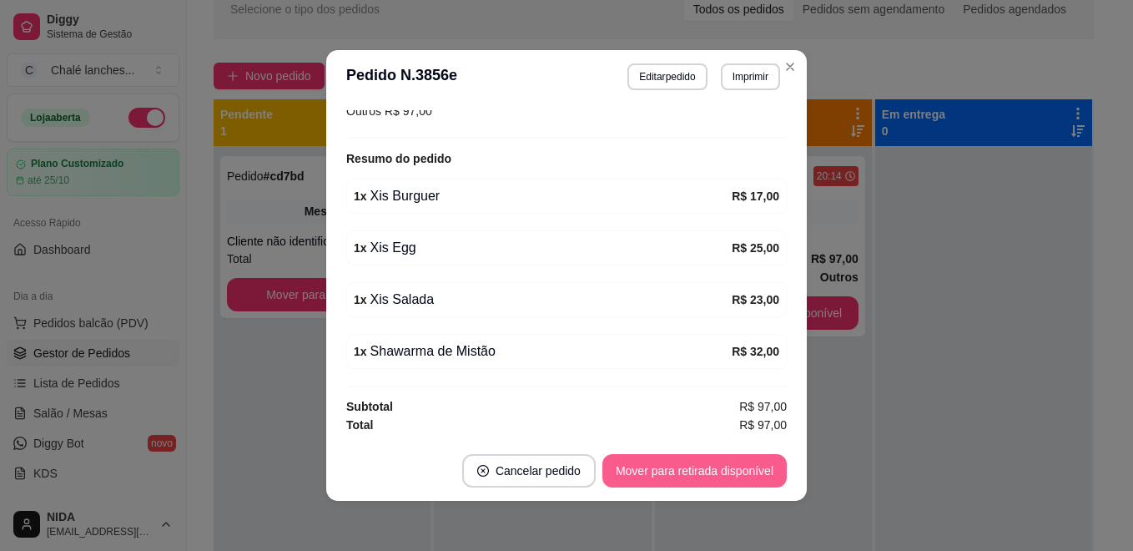
click at [703, 471] on button "Mover para retirada disponível" at bounding box center [694, 470] width 184 height 33
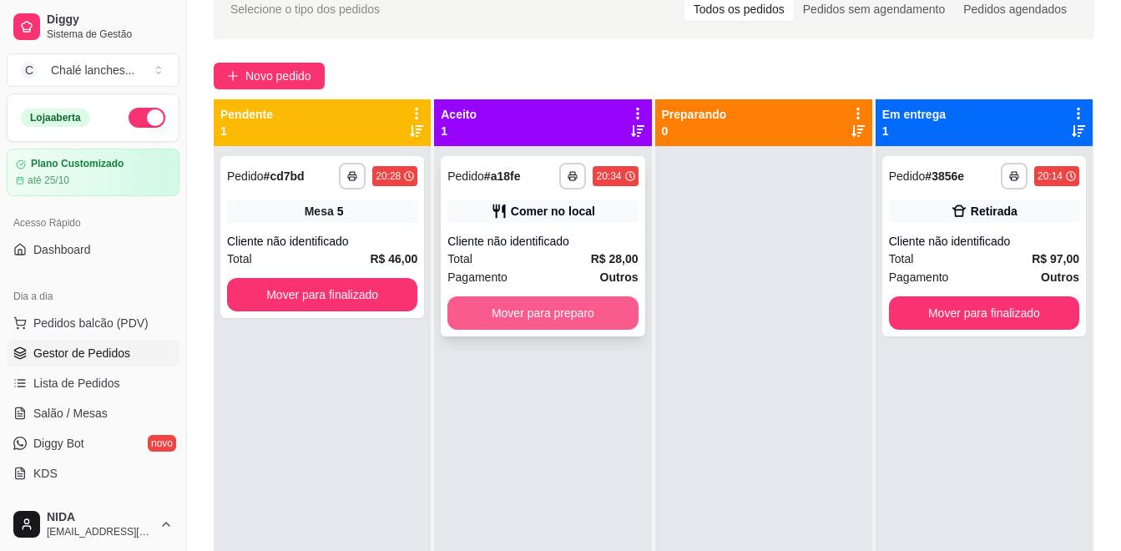
click at [500, 317] on button "Mover para preparo" at bounding box center [542, 312] width 190 height 33
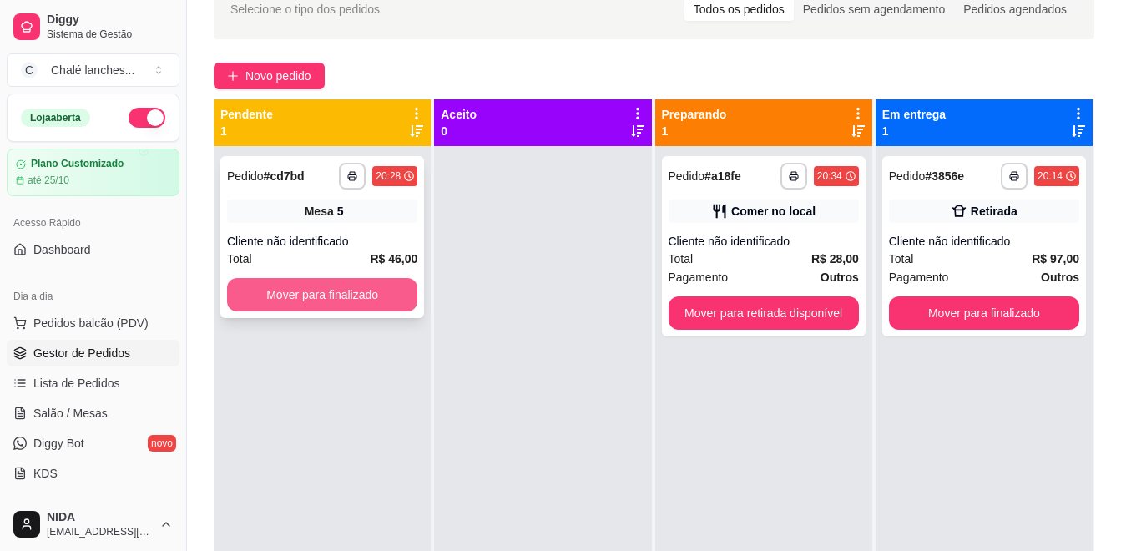
click at [251, 250] on div "**********" at bounding box center [322, 237] width 204 height 162
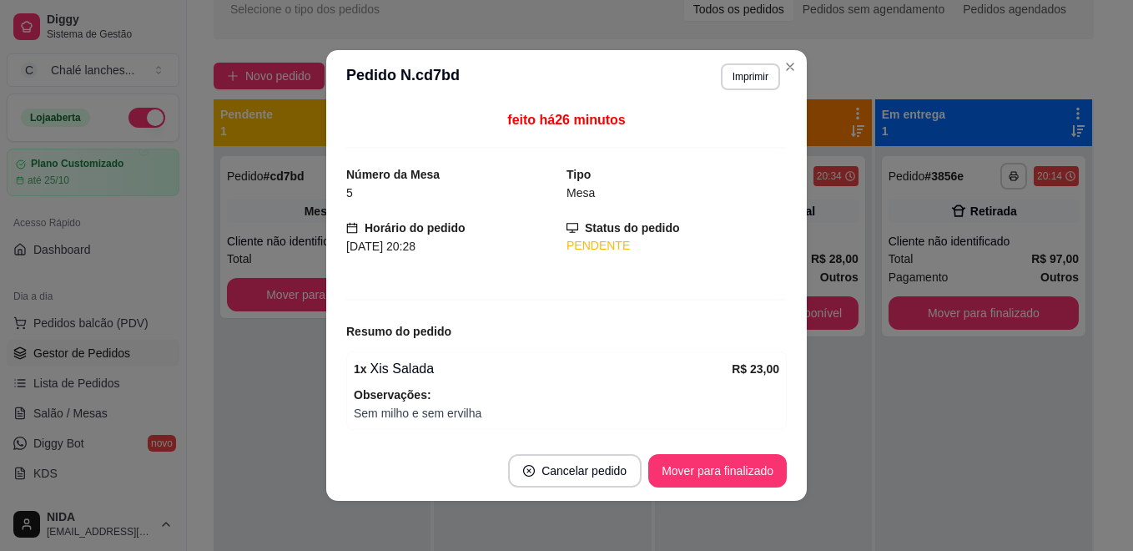
click at [732, 447] on footer "Cancelar pedido Mover para finalizado" at bounding box center [566, 471] width 481 height 60
click at [727, 474] on button "Mover para finalizado" at bounding box center [717, 470] width 139 height 33
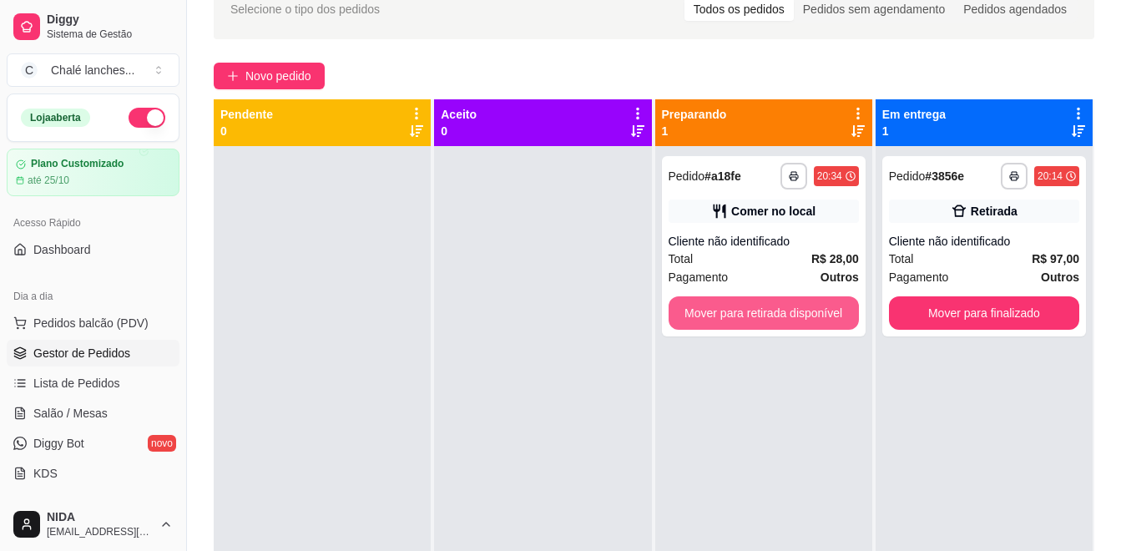
click at [829, 320] on button "Mover para retirada disponível" at bounding box center [763, 312] width 190 height 33
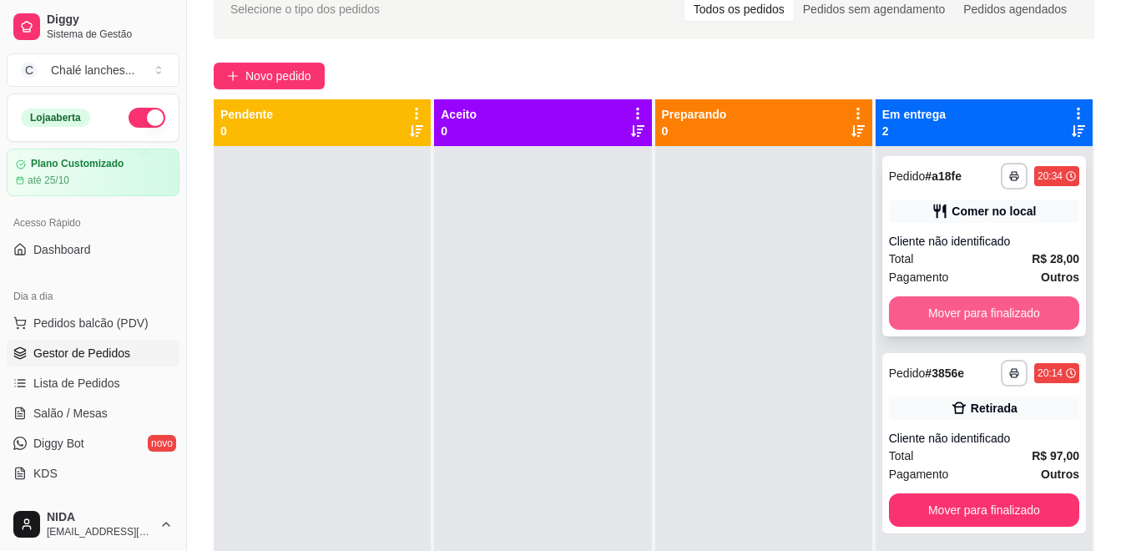
click at [952, 324] on button "Mover para finalizado" at bounding box center [984, 312] width 190 height 33
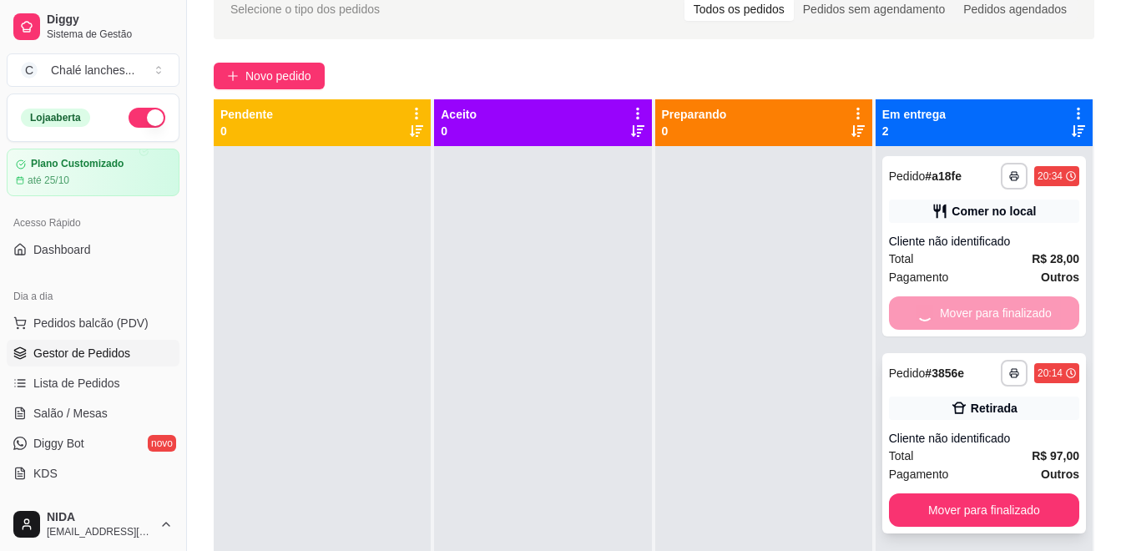
click at [953, 493] on button "Mover para finalizado" at bounding box center [984, 509] width 190 height 33
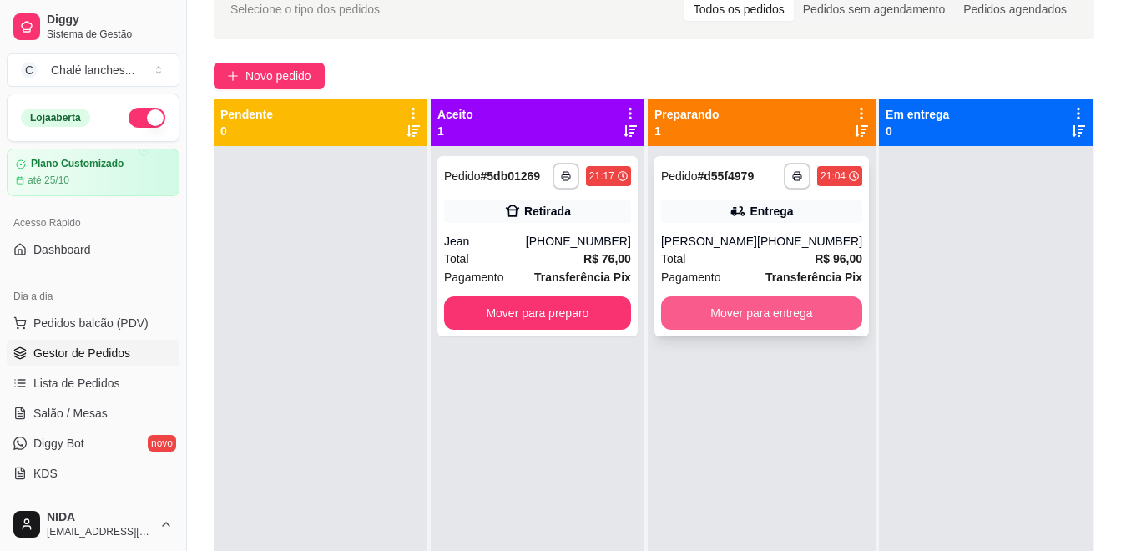
click at [819, 310] on button "Mover para entrega" at bounding box center [761, 312] width 201 height 33
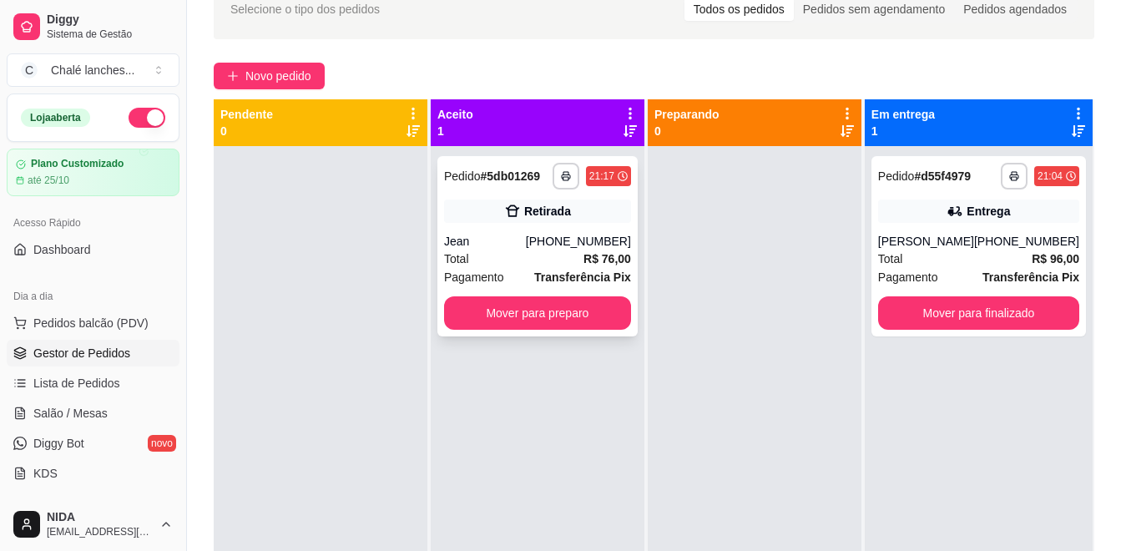
click at [540, 321] on button "Mover para preparo" at bounding box center [537, 312] width 187 height 33
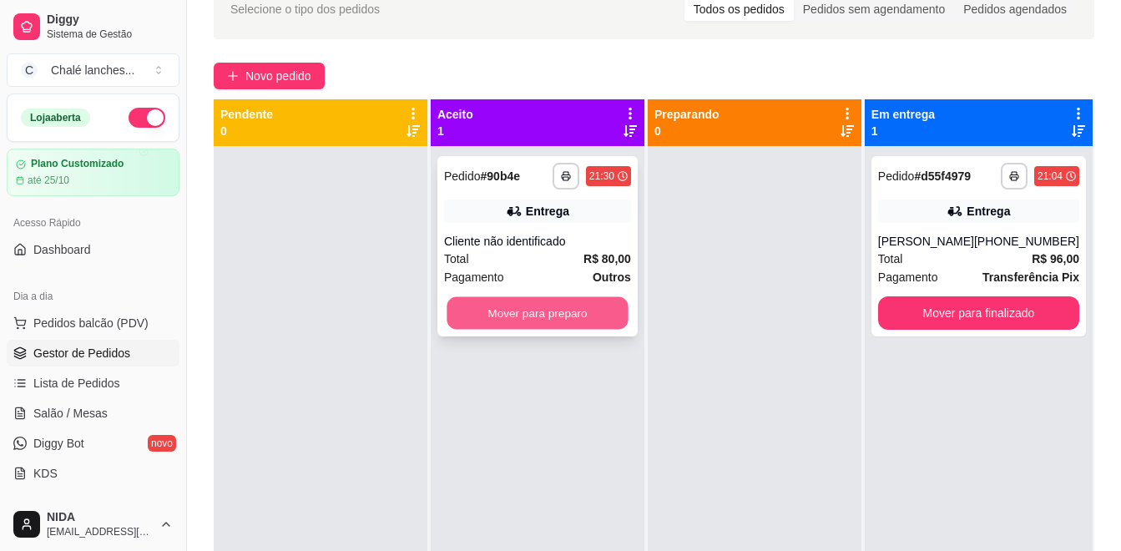
click at [496, 304] on button "Mover para preparo" at bounding box center [536, 313] width 181 height 33
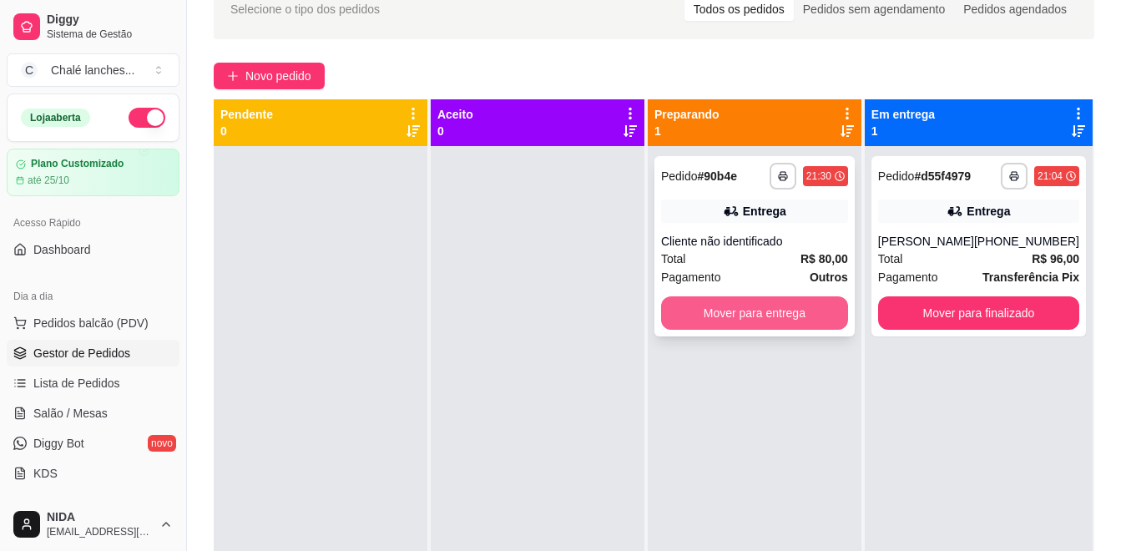
click at [704, 313] on button "Mover para entrega" at bounding box center [754, 312] width 187 height 33
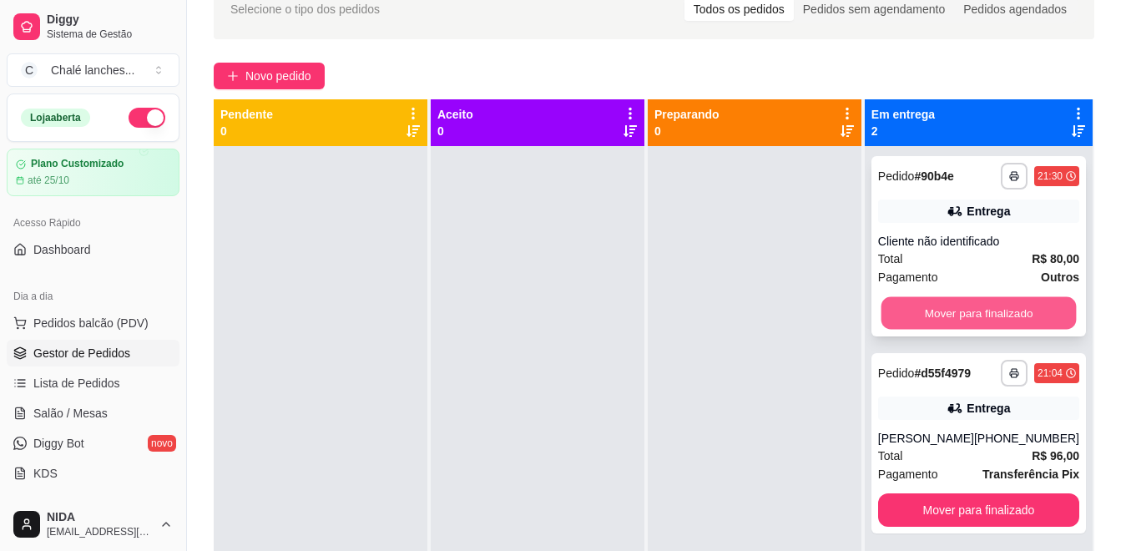
click at [1046, 303] on button "Mover para finalizado" at bounding box center [977, 313] width 195 height 33
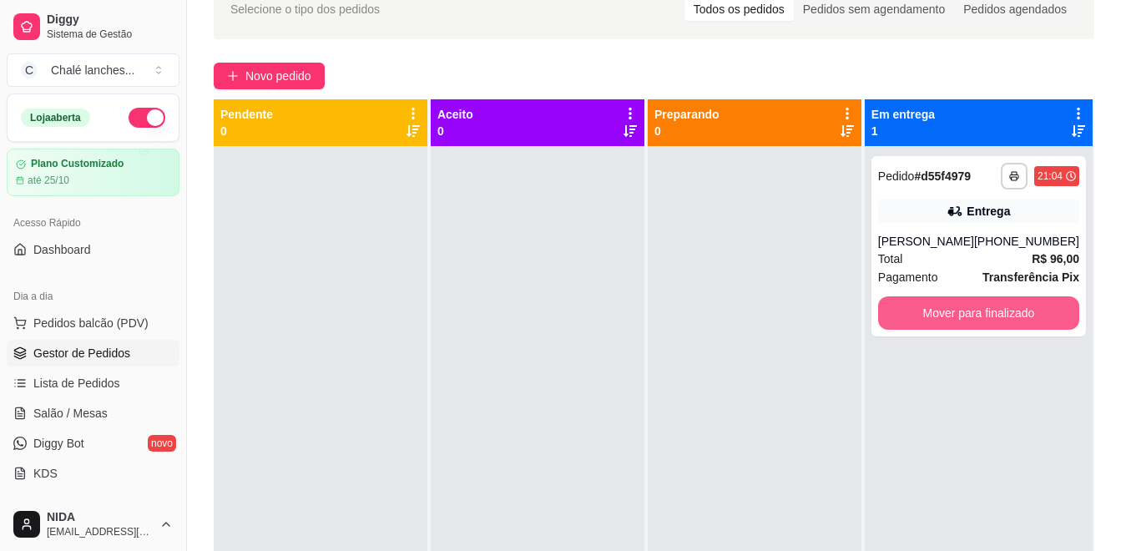
click at [1046, 303] on button "Mover para finalizado" at bounding box center [978, 312] width 201 height 33
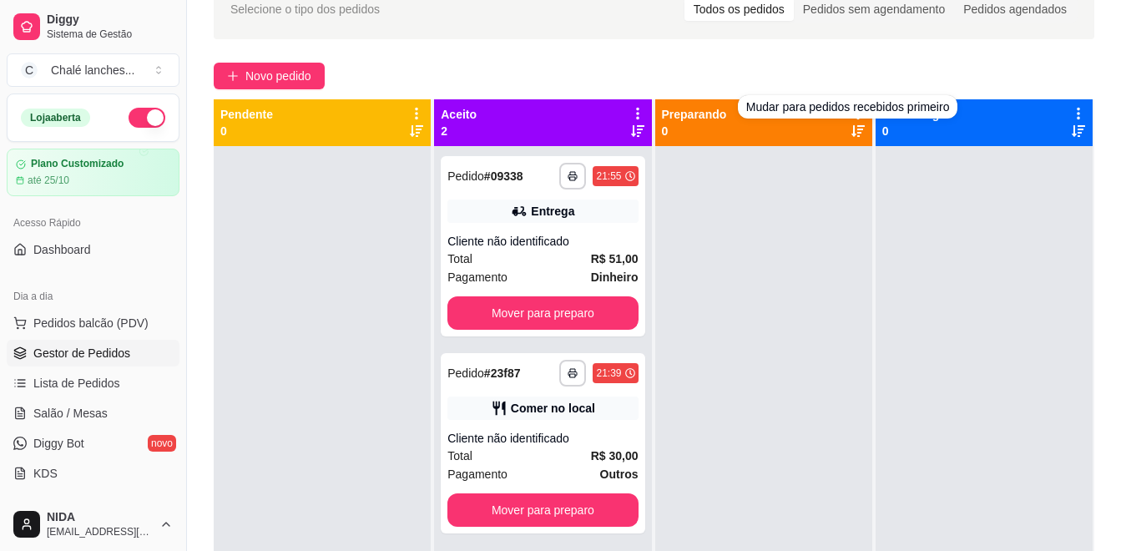
click at [237, 21] on div "Selecione o tipo dos pedidos Todos os pedidos Pedidos sem agendamento Pedidos a…" at bounding box center [653, 9] width 847 height 27
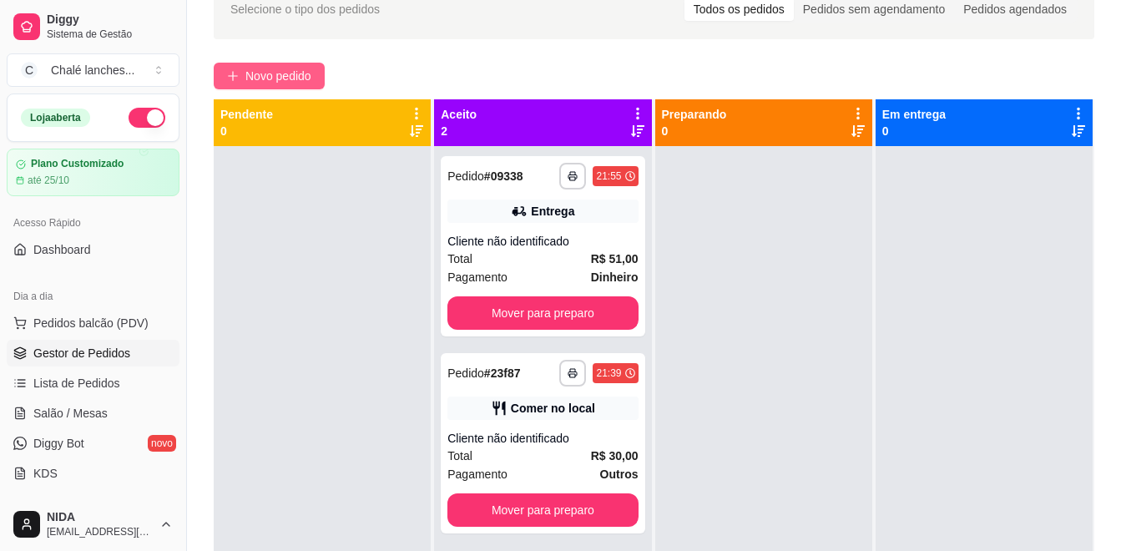
click at [253, 68] on span "Novo pedido" at bounding box center [278, 76] width 66 height 18
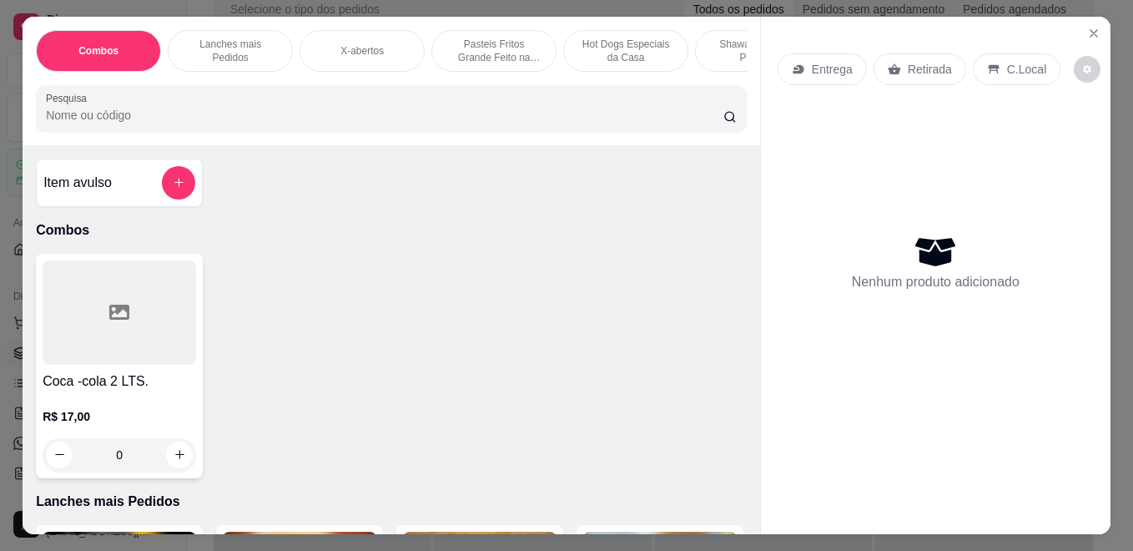
drag, startPoint x: 253, startPoint y: 68, endPoint x: 218, endPoint y: 264, distance: 199.2
click at [228, 285] on div "Coca -cola 2 LTS. R$ 17,00 0" at bounding box center [391, 366] width 711 height 224
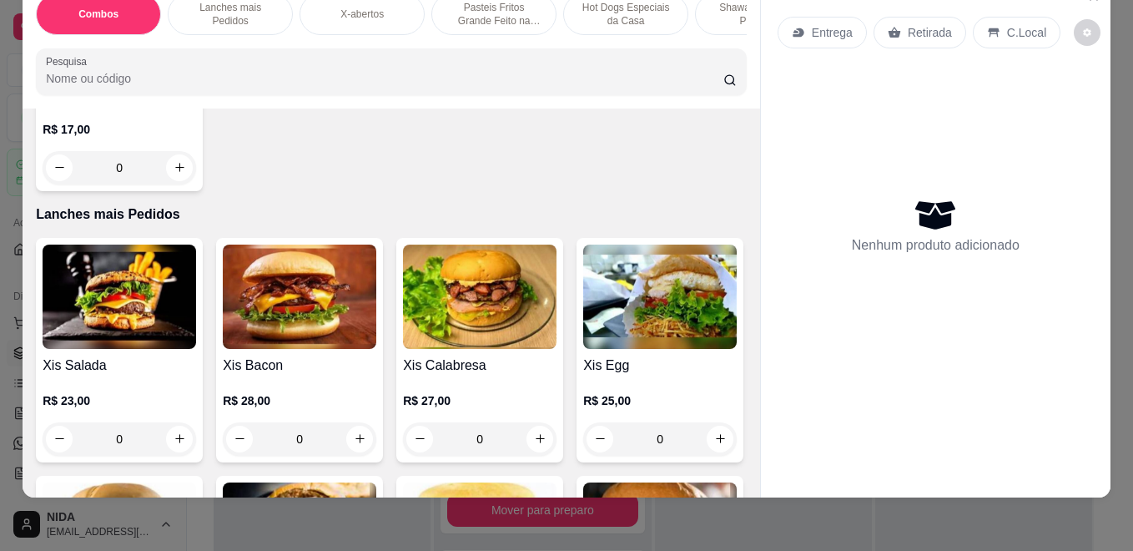
scroll to position [417, 0]
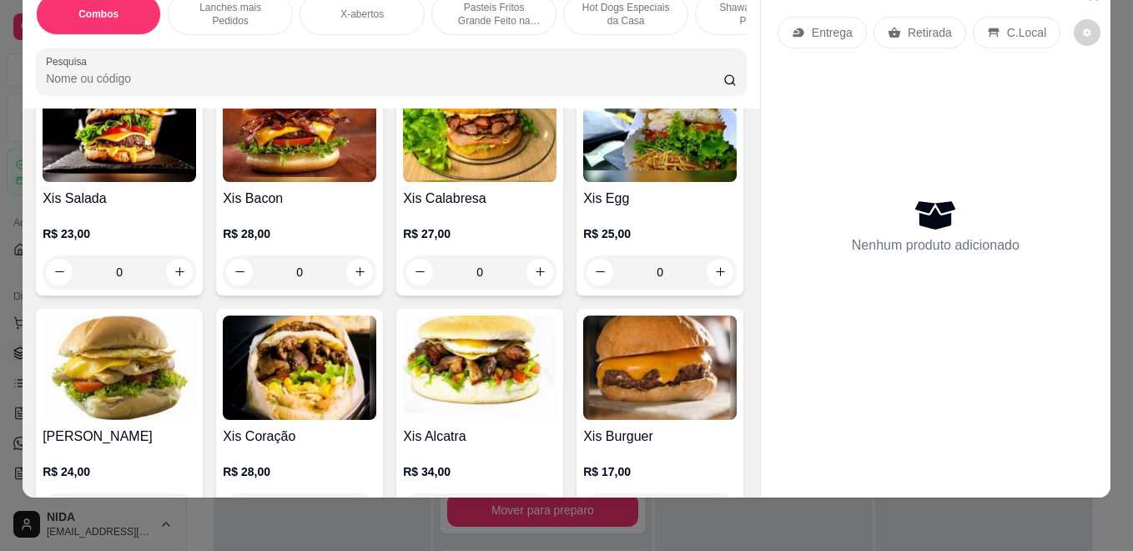
click at [355, 275] on div "0" at bounding box center [300, 271] width 154 height 33
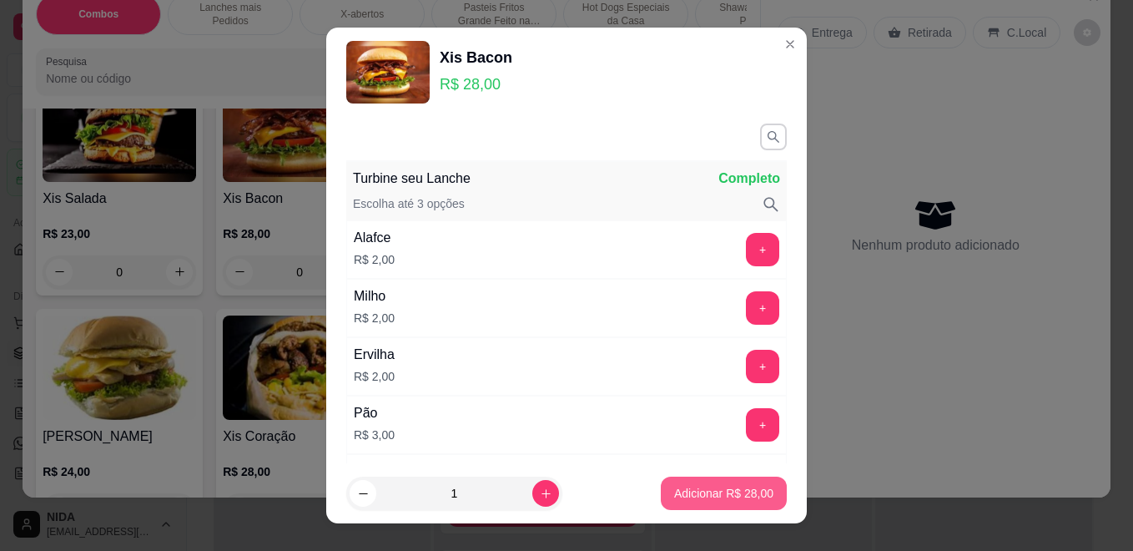
click at [717, 480] on button "Adicionar R$ 28,00" at bounding box center [724, 492] width 126 height 33
type input "1"
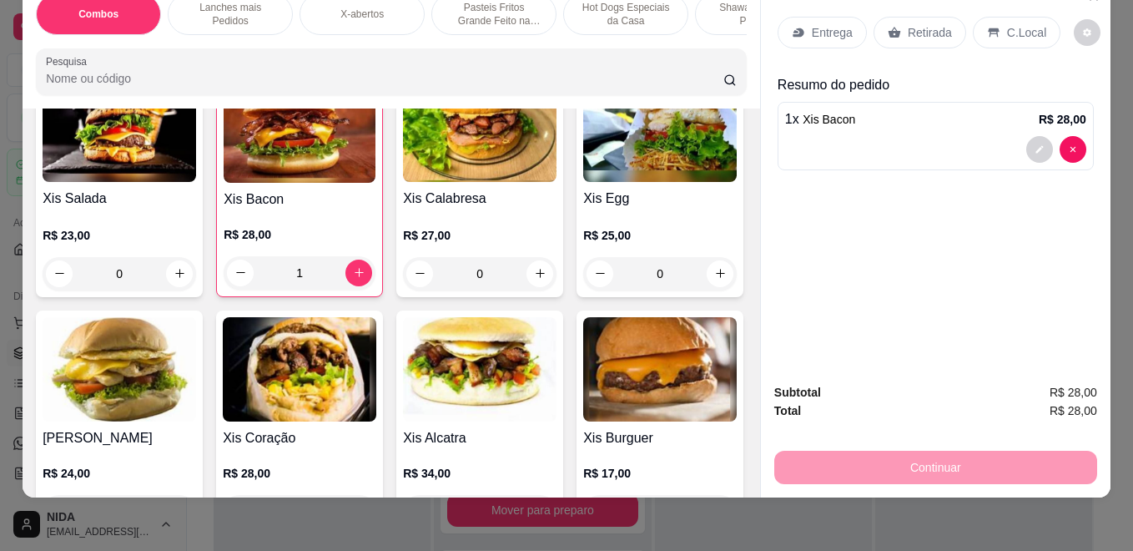
scroll to position [501, 0]
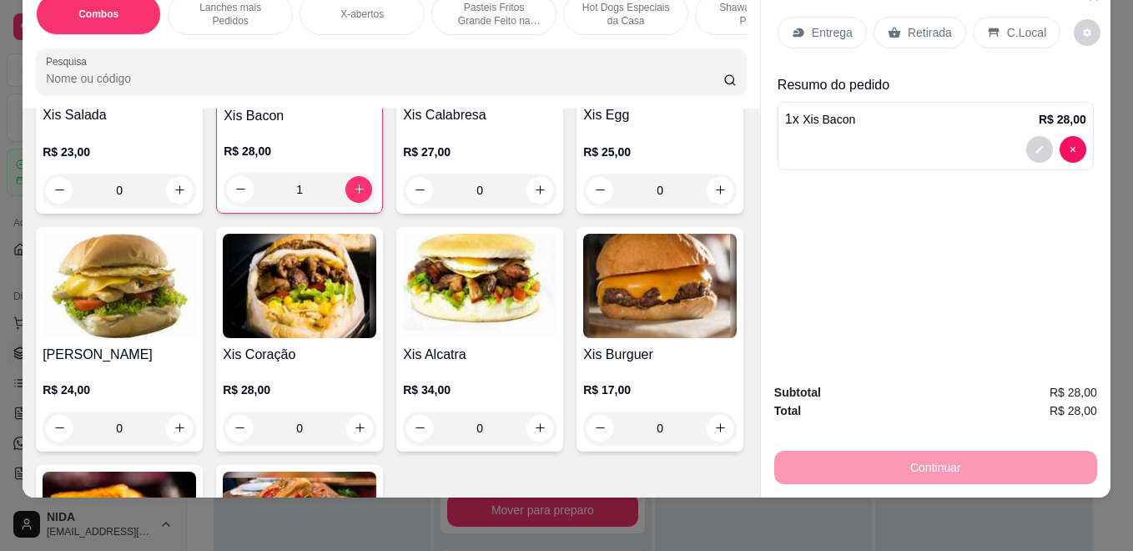
click at [583, 207] on div "0" at bounding box center [660, 190] width 154 height 33
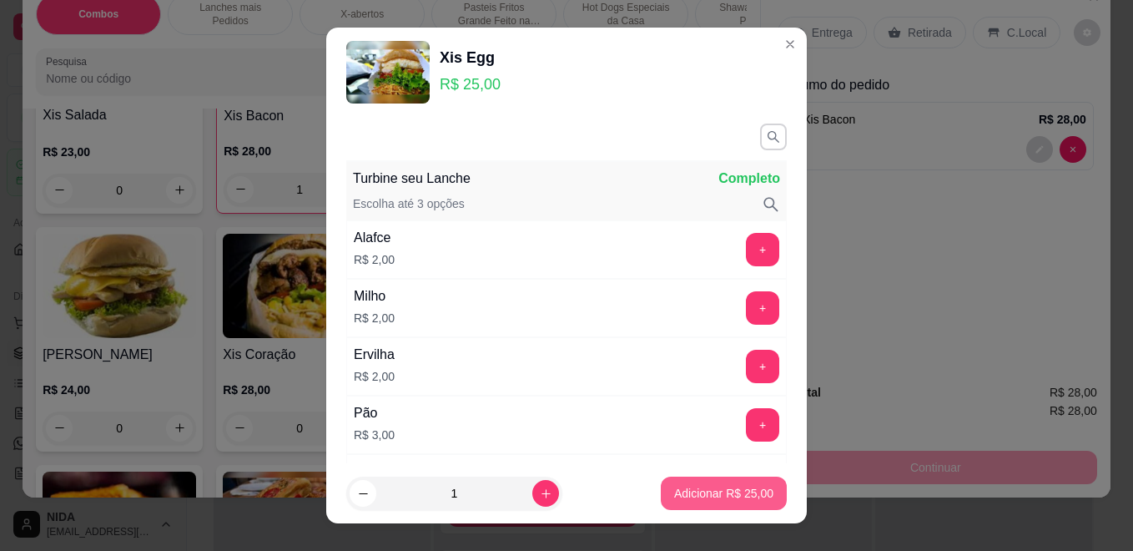
click at [677, 483] on button "Adicionar R$ 25,00" at bounding box center [724, 492] width 126 height 33
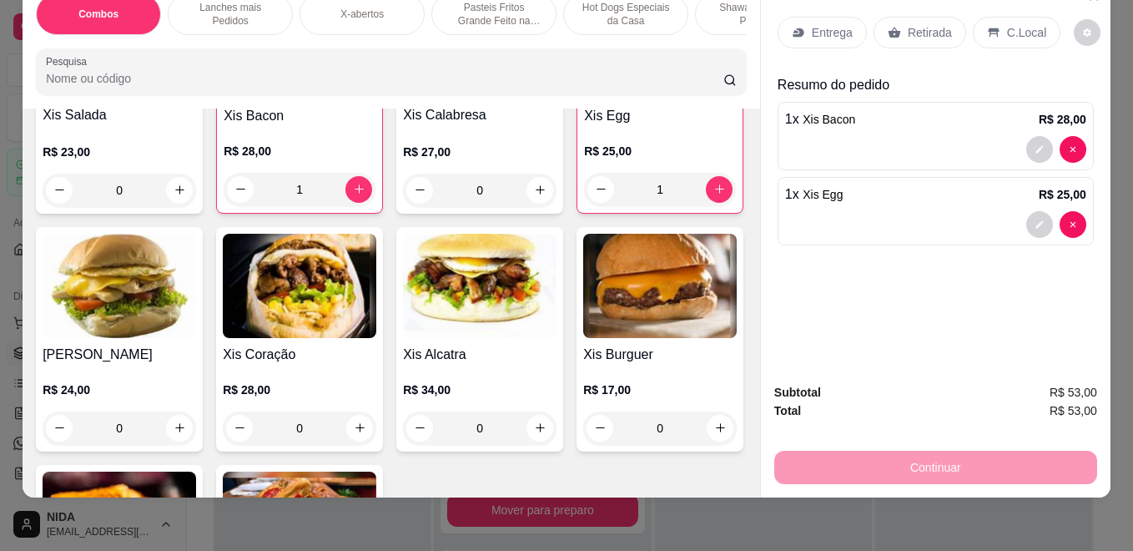
type input "1"
drag, startPoint x: 350, startPoint y: 426, endPoint x: 357, endPoint y: 432, distance: 9.5
click at [196, 432] on div "0" at bounding box center [120, 427] width 154 height 33
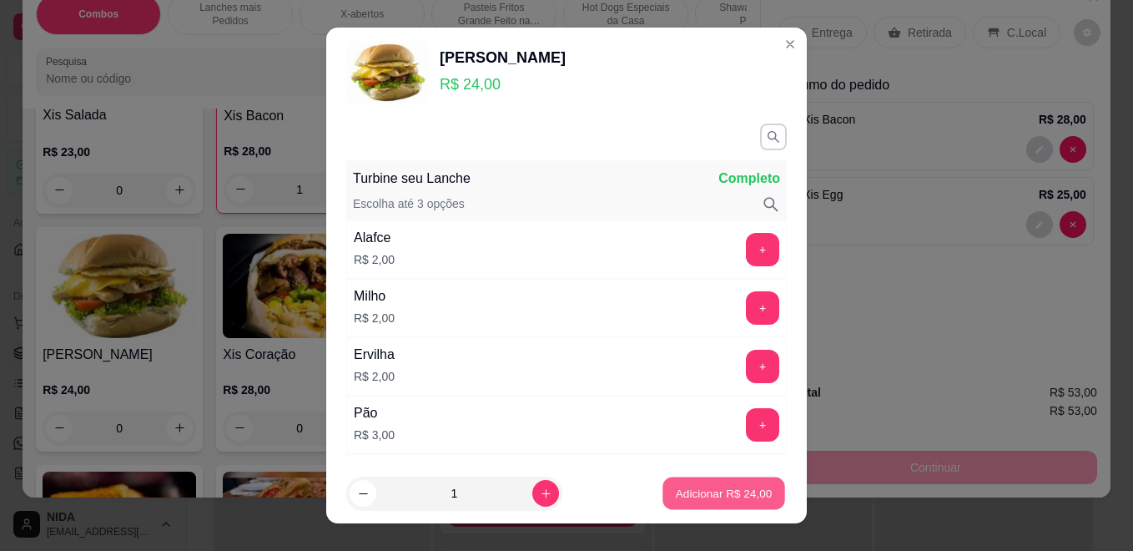
click at [728, 491] on p "Adicionar R$ 24,00" at bounding box center [724, 493] width 97 height 16
type input "1"
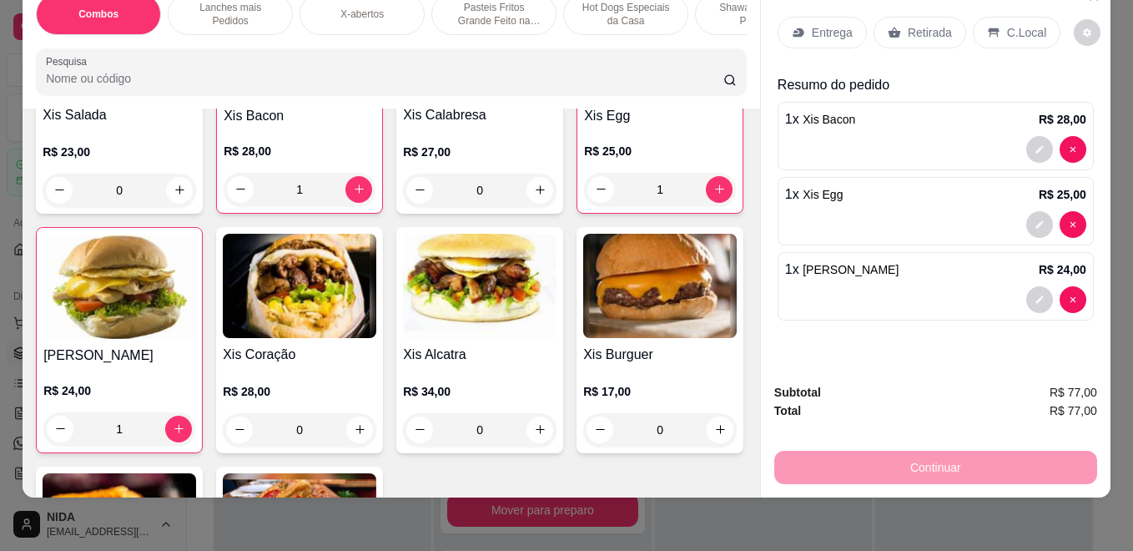
click at [653, 5] on p "Hot Dogs Especiais da Casa" at bounding box center [625, 14] width 97 height 27
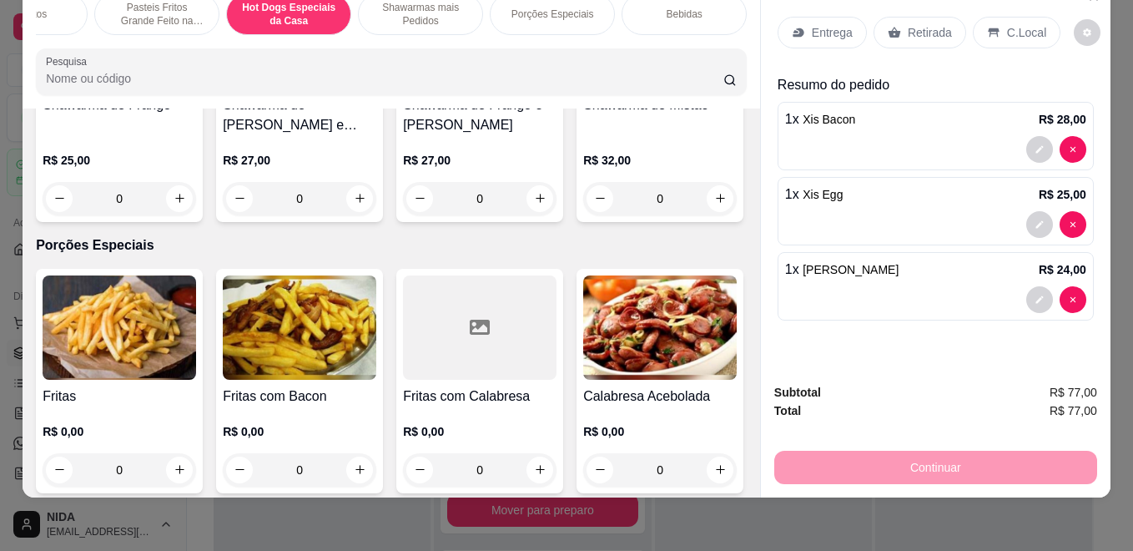
scroll to position [0, 0]
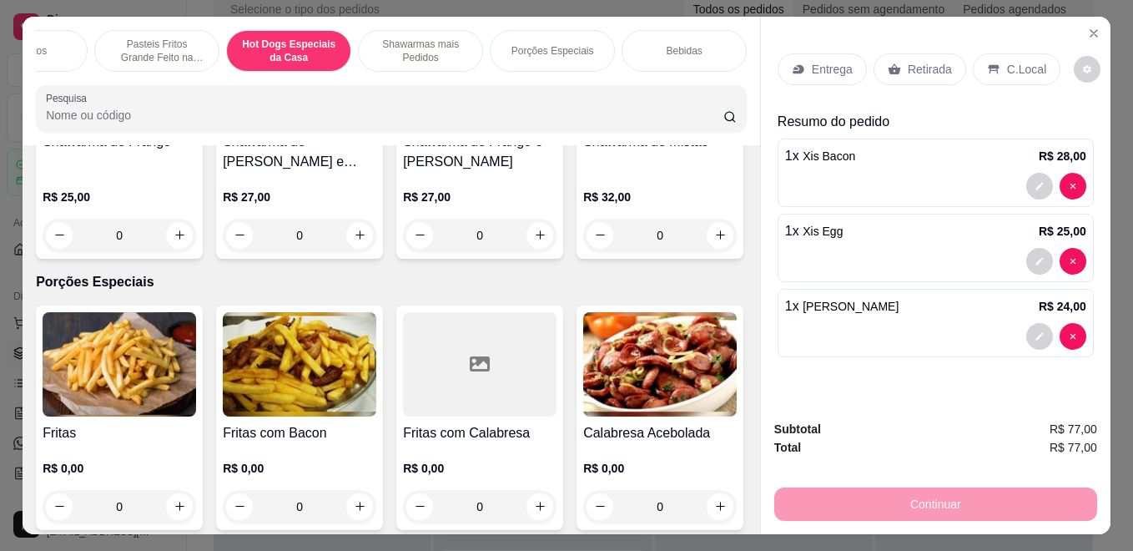
click at [514, 48] on p "Porções Especiais" at bounding box center [553, 50] width 83 height 13
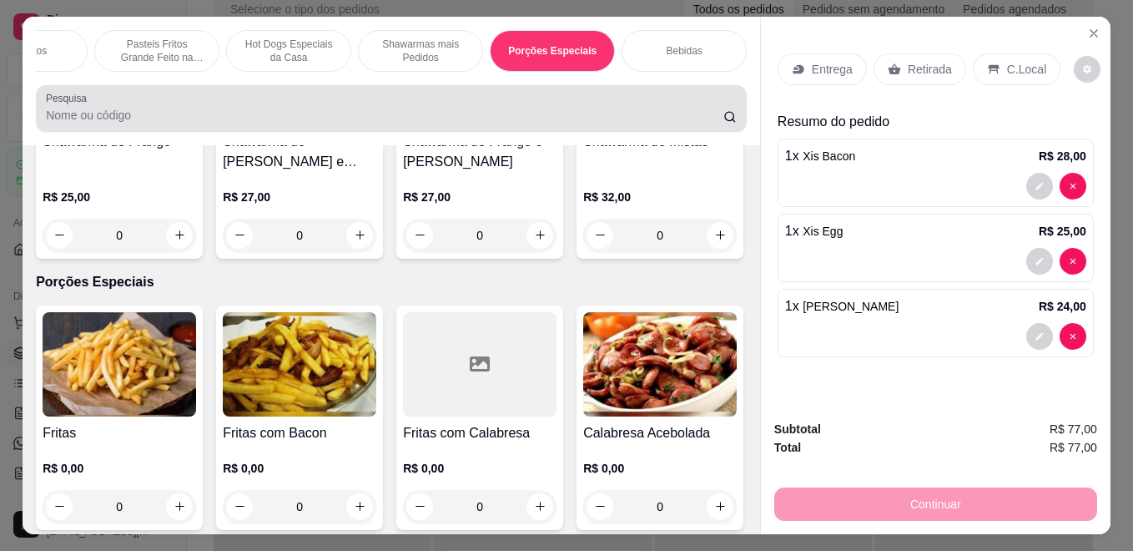
scroll to position [43, 0]
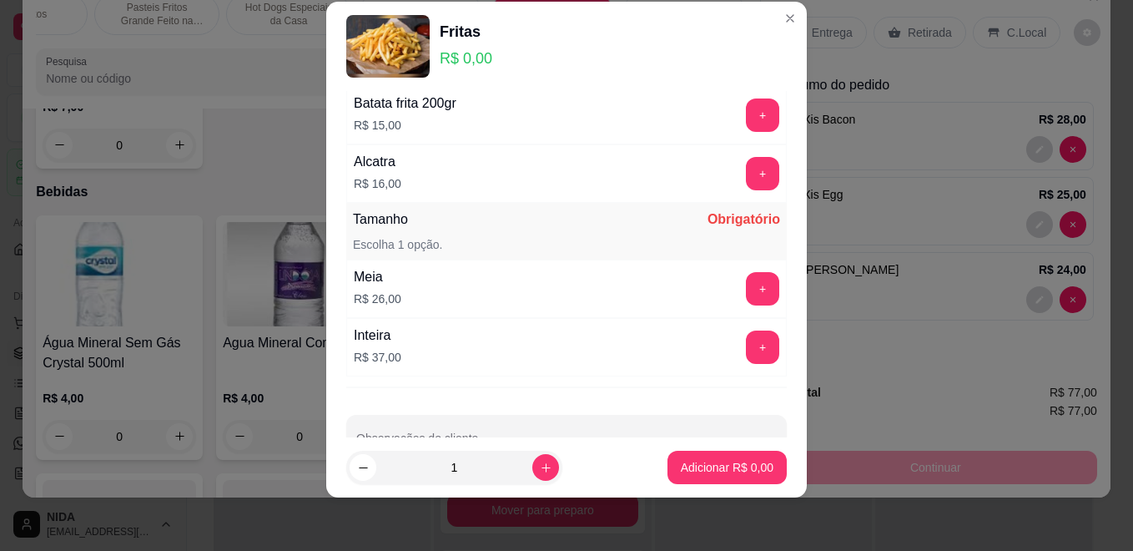
scroll to position [1383, 0]
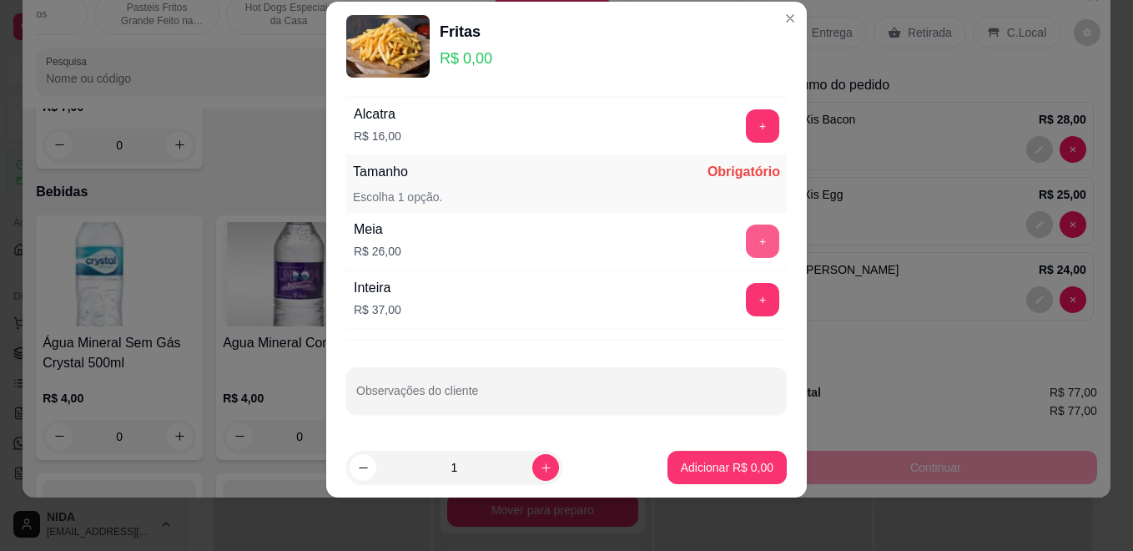
click at [746, 229] on button "+" at bounding box center [762, 240] width 33 height 33
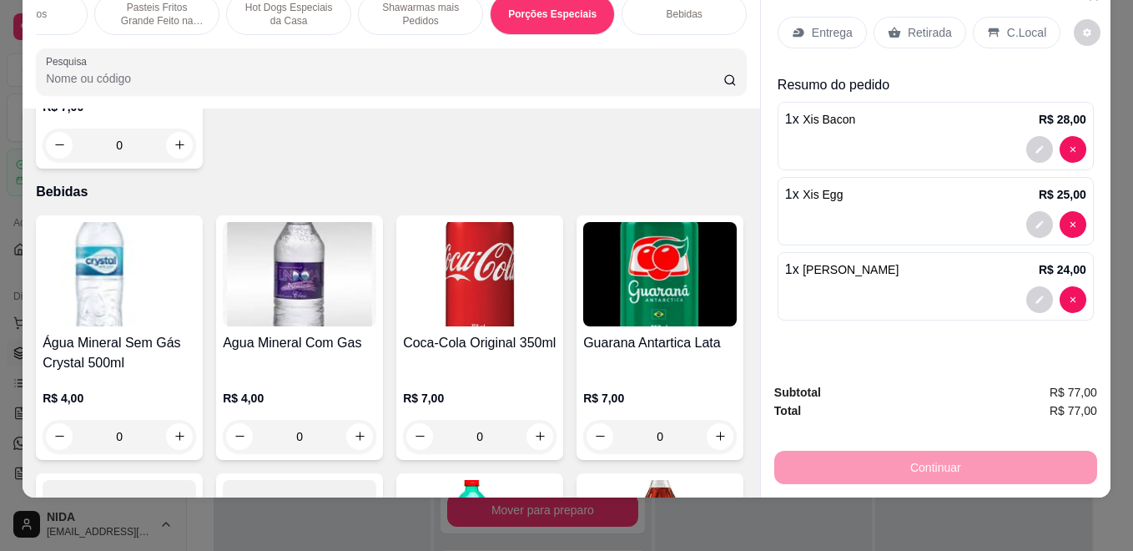
click at [651, 11] on div "Bebidas" at bounding box center [684, 14] width 125 height 42
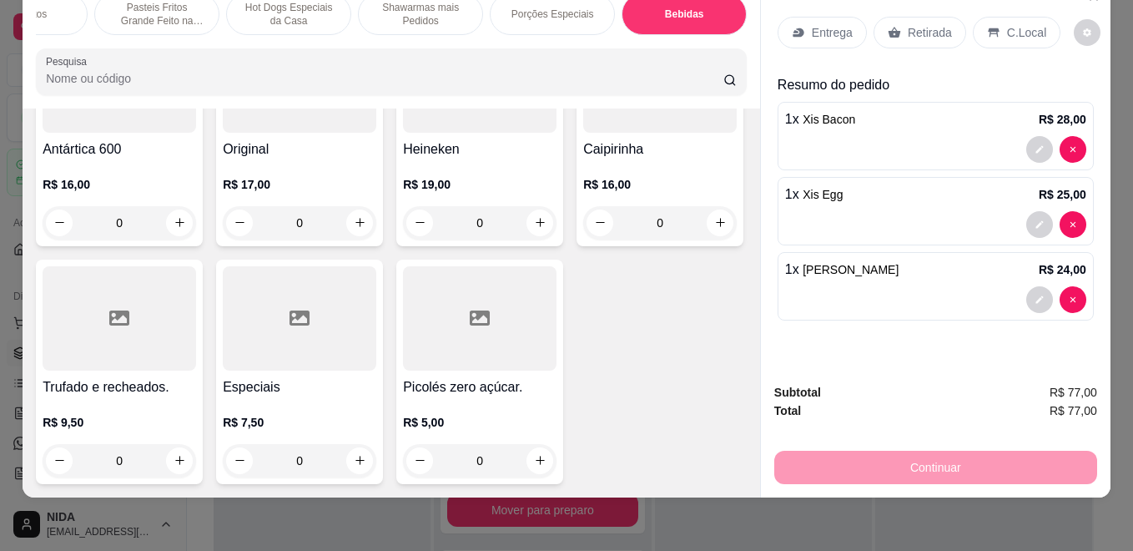
scroll to position [7073, 0]
type input "1"
click at [836, 24] on p "Entrega" at bounding box center [832, 32] width 41 height 17
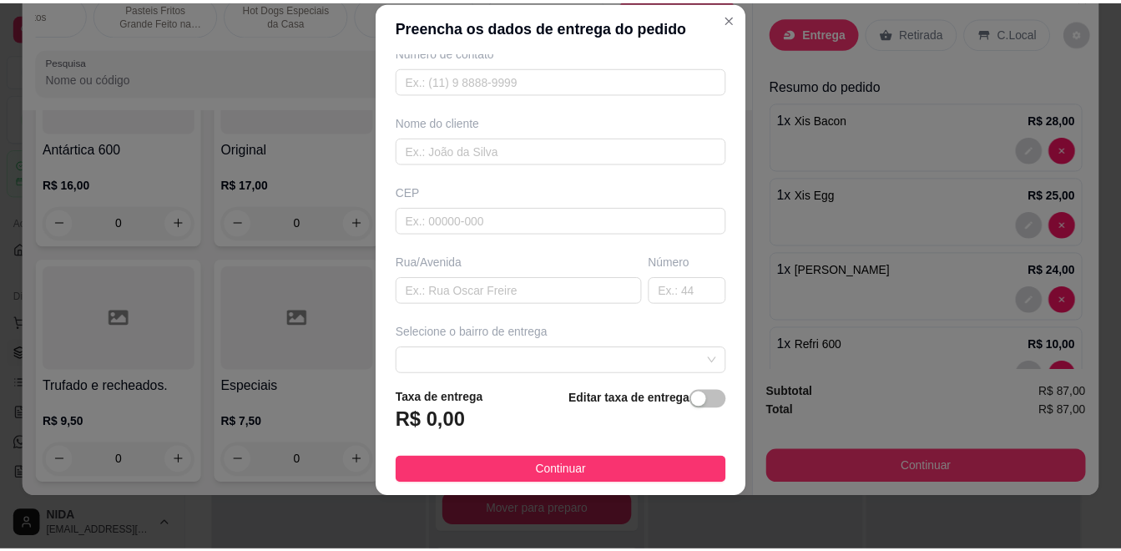
scroll to position [167, 0]
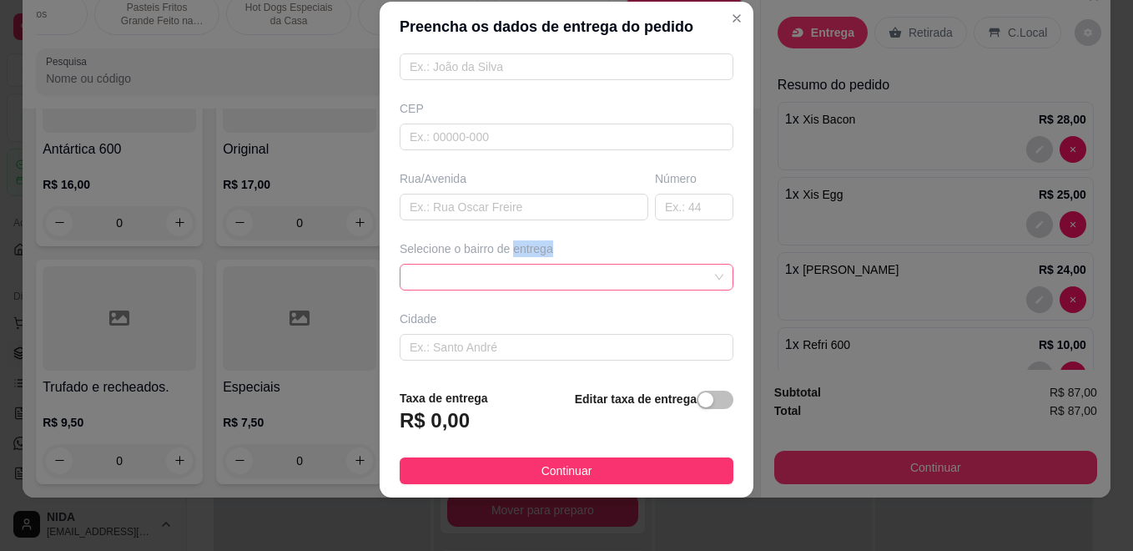
click at [515, 278] on div "Selecione o bairro de entrega" at bounding box center [566, 265] width 340 height 50
click at [517, 280] on span at bounding box center [567, 277] width 314 height 25
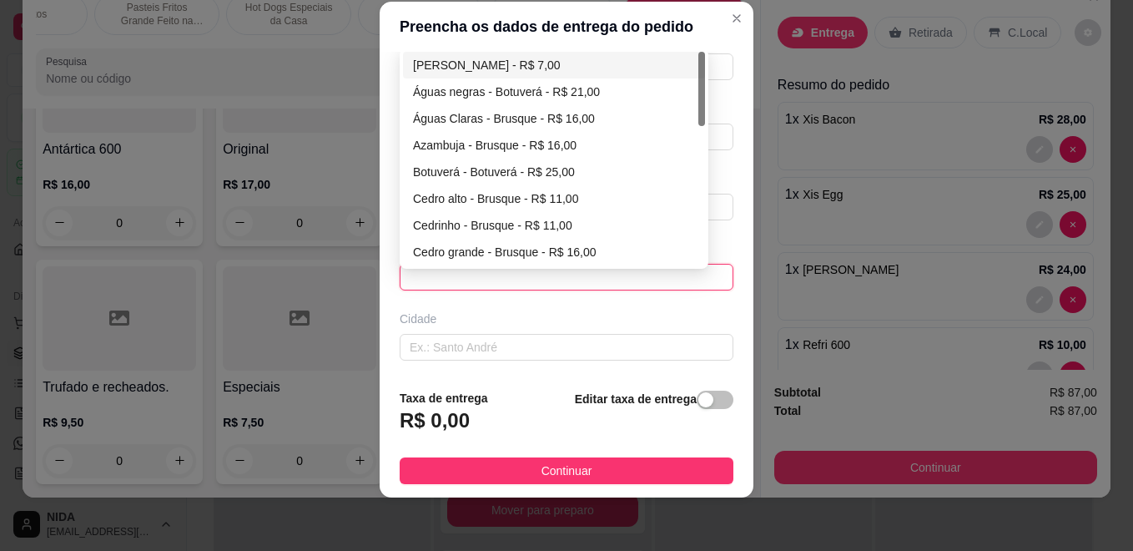
click at [518, 62] on div "[PERSON_NAME] - R$ 7,00" at bounding box center [554, 65] width 282 height 18
type input "Brusque"
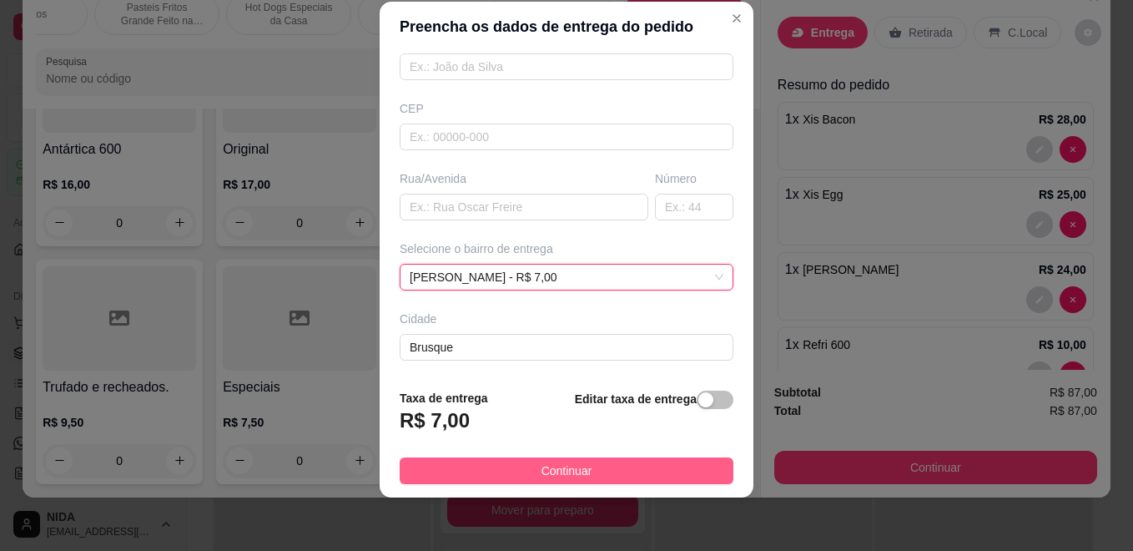
click at [636, 465] on button "Continuar" at bounding box center [567, 470] width 334 height 27
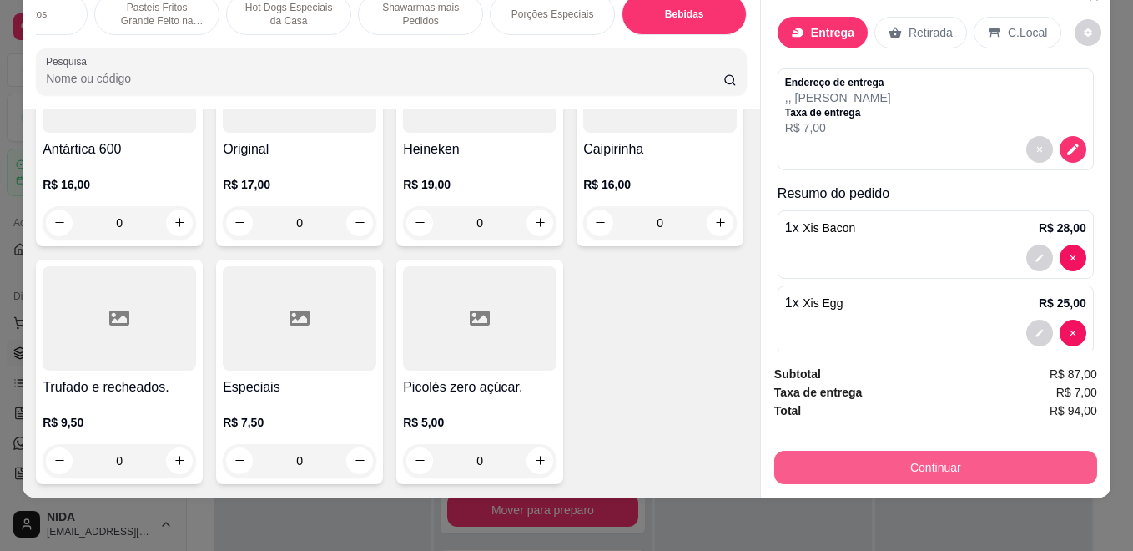
click at [847, 451] on button "Continuar" at bounding box center [935, 467] width 323 height 33
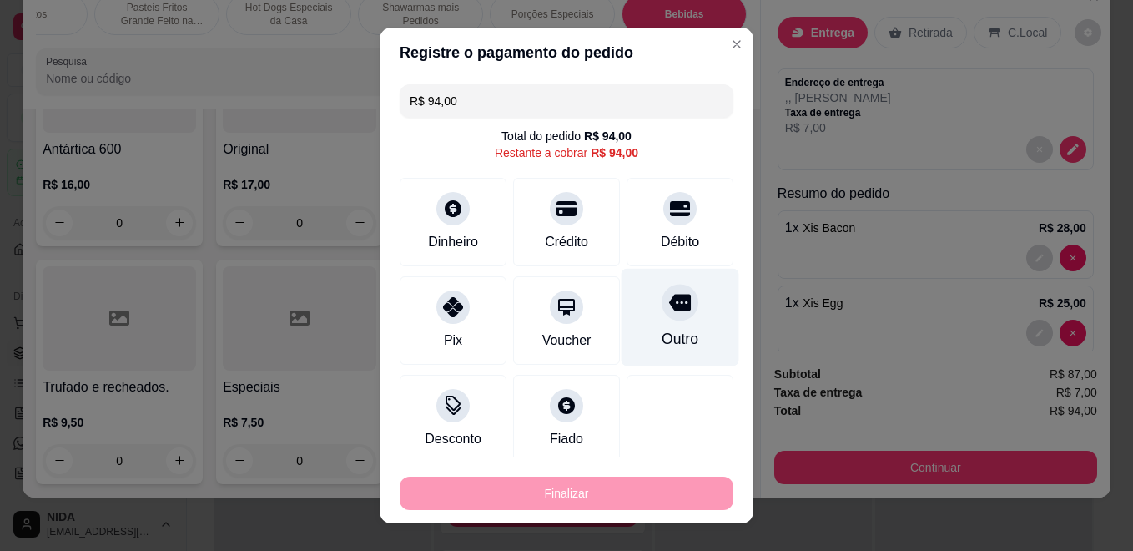
click at [630, 307] on div "Outro" at bounding box center [681, 318] width 118 height 98
type input "R$ 0,00"
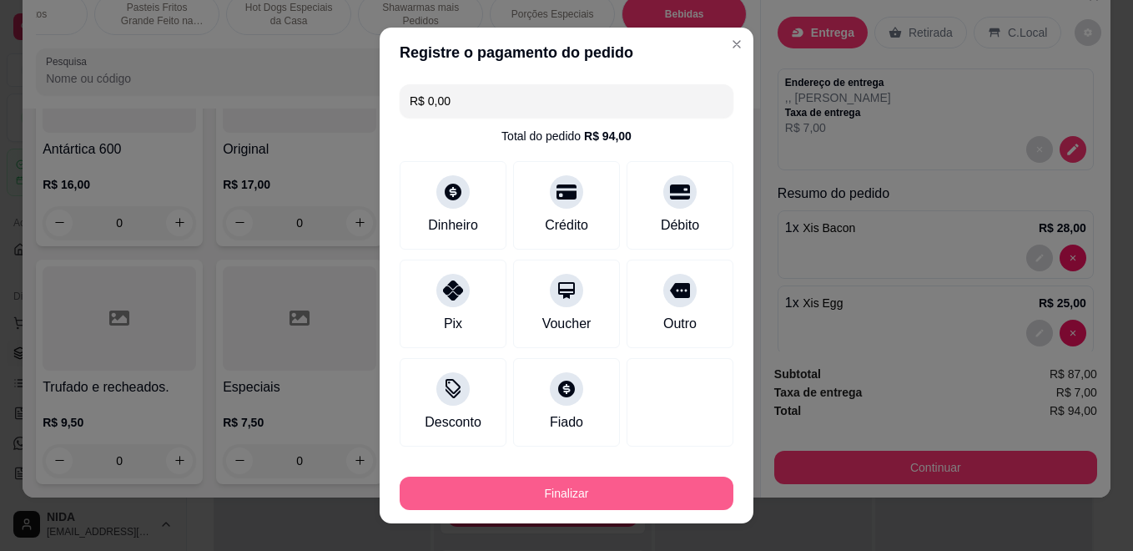
click at [631, 491] on button "Finalizar" at bounding box center [567, 492] width 334 height 33
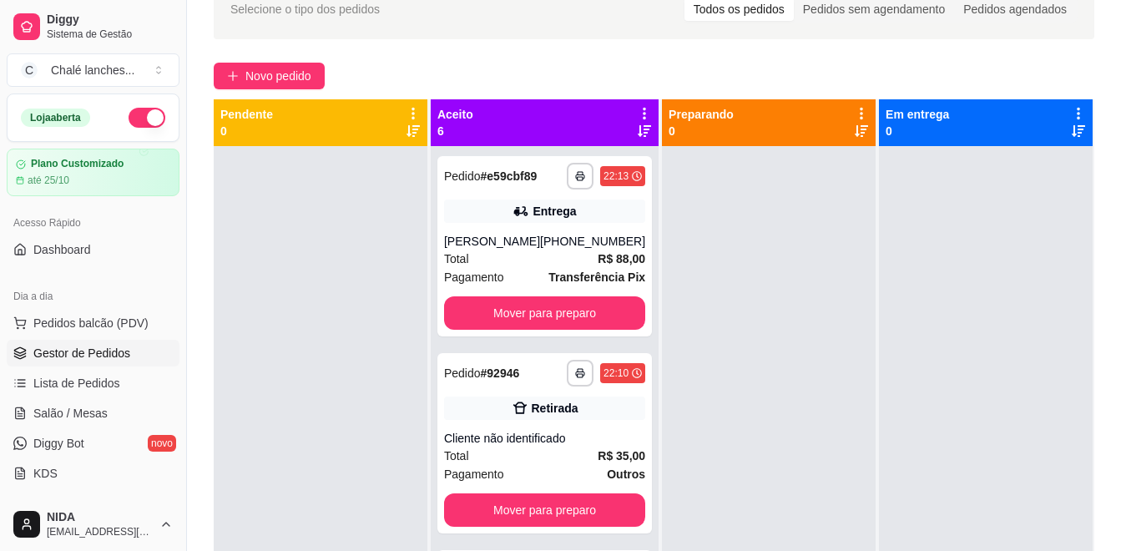
drag, startPoint x: 562, startPoint y: 405, endPoint x: 260, endPoint y: 359, distance: 305.5
click at [260, 359] on div at bounding box center [321, 421] width 214 height 551
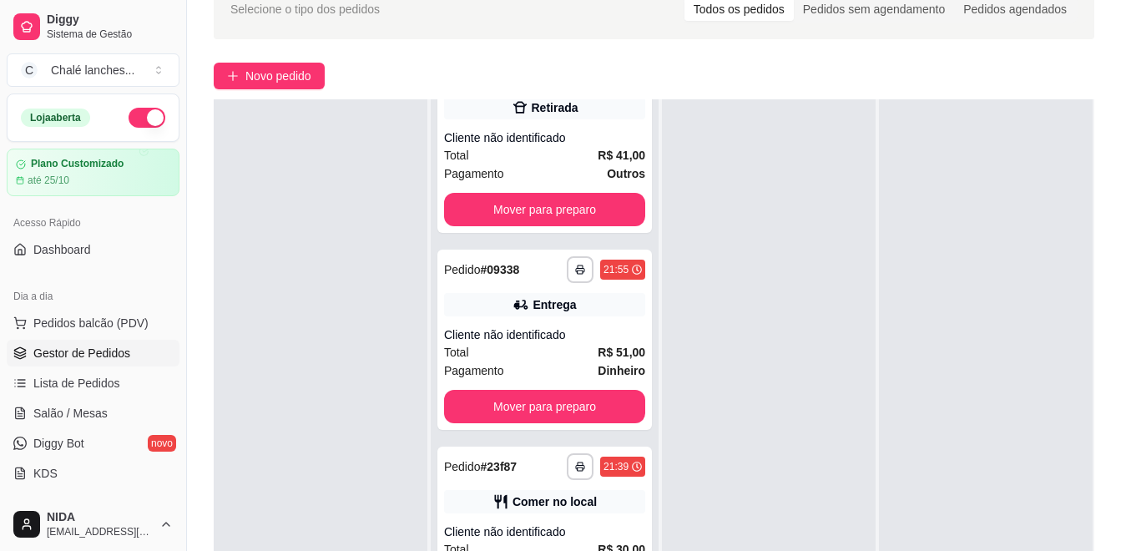
scroll to position [255, 0]
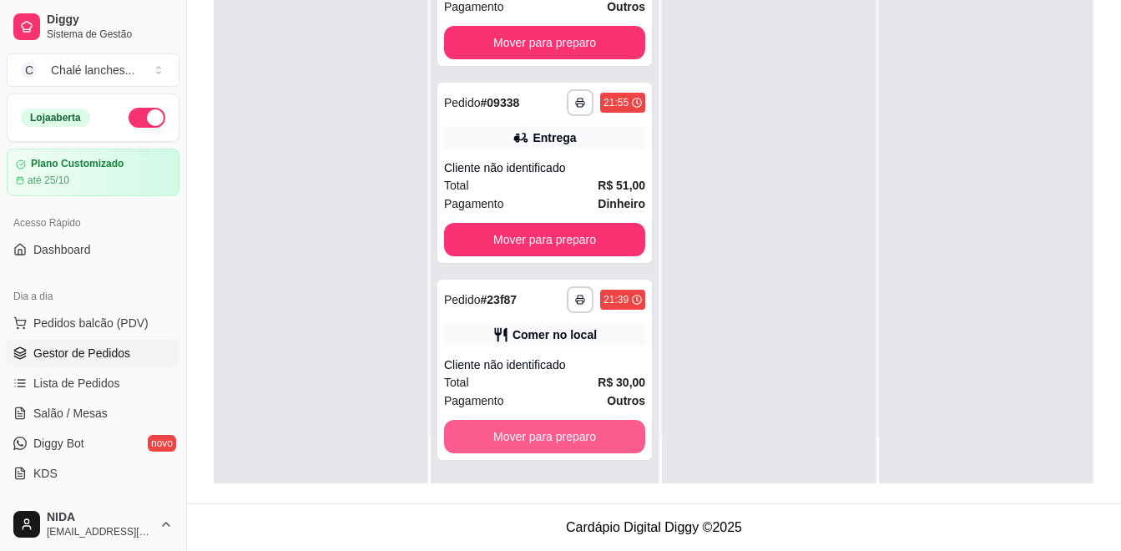
click at [525, 434] on button "Mover para preparo" at bounding box center [544, 436] width 201 height 33
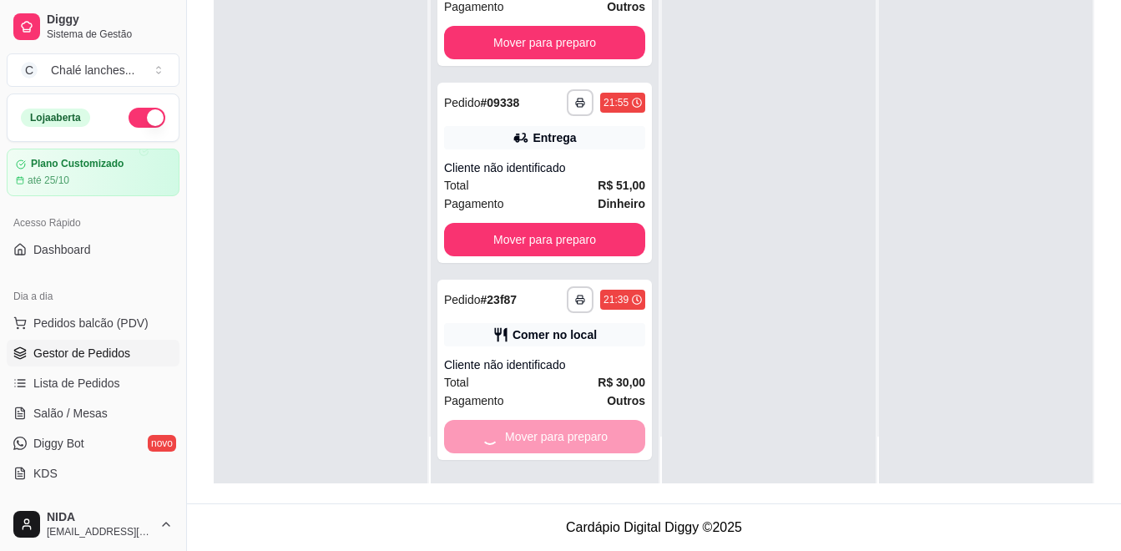
click at [525, 256] on button "Mover para preparo" at bounding box center [544, 239] width 201 height 33
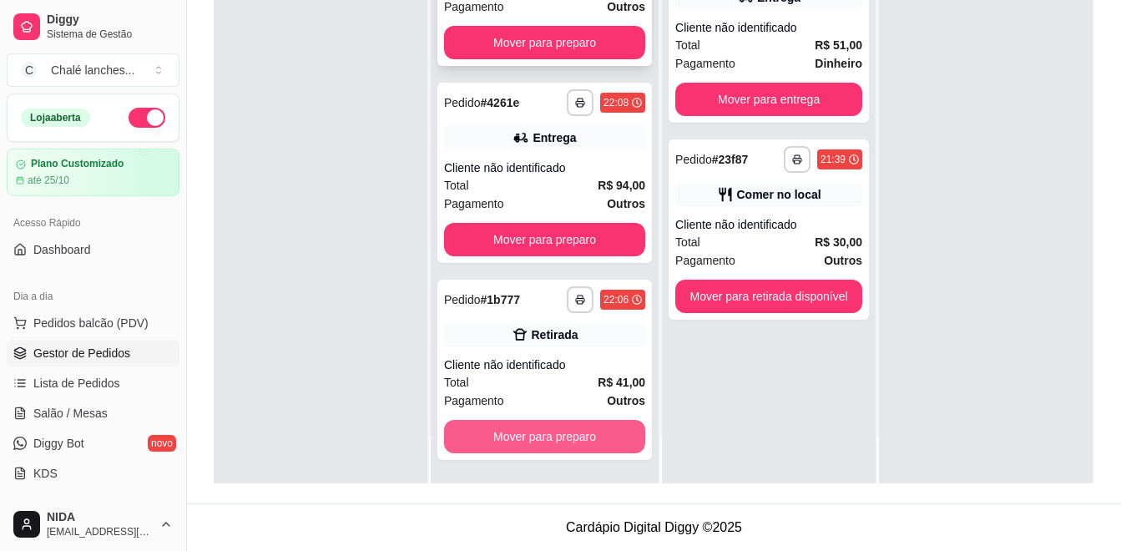
click at [525, 434] on button "Mover para preparo" at bounding box center [544, 436] width 201 height 33
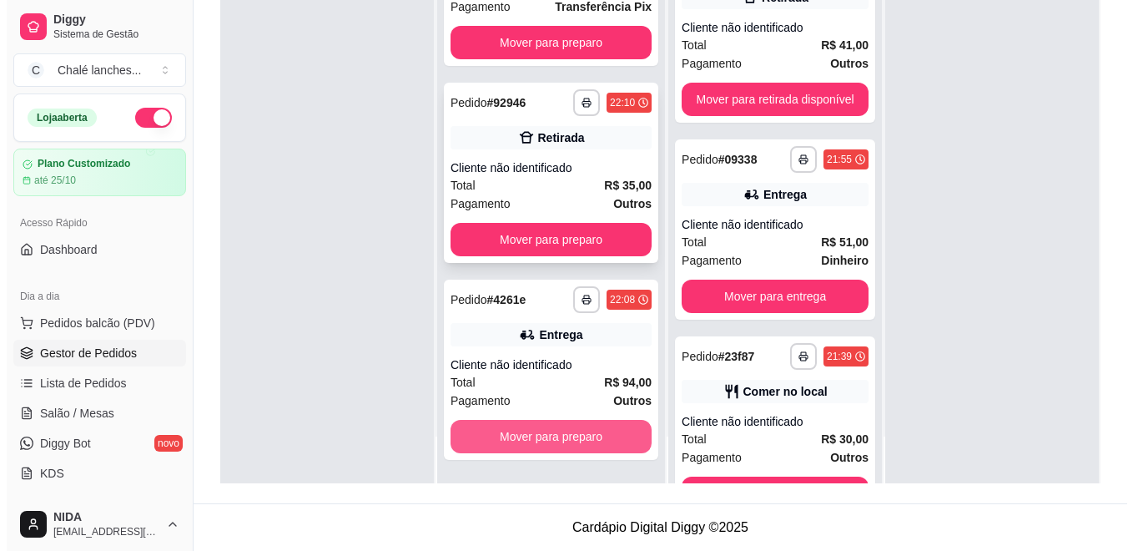
scroll to position [87, 0]
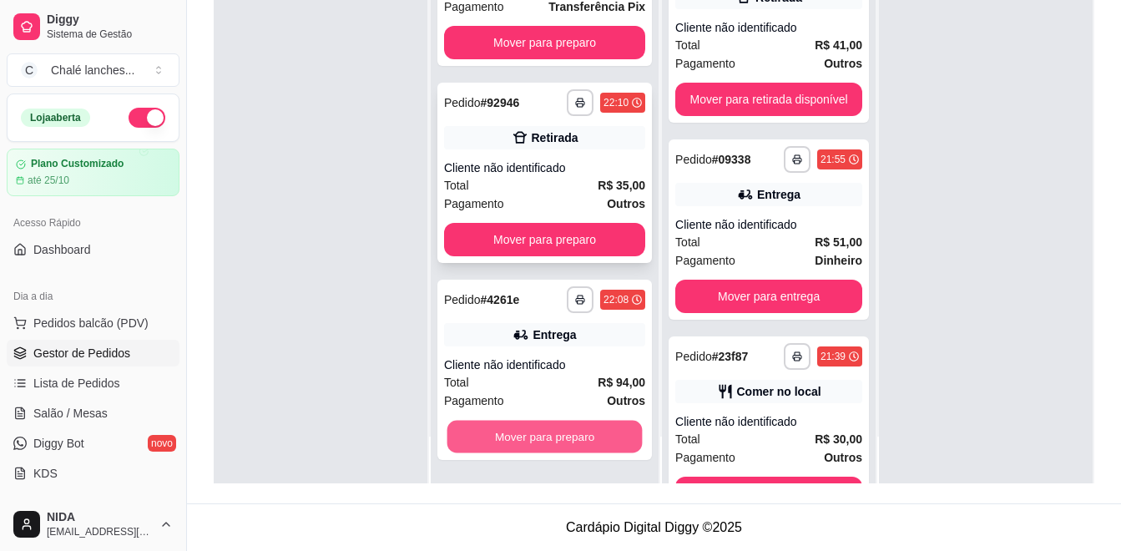
click at [525, 434] on button "Mover para preparo" at bounding box center [544, 437] width 195 height 33
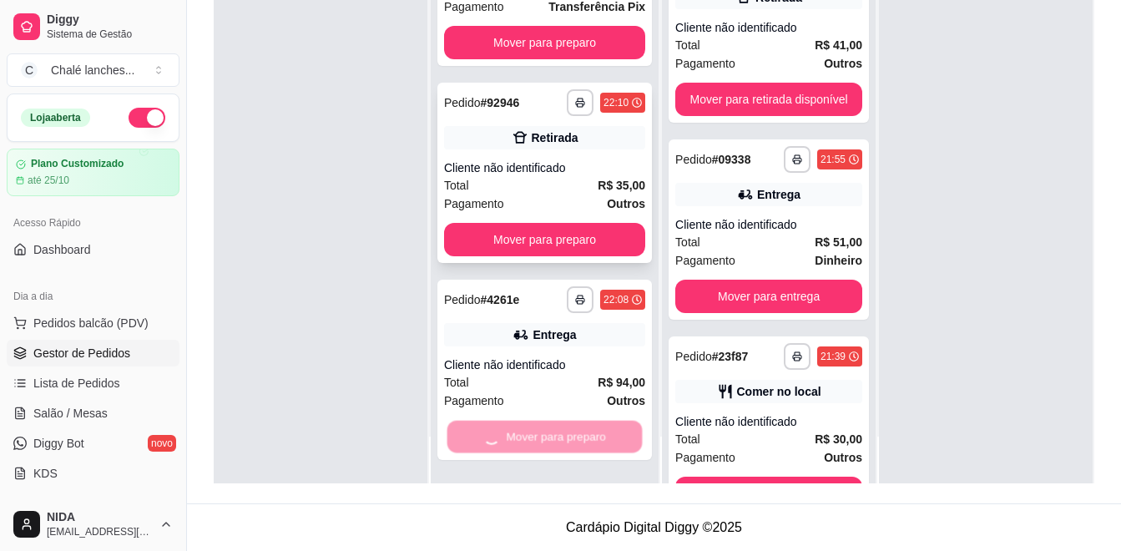
click at [525, 434] on div "Mover para preparo" at bounding box center [544, 436] width 201 height 33
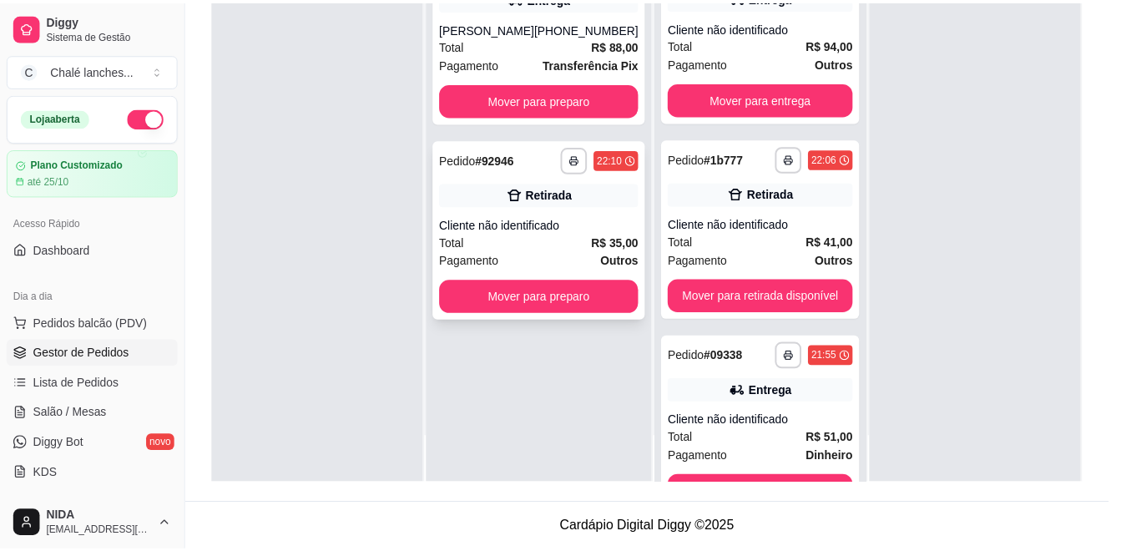
scroll to position [0, 0]
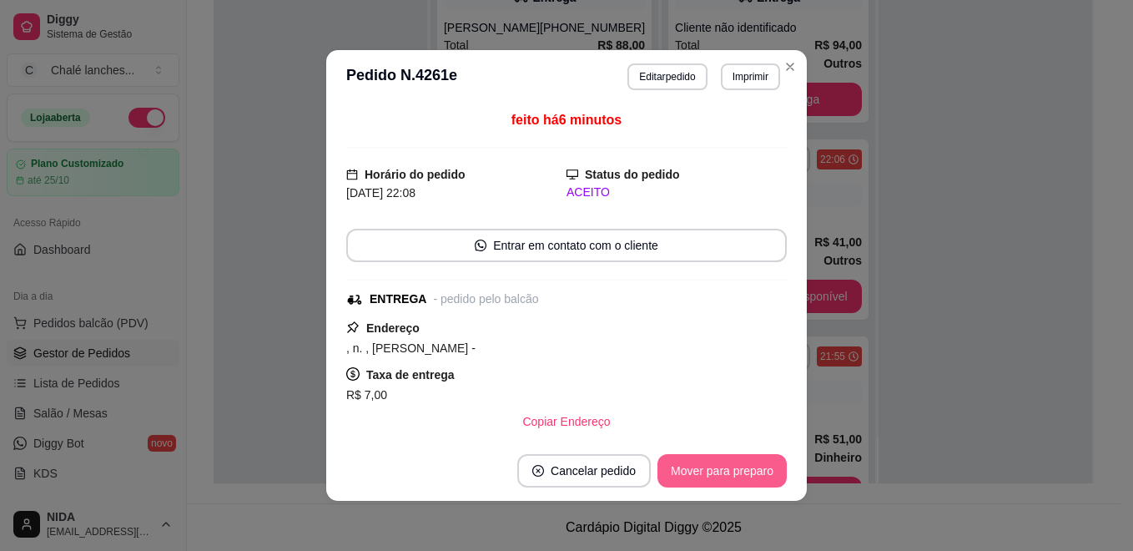
drag, startPoint x: 525, startPoint y: 434, endPoint x: 690, endPoint y: 462, distance: 167.6
click at [690, 462] on section "**********" at bounding box center [566, 275] width 481 height 451
click at [690, 462] on button "Mover para preparo" at bounding box center [721, 471] width 125 height 33
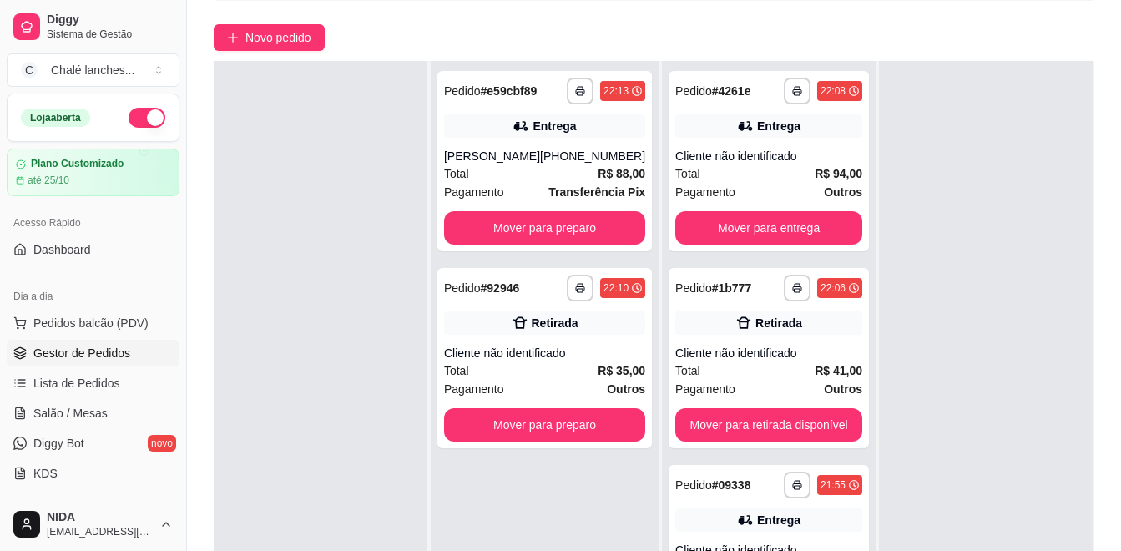
scroll to position [127, 0]
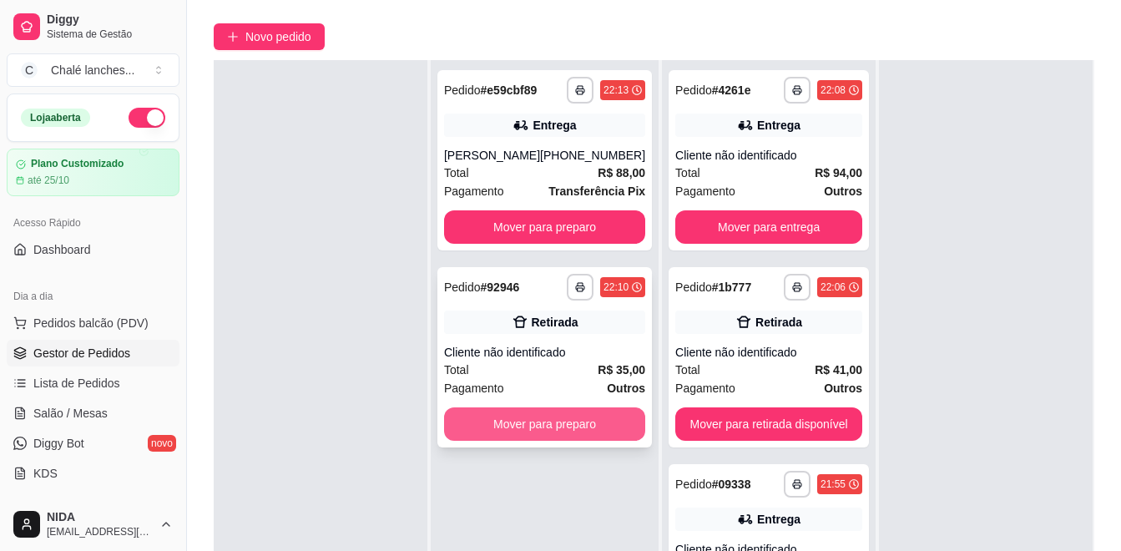
click at [563, 441] on button "Mover para preparo" at bounding box center [544, 423] width 201 height 33
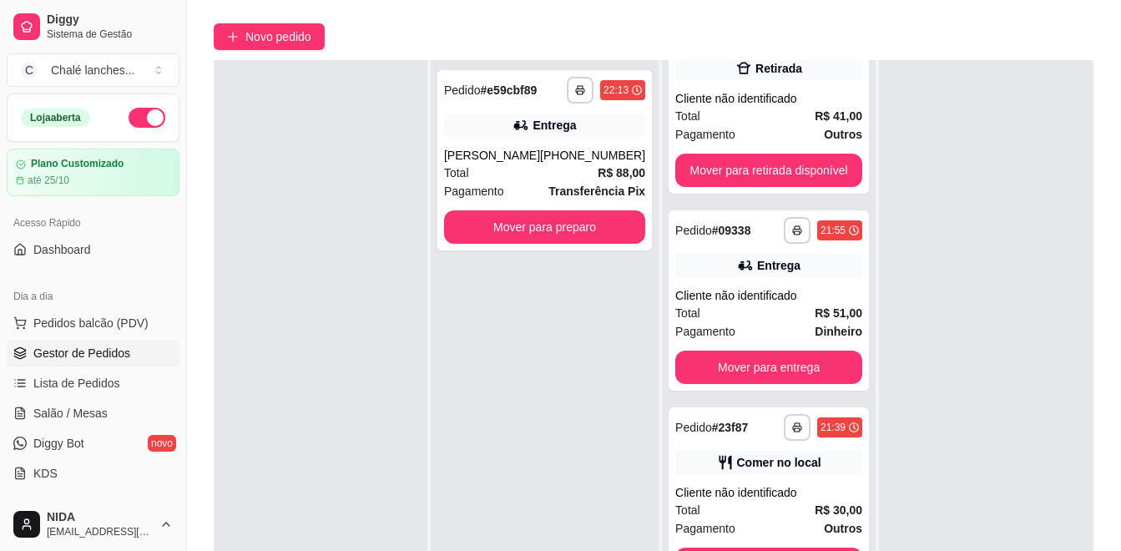
scroll to position [255, 0]
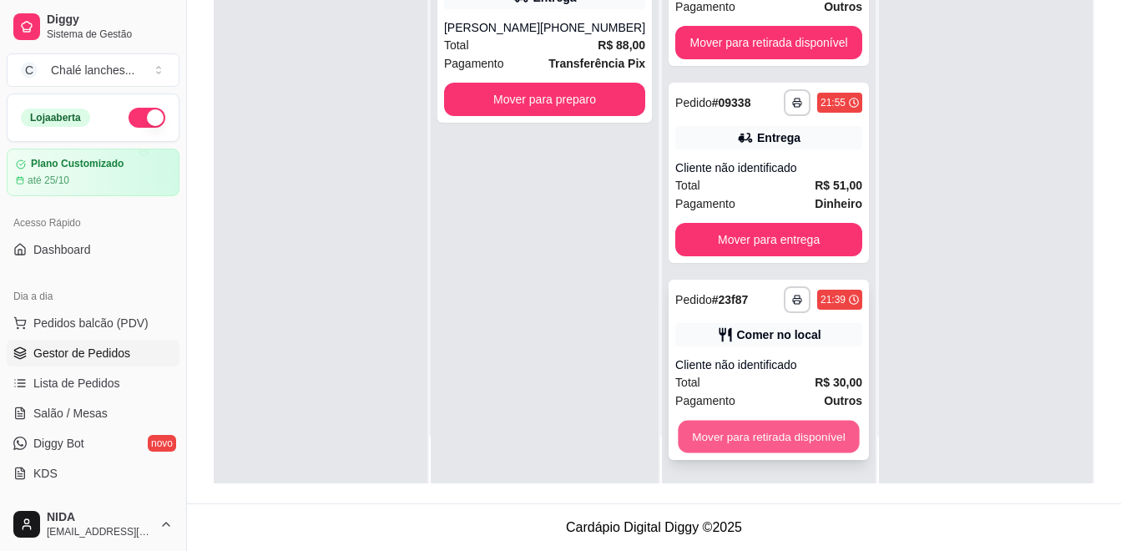
click at [733, 436] on button "Mover para retirada disponível" at bounding box center [768, 437] width 181 height 33
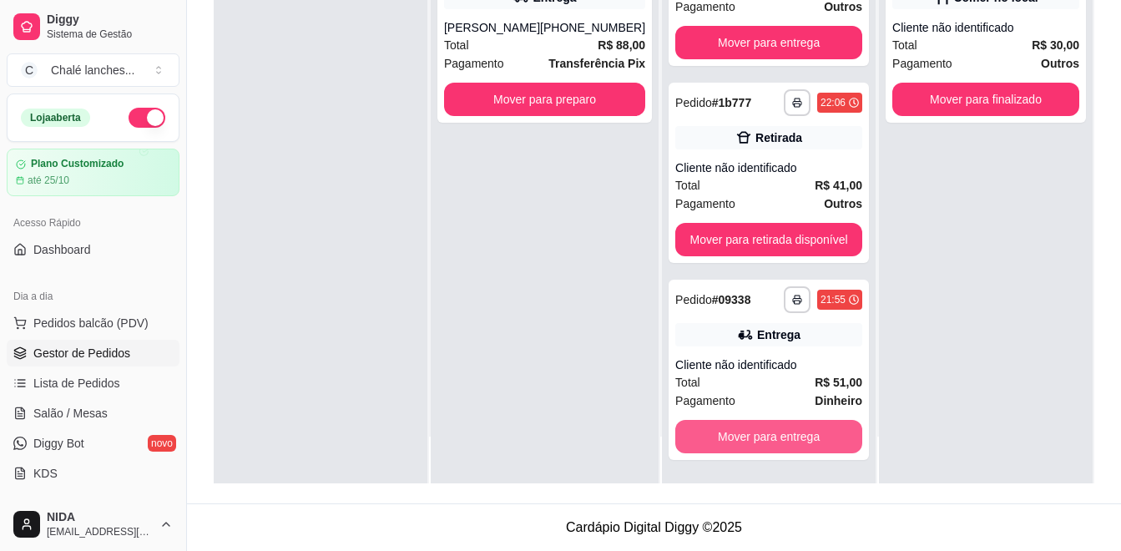
scroll to position [254, 0]
click at [729, 431] on button "Mover para entrega" at bounding box center [768, 436] width 187 height 33
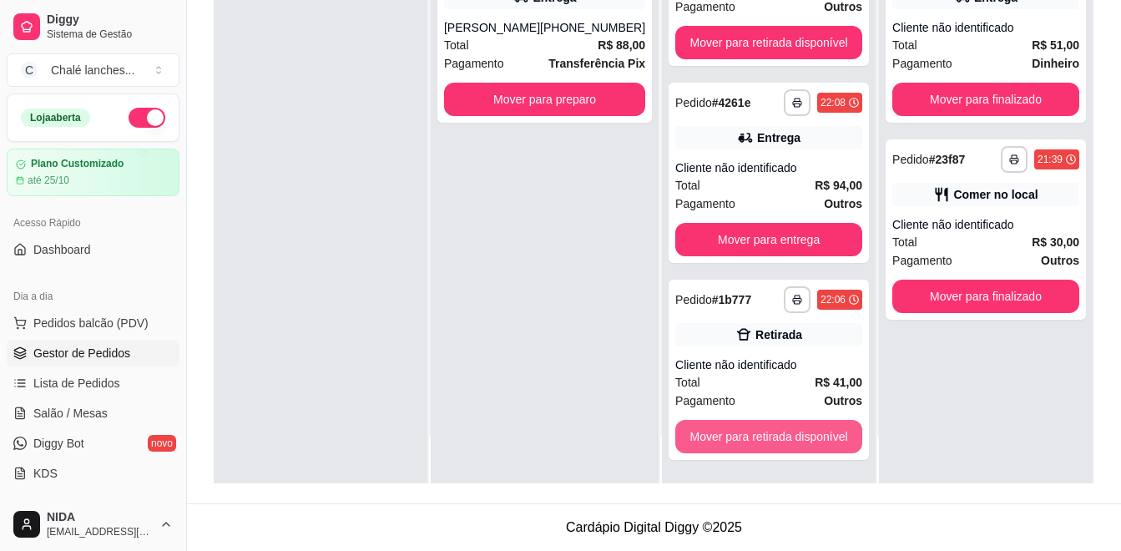
scroll to position [57, 0]
click at [729, 431] on button "Mover para retirada disponível" at bounding box center [768, 436] width 187 height 33
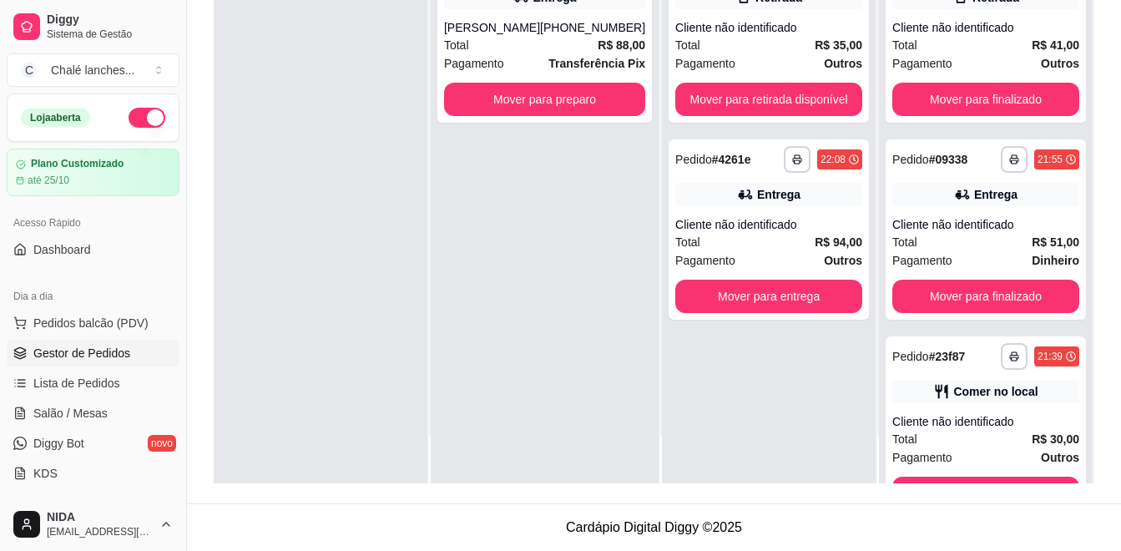
scroll to position [0, 0]
click at [805, 102] on button "Mover para retirada disponível" at bounding box center [768, 99] width 187 height 33
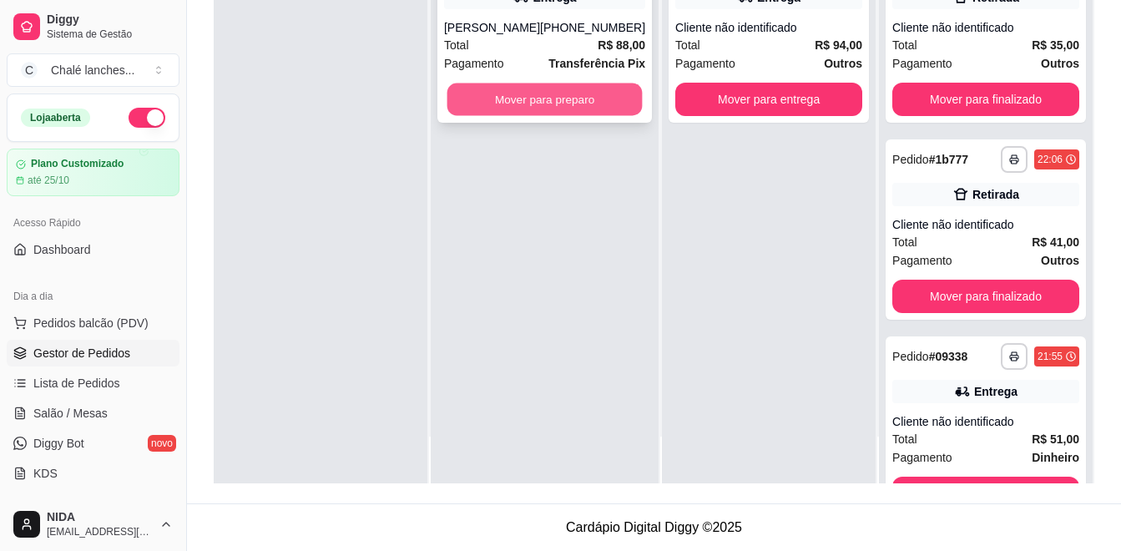
click at [493, 116] on button "Mover para preparo" at bounding box center [544, 99] width 195 height 33
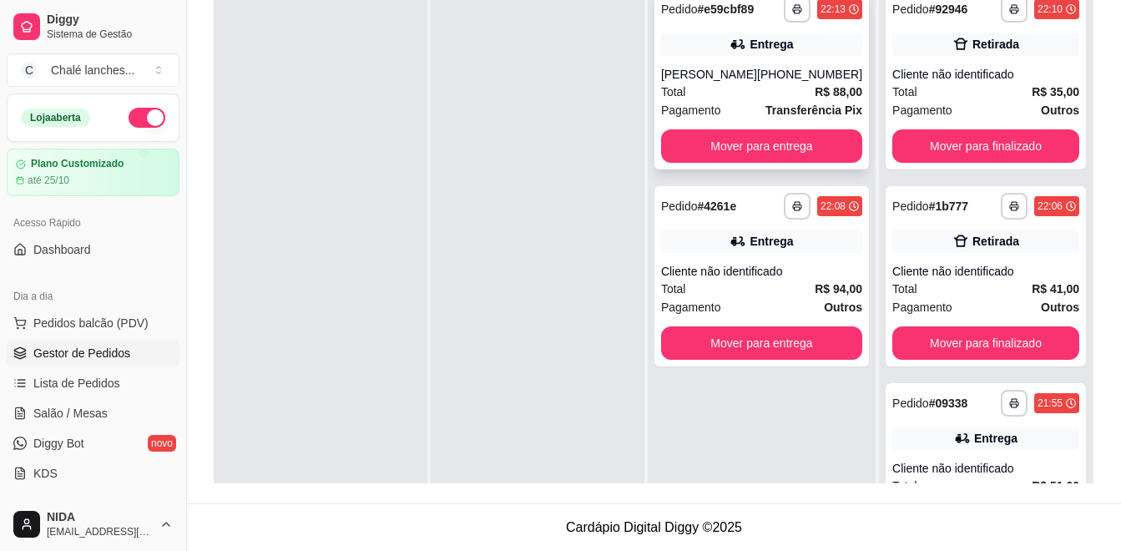
click at [757, 83] on div "[PERSON_NAME]" at bounding box center [709, 74] width 96 height 17
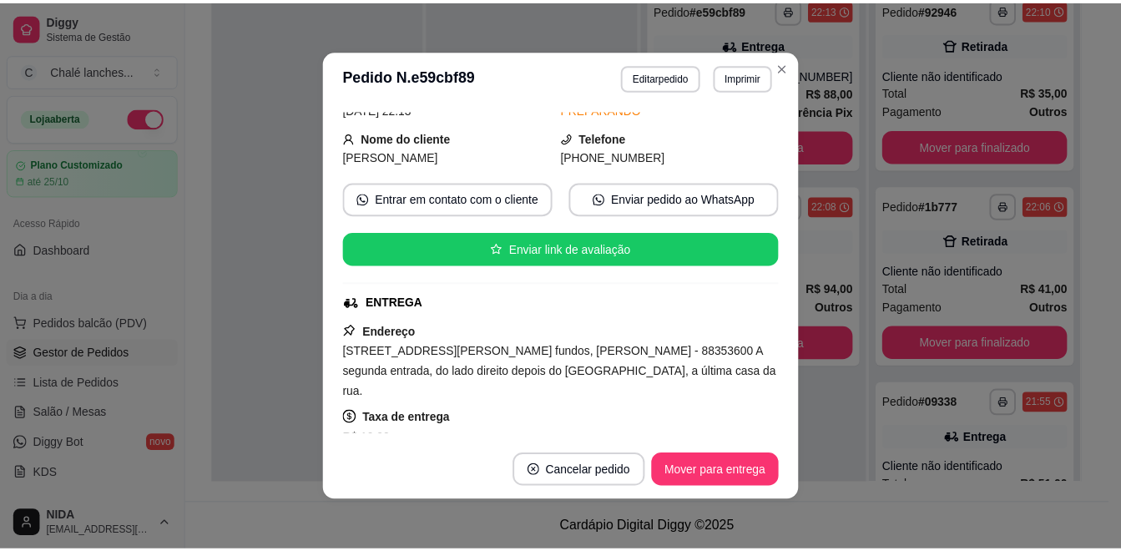
scroll to position [167, 0]
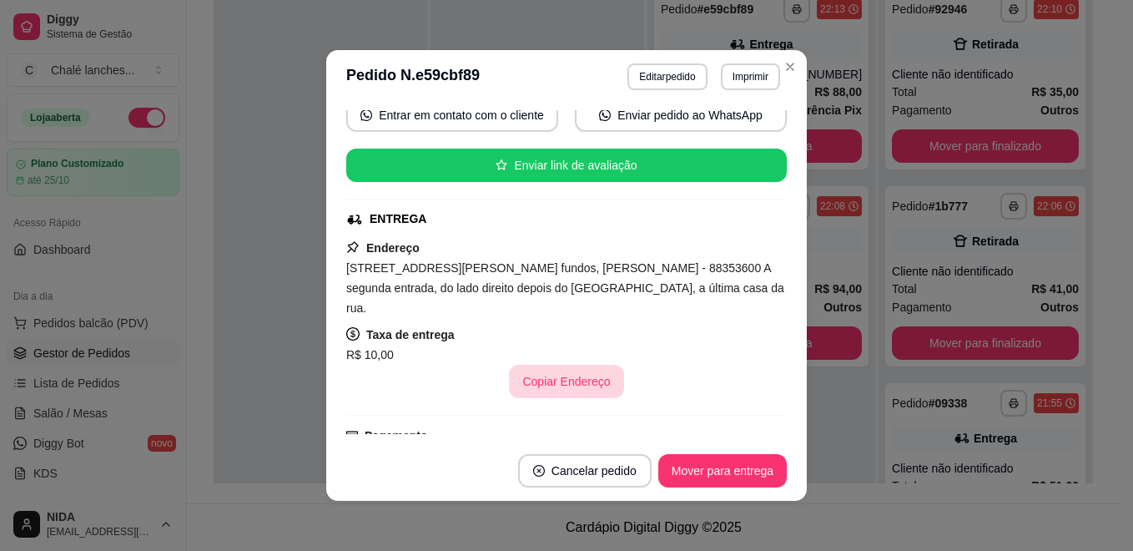
click at [552, 376] on button "Copiar Endereço" at bounding box center [566, 381] width 114 height 33
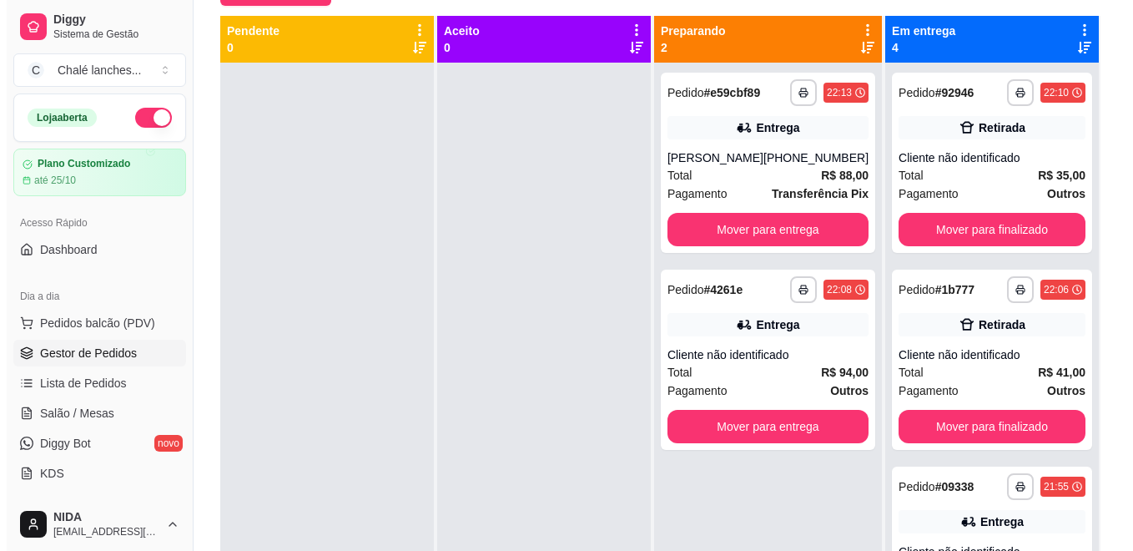
scroll to position [88, 0]
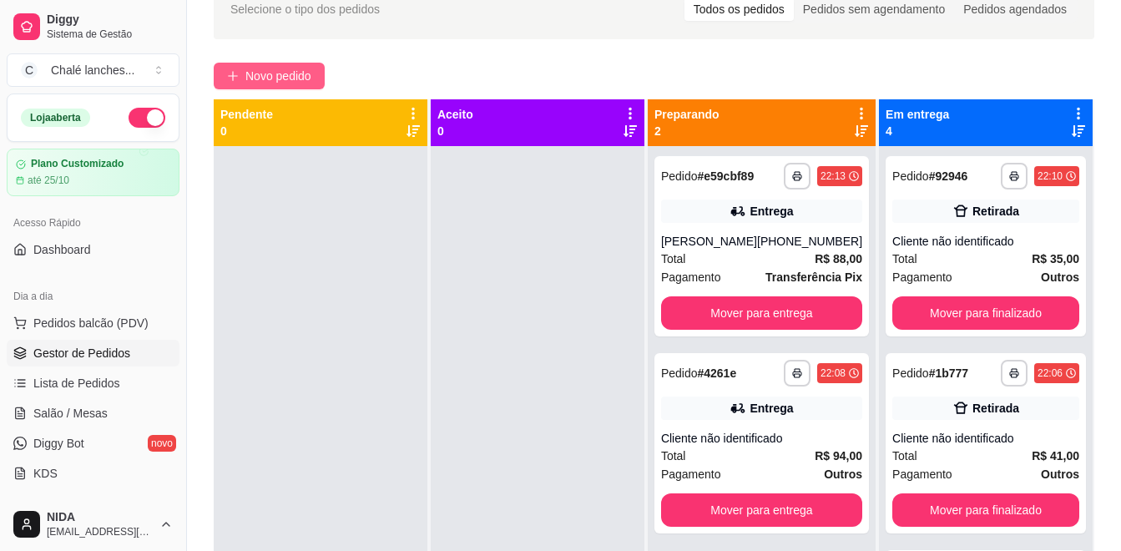
click at [279, 71] on span "Novo pedido" at bounding box center [278, 76] width 66 height 18
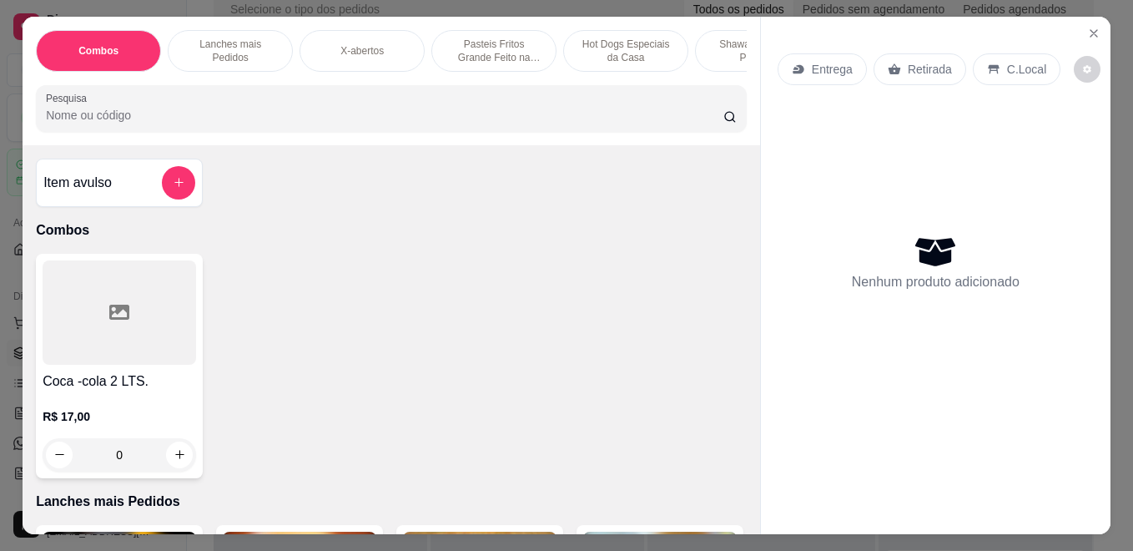
click at [350, 63] on div "X-abertos" at bounding box center [362, 51] width 125 height 42
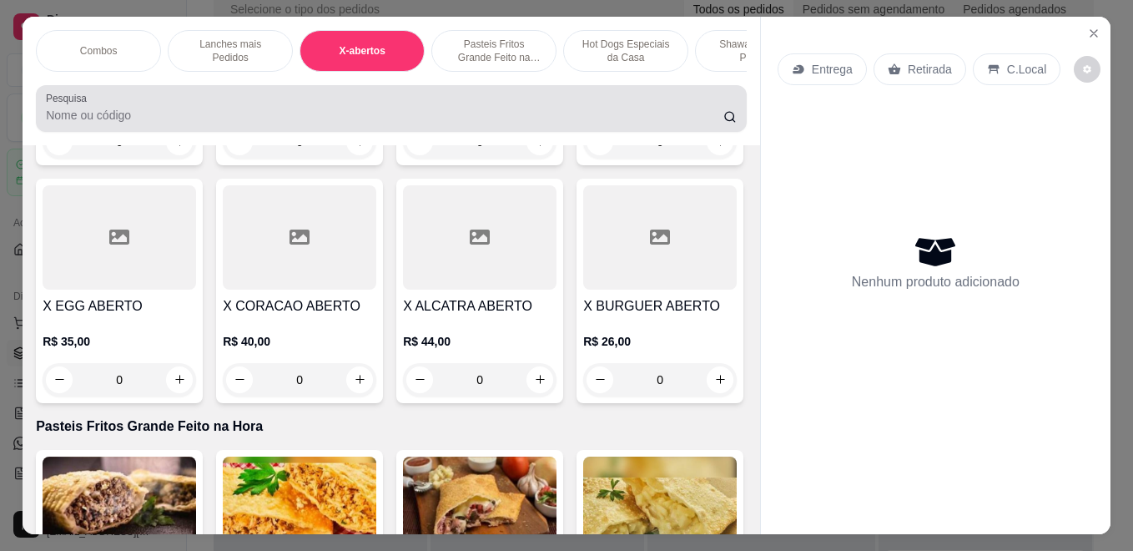
scroll to position [43, 0]
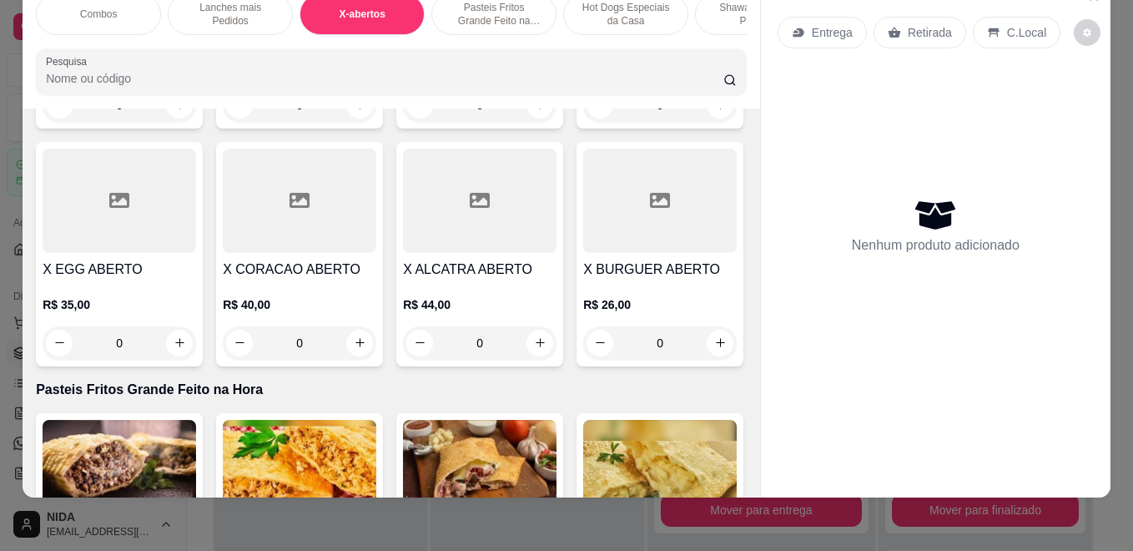
click at [177, 122] on div "0" at bounding box center [120, 104] width 154 height 33
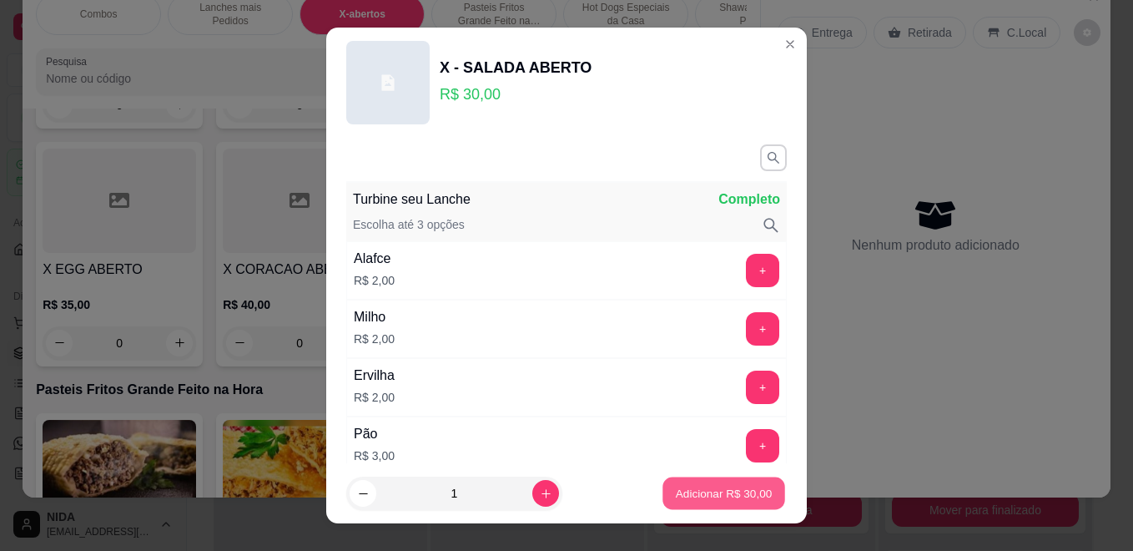
click at [735, 485] on p "Adicionar R$ 30,00" at bounding box center [724, 493] width 97 height 16
type input "1"
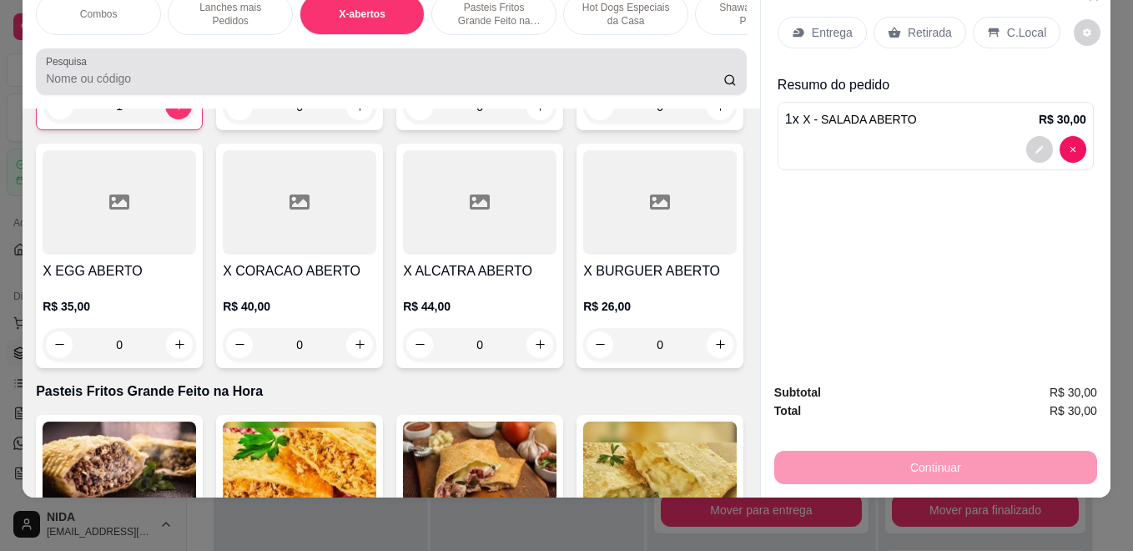
scroll to position [0, 0]
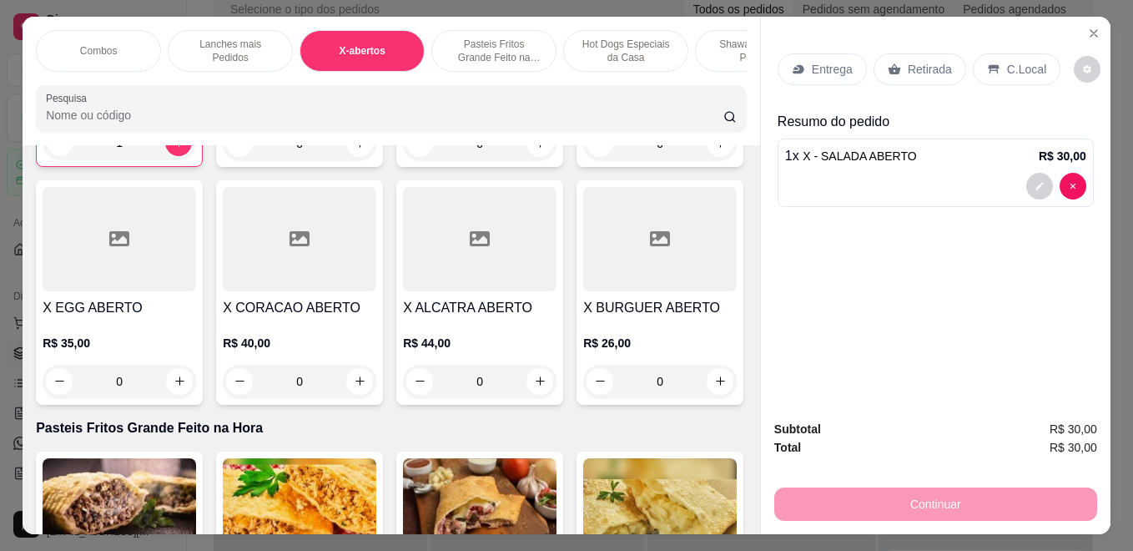
click at [512, 52] on p "Pasteis Fritos Grande Feito na Hora" at bounding box center [494, 51] width 97 height 27
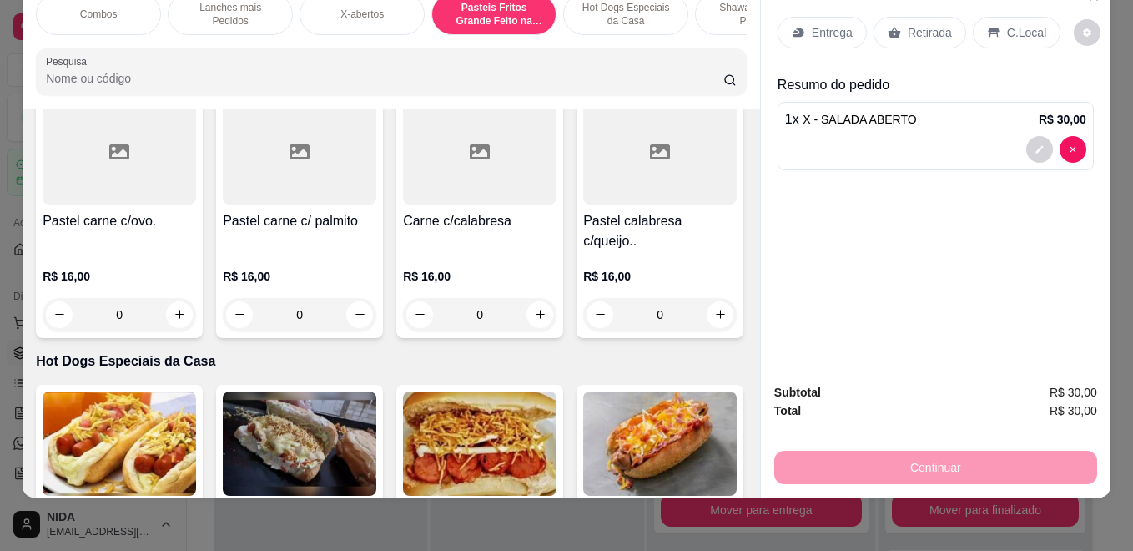
scroll to position [2747, 0]
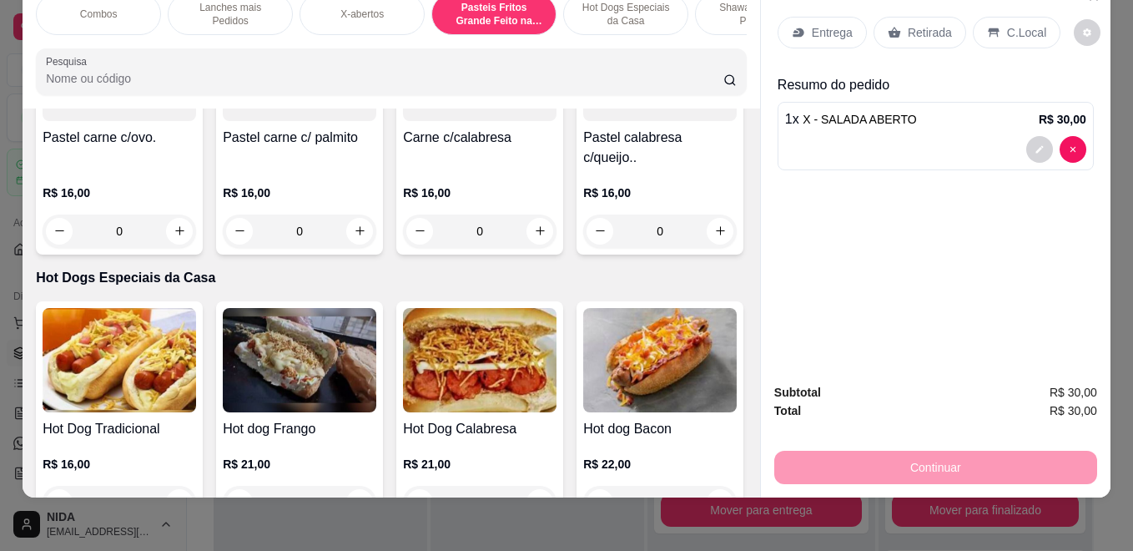
type input "1"
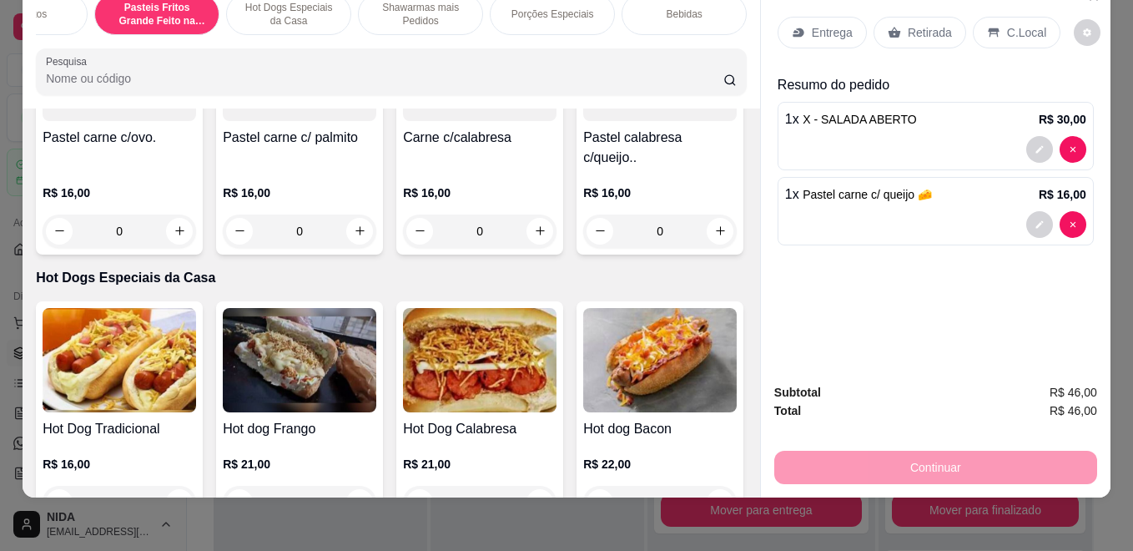
click at [704, 10] on div "Bebidas" at bounding box center [684, 14] width 125 height 42
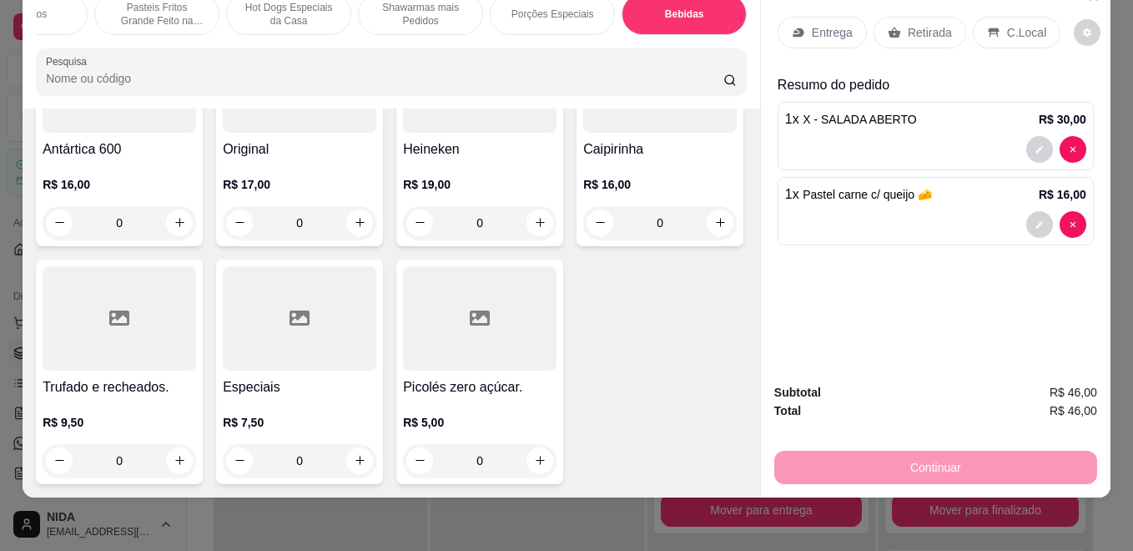
scroll to position [7572, 0]
type input "1"
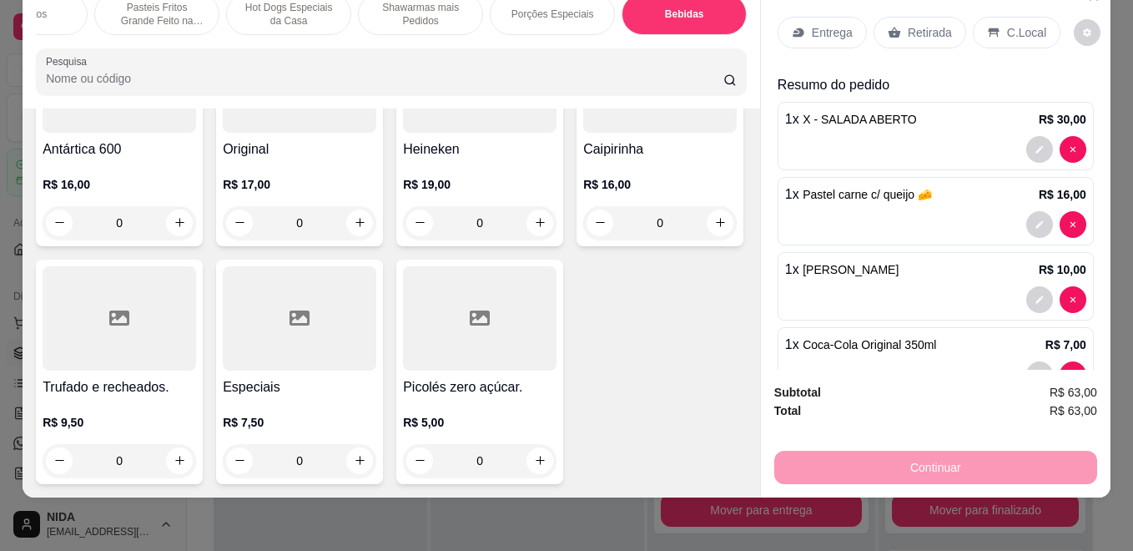
type input "1"
click at [799, 17] on div "Entrega" at bounding box center [822, 33] width 89 height 32
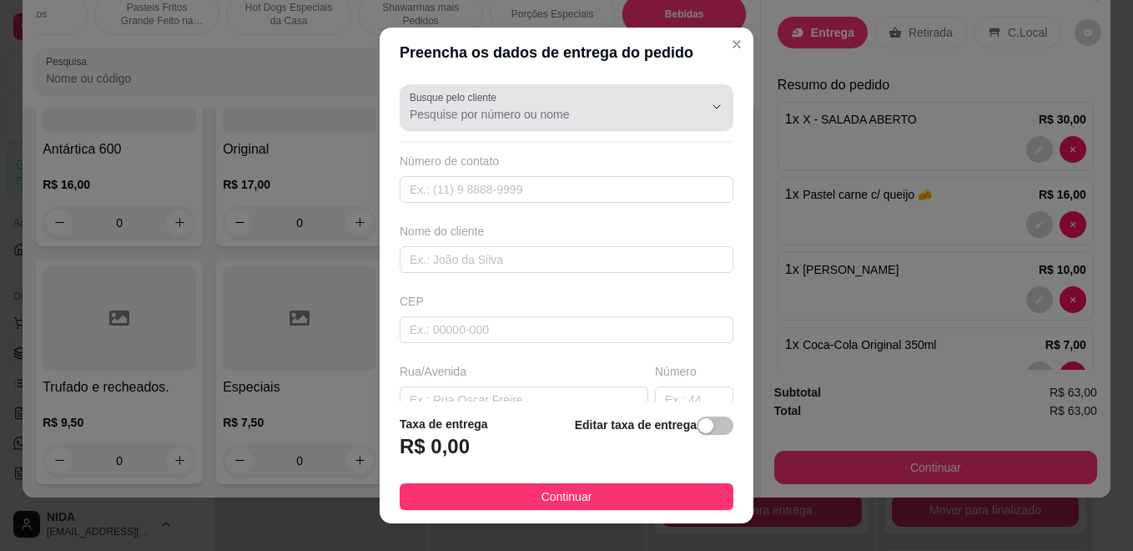
click at [680, 99] on button "Show suggestions" at bounding box center [693, 106] width 27 height 27
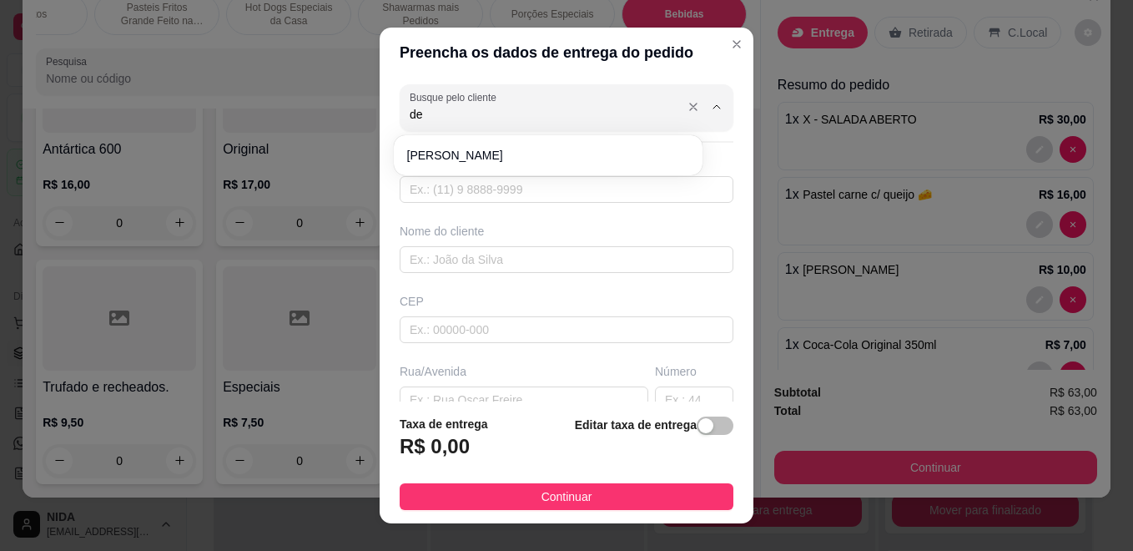
type input "d"
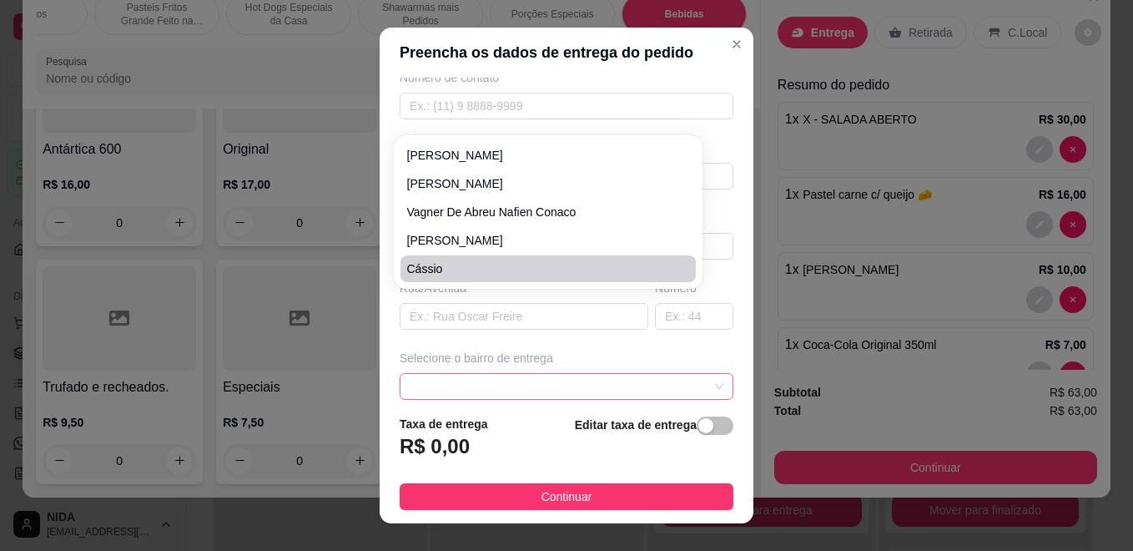
scroll to position [167, 0]
click at [550, 369] on input "text" at bounding box center [567, 373] width 334 height 27
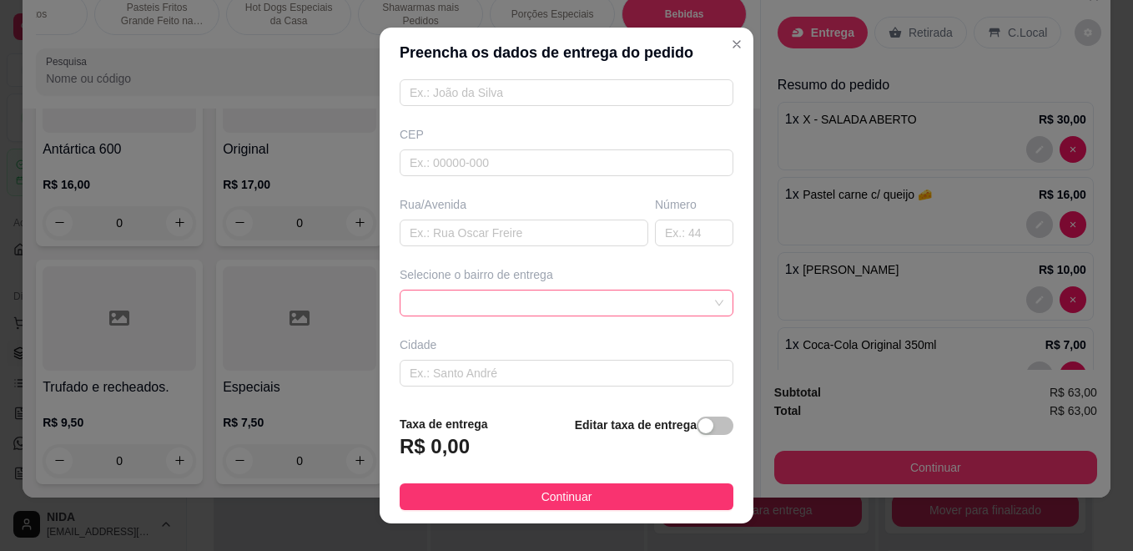
drag, startPoint x: 557, startPoint y: 323, endPoint x: 567, endPoint y: 310, distance: 16.2
click at [559, 323] on div "Busque pelo cliente Número de contato Nome do cliente CEP Rua/[GEOGRAPHIC_DATA]…" at bounding box center [567, 240] width 374 height 324
click at [574, 299] on span at bounding box center [567, 302] width 314 height 25
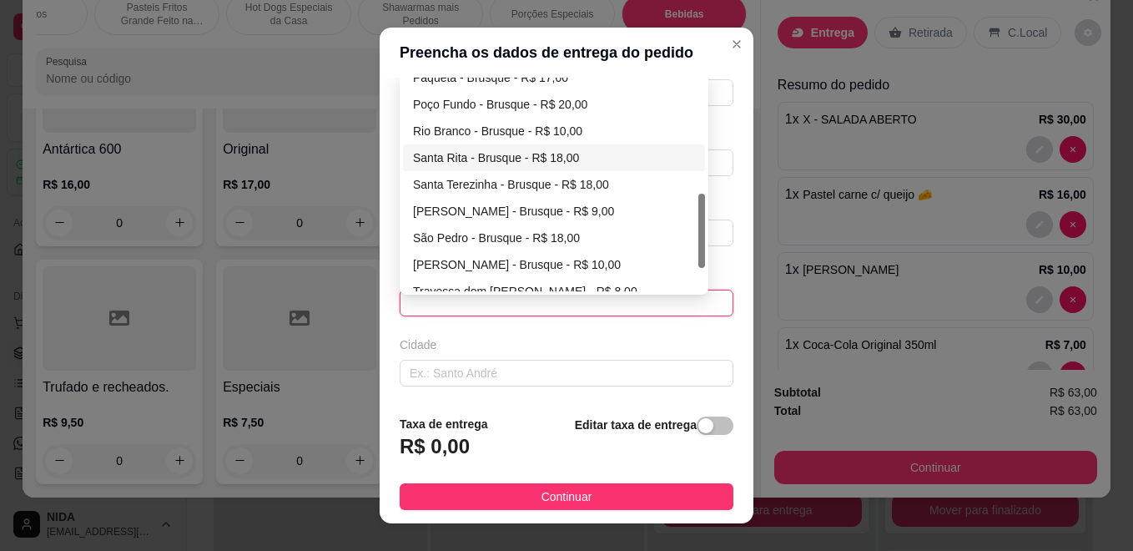
scroll to position [401, 0]
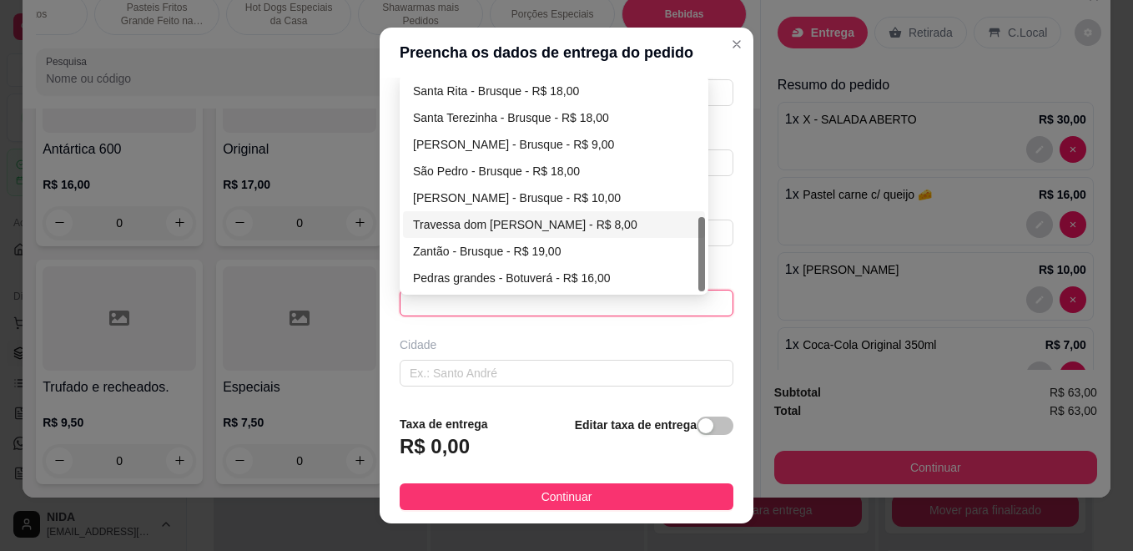
click at [485, 226] on div "Travessa dom [PERSON_NAME] - R$ 8,00" at bounding box center [554, 224] width 282 height 18
type input "Brusque"
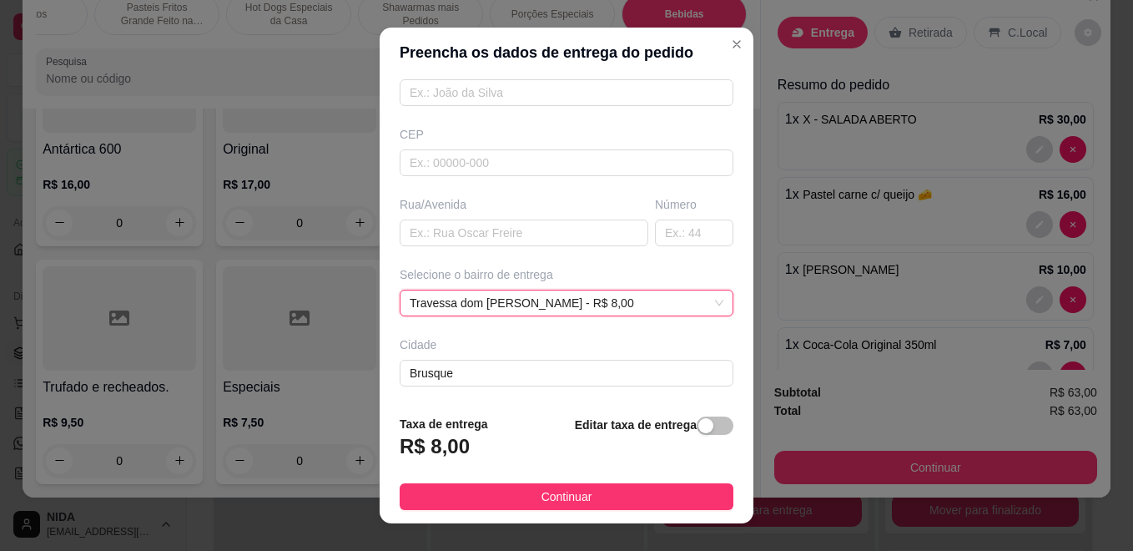
scroll to position [83, 0]
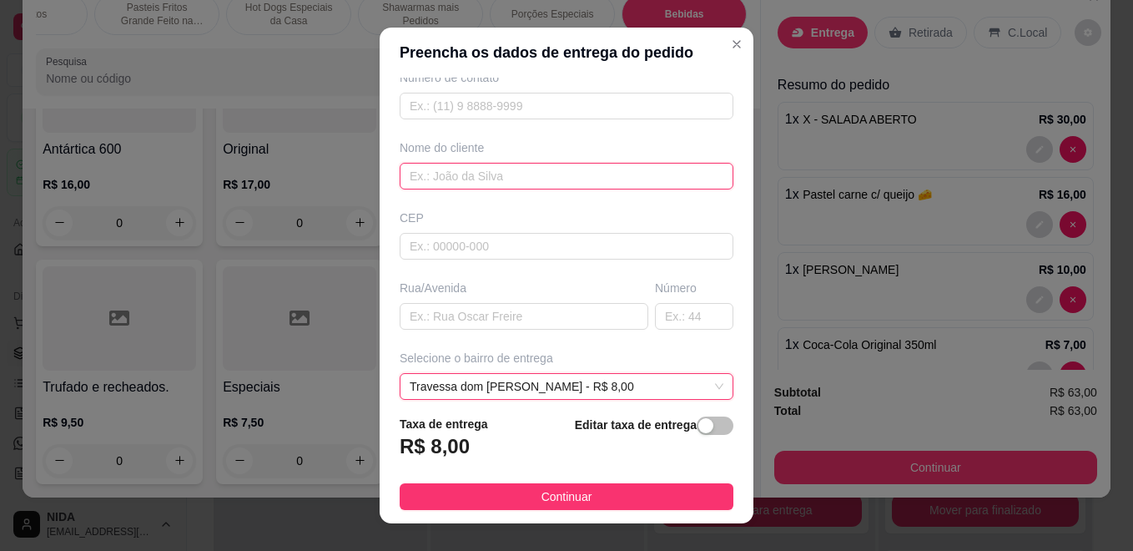
click at [493, 182] on input "text" at bounding box center [567, 176] width 334 height 27
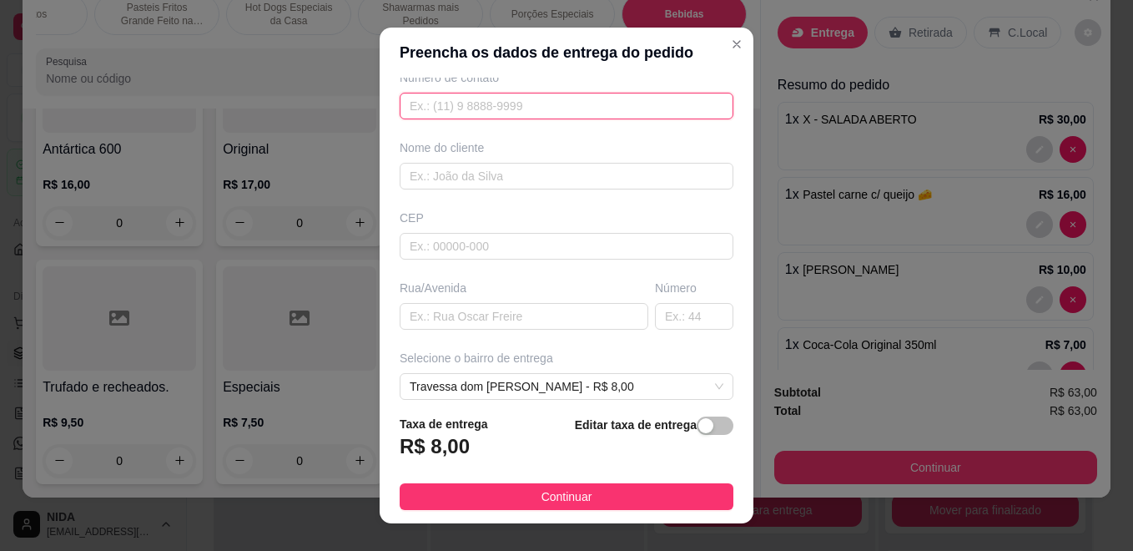
click at [518, 106] on input "text" at bounding box center [567, 106] width 334 height 27
type input "[PHONE_NUMBER]"
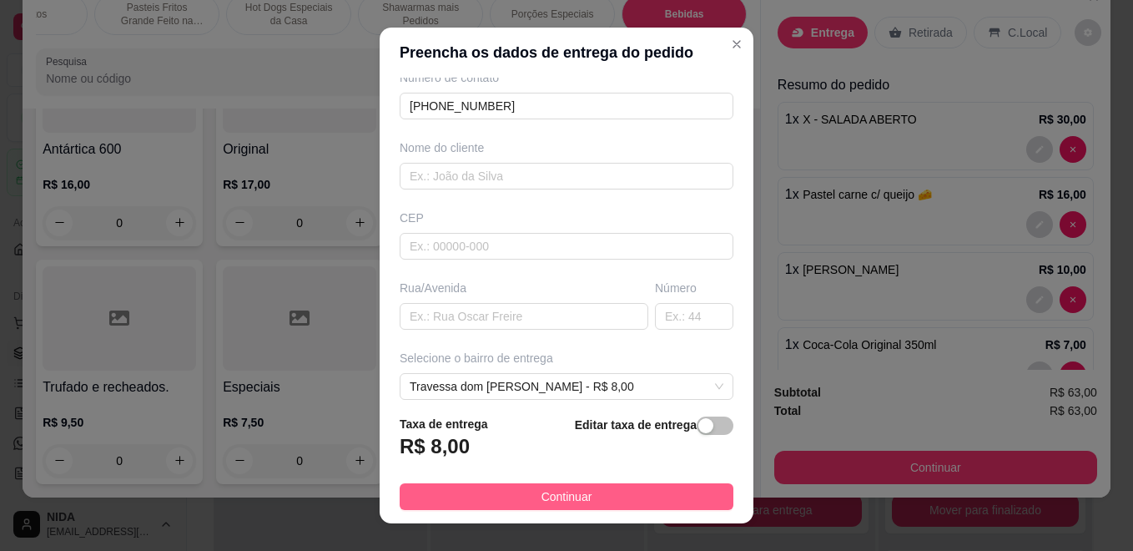
click at [653, 488] on button "Continuar" at bounding box center [567, 496] width 334 height 27
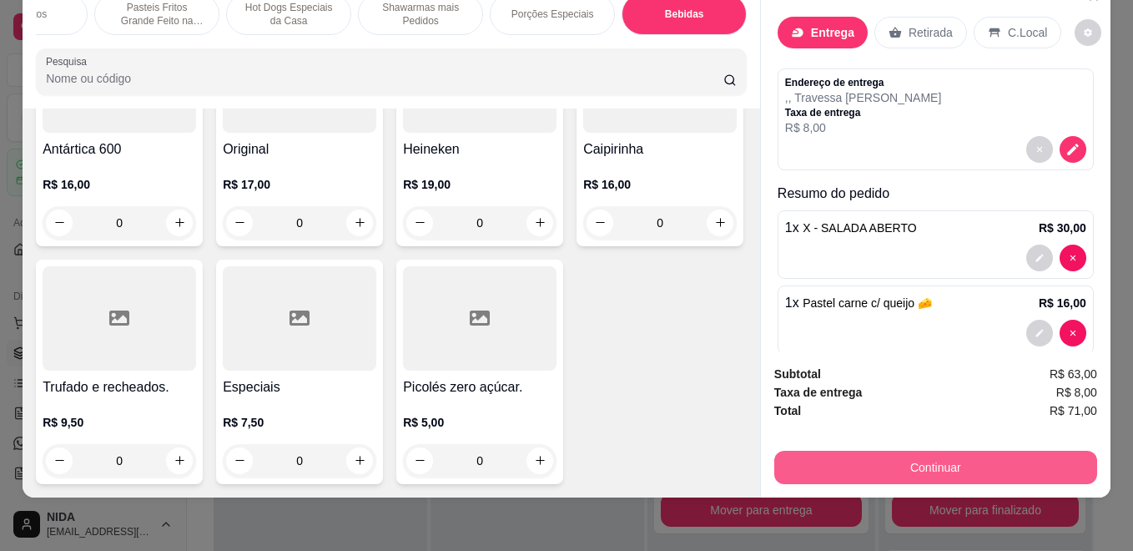
click at [792, 466] on button "Continuar" at bounding box center [935, 467] width 323 height 33
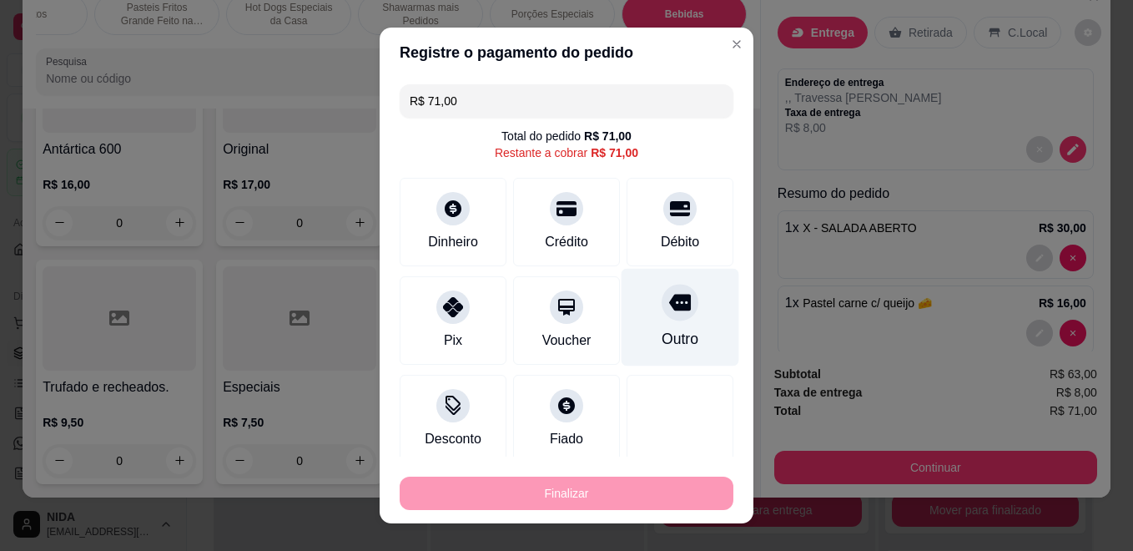
click at [662, 296] on div at bounding box center [680, 302] width 37 height 37
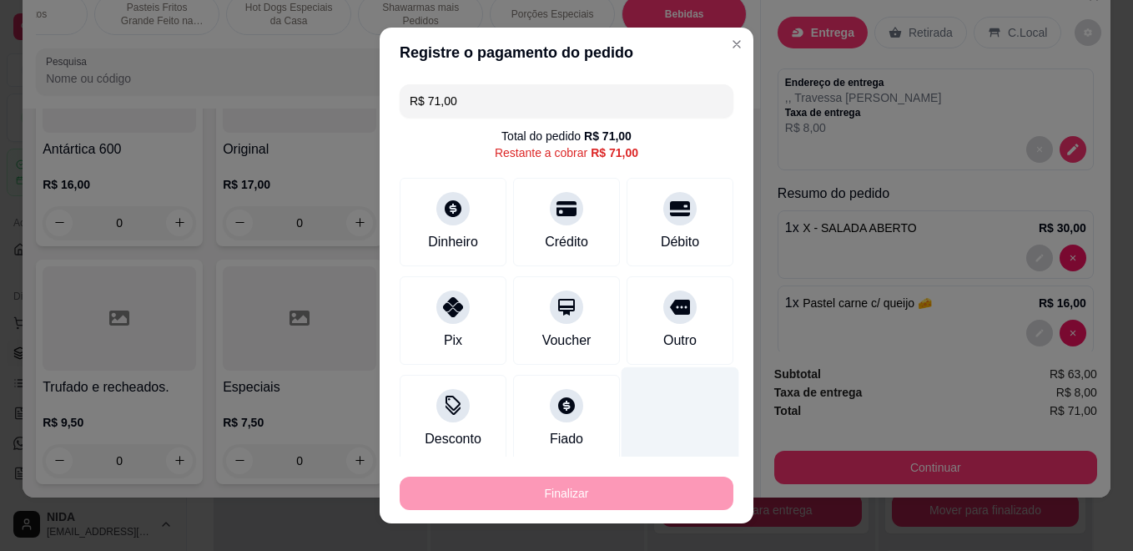
type input "R$ 0,00"
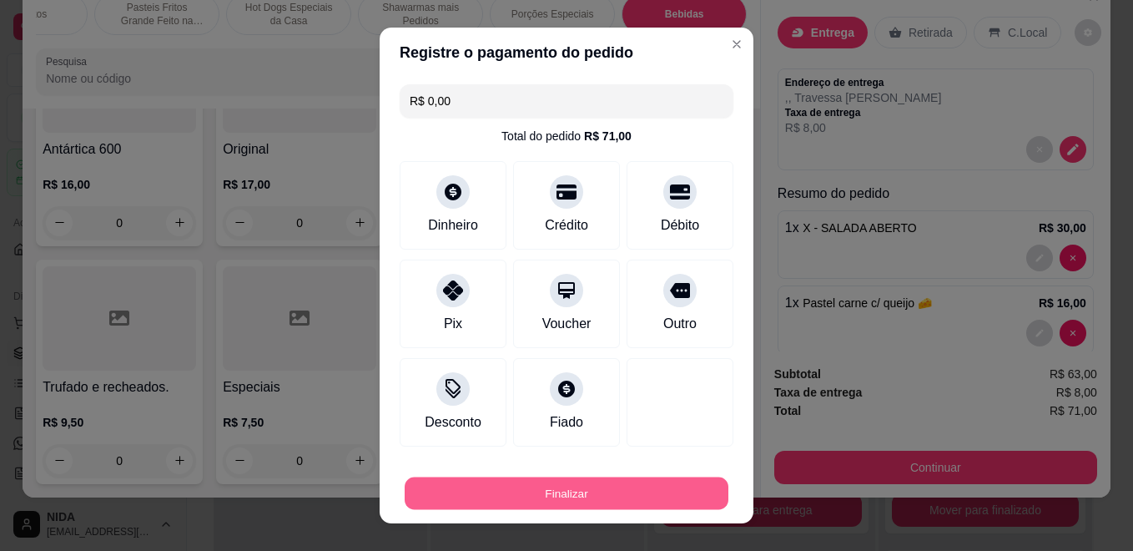
click at [657, 488] on button "Finalizar" at bounding box center [567, 493] width 324 height 33
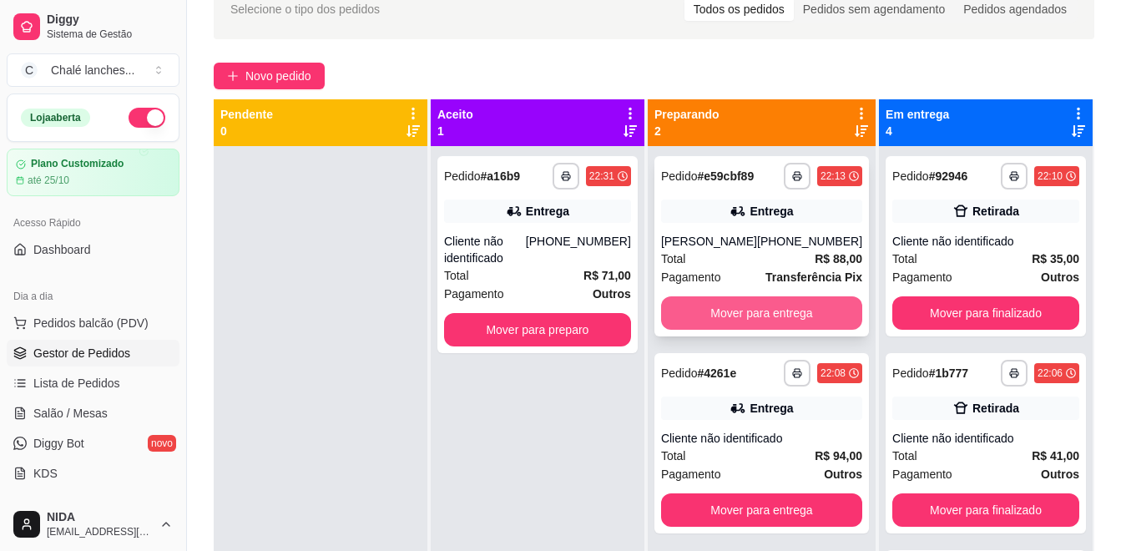
click at [746, 336] on div "**********" at bounding box center [761, 246] width 214 height 180
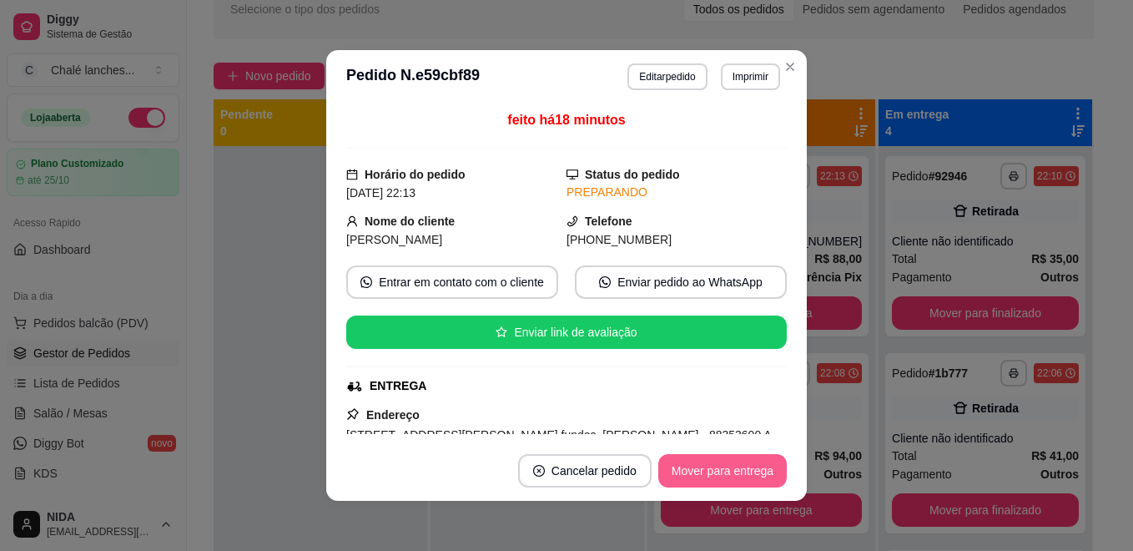
click at [750, 475] on button "Mover para entrega" at bounding box center [722, 470] width 129 height 33
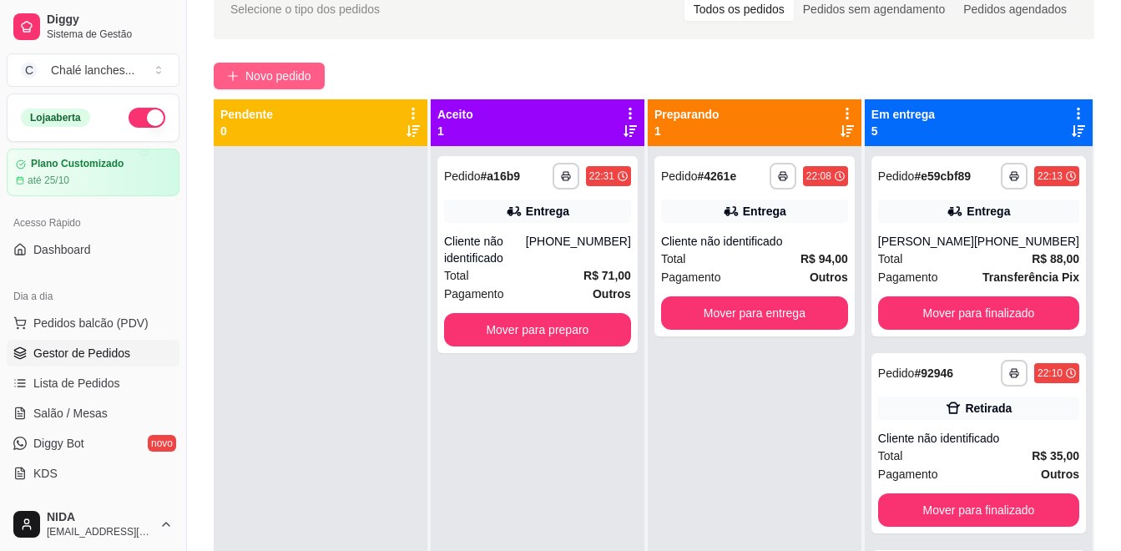
click at [234, 78] on icon "plus" at bounding box center [233, 76] width 12 height 12
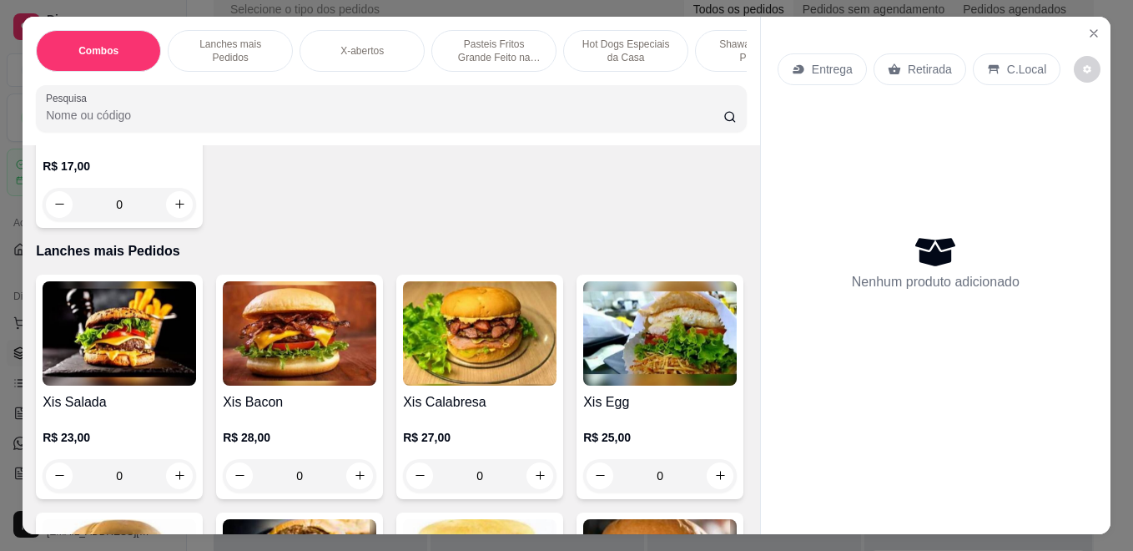
scroll to position [417, 0]
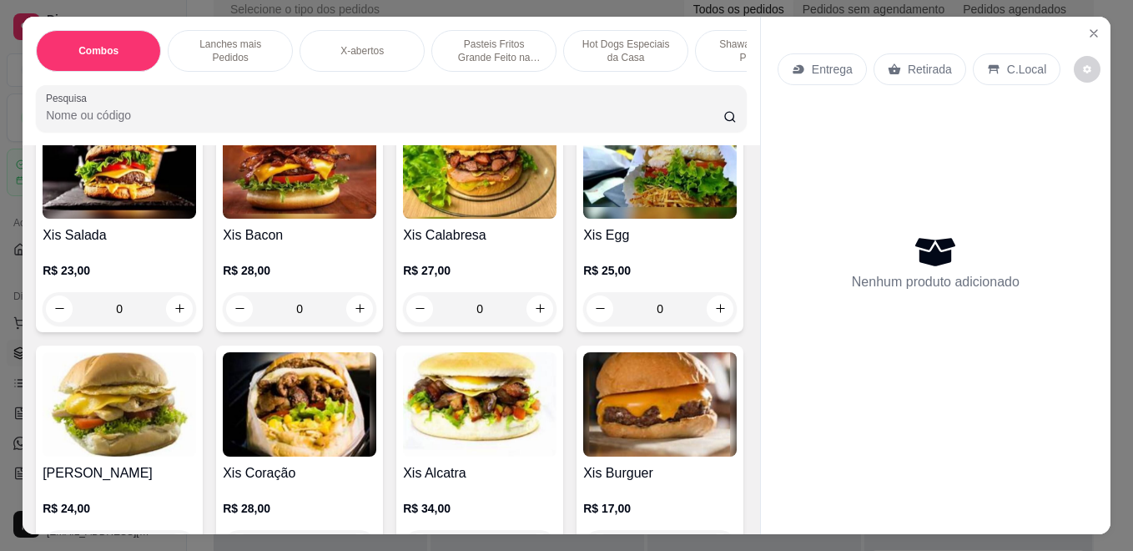
click at [352, 315] on div "0" at bounding box center [300, 308] width 154 height 33
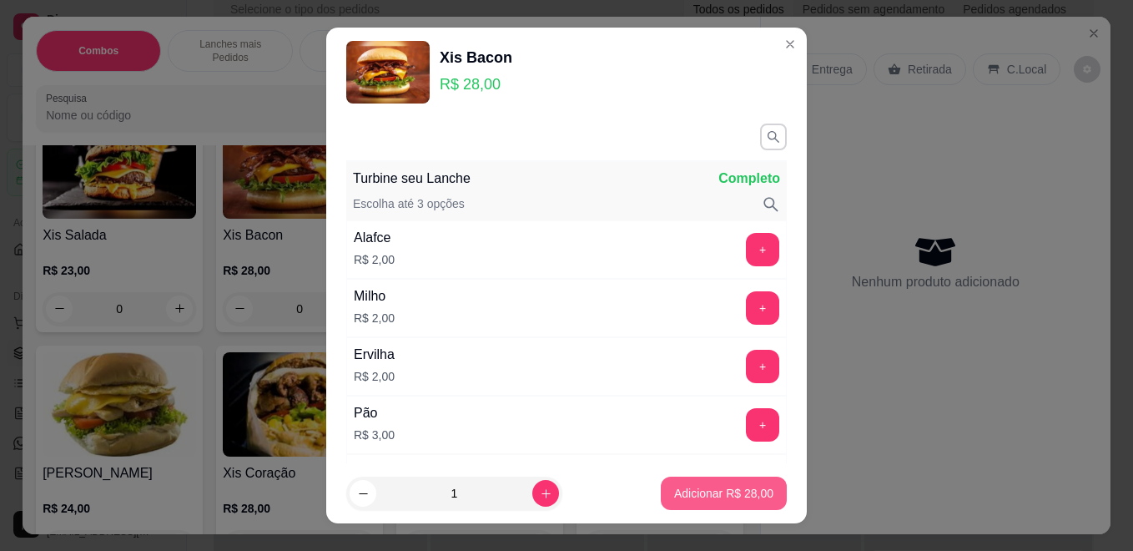
click at [742, 491] on p "Adicionar R$ 28,00" at bounding box center [723, 493] width 99 height 17
type input "1"
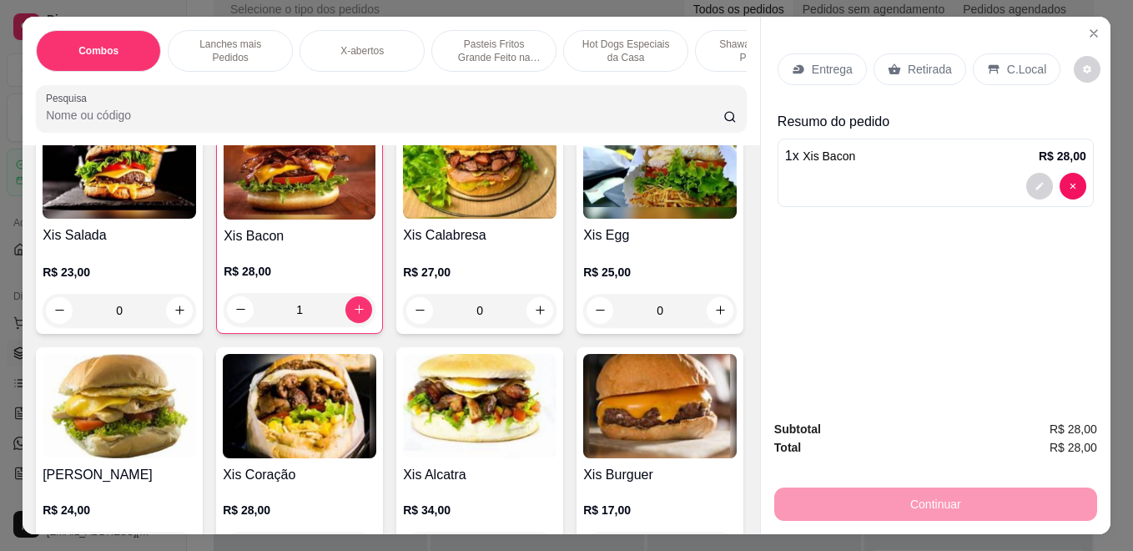
click at [167, 320] on div "0" at bounding box center [120, 310] width 154 height 33
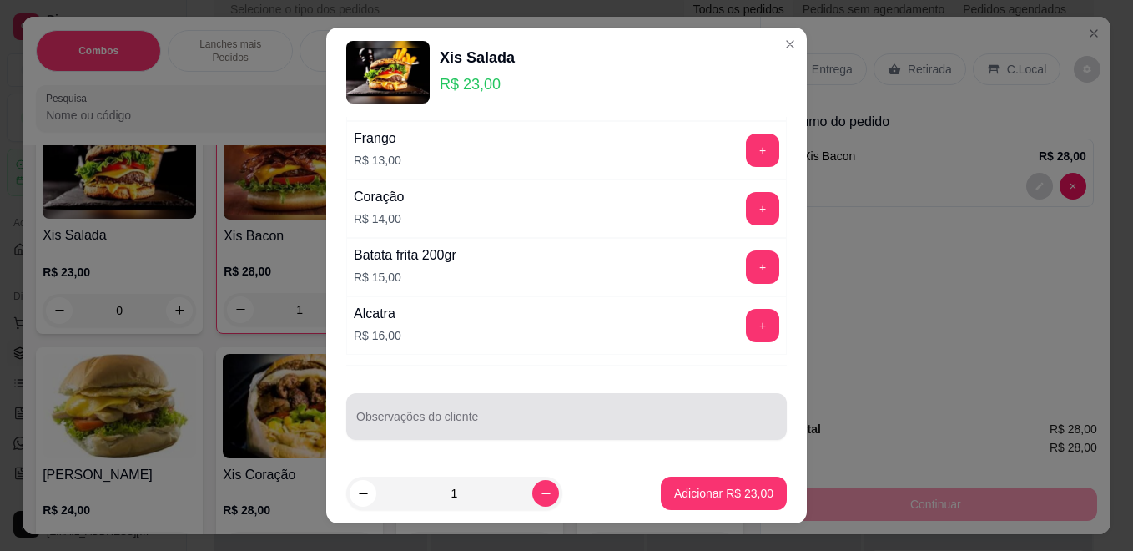
scroll to position [26, 0]
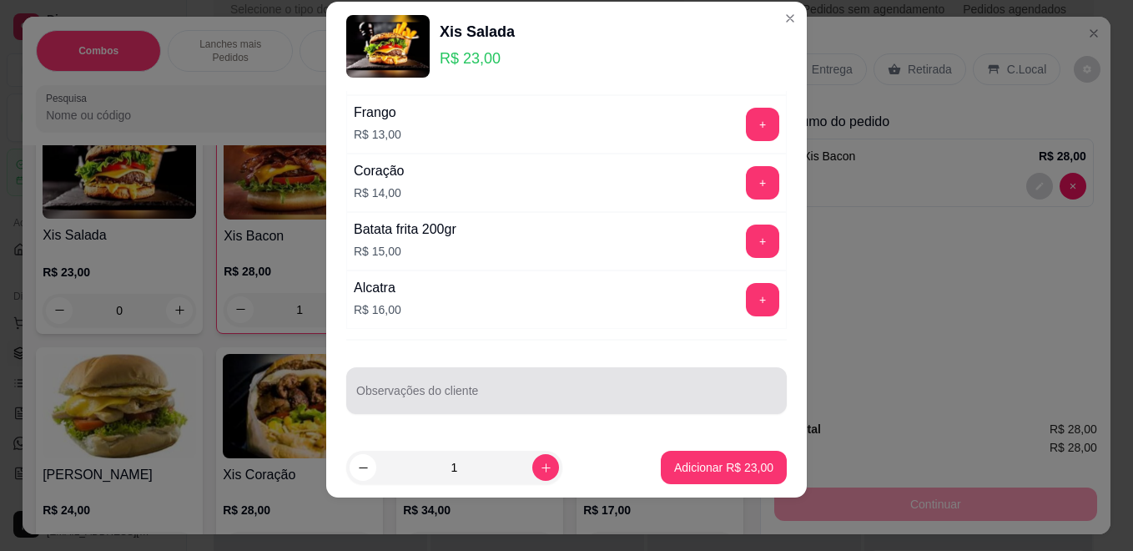
click at [410, 392] on input "Observações do cliente" at bounding box center [566, 397] width 421 height 17
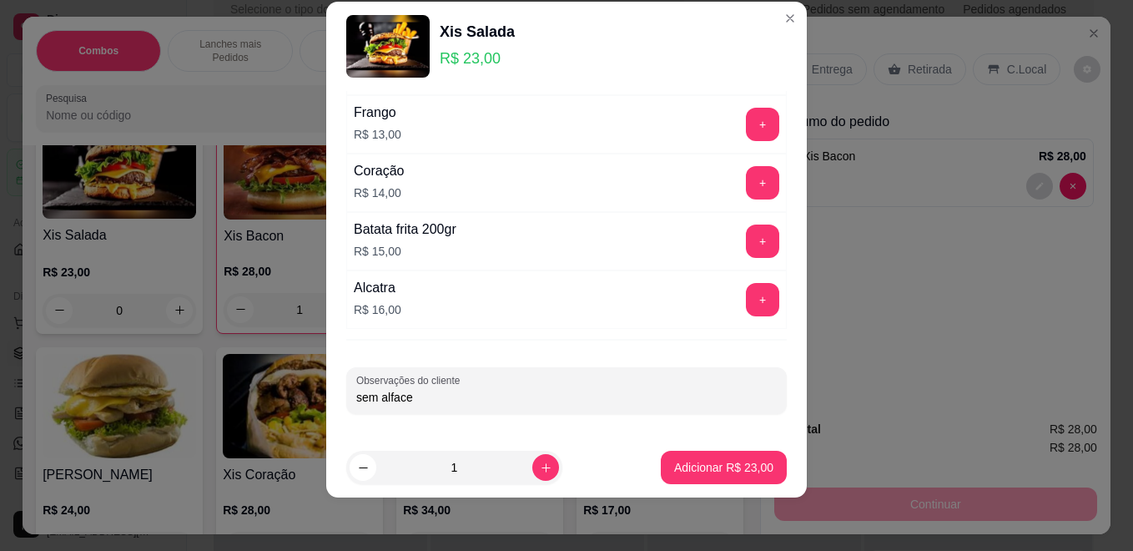
type input "sem alface"
click at [416, 358] on div "Turbine seu Lanche Completo Escolha até 3 opções Alafce R$ 2,00 + Milho R$ 2,00…" at bounding box center [566, 264] width 481 height 346
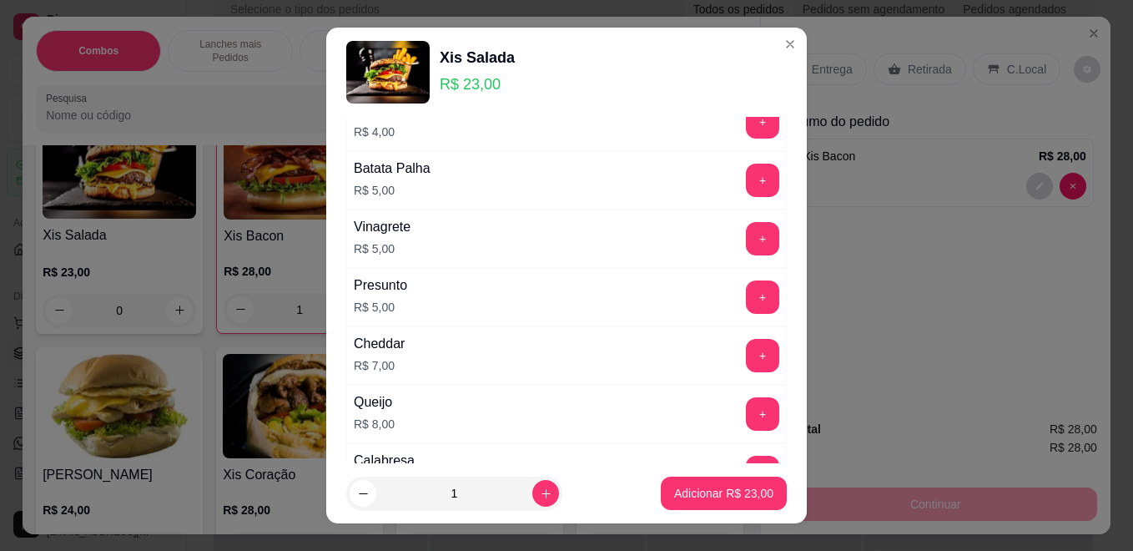
scroll to position [713, 0]
click at [748, 288] on button "+" at bounding box center [763, 296] width 33 height 33
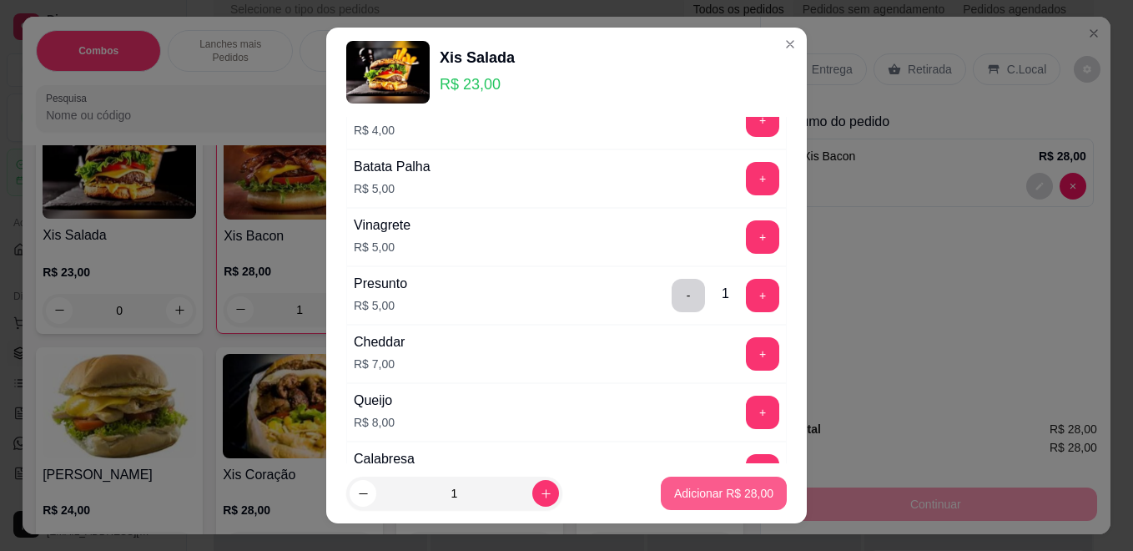
click at [714, 487] on p "Adicionar R$ 28,00" at bounding box center [723, 493] width 99 height 17
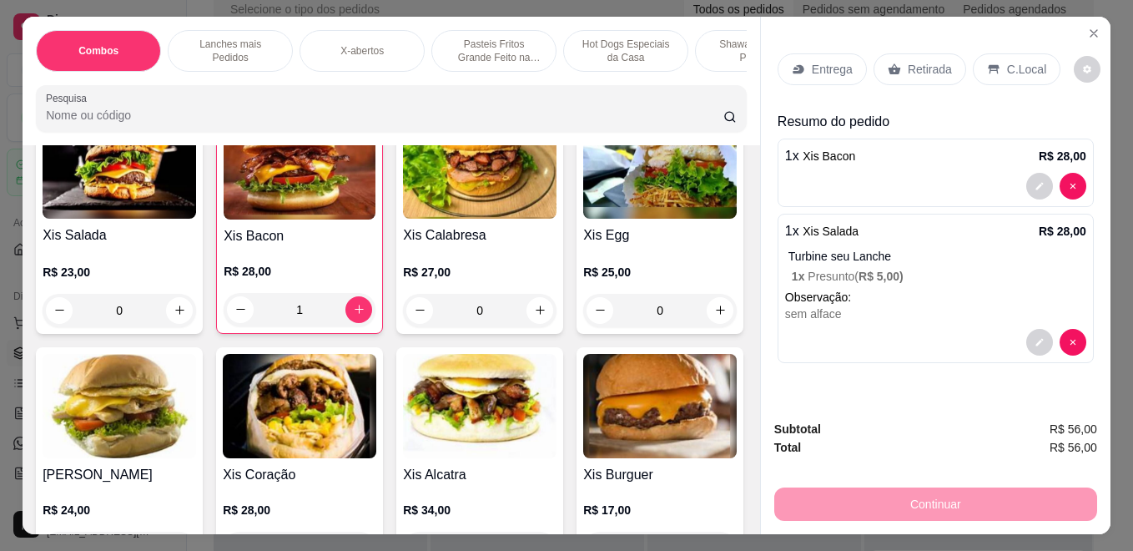
click at [917, 73] on div "Retirada" at bounding box center [920, 69] width 93 height 32
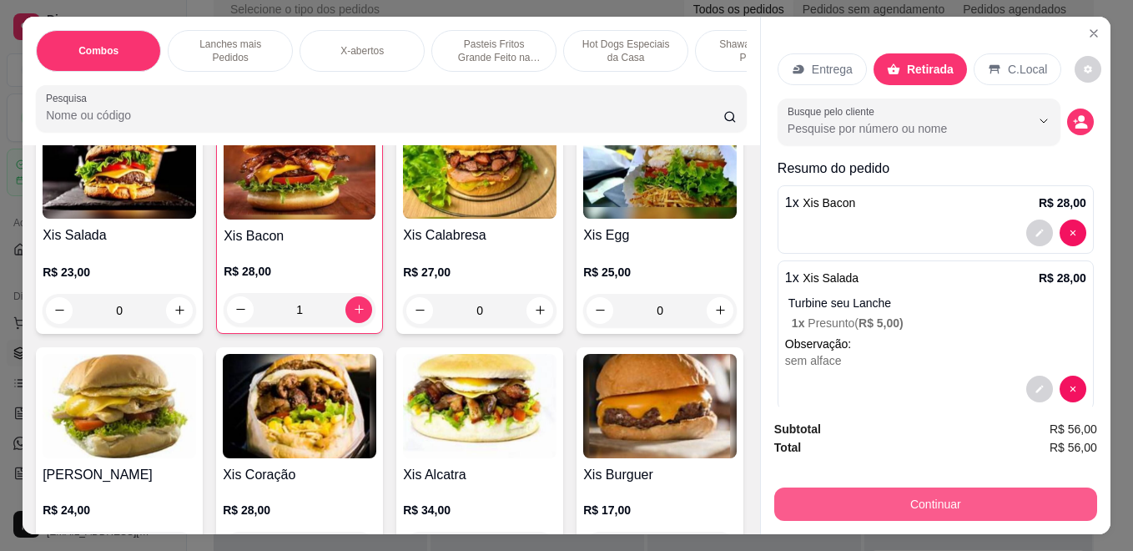
click at [925, 512] on button "Continuar" at bounding box center [935, 503] width 323 height 33
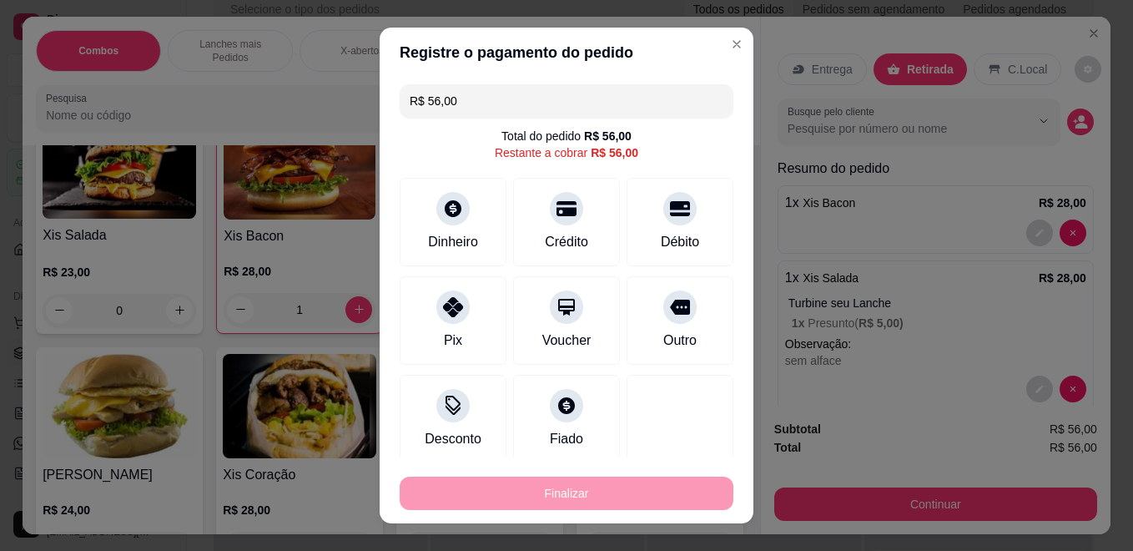
drag, startPoint x: 673, startPoint y: 315, endPoint x: 672, endPoint y: 463, distance: 148.5
click at [673, 315] on div "Outro" at bounding box center [680, 320] width 107 height 88
type input "R$ 0,00"
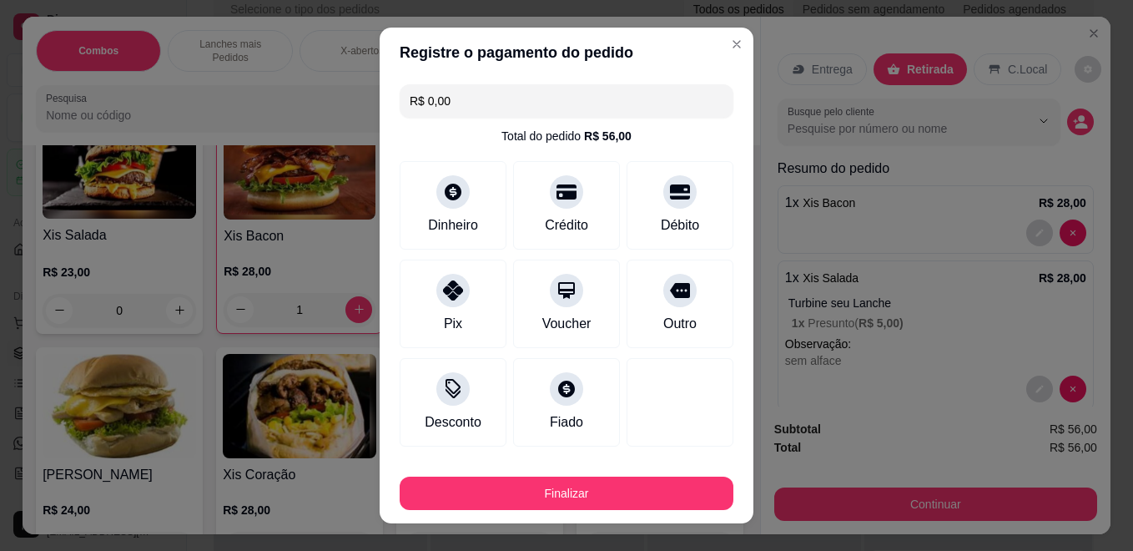
click at [663, 512] on footer "Finalizar" at bounding box center [567, 489] width 374 height 67
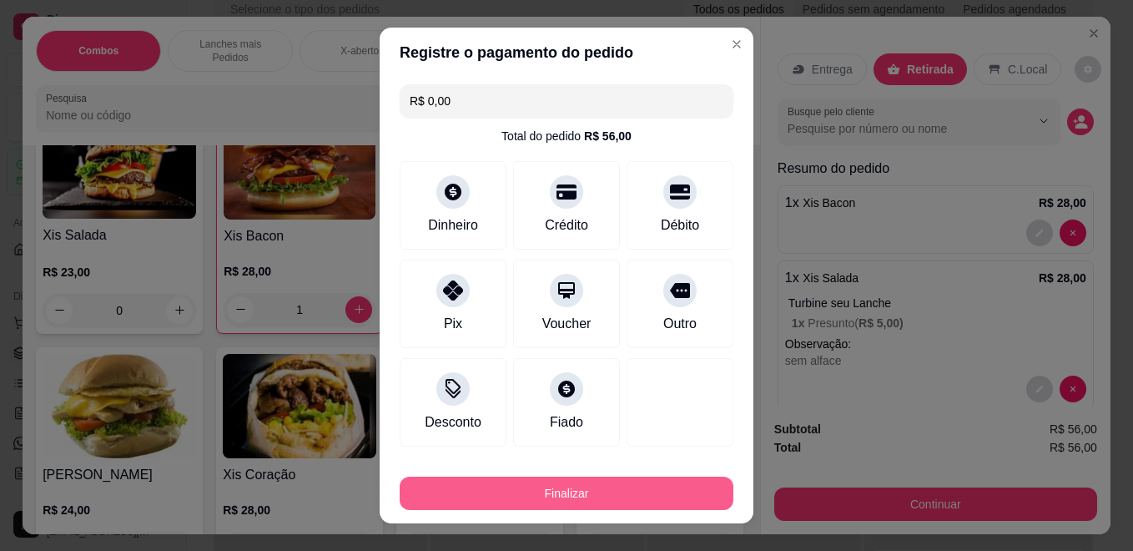
click at [706, 484] on button "Finalizar" at bounding box center [567, 492] width 334 height 33
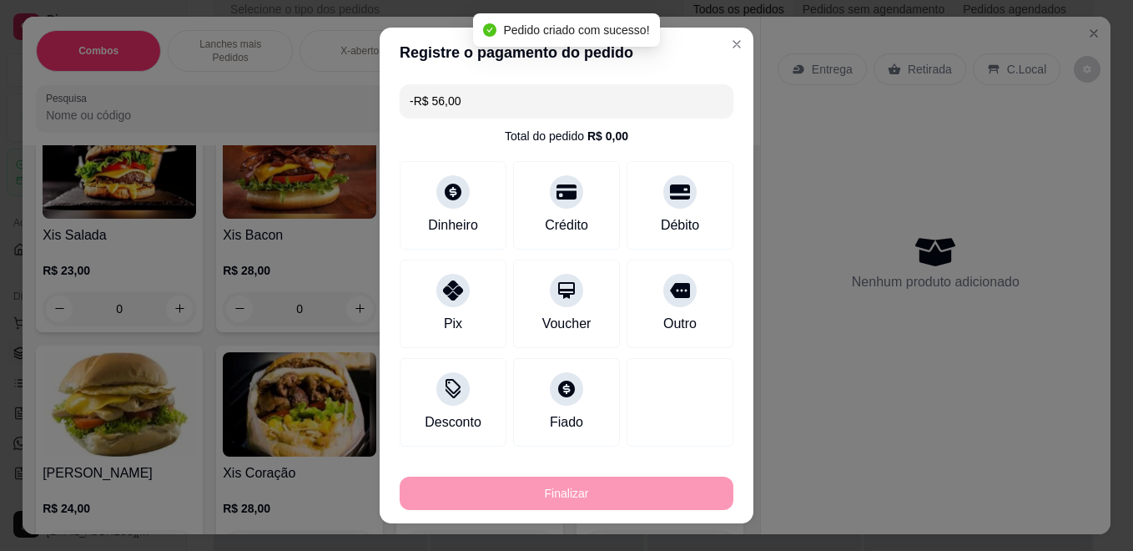
click at [894, 367] on div "**********" at bounding box center [978, 421] width 228 height 551
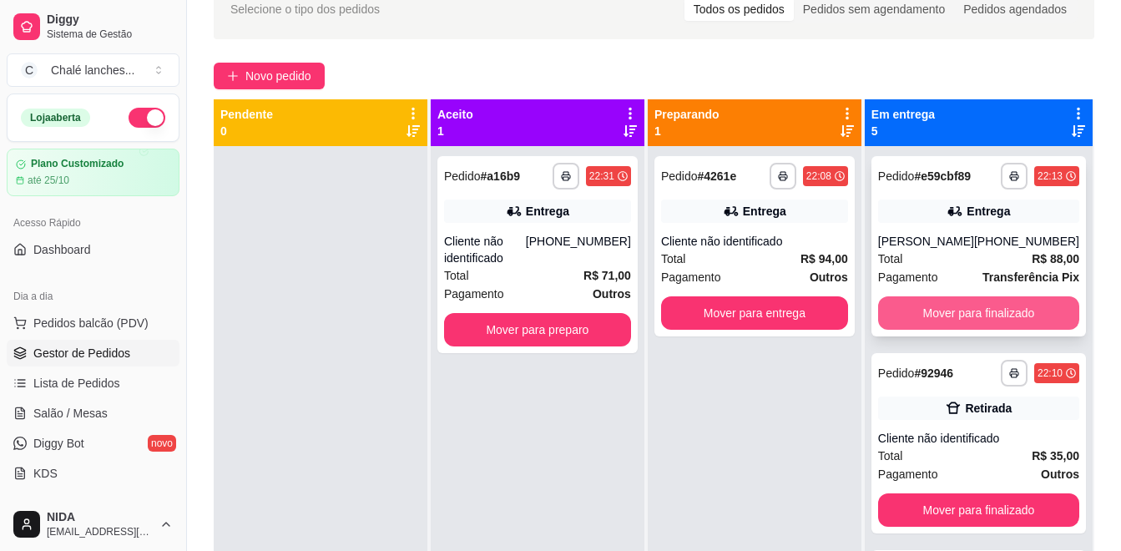
click at [921, 330] on button "Mover para finalizado" at bounding box center [978, 312] width 201 height 33
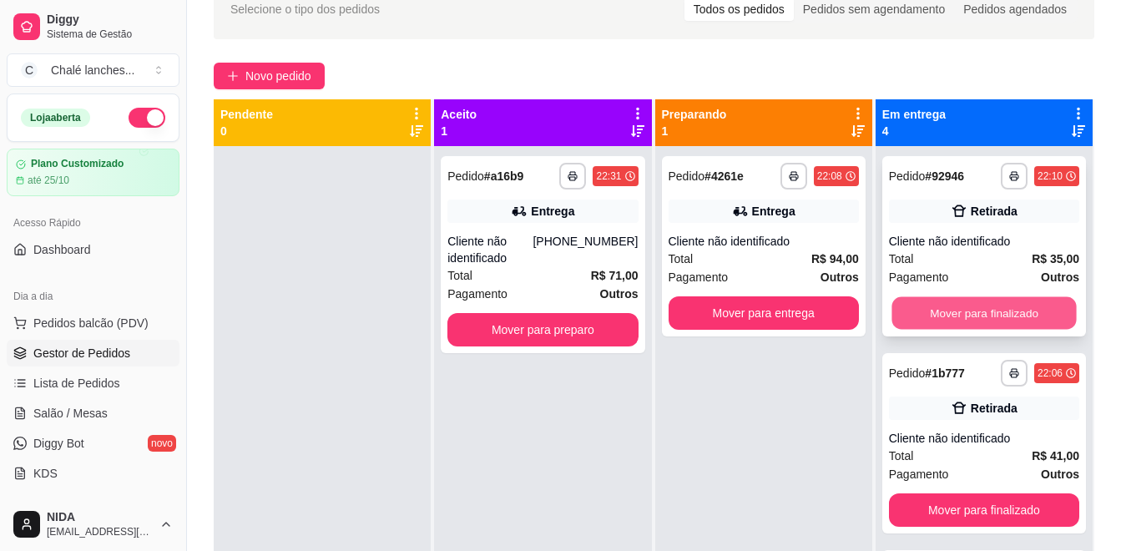
click at [922, 328] on button "Mover para finalizado" at bounding box center [983, 313] width 184 height 33
click at [926, 325] on button "Mover para finalizado" at bounding box center [984, 312] width 190 height 33
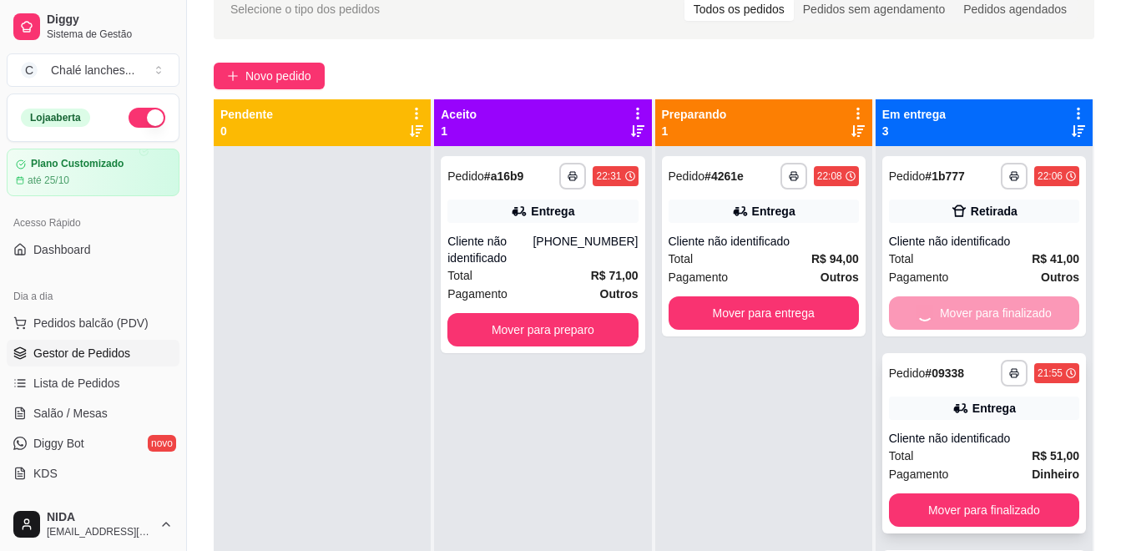
click at [911, 493] on button "Mover para finalizado" at bounding box center [984, 509] width 190 height 33
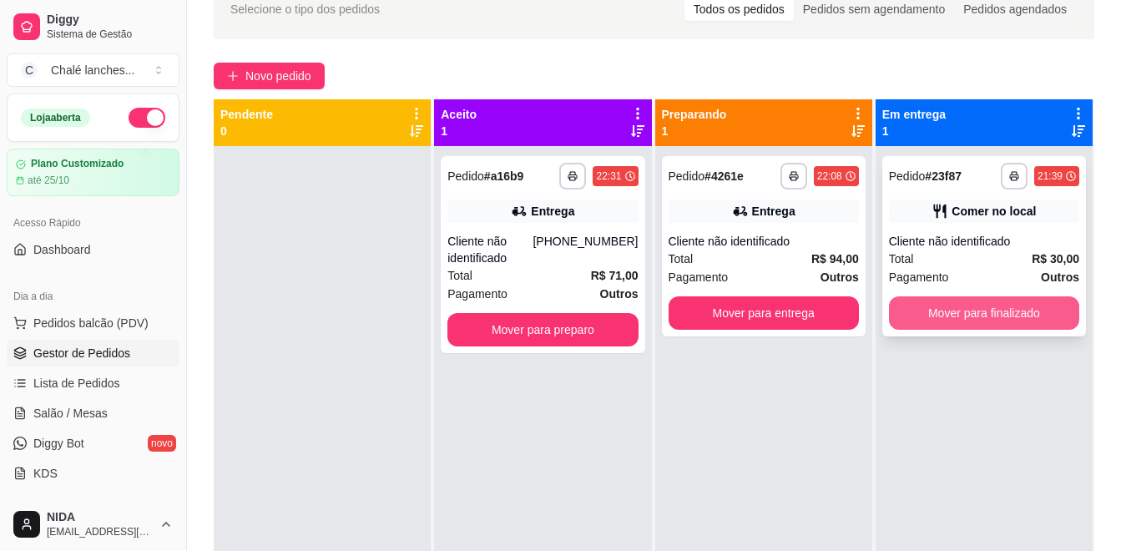
click at [916, 320] on button "Mover para finalizado" at bounding box center [984, 312] width 190 height 33
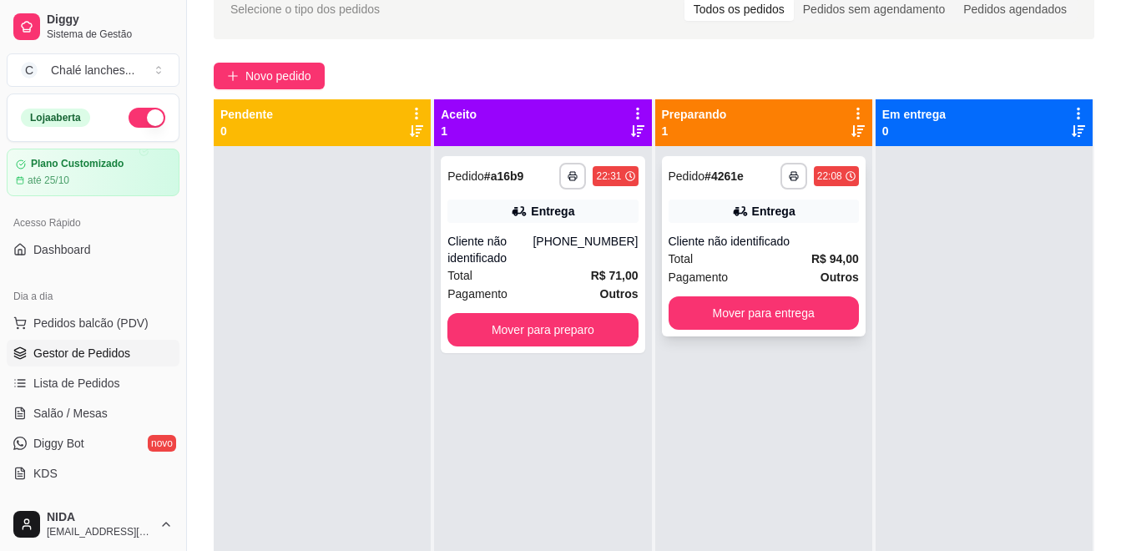
click at [741, 265] on div "Total R$ 94,00" at bounding box center [763, 259] width 190 height 18
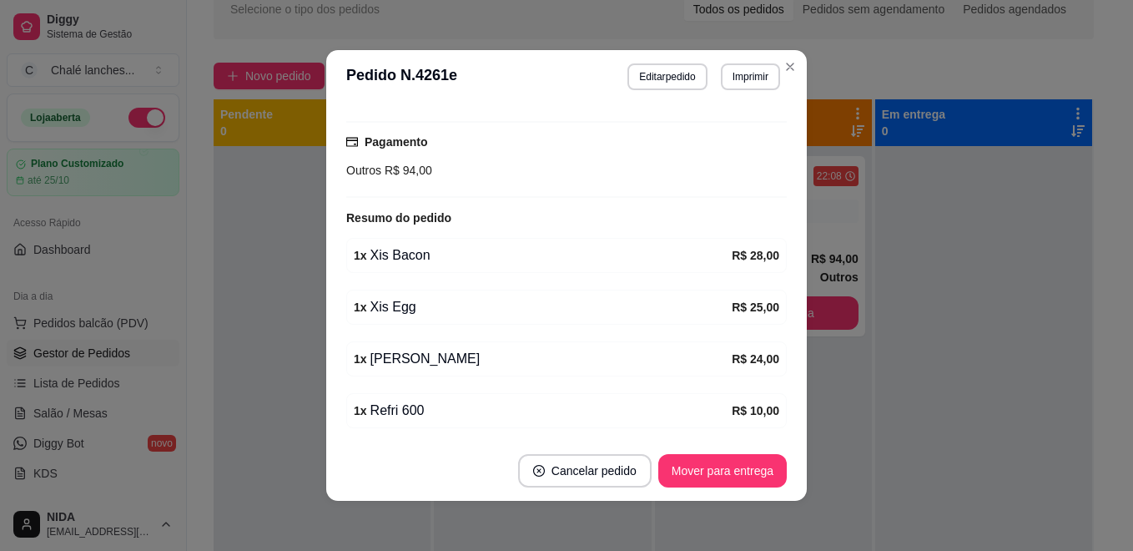
scroll to position [393, 0]
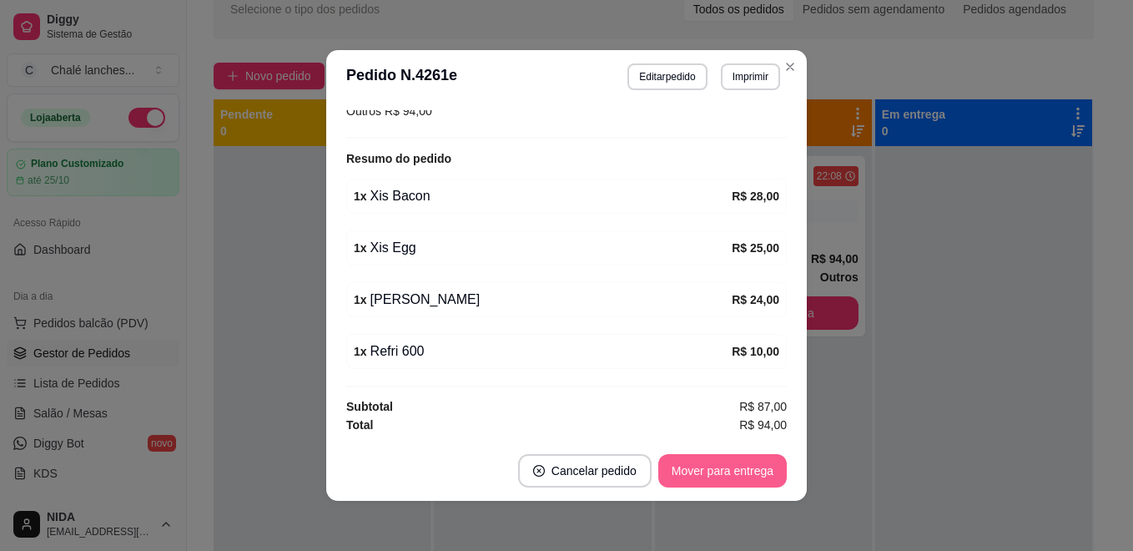
click at [693, 464] on button "Mover para entrega" at bounding box center [722, 470] width 129 height 33
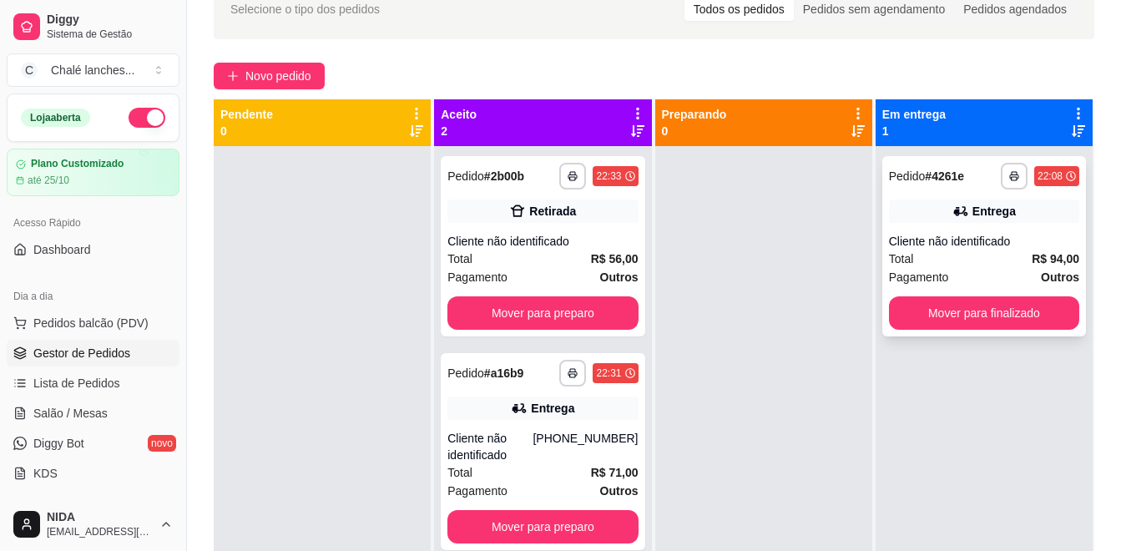
click at [910, 269] on span "Pagamento" at bounding box center [919, 277] width 60 height 18
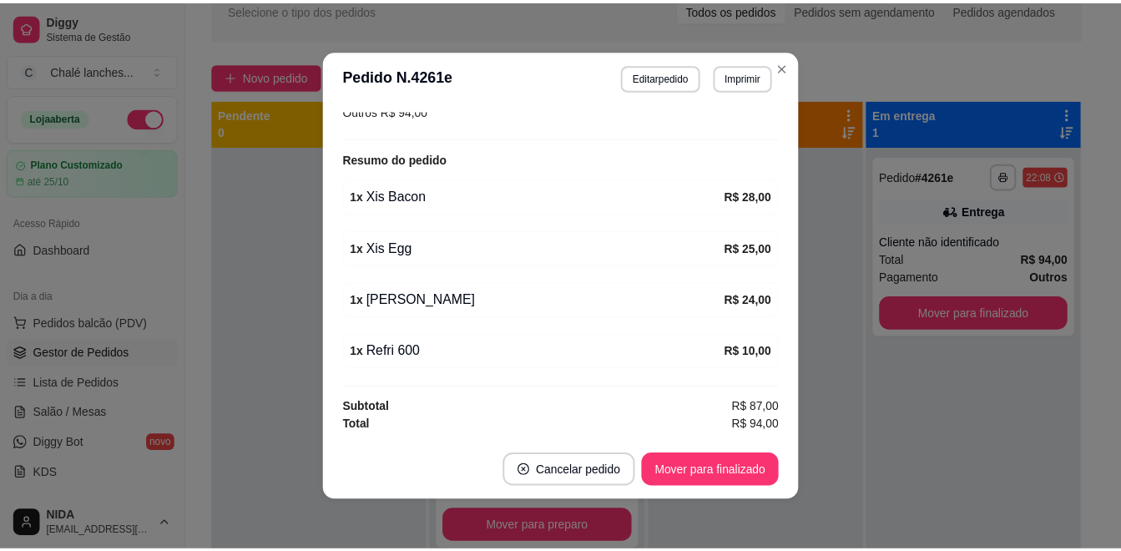
scroll to position [3, 0]
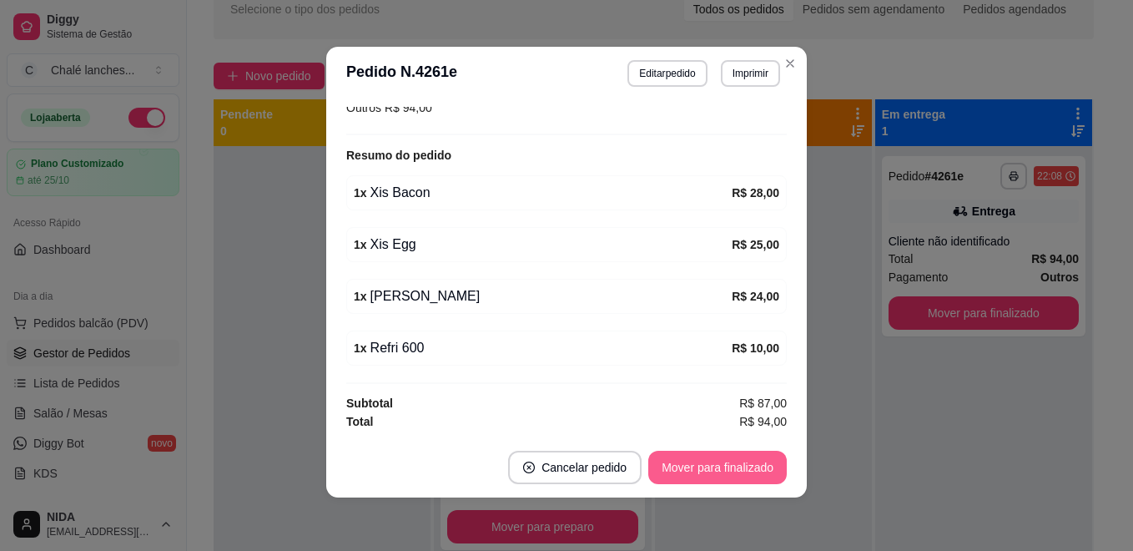
click at [714, 468] on button "Mover para finalizado" at bounding box center [717, 467] width 139 height 33
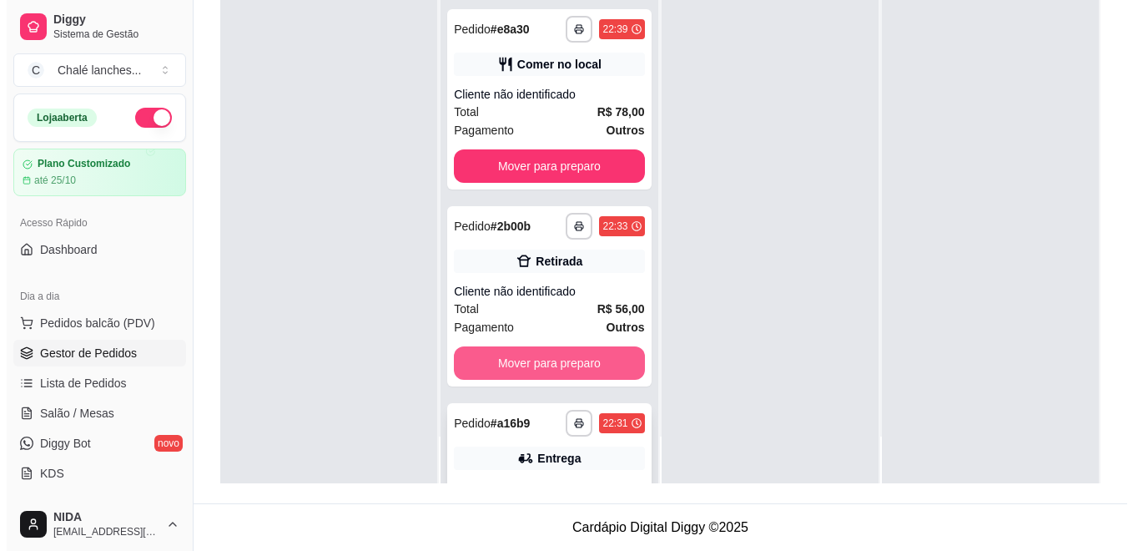
scroll to position [1058, 0]
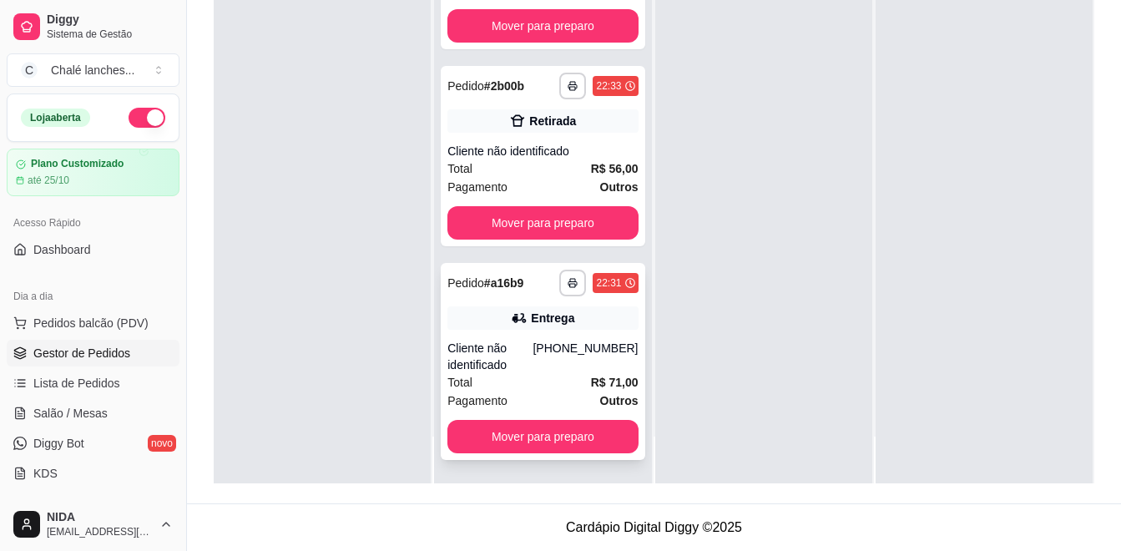
click at [542, 393] on div "Pagamento Outros" at bounding box center [542, 400] width 190 height 18
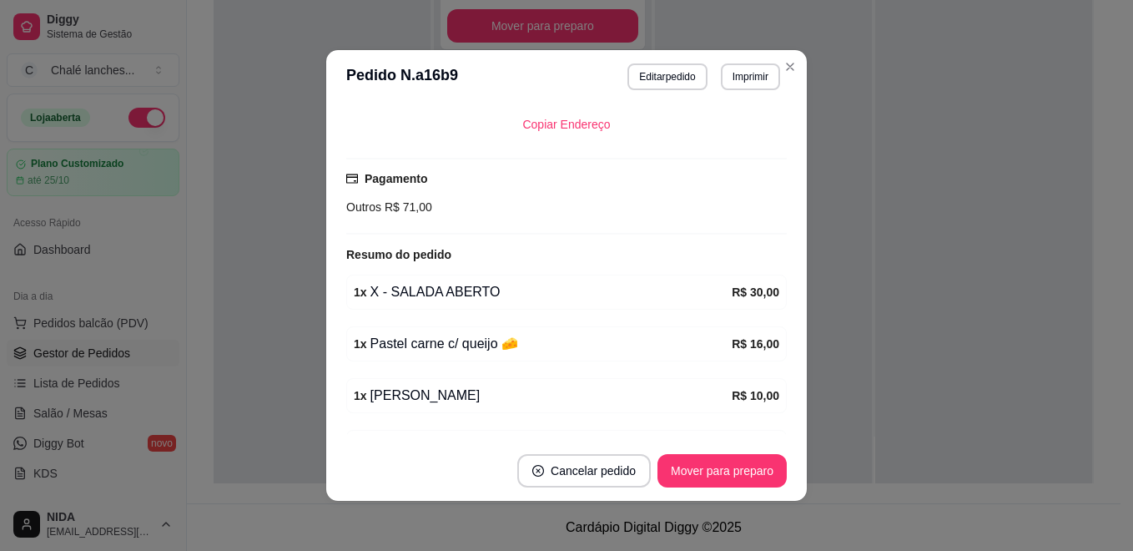
scroll to position [417, 0]
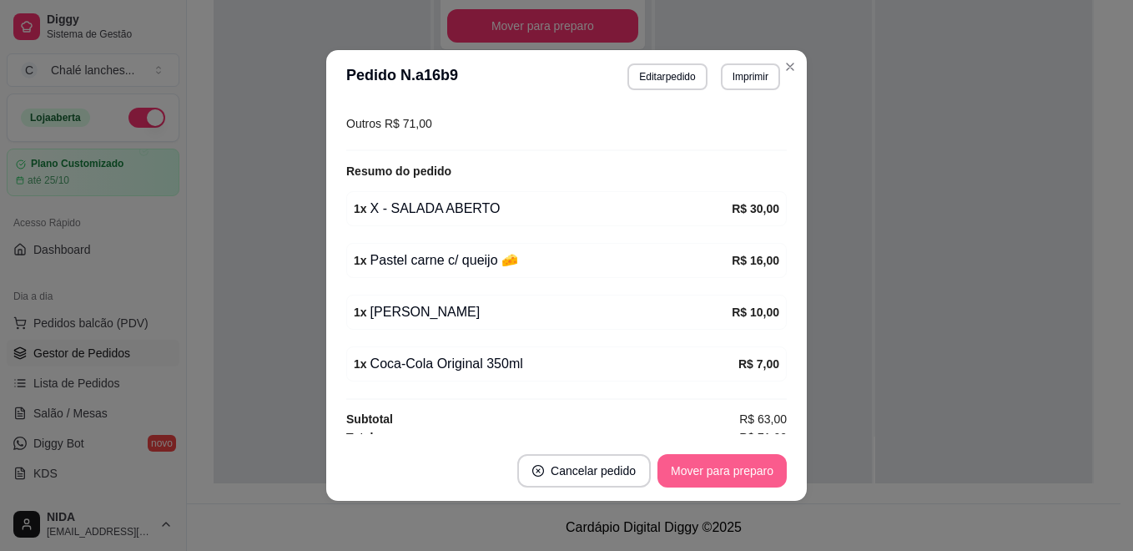
click at [670, 460] on button "Mover para preparo" at bounding box center [722, 470] width 129 height 33
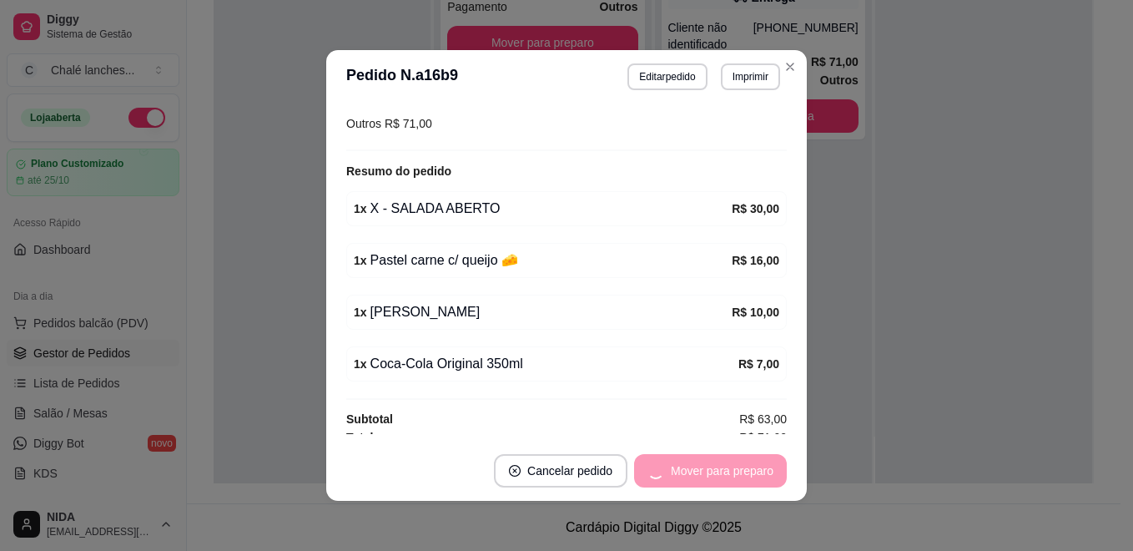
click at [729, 469] on div "Mover para preparo" at bounding box center [710, 470] width 153 height 33
click at [729, 469] on button "Mover para entrega" at bounding box center [722, 471] width 125 height 33
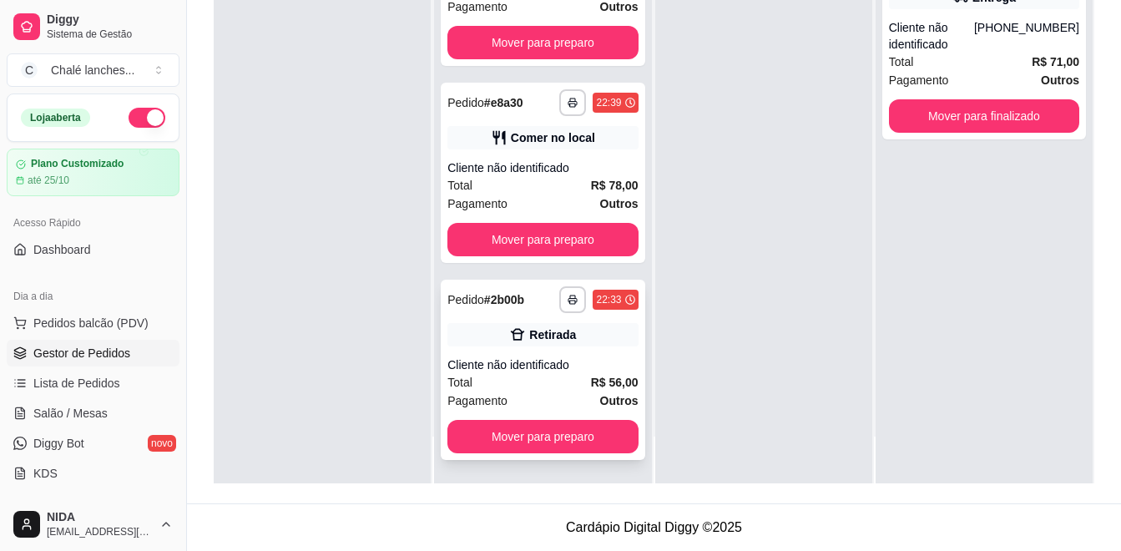
click at [554, 378] on div "Total R$ 56,00" at bounding box center [542, 382] width 190 height 18
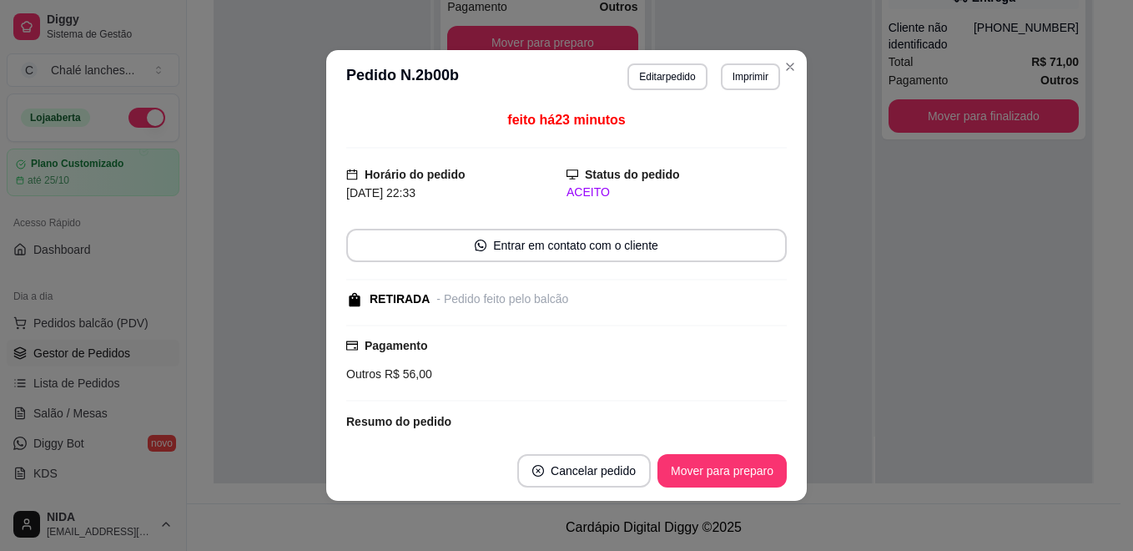
scroll to position [251, 0]
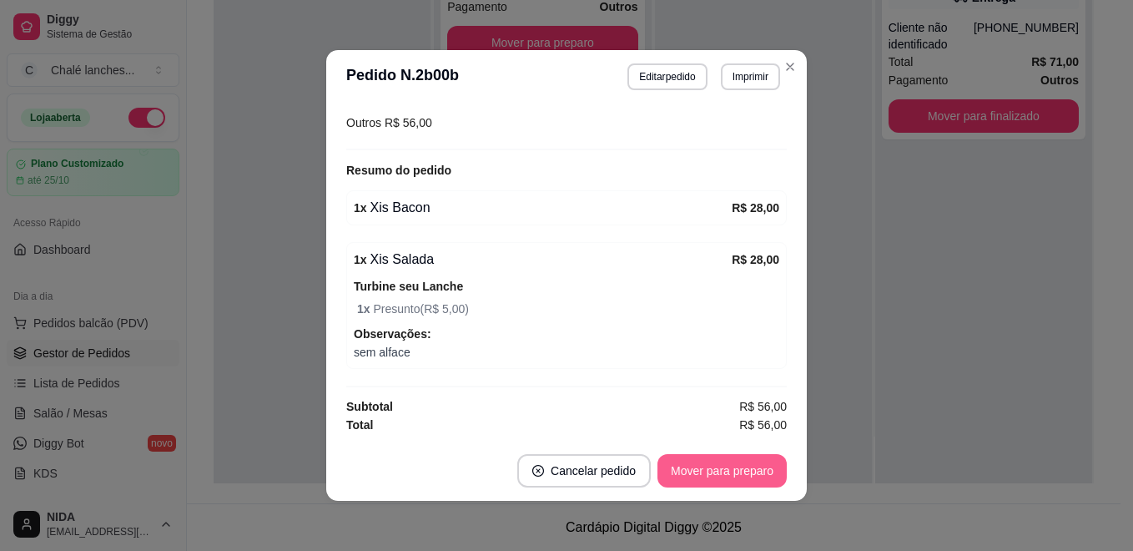
click at [695, 456] on button "Mover para preparo" at bounding box center [722, 470] width 129 height 33
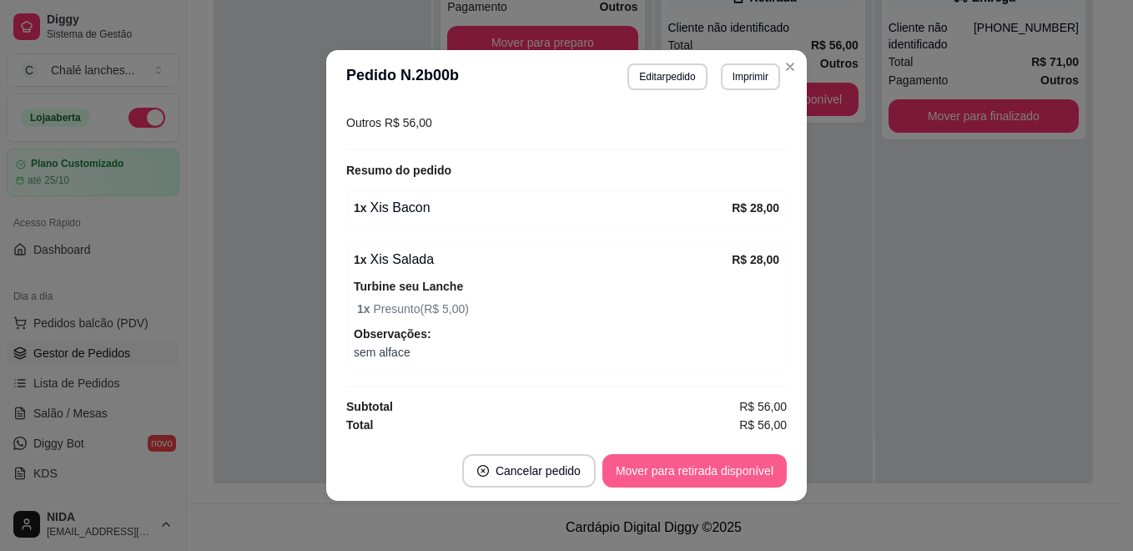
scroll to position [648, 0]
click at [695, 456] on button "Mover para retirada disponível" at bounding box center [694, 470] width 184 height 33
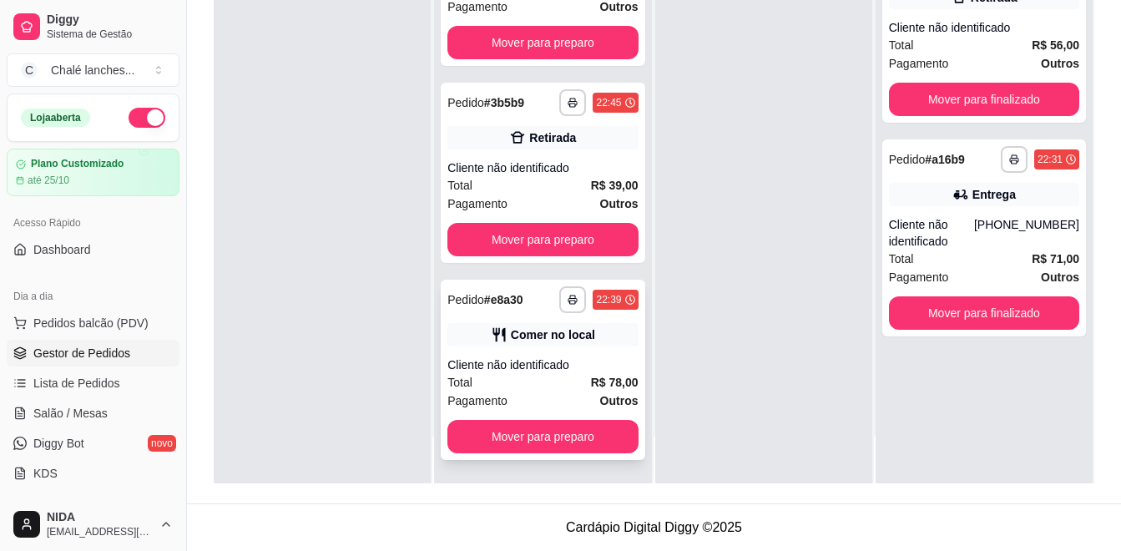
click at [514, 357] on div "Cliente não identificado" at bounding box center [542, 364] width 190 height 17
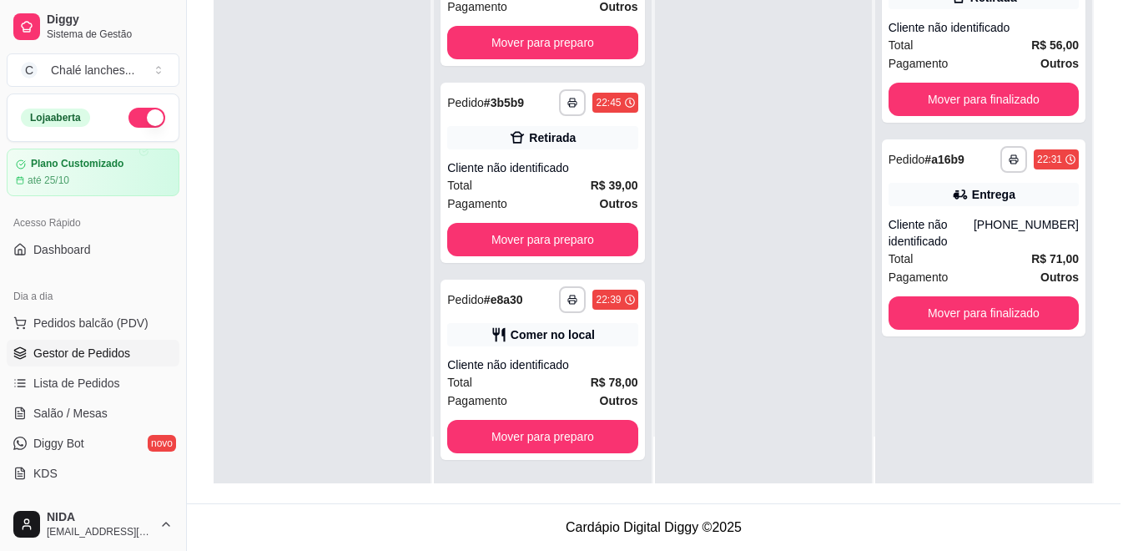
scroll to position [250, 0]
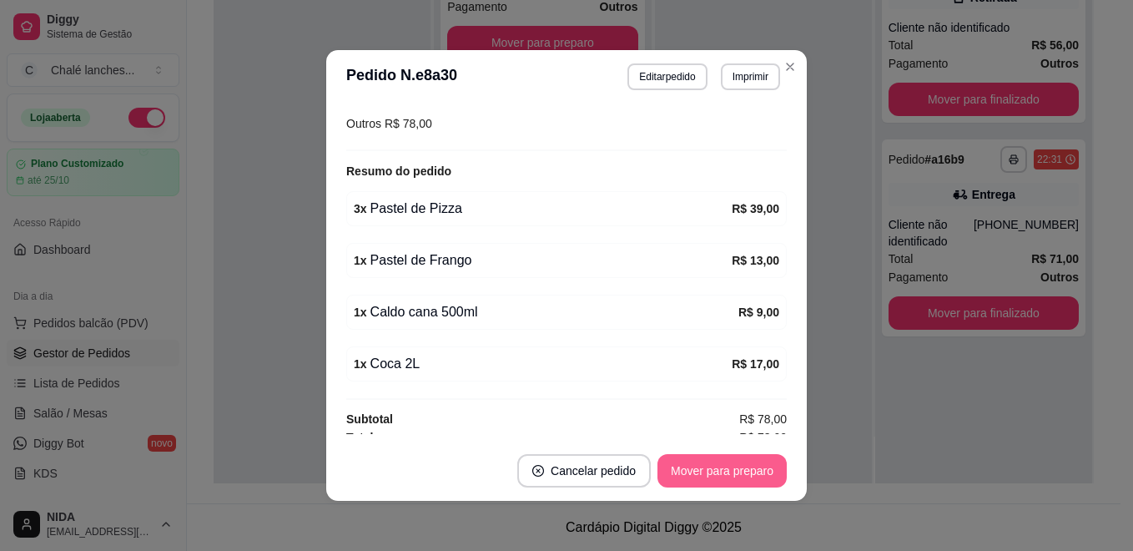
click at [693, 466] on button "Mover para preparo" at bounding box center [722, 470] width 129 height 33
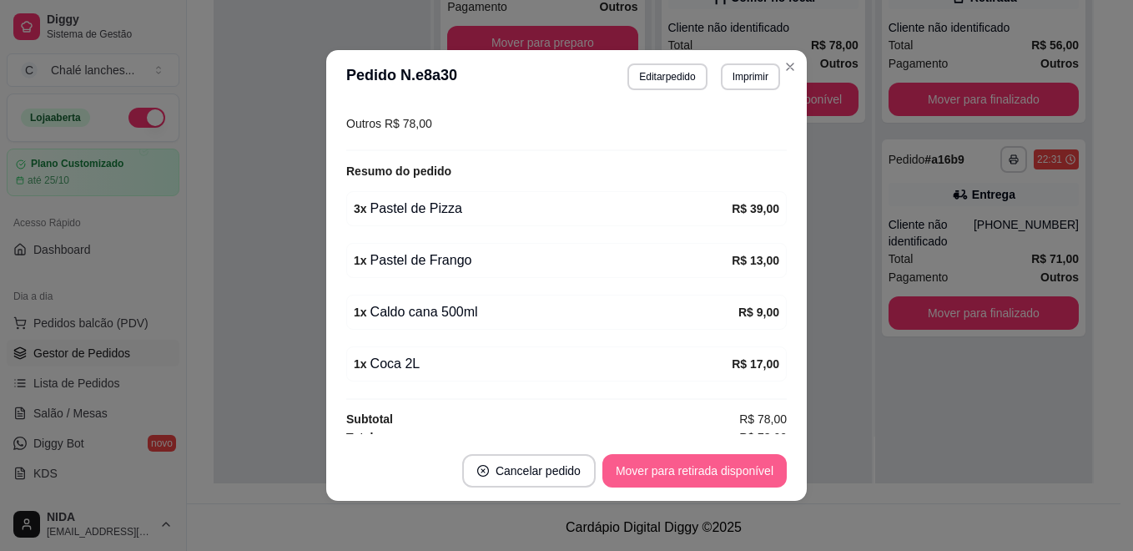
scroll to position [451, 0]
click at [730, 479] on button "Mover para retirada disponível" at bounding box center [694, 470] width 184 height 33
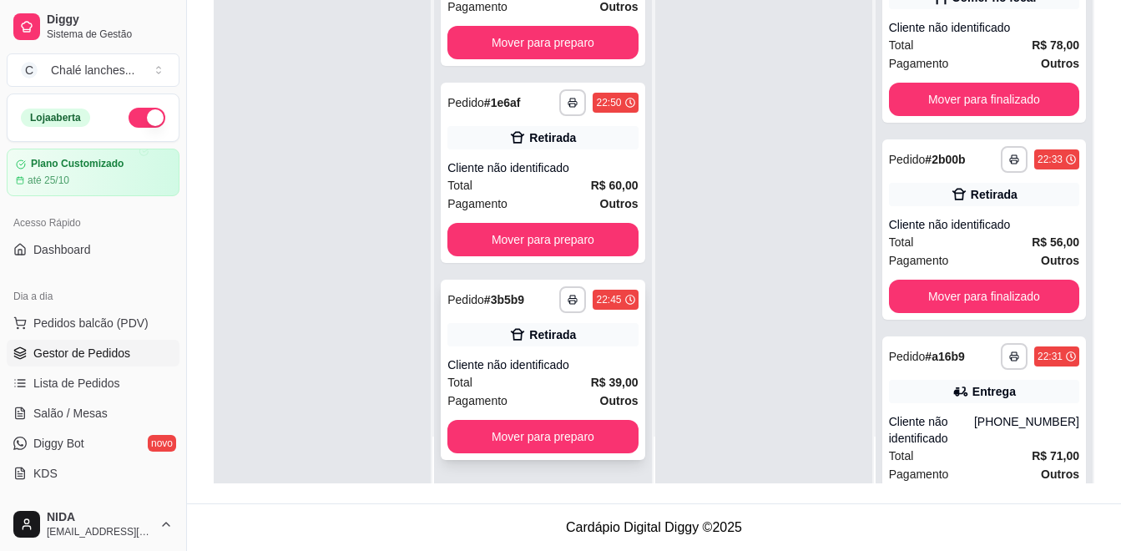
click at [577, 392] on div "Pagamento Outros" at bounding box center [542, 400] width 190 height 18
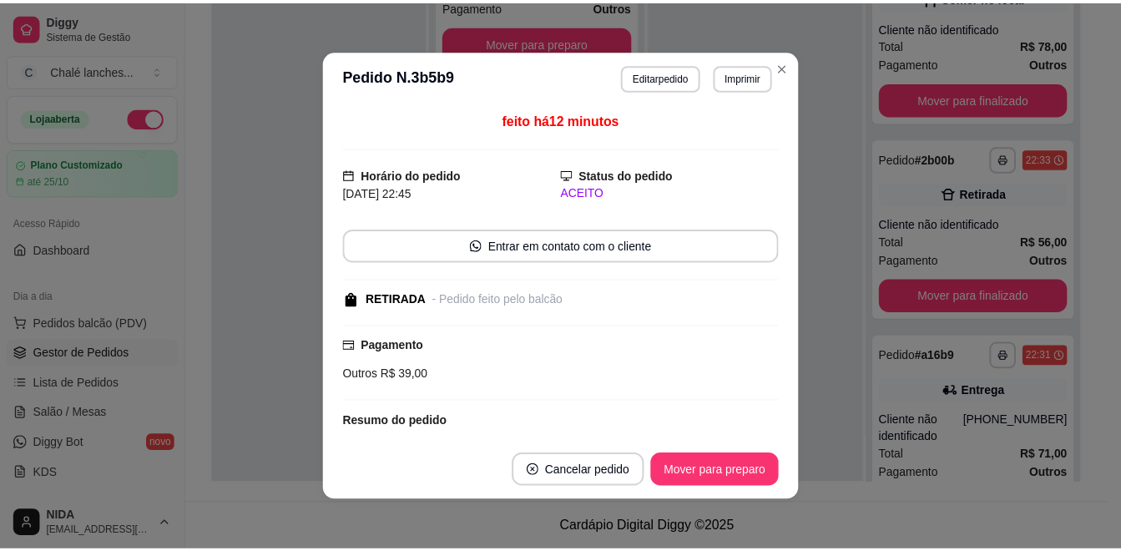
scroll to position [159, 0]
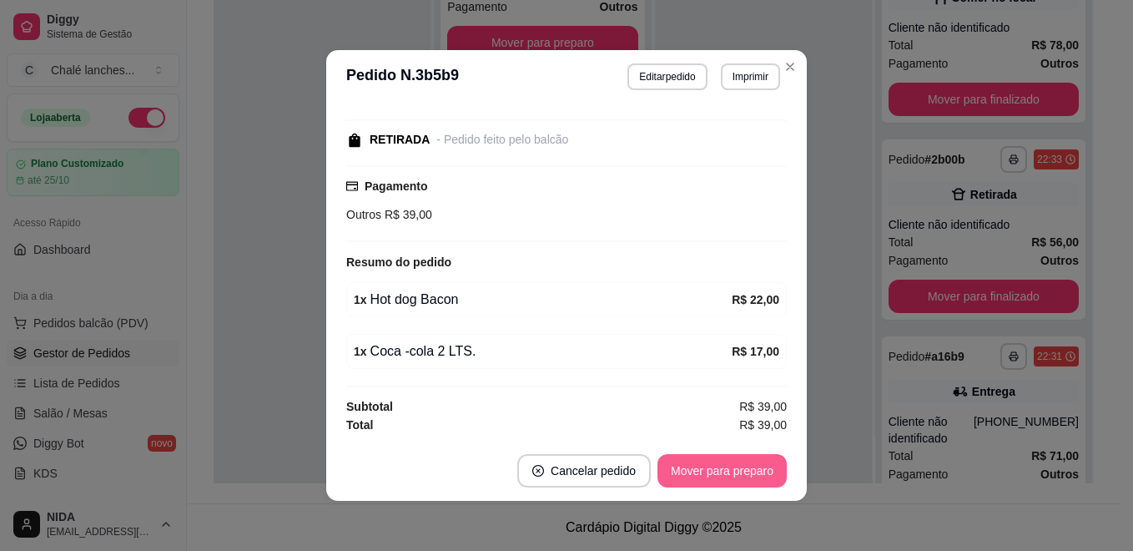
click at [763, 469] on button "Mover para preparo" at bounding box center [722, 470] width 129 height 33
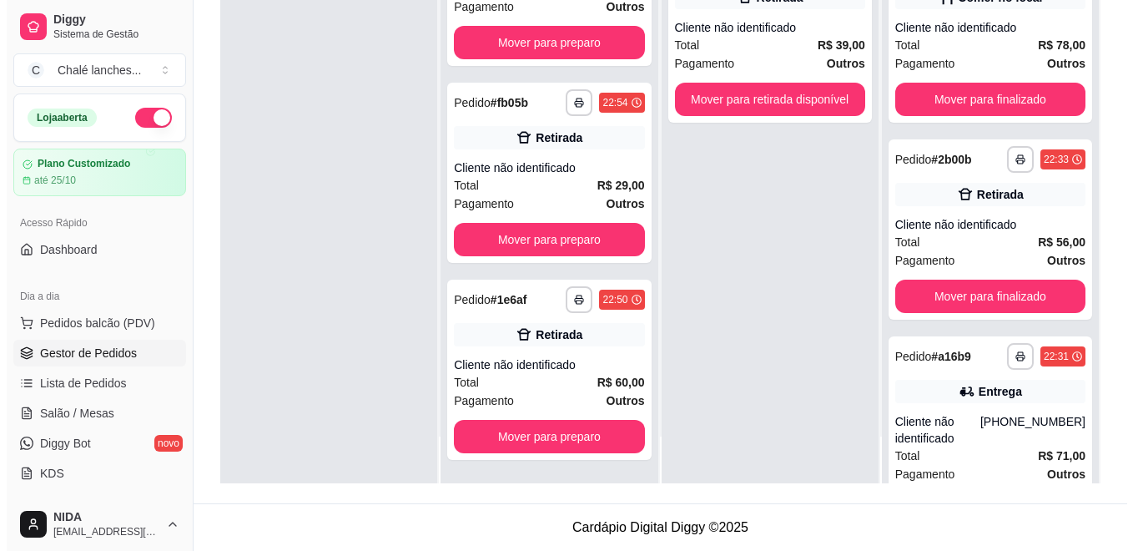
scroll to position [254, 0]
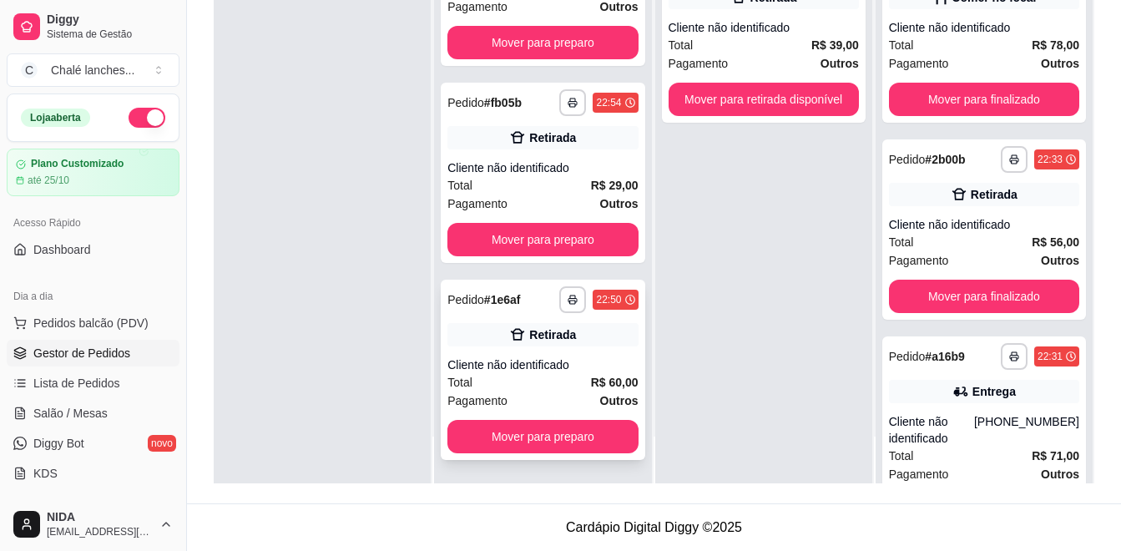
click at [532, 340] on div "Retirada" at bounding box center [552, 334] width 47 height 17
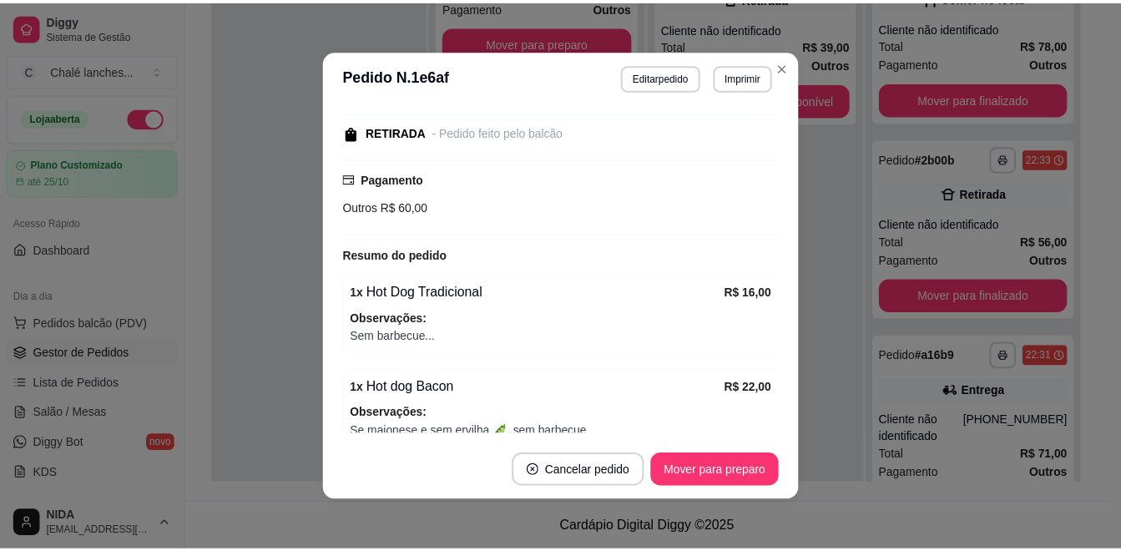
scroll to position [250, 0]
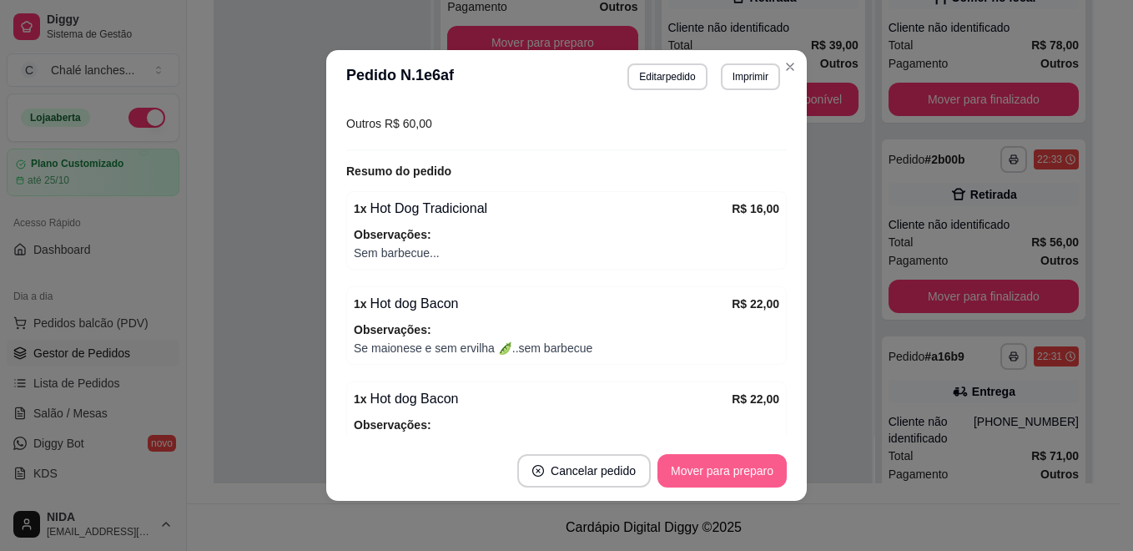
click at [706, 486] on button "Mover para preparo" at bounding box center [722, 470] width 129 height 33
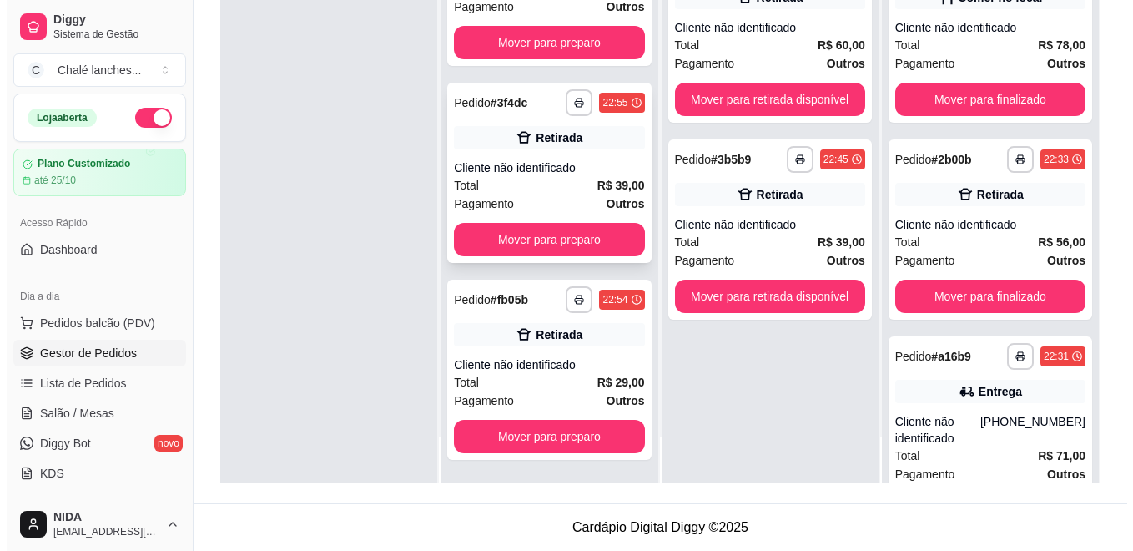
scroll to position [57, 0]
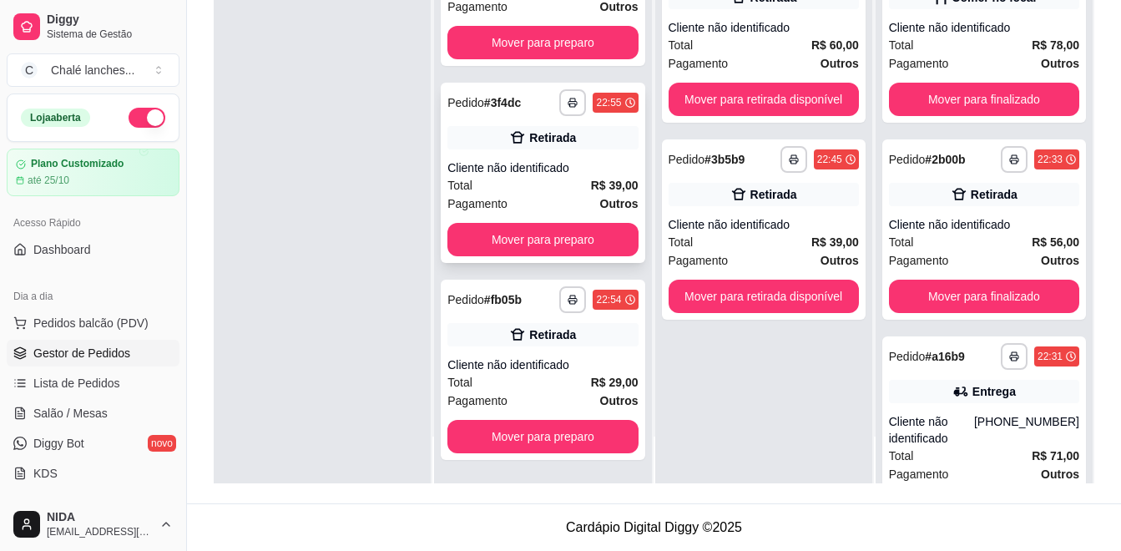
click at [591, 183] on strong "R$ 39,00" at bounding box center [615, 185] width 48 height 13
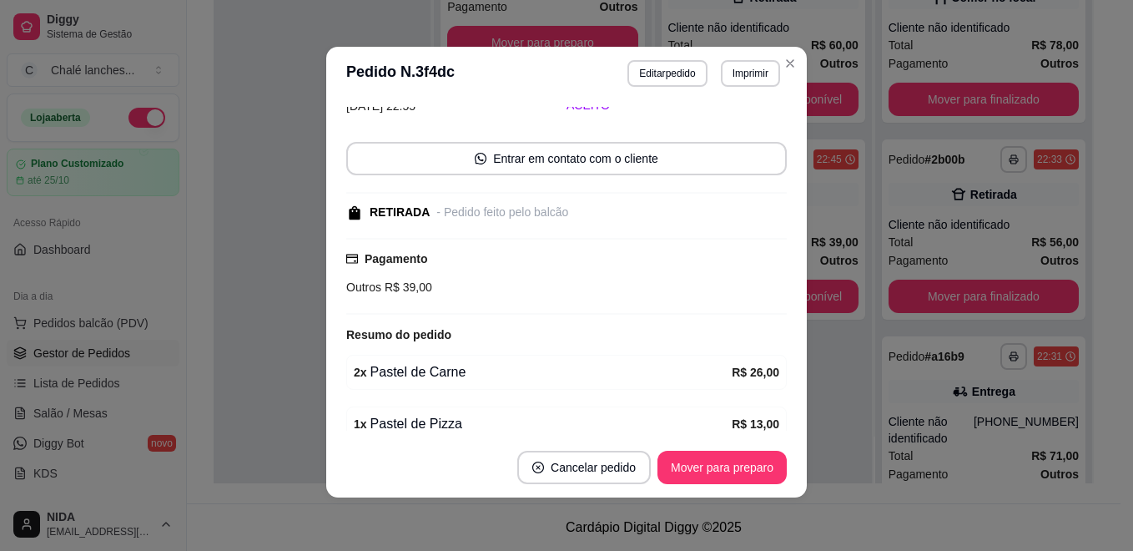
scroll to position [159, 0]
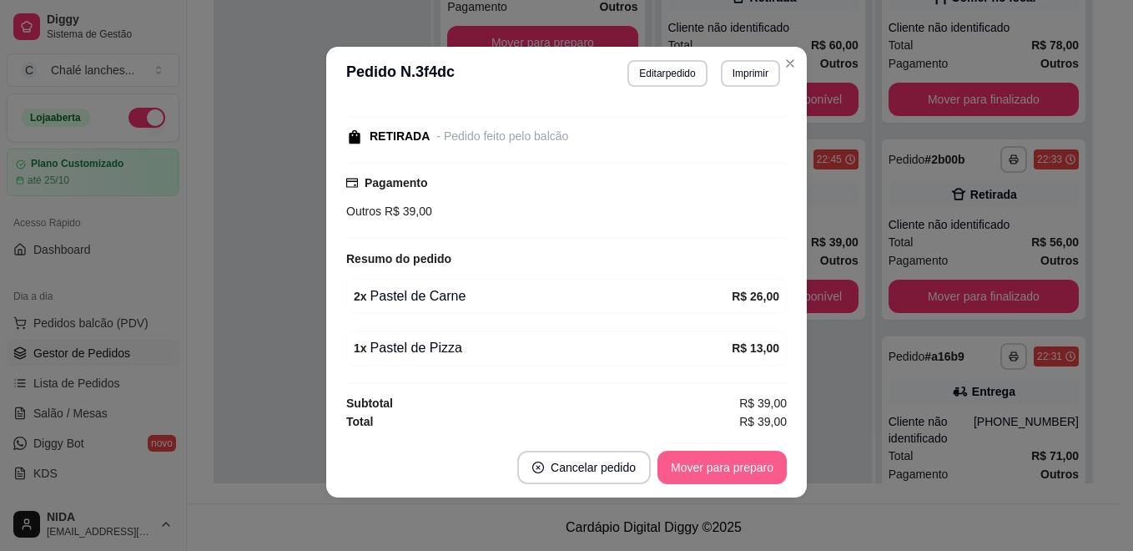
click at [668, 463] on button "Mover para preparo" at bounding box center [722, 467] width 129 height 33
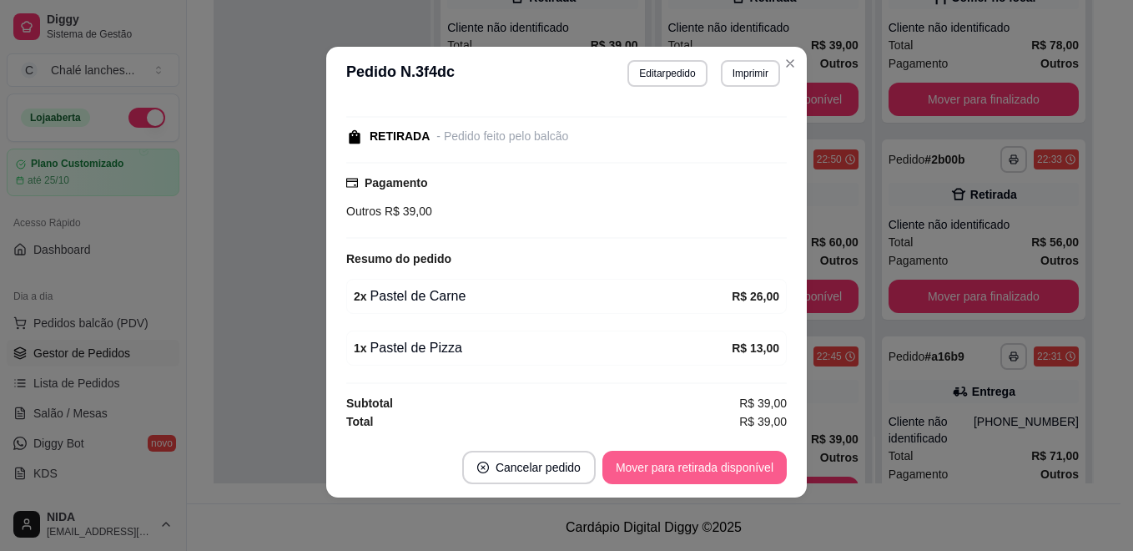
scroll to position [0, 0]
click at [703, 466] on button "Mover para retirada disponível" at bounding box center [694, 467] width 184 height 33
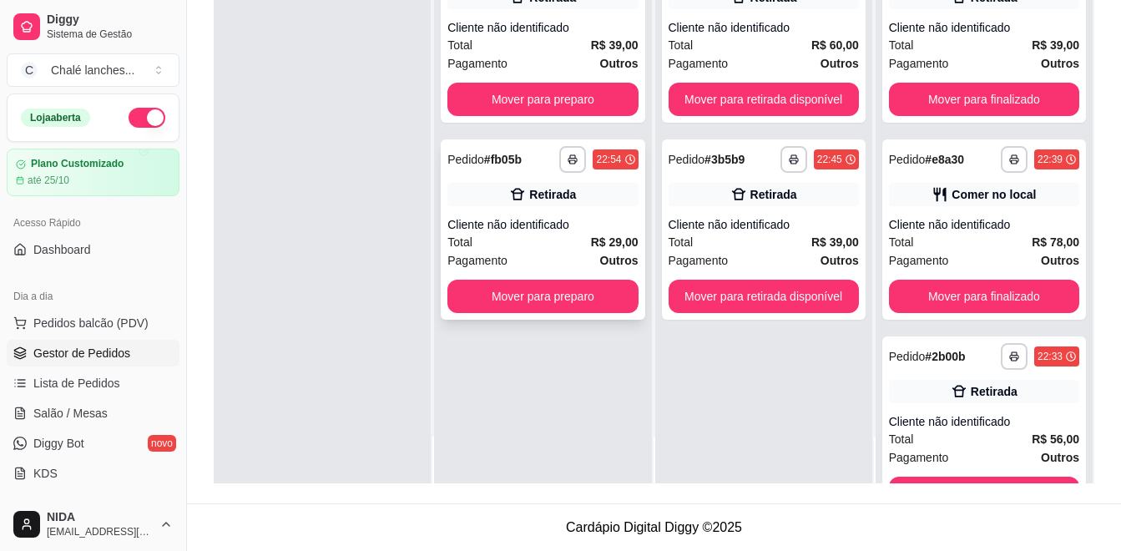
click at [547, 221] on div "Cliente não identificado" at bounding box center [542, 224] width 190 height 17
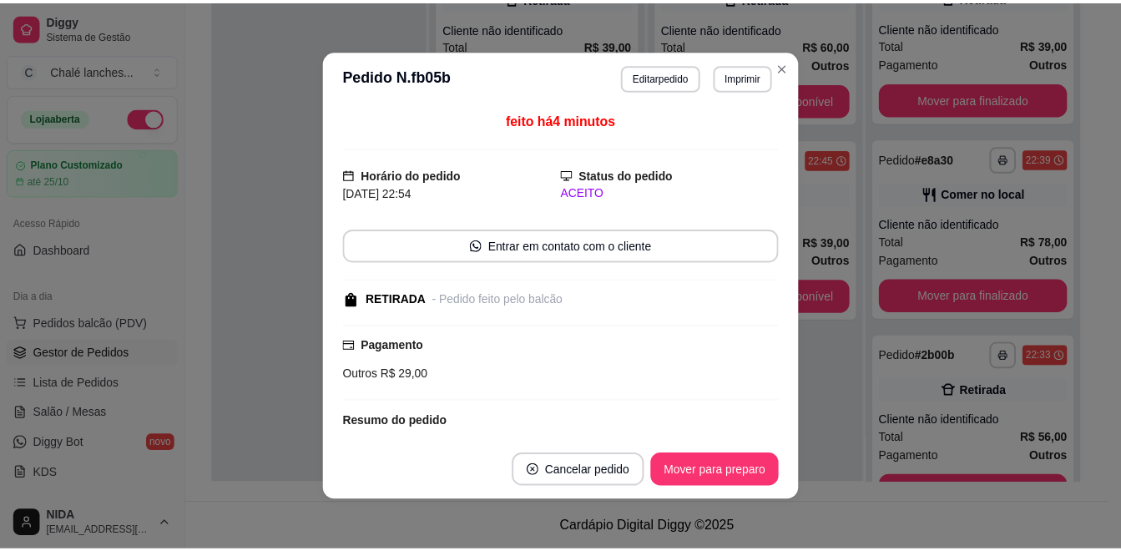
scroll to position [83, 0]
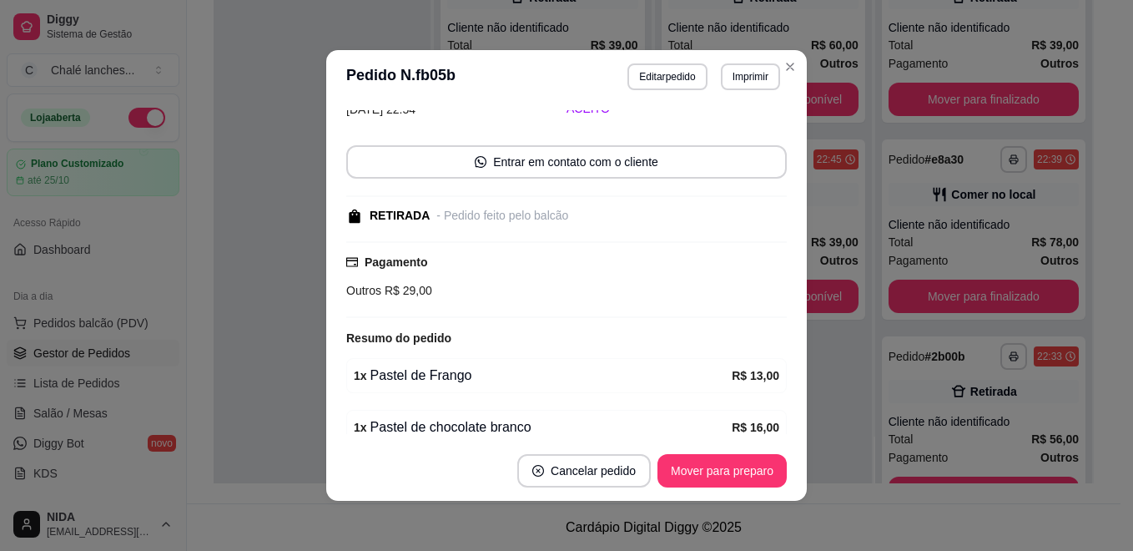
click at [547, 221] on div "feito há 4 minutos Horário do pedido [DATE] 22:54 Status do pedido ACEITO Entra…" at bounding box center [566, 272] width 441 height 324
click at [788, 211] on div "feito há 4 minutos Horário do pedido [DATE] 22:54 Status do pedido ACEITO Entra…" at bounding box center [566, 271] width 481 height 337
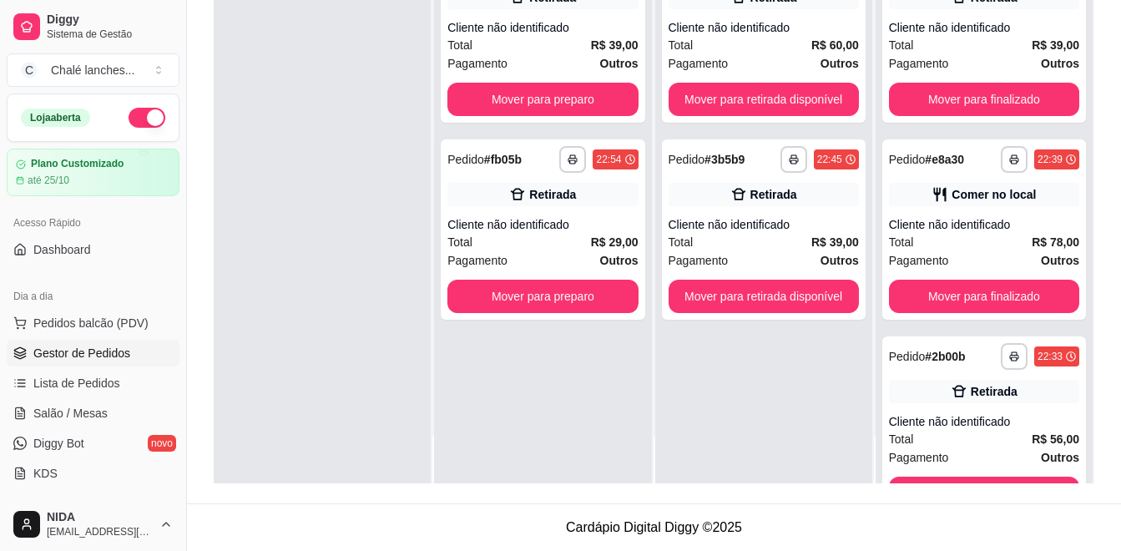
click at [862, 212] on div "**********" at bounding box center [763, 207] width 217 height 551
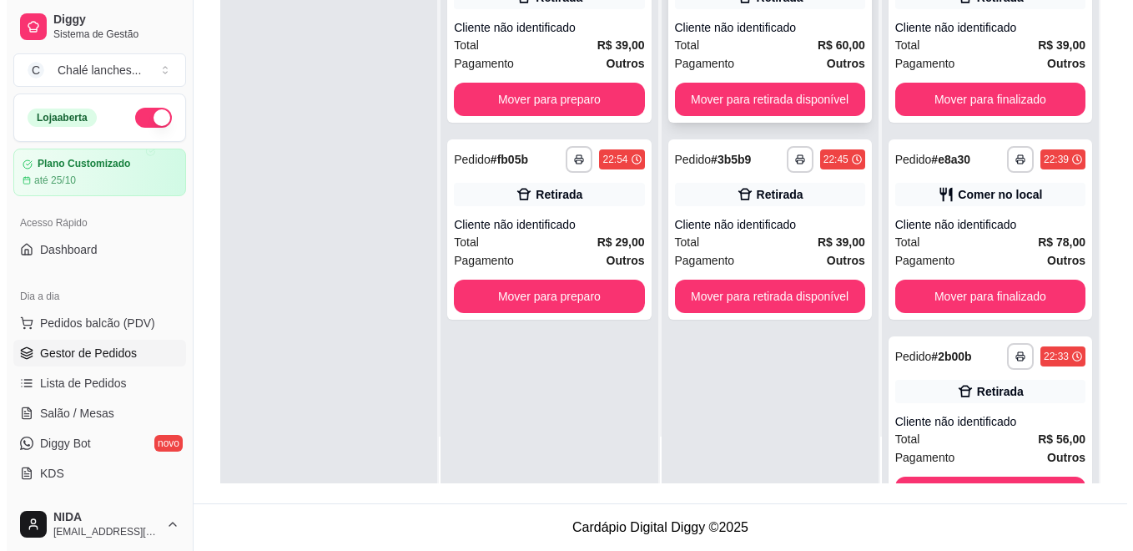
scroll to position [0, 0]
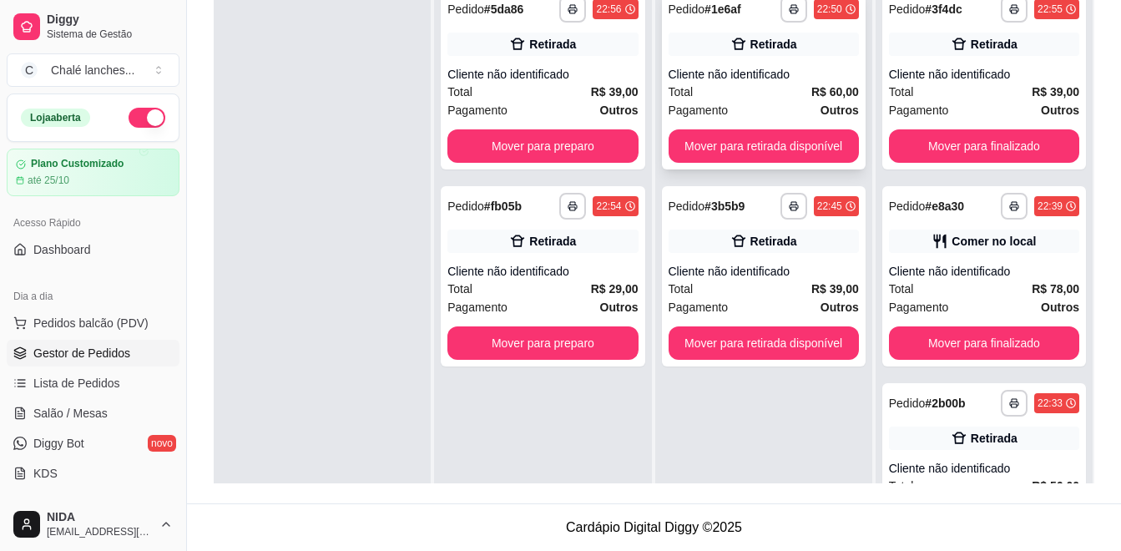
click at [743, 98] on div "Total R$ 60,00" at bounding box center [763, 92] width 190 height 18
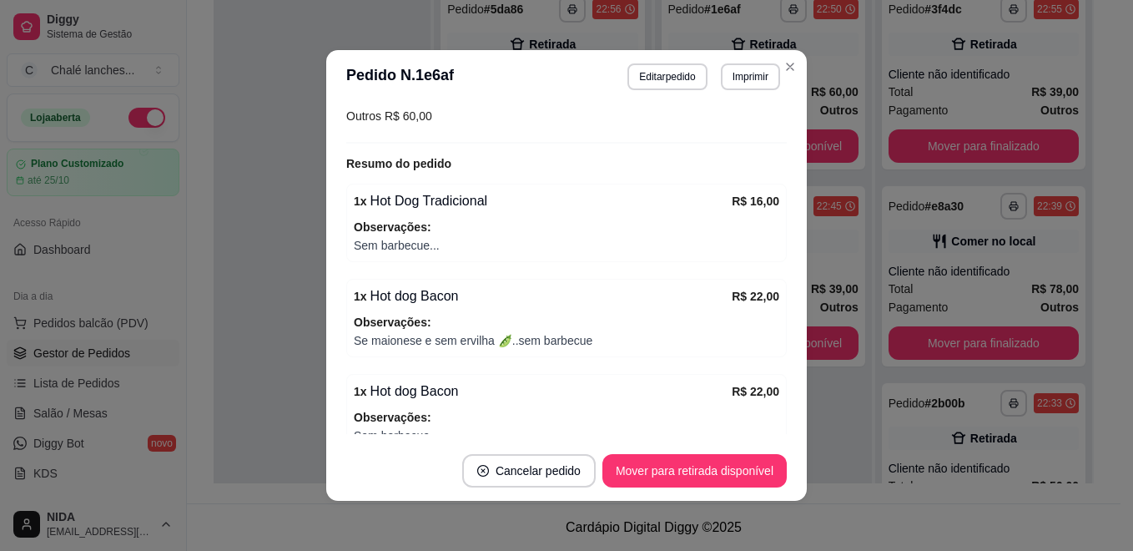
scroll to position [341, 0]
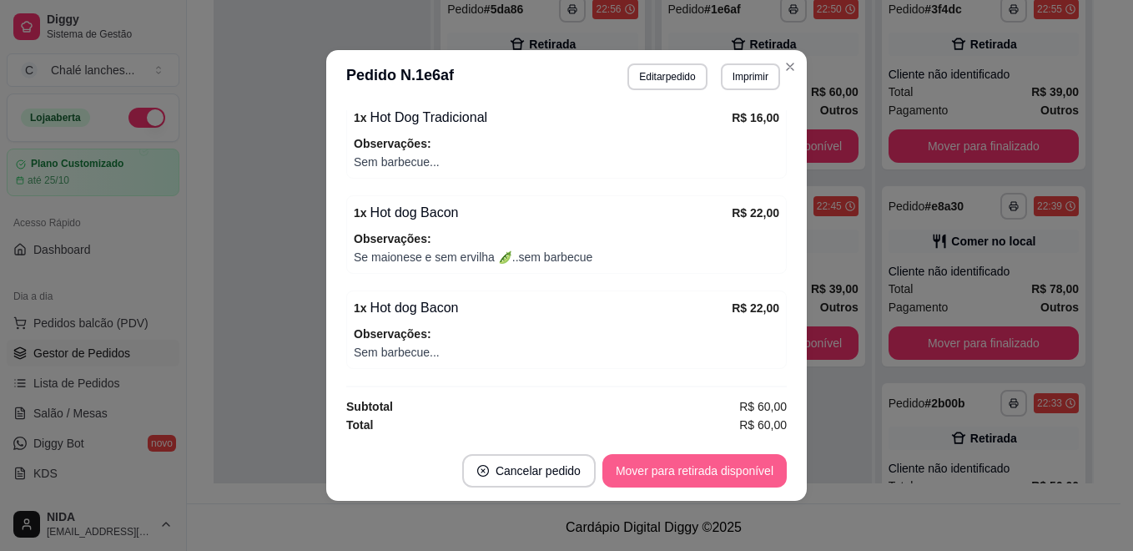
click at [647, 466] on button "Mover para retirada disponível" at bounding box center [694, 470] width 184 height 33
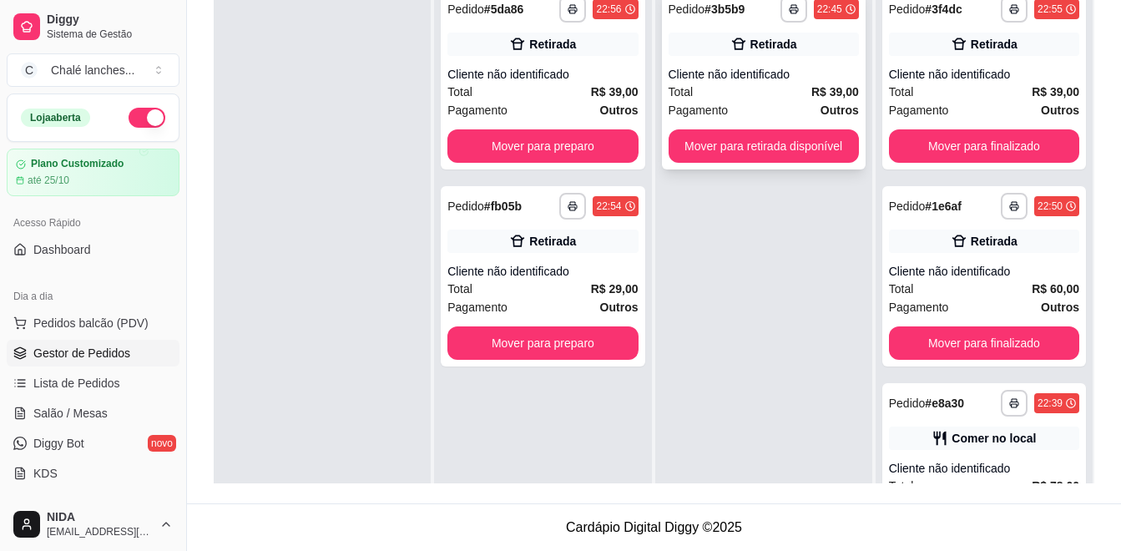
click at [799, 80] on div "Cliente não identificado" at bounding box center [763, 74] width 190 height 17
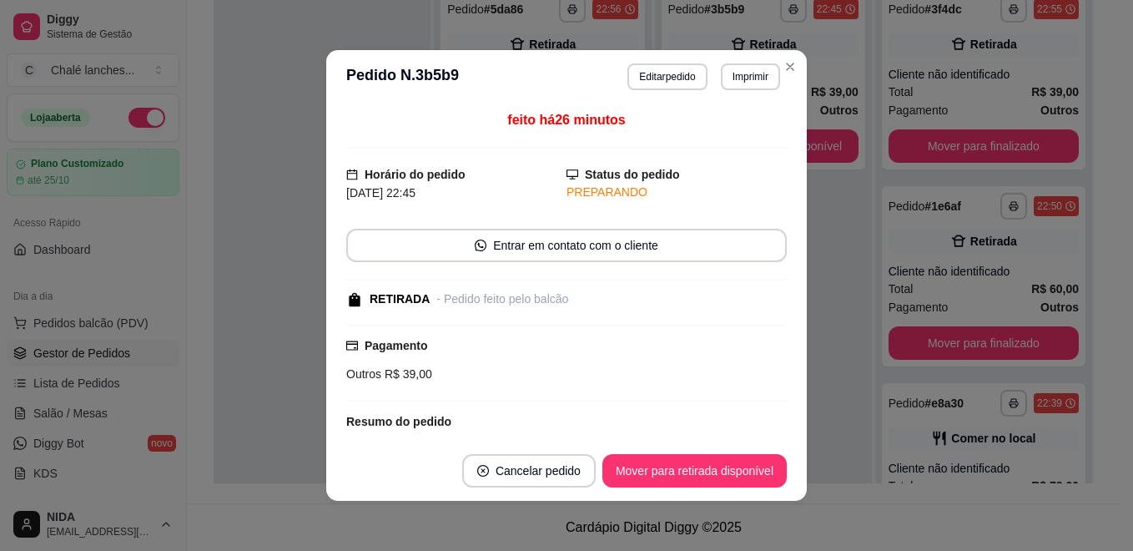
scroll to position [159, 0]
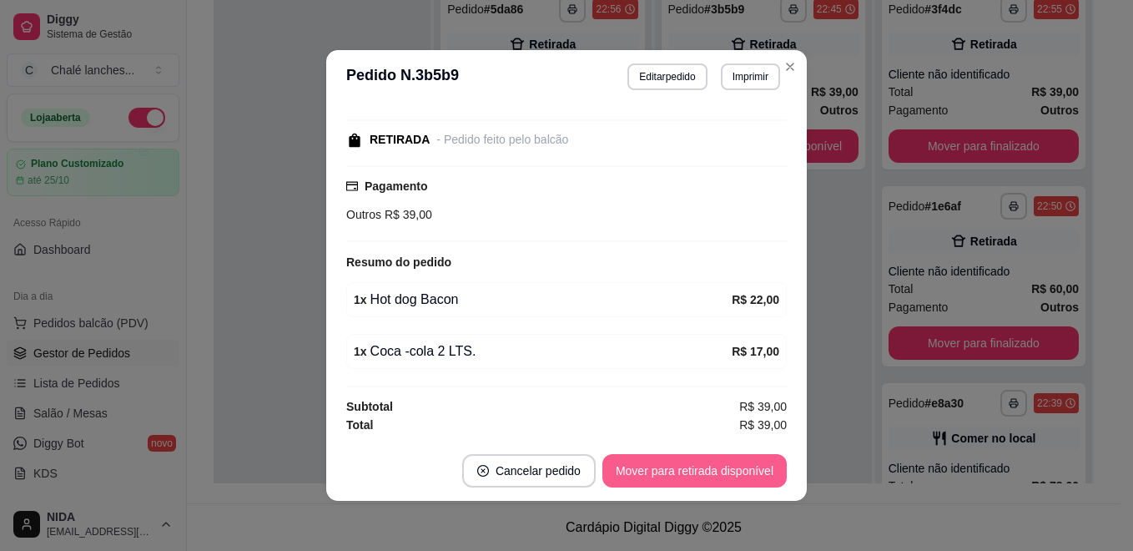
click at [658, 470] on button "Mover para retirada disponível" at bounding box center [694, 470] width 184 height 33
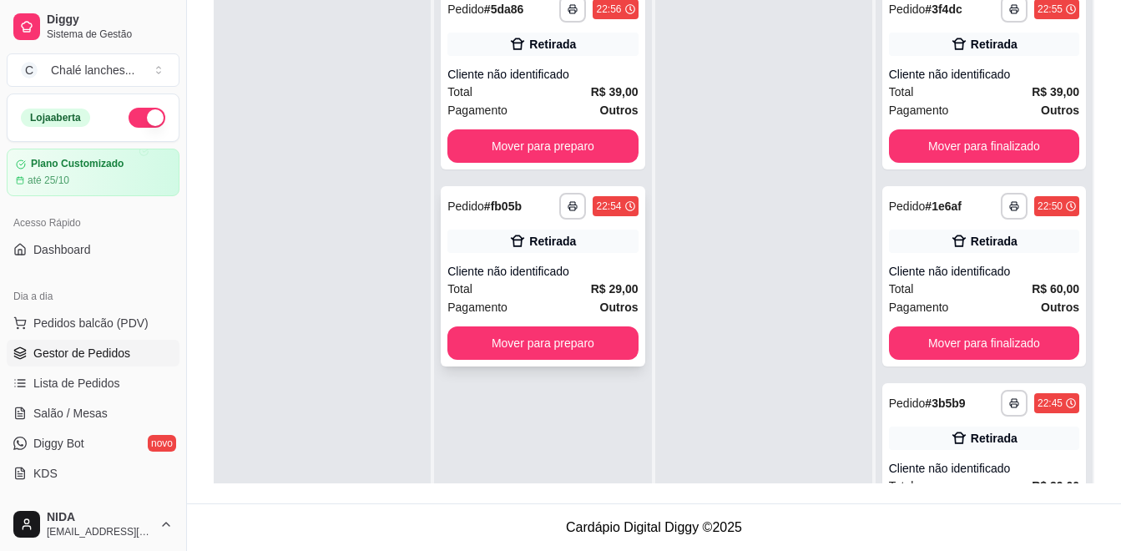
click at [547, 288] on div "Total R$ 29,00" at bounding box center [542, 289] width 190 height 18
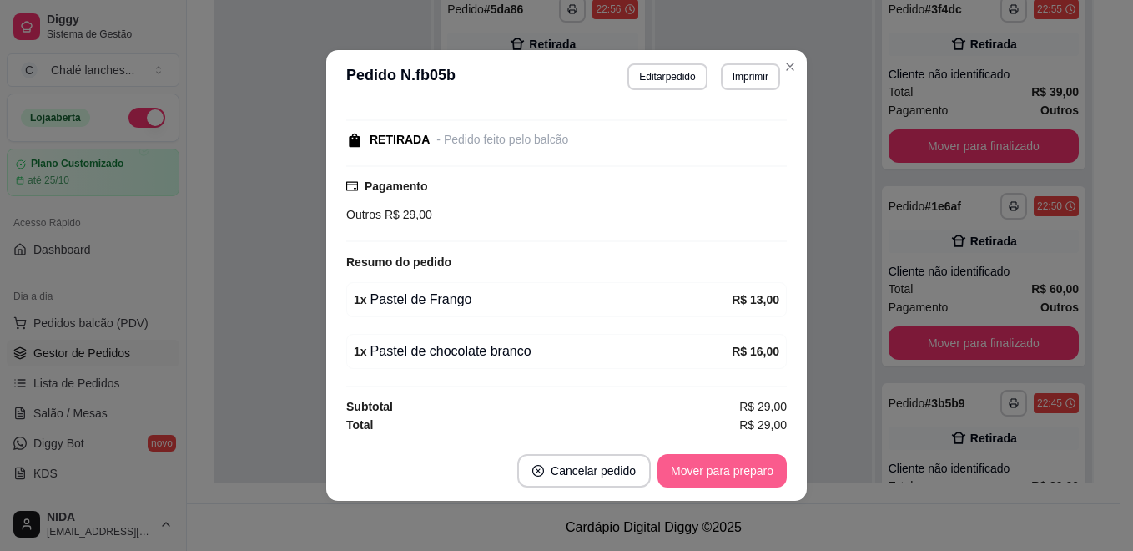
click at [662, 467] on button "Mover para preparo" at bounding box center [722, 470] width 129 height 33
click at [675, 469] on div "Mover para preparo" at bounding box center [710, 470] width 153 height 33
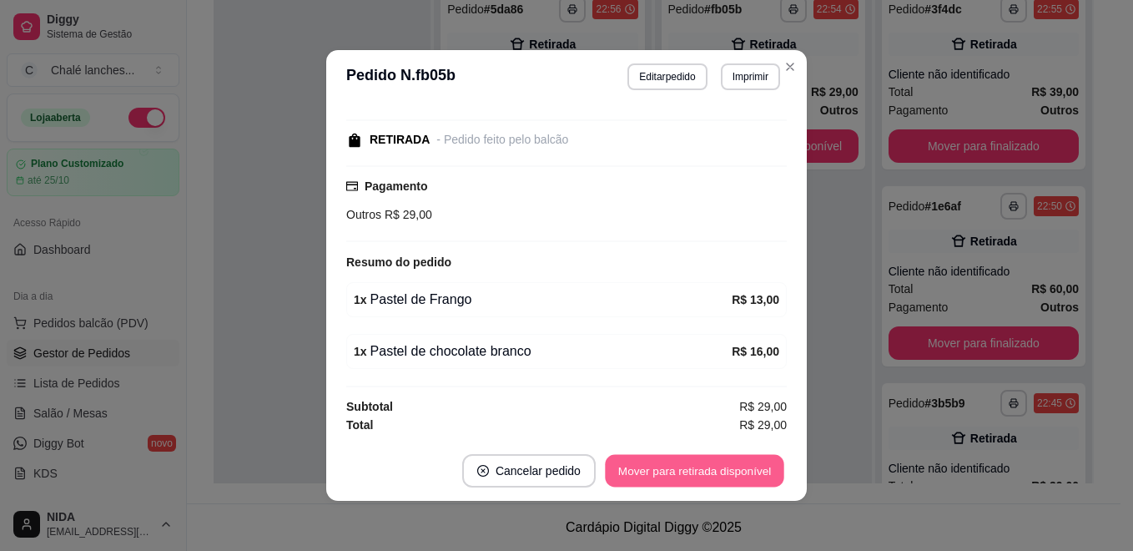
click at [689, 464] on button "Mover para retirada disponível" at bounding box center [694, 471] width 179 height 33
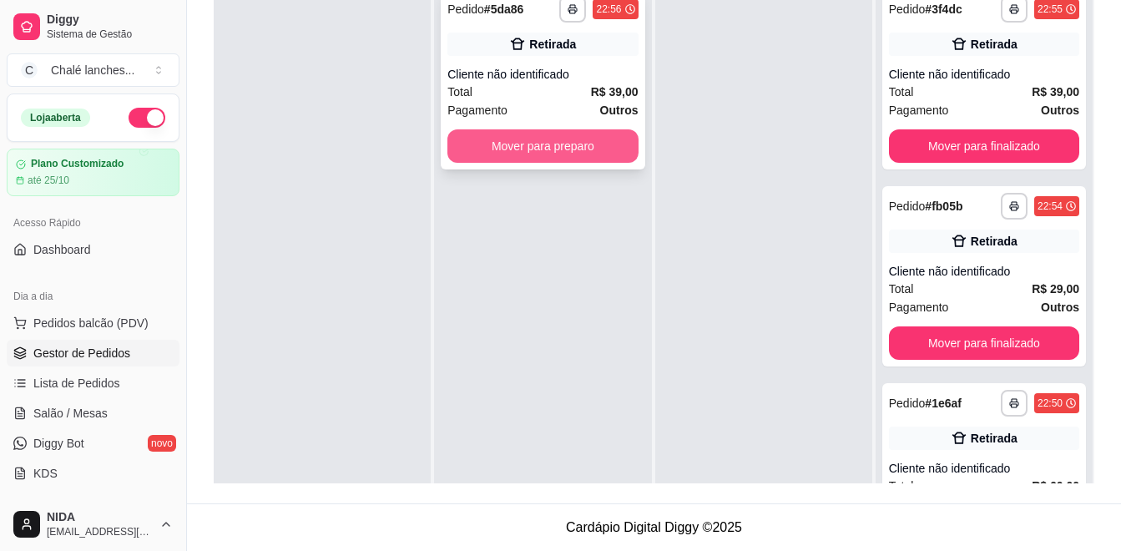
click at [580, 138] on button "Mover para preparo" at bounding box center [542, 145] width 190 height 33
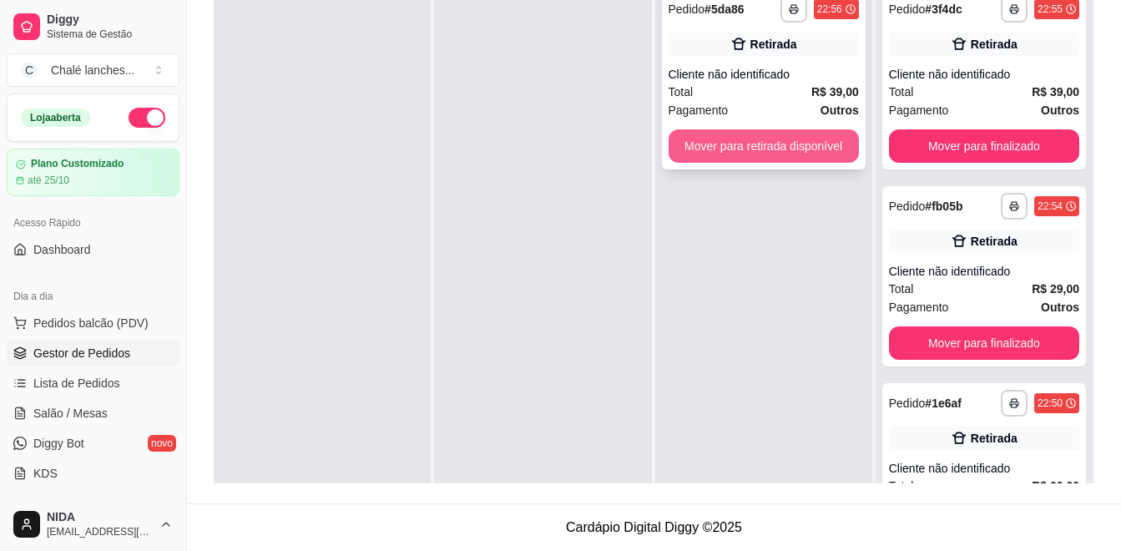
click at [699, 144] on button "Mover para retirada disponível" at bounding box center [763, 145] width 190 height 33
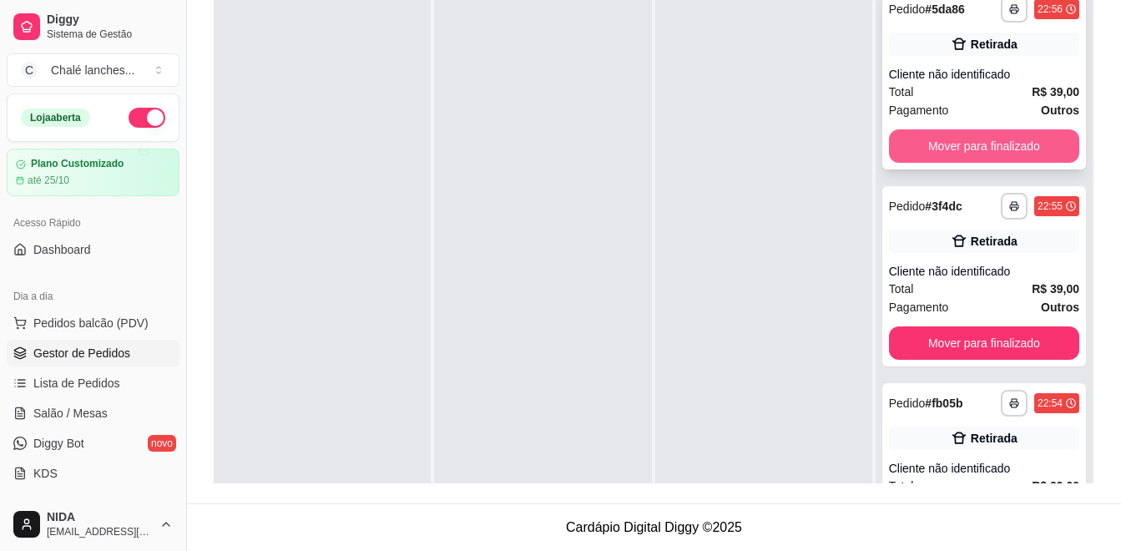
click at [947, 142] on button "Mover para finalizado" at bounding box center [984, 145] width 190 height 33
click at [949, 142] on button "Mover para finalizado" at bounding box center [984, 145] width 190 height 33
click at [949, 326] on button "Mover para finalizado" at bounding box center [984, 342] width 190 height 33
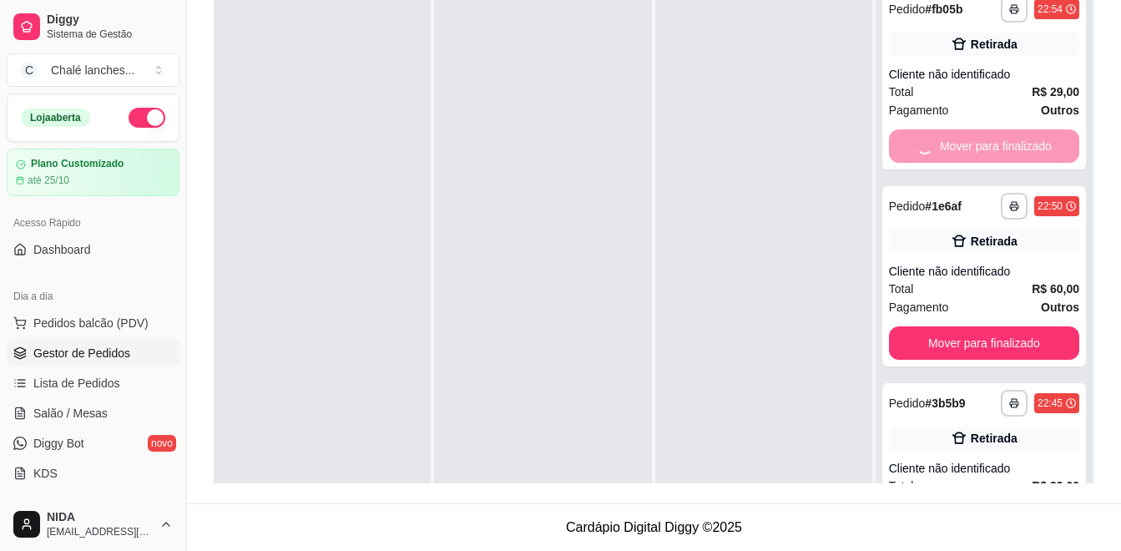
click at [949, 326] on button "Mover para finalizado" at bounding box center [984, 342] width 190 height 33
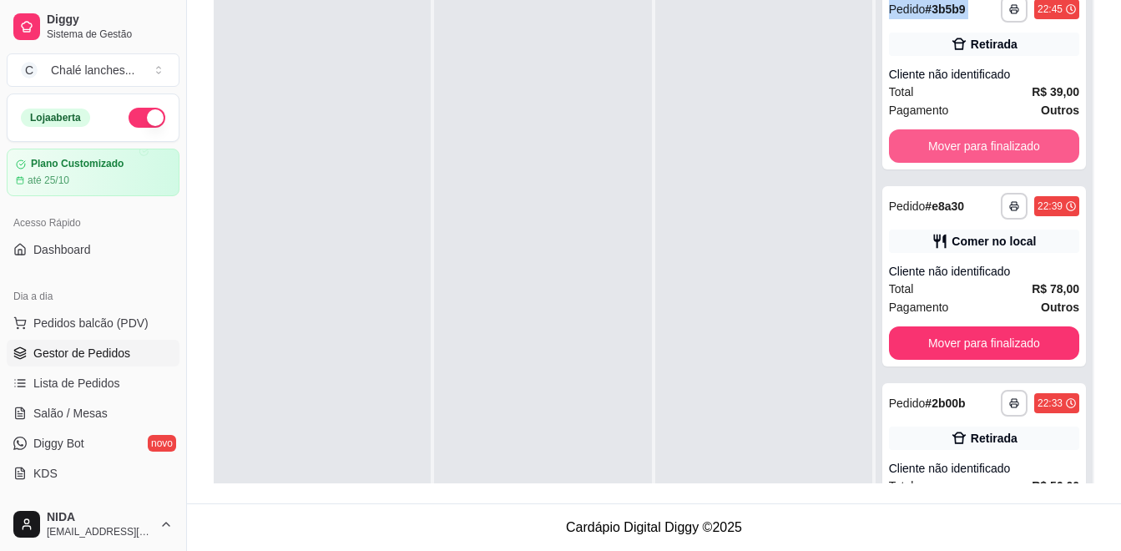
click at [949, 142] on button "Mover para finalizado" at bounding box center [984, 145] width 190 height 33
click at [949, 142] on div "Mover para finalizado" at bounding box center [984, 145] width 190 height 33
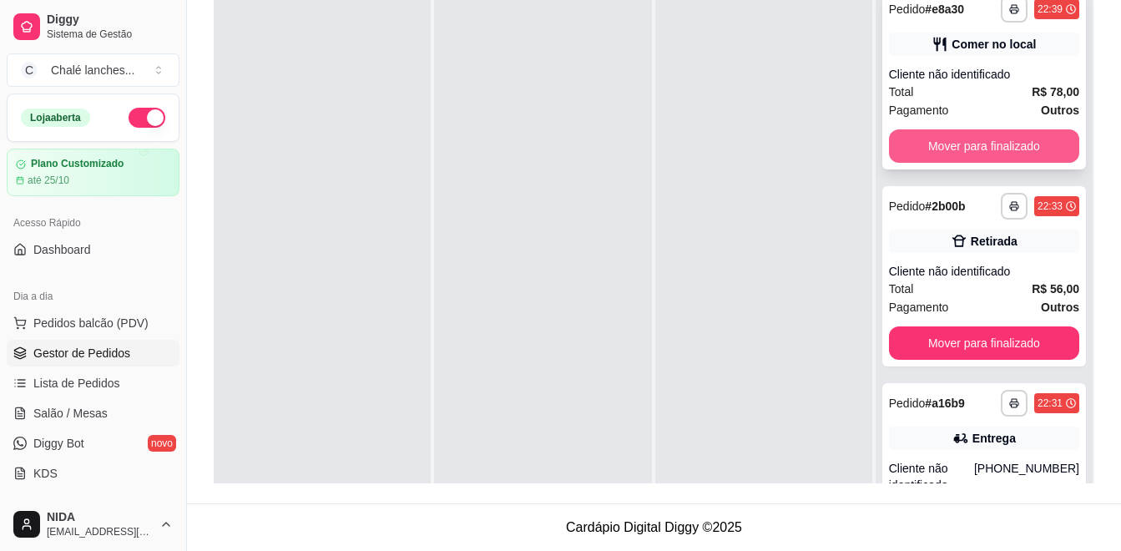
click at [958, 121] on div "**********" at bounding box center [984, 79] width 204 height 180
click at [954, 144] on button "Mover para finalizado" at bounding box center [984, 145] width 190 height 33
click at [954, 144] on div "Mover para finalizado" at bounding box center [984, 145] width 190 height 33
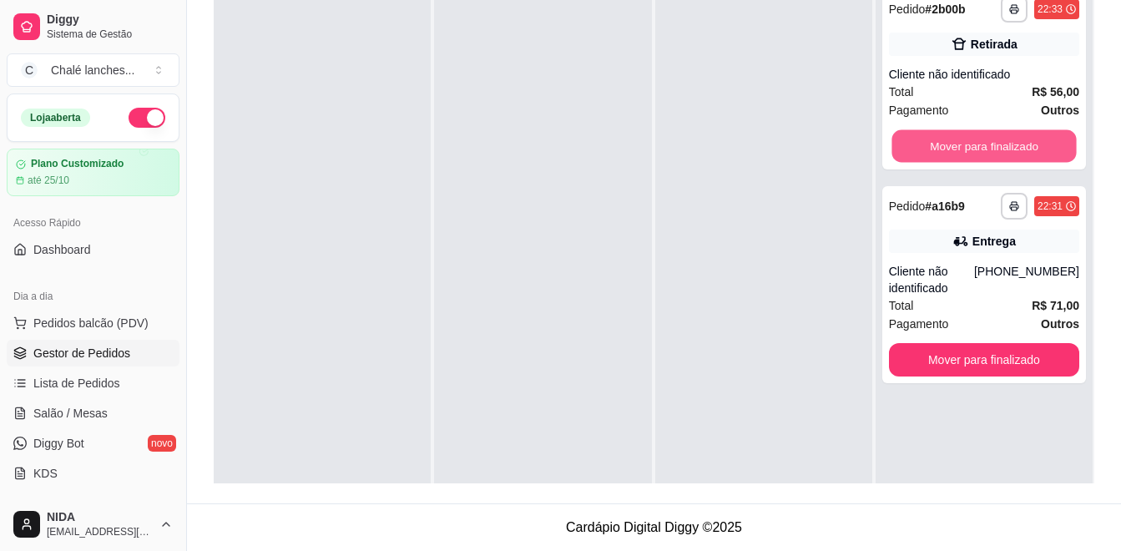
click at [954, 144] on button "Mover para finalizado" at bounding box center [983, 146] width 184 height 33
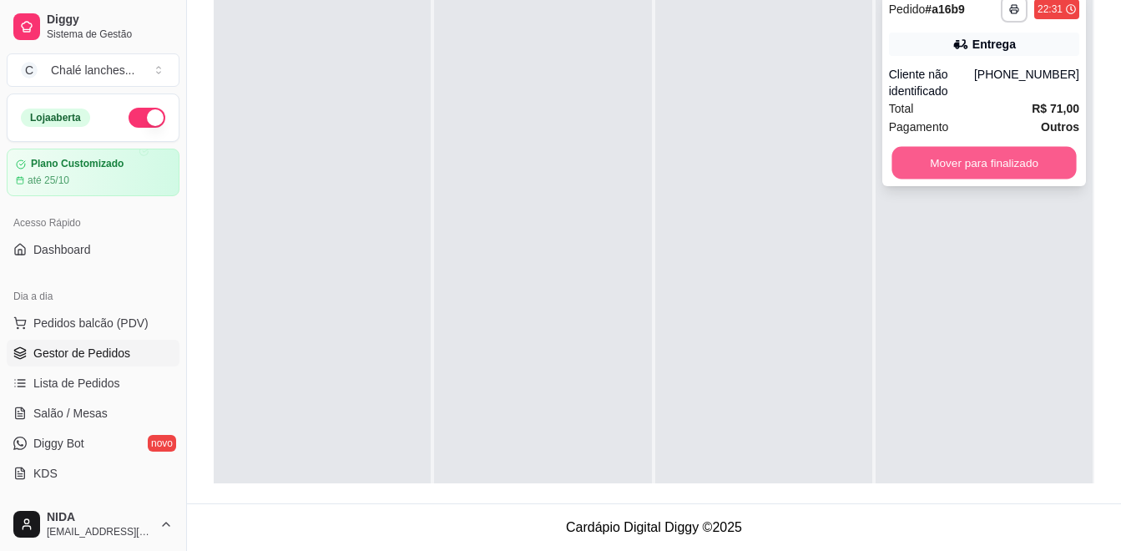
click at [947, 158] on button "Mover para finalizado" at bounding box center [983, 163] width 184 height 33
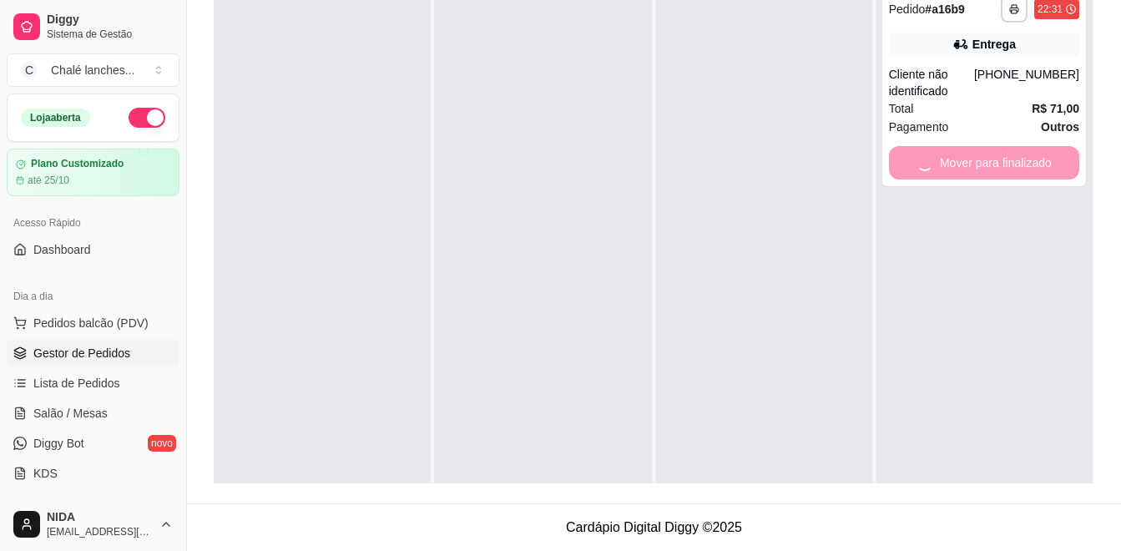
click at [694, 203] on div at bounding box center [763, 254] width 217 height 551
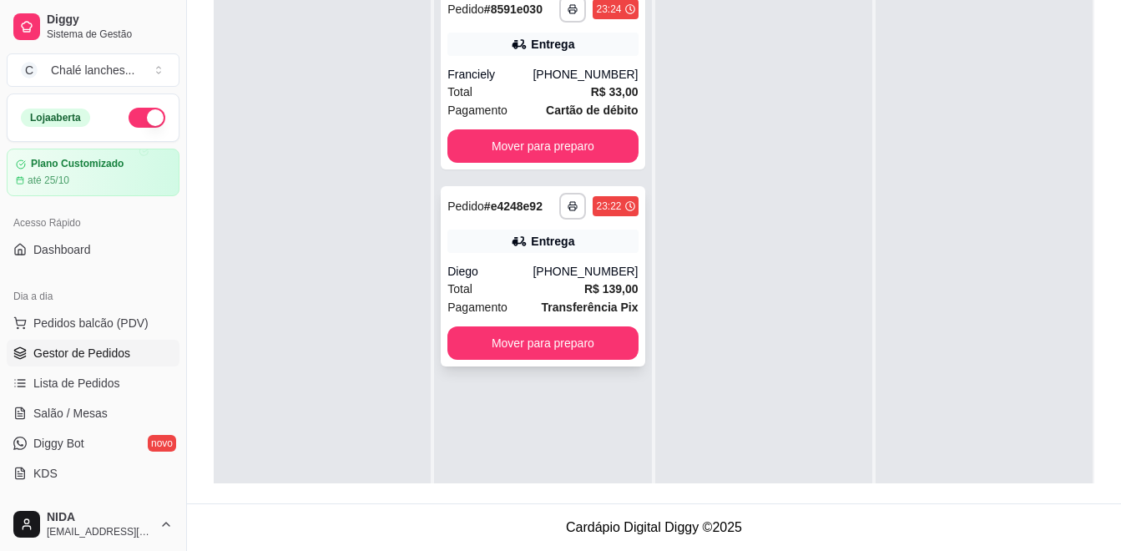
drag, startPoint x: 692, startPoint y: 203, endPoint x: 542, endPoint y: 251, distance: 157.0
click at [542, 251] on div "Entrega" at bounding box center [542, 240] width 190 height 23
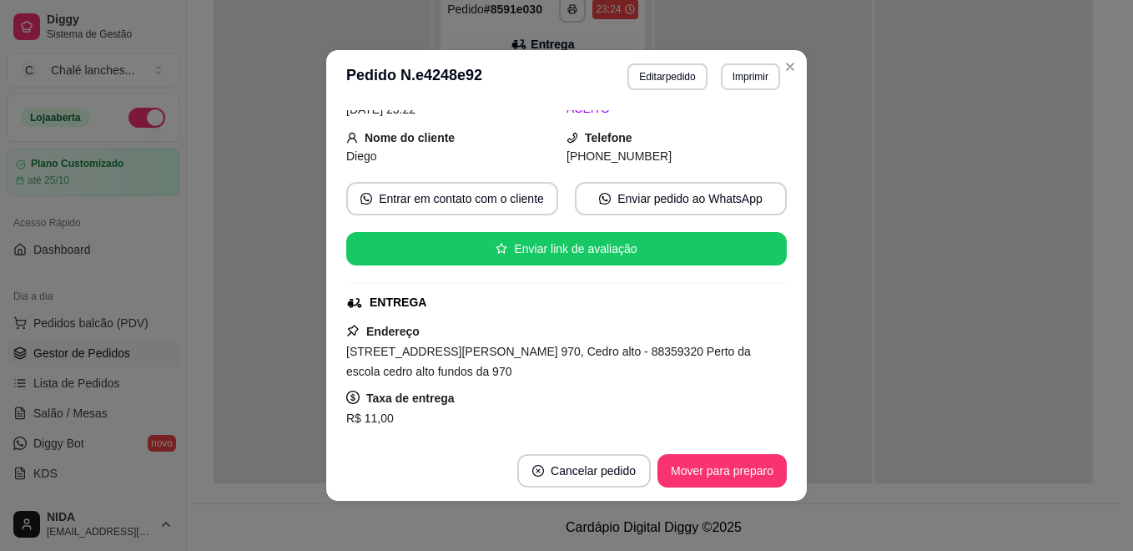
scroll to position [250, 0]
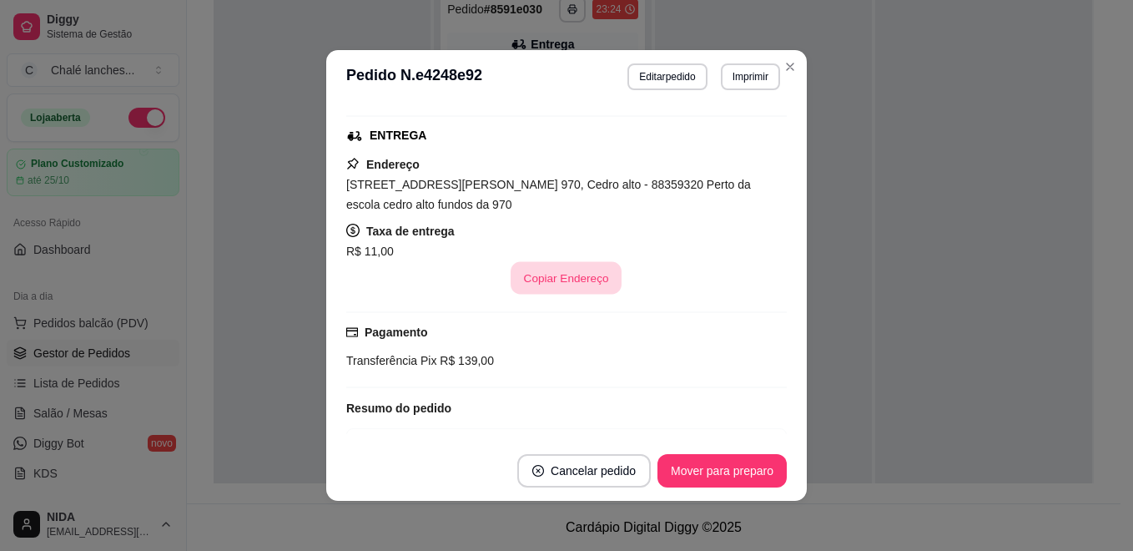
click at [570, 290] on button "Copiar Endereço" at bounding box center [567, 278] width 111 height 33
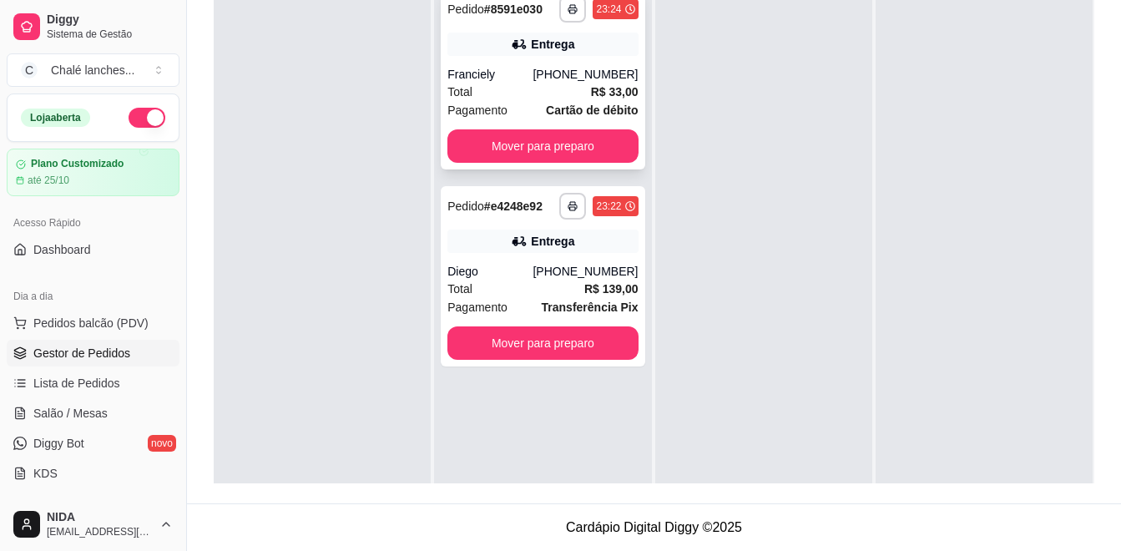
click at [525, 84] on div "Total R$ 33,00" at bounding box center [542, 92] width 190 height 18
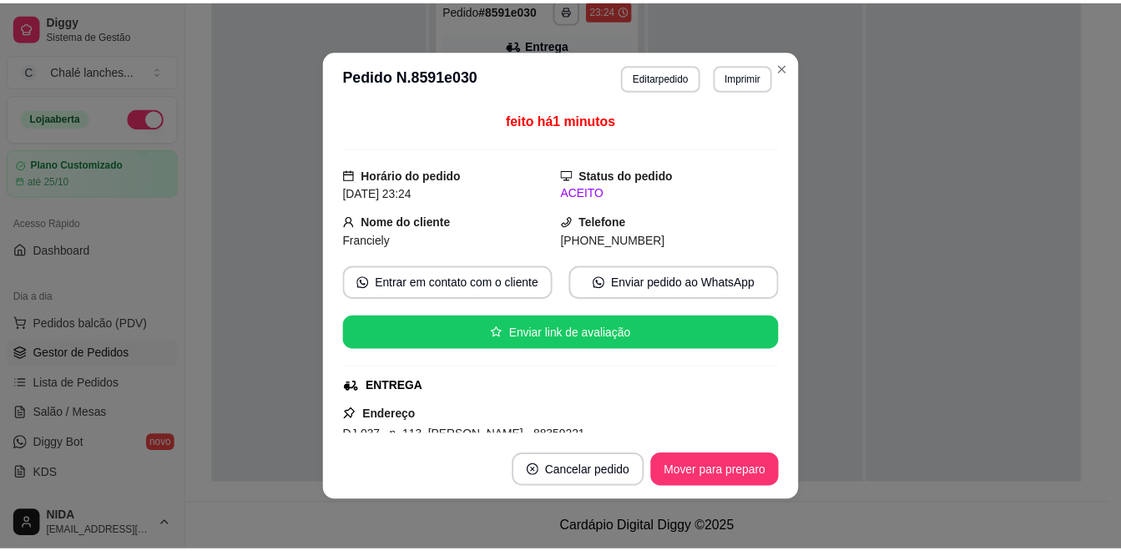
scroll to position [83, 0]
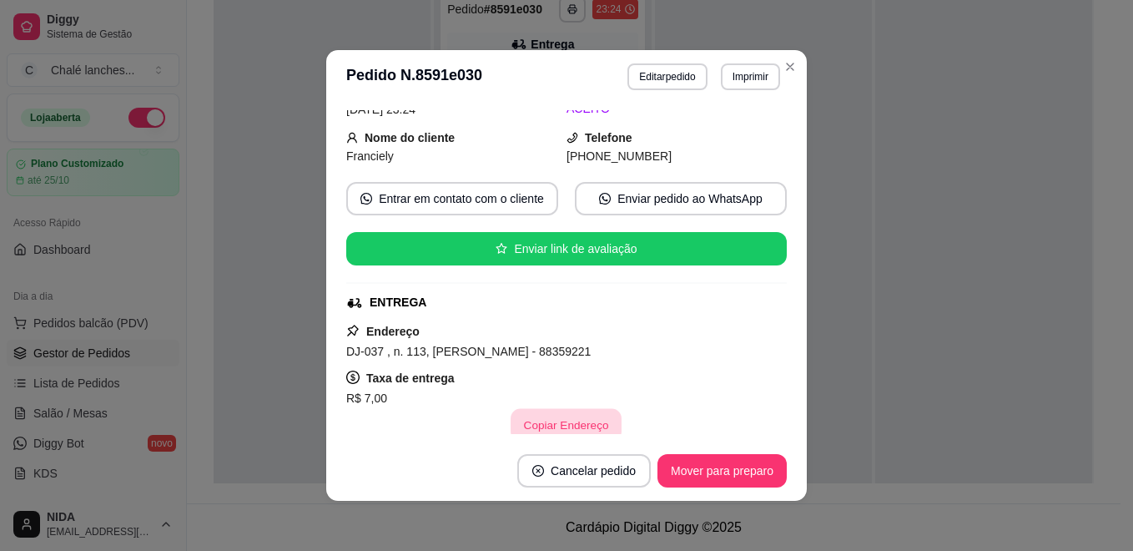
click at [548, 415] on button "Copiar Endereço" at bounding box center [567, 425] width 111 height 33
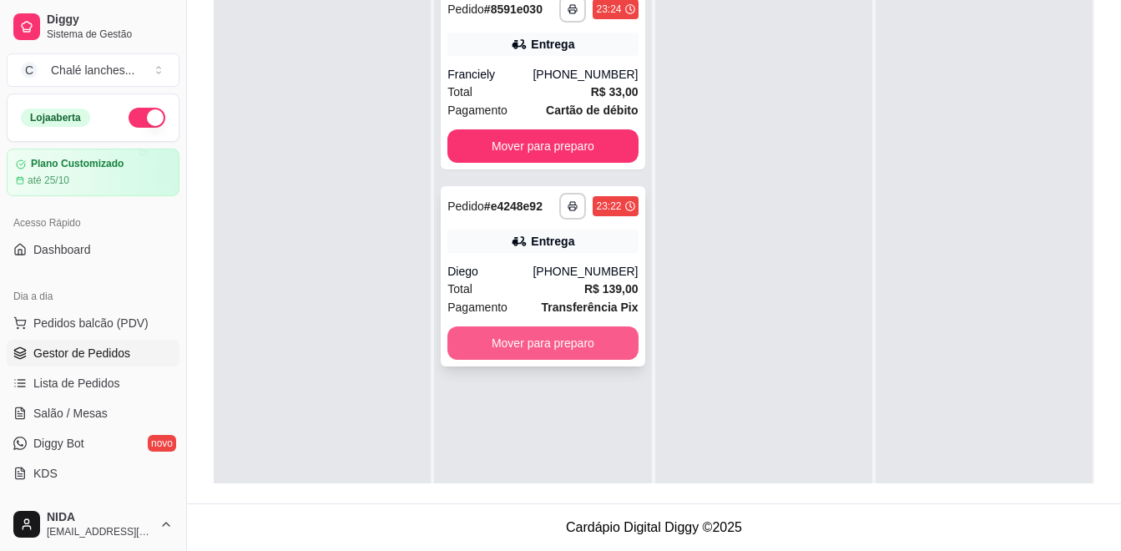
click at [603, 356] on button "Mover para preparo" at bounding box center [542, 342] width 190 height 33
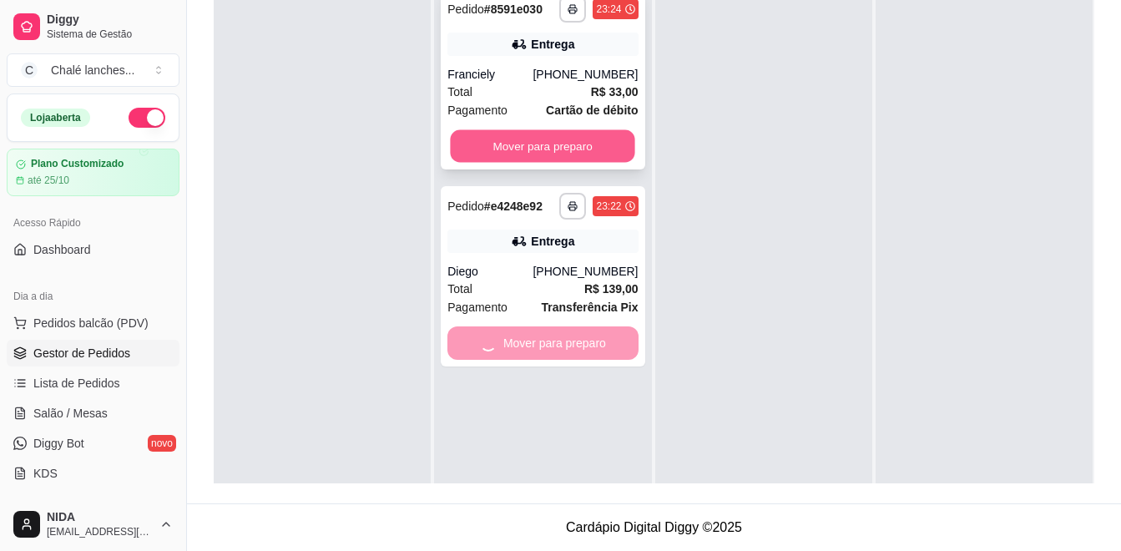
click at [587, 161] on button "Mover para preparo" at bounding box center [543, 146] width 184 height 33
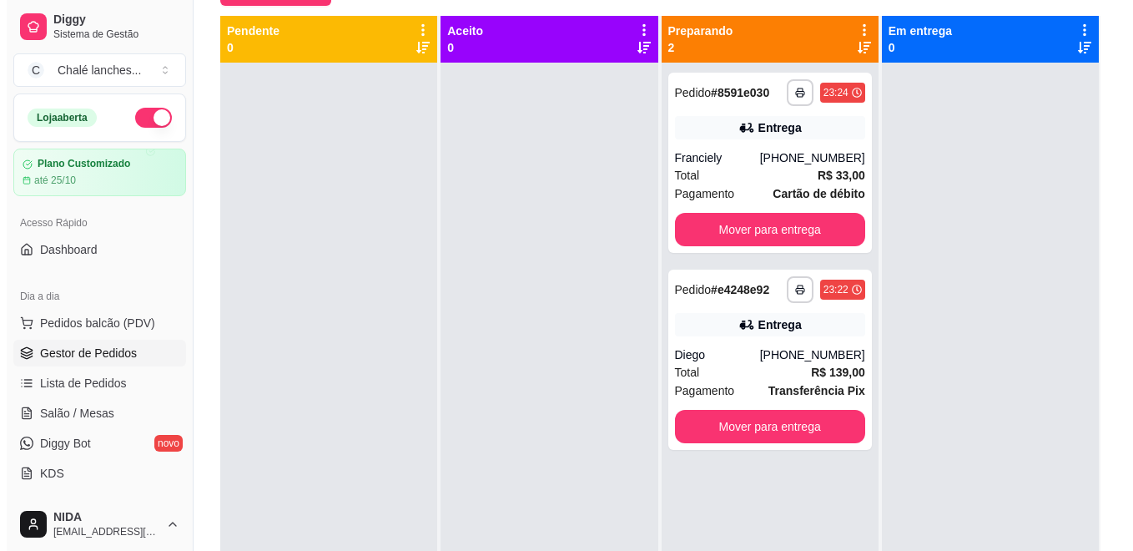
scroll to position [88, 0]
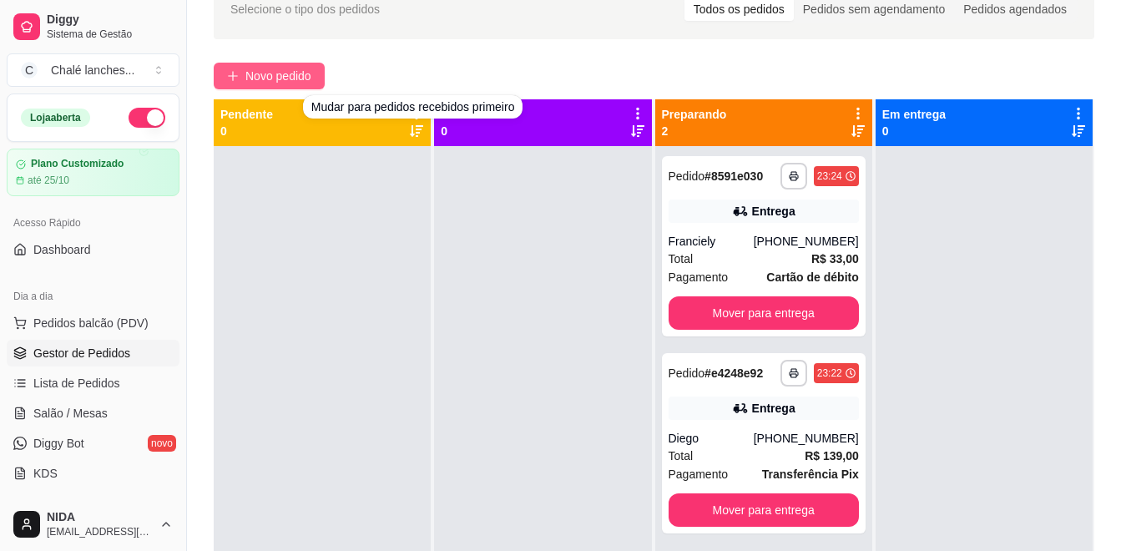
click at [296, 83] on span "Novo pedido" at bounding box center [278, 76] width 66 height 18
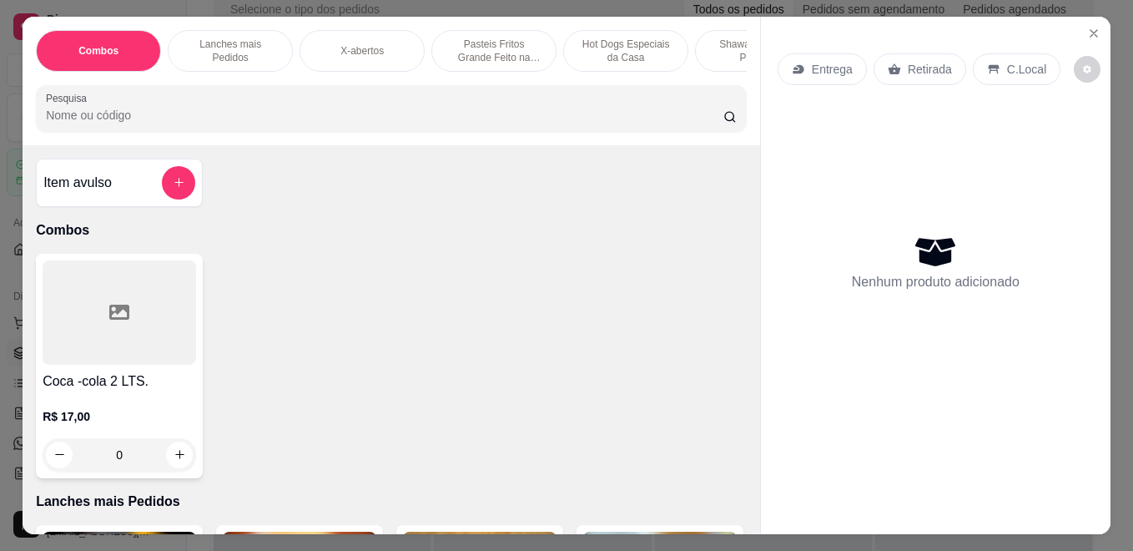
click at [273, 40] on div "Lanches mais Pedidos" at bounding box center [230, 51] width 125 height 42
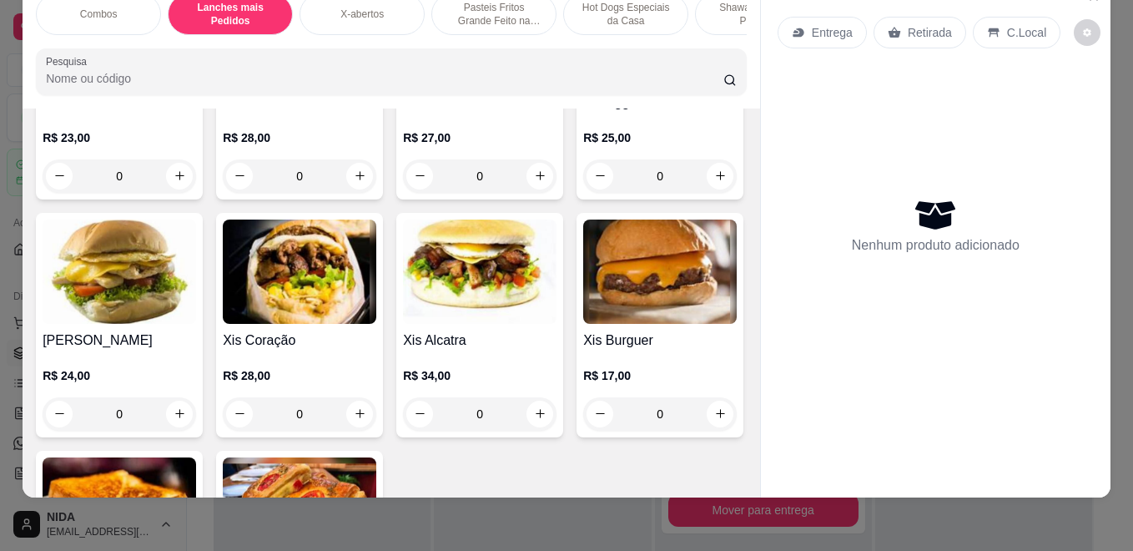
scroll to position [430, 0]
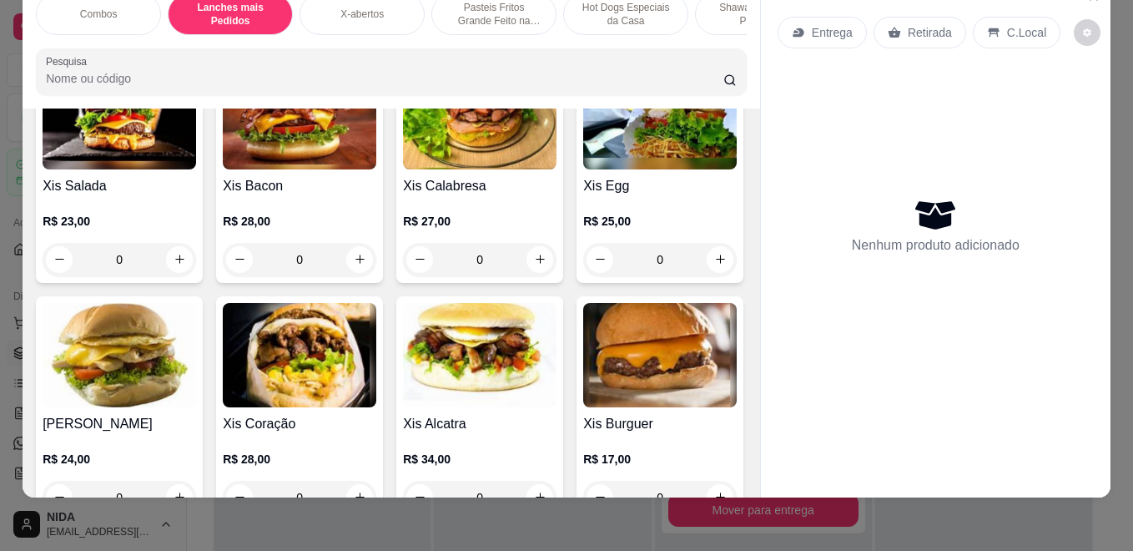
click at [530, 269] on div "0" at bounding box center [480, 259] width 154 height 33
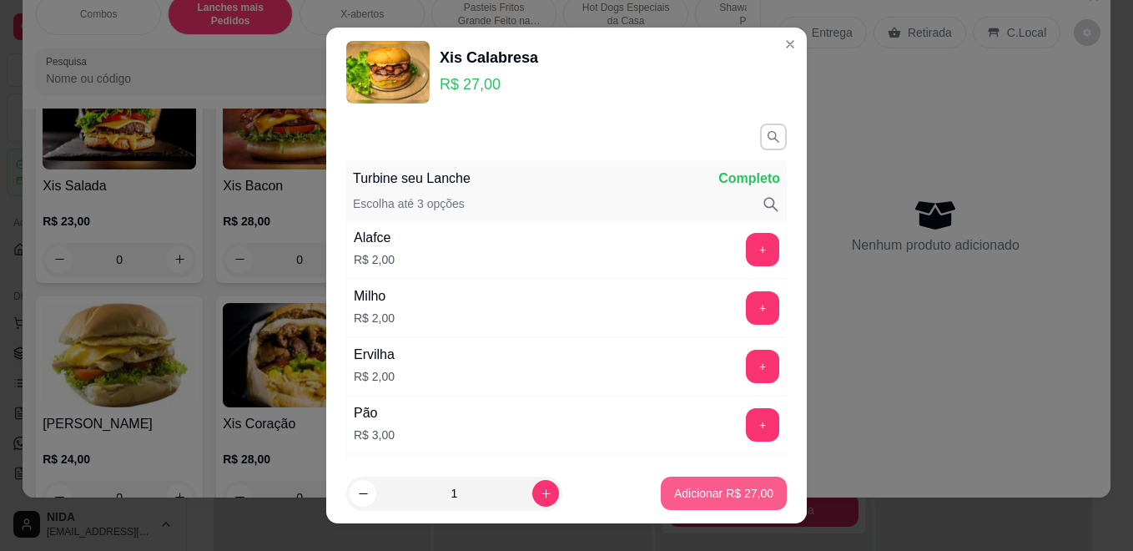
click at [701, 499] on p "Adicionar R$ 27,00" at bounding box center [723, 493] width 99 height 17
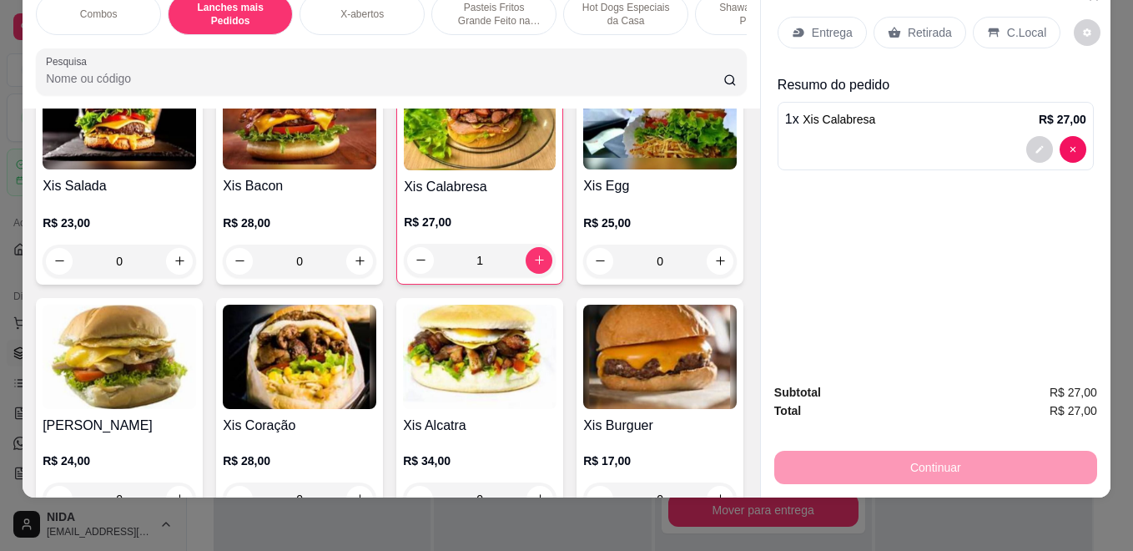
type input "1"
click at [693, 487] on div "Combos Lanches mais Pedidos X-abertos Pasteis Fritos Grande Feito na Hora Hot D…" at bounding box center [566, 275] width 1133 height 551
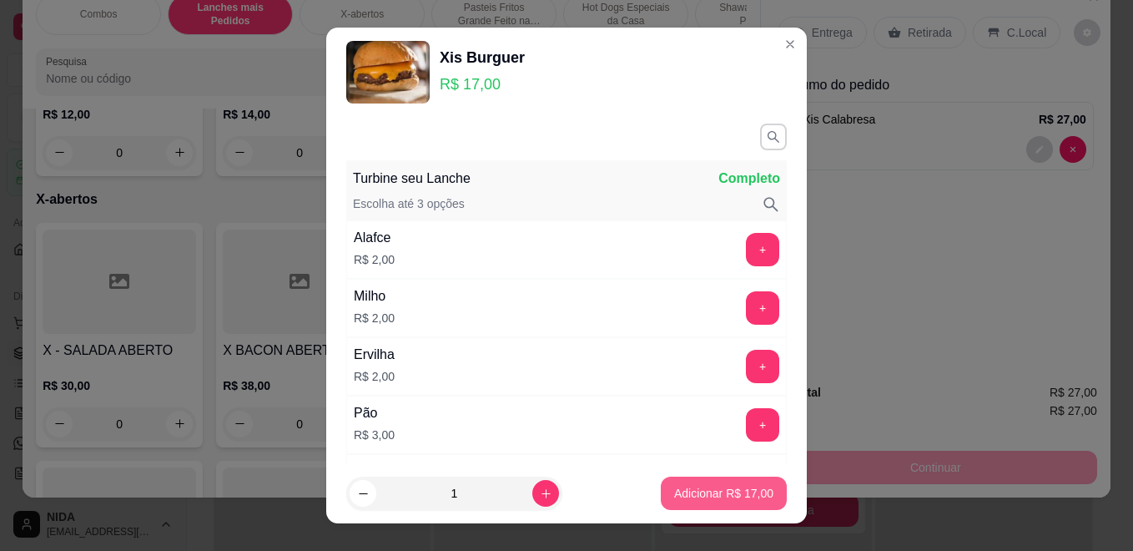
click at [743, 486] on p "Adicionar R$ 17,00" at bounding box center [723, 493] width 99 height 17
type input "1"
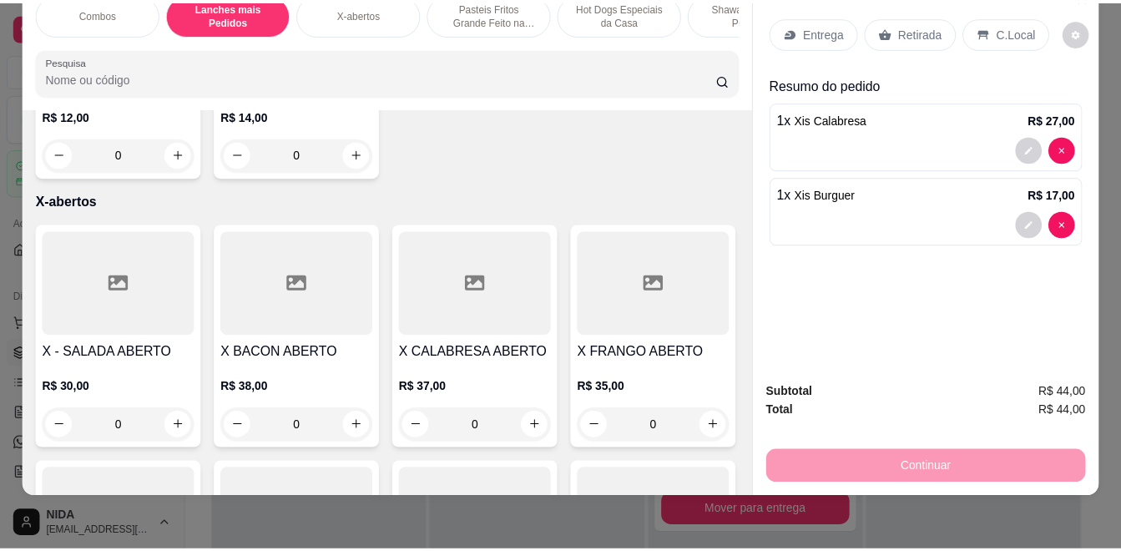
scroll to position [1016, 0]
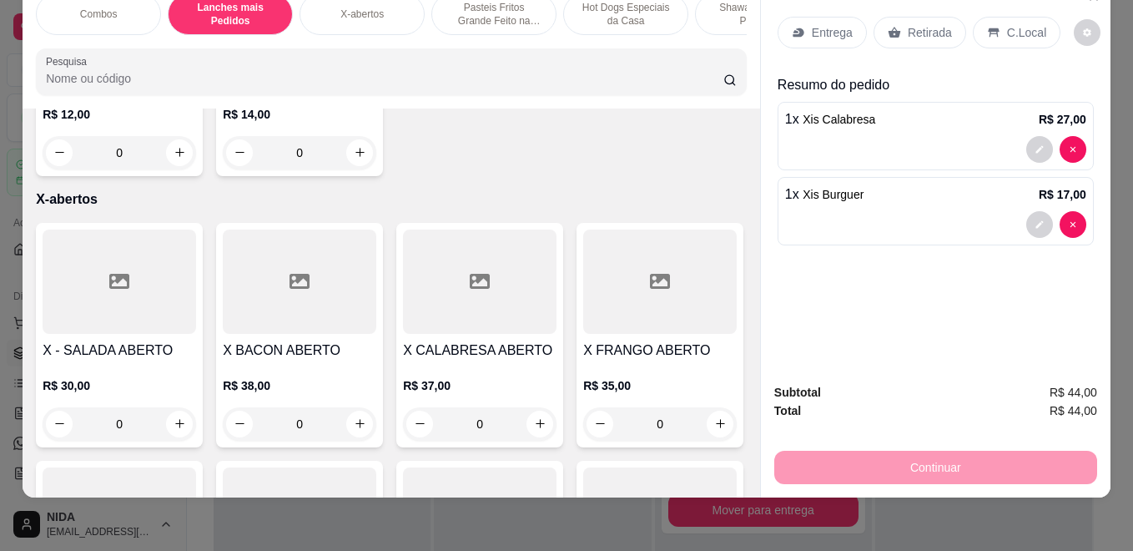
click at [897, 20] on div "Retirada" at bounding box center [920, 33] width 93 height 32
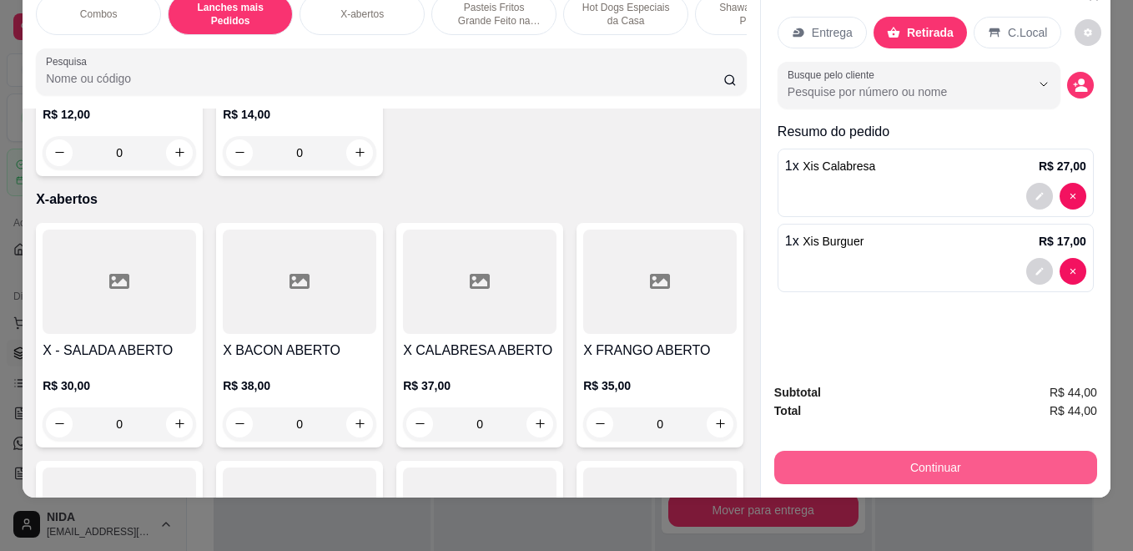
click at [950, 459] on button "Continuar" at bounding box center [935, 467] width 323 height 33
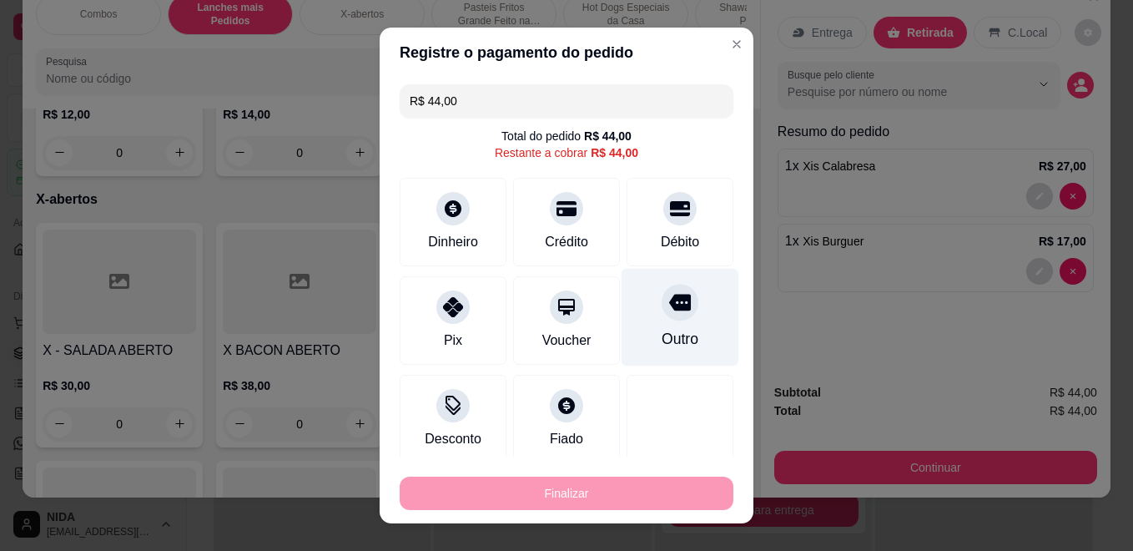
click at [674, 331] on div "Outro" at bounding box center [681, 318] width 118 height 98
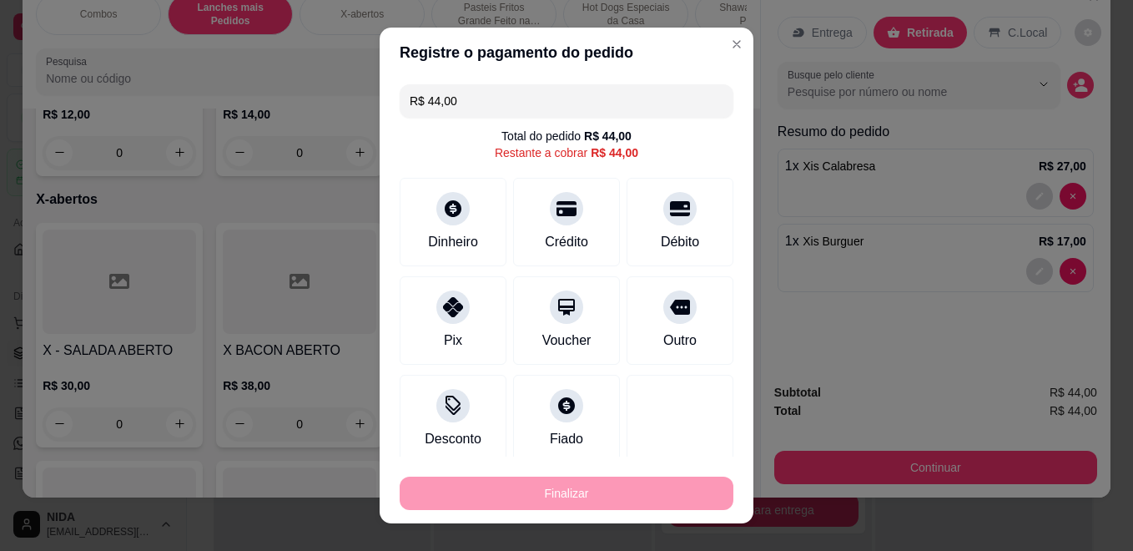
type input "R$ 0,00"
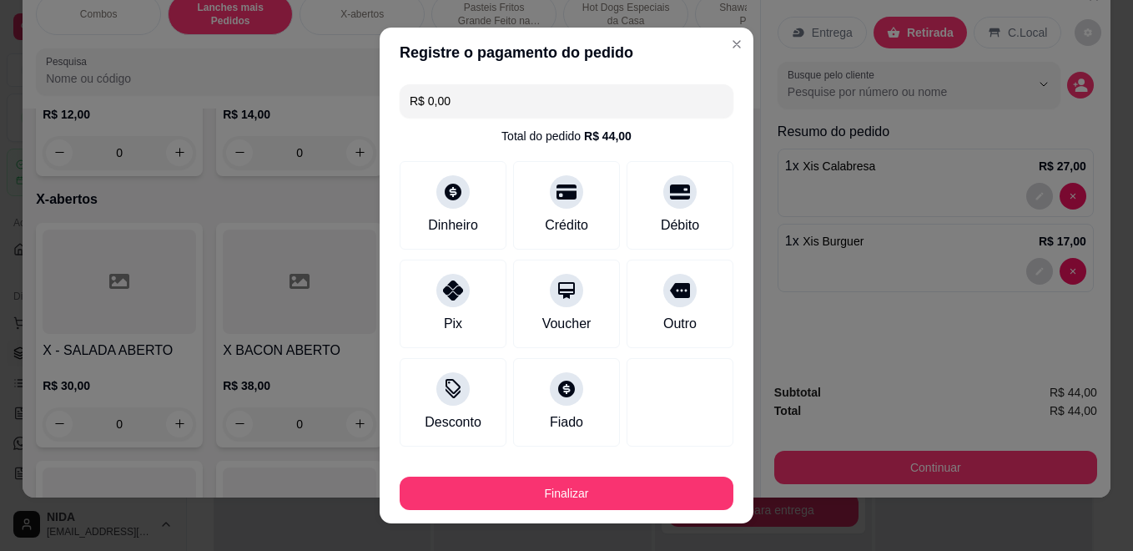
click at [678, 496] on button "Finalizar" at bounding box center [567, 492] width 334 height 33
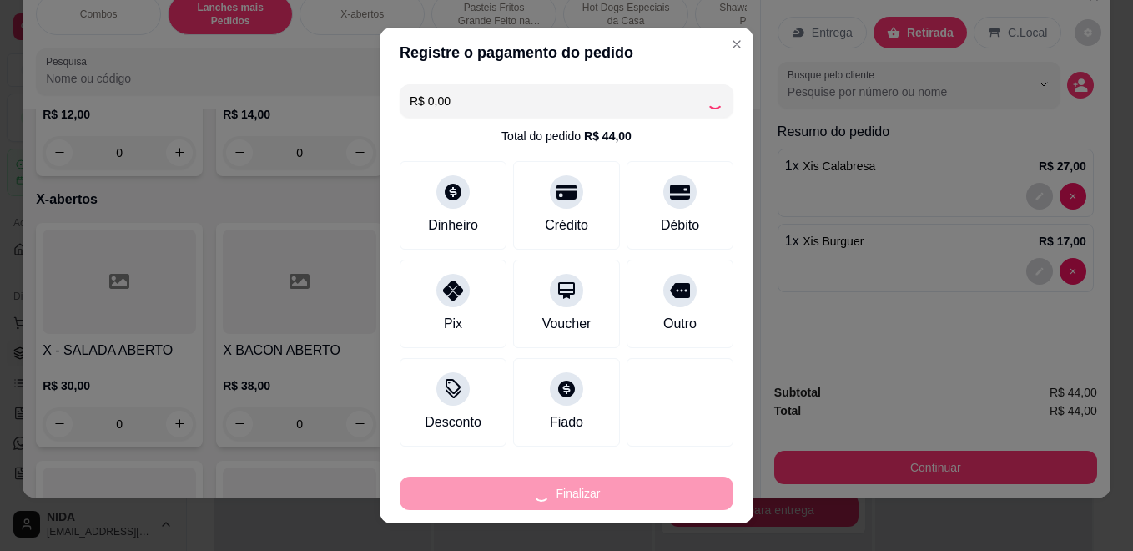
type input "0"
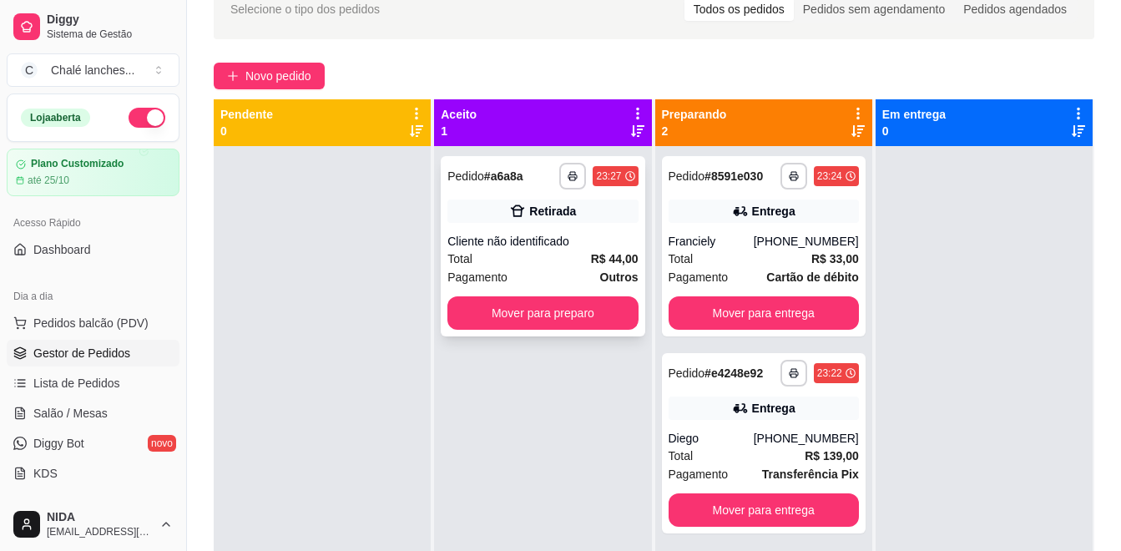
click at [448, 208] on div "Retirada" at bounding box center [542, 210] width 190 height 23
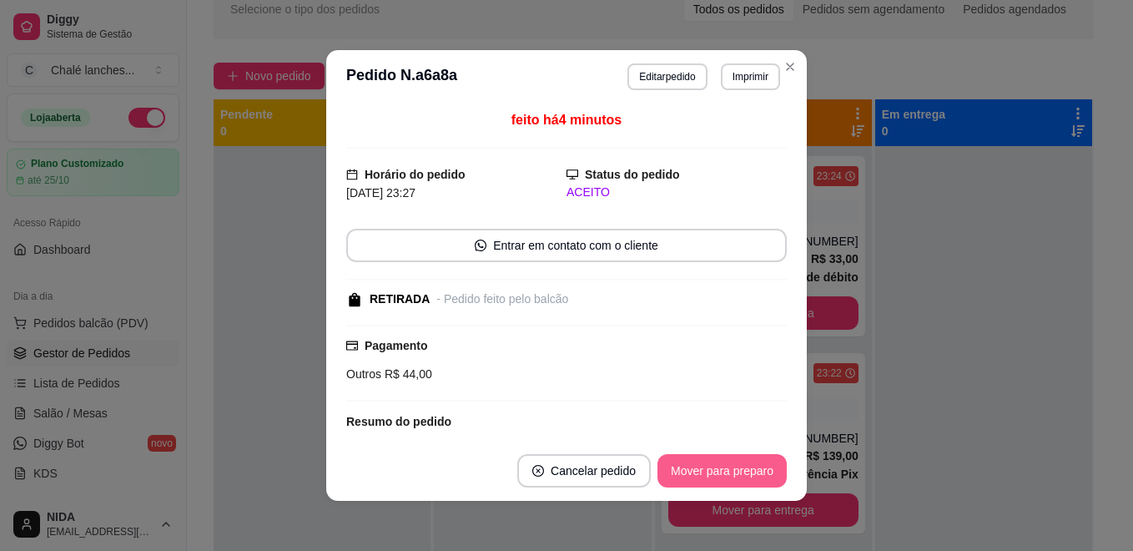
click at [703, 483] on button "Mover para preparo" at bounding box center [722, 470] width 129 height 33
click at [721, 474] on button "Mover para retirada disponível" at bounding box center [694, 471] width 179 height 33
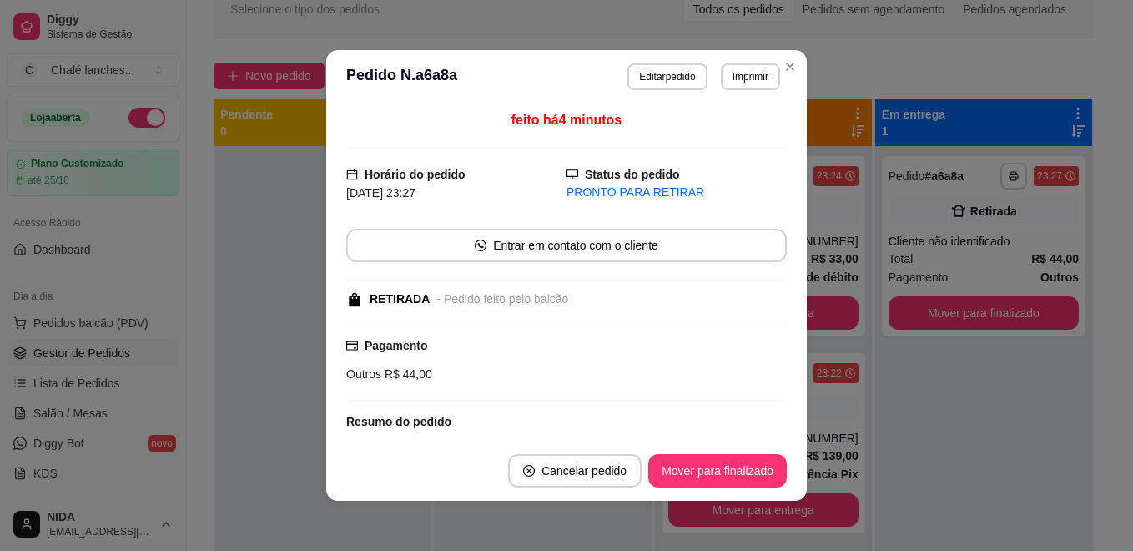
click at [743, 464] on button "Mover para finalizado" at bounding box center [717, 470] width 139 height 33
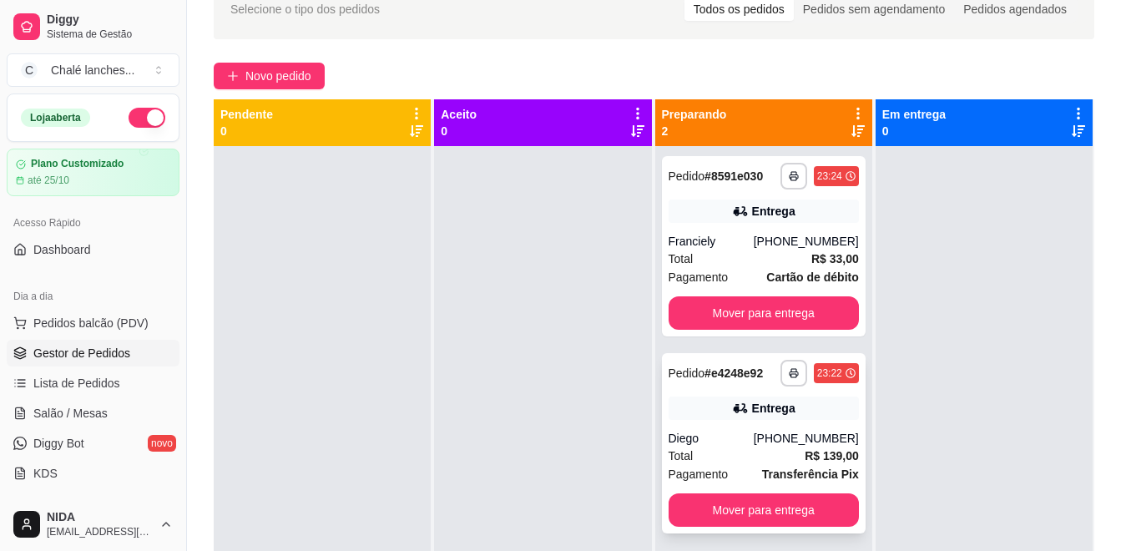
scroll to position [47, 0]
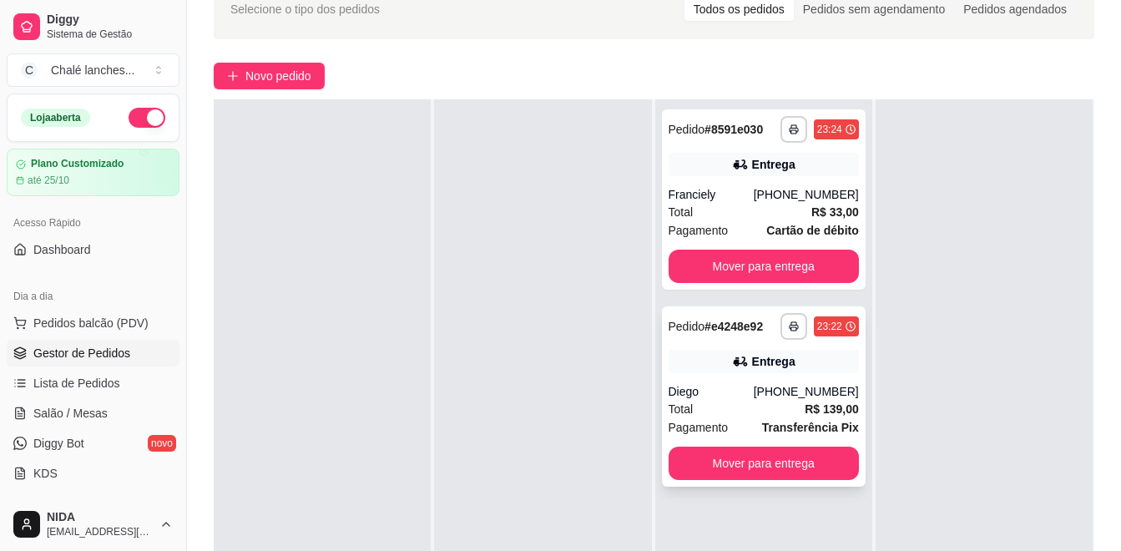
drag, startPoint x: 614, startPoint y: 328, endPoint x: 678, endPoint y: 425, distance: 115.7
click at [678, 425] on span "Pagamento" at bounding box center [698, 427] width 60 height 18
click at [819, 461] on button "Mover para entrega" at bounding box center [763, 462] width 190 height 33
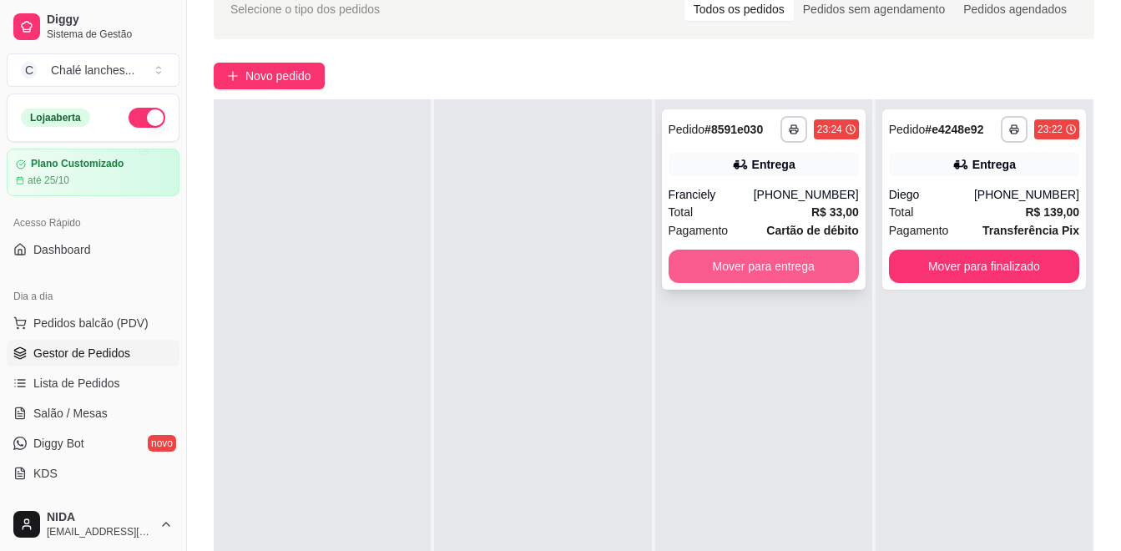
click at [818, 269] on button "Mover para entrega" at bounding box center [763, 266] width 190 height 33
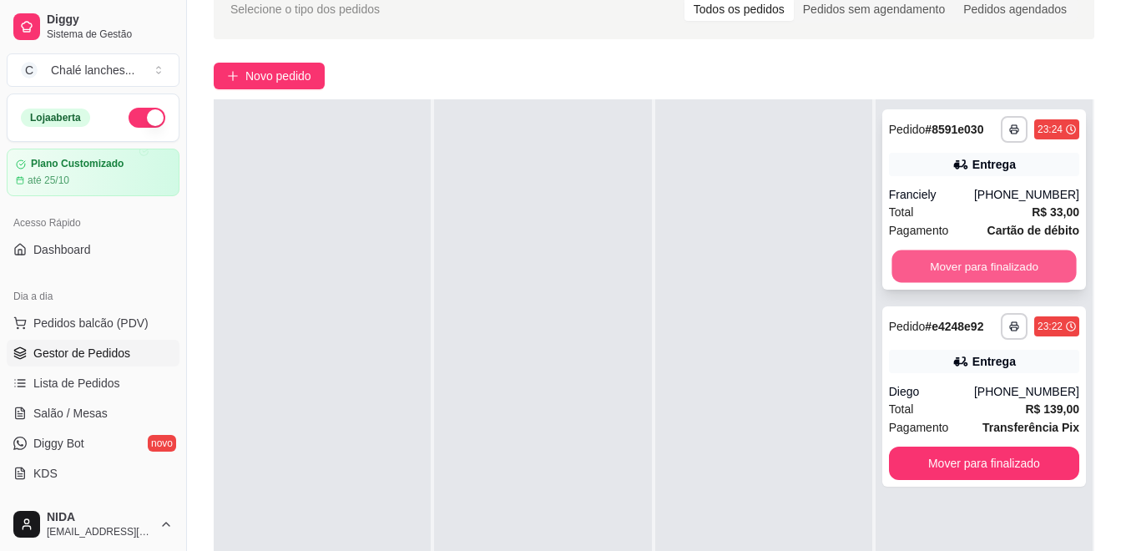
click at [947, 270] on button "Mover para finalizado" at bounding box center [983, 266] width 184 height 33
click at [947, 270] on button "Mover para finalizado" at bounding box center [984, 266] width 190 height 33
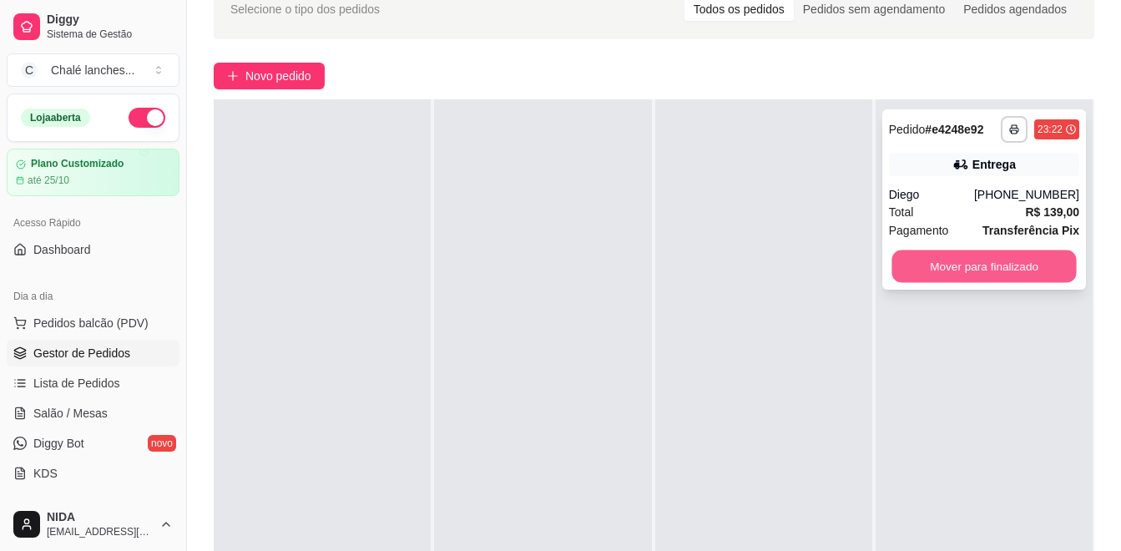
click at [965, 265] on button "Mover para finalizado" at bounding box center [983, 266] width 184 height 33
